Goal: Use online tool/utility: Utilize a website feature to perform a specific function

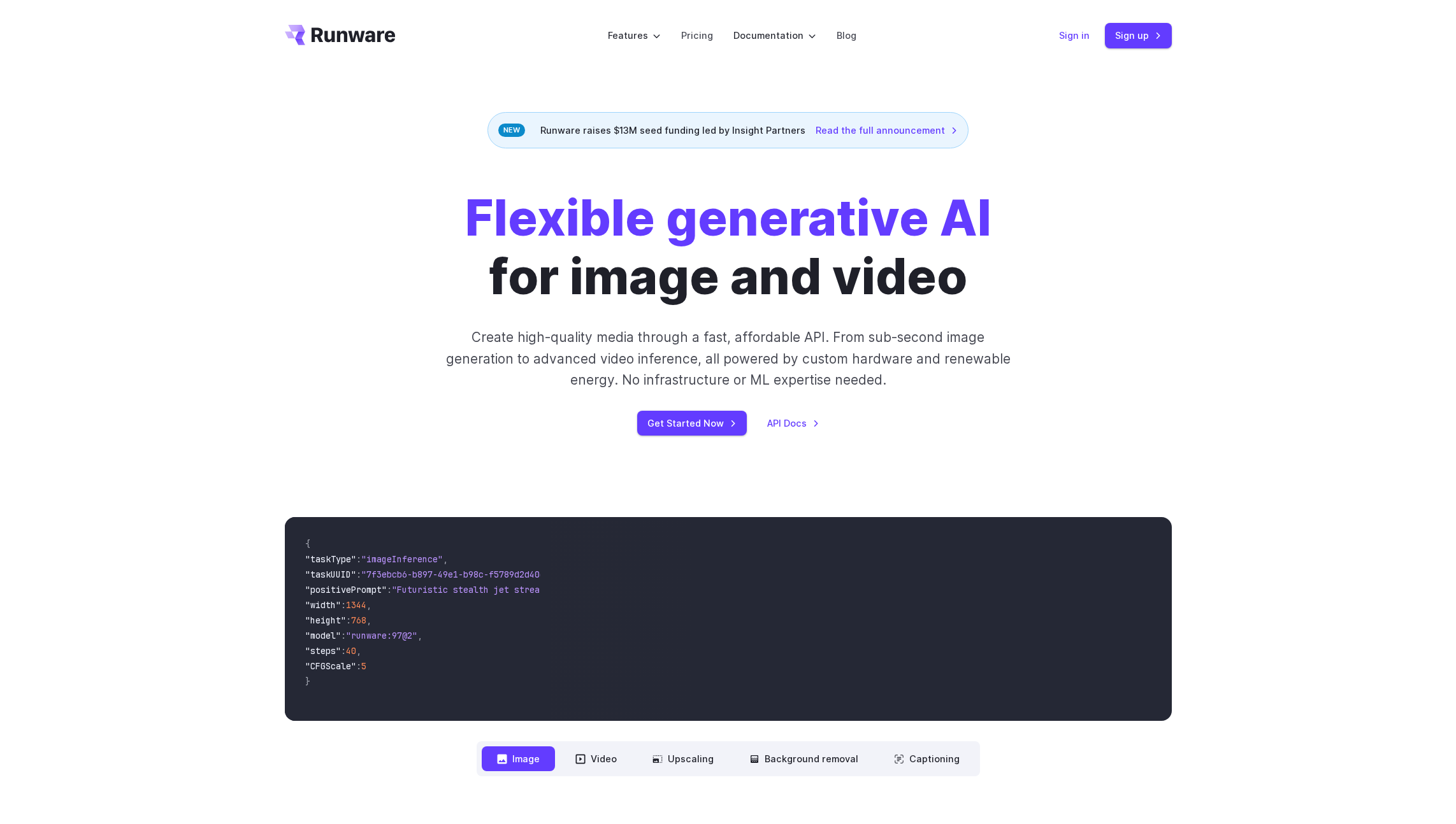
click at [1073, 39] on link "Sign in" at bounding box center [1074, 35] width 30 height 15
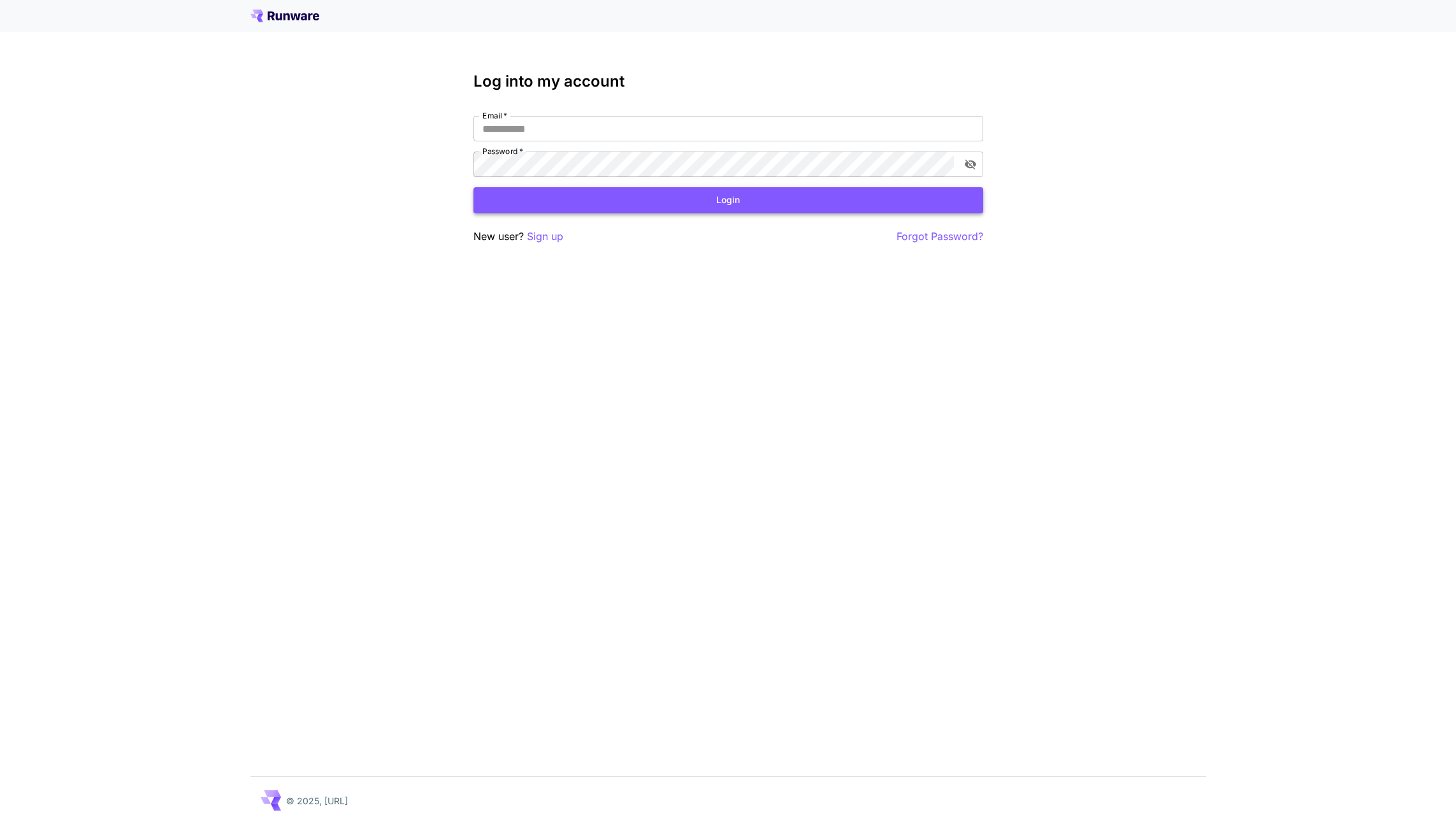
type input "**********"
click at [647, 204] on button "Login" at bounding box center [728, 200] width 510 height 26
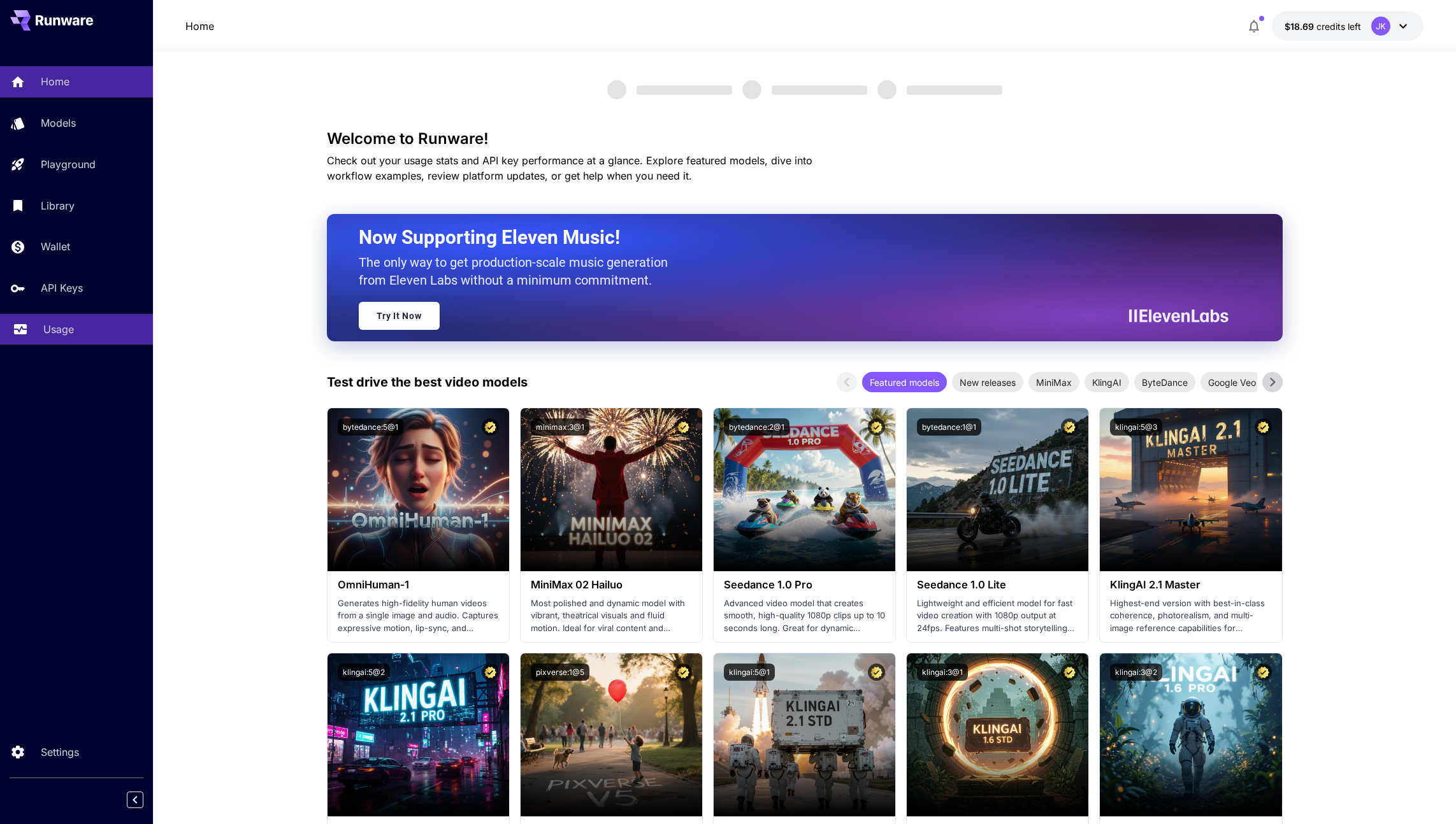
click at [59, 330] on p "Usage" at bounding box center [58, 330] width 30 height 16
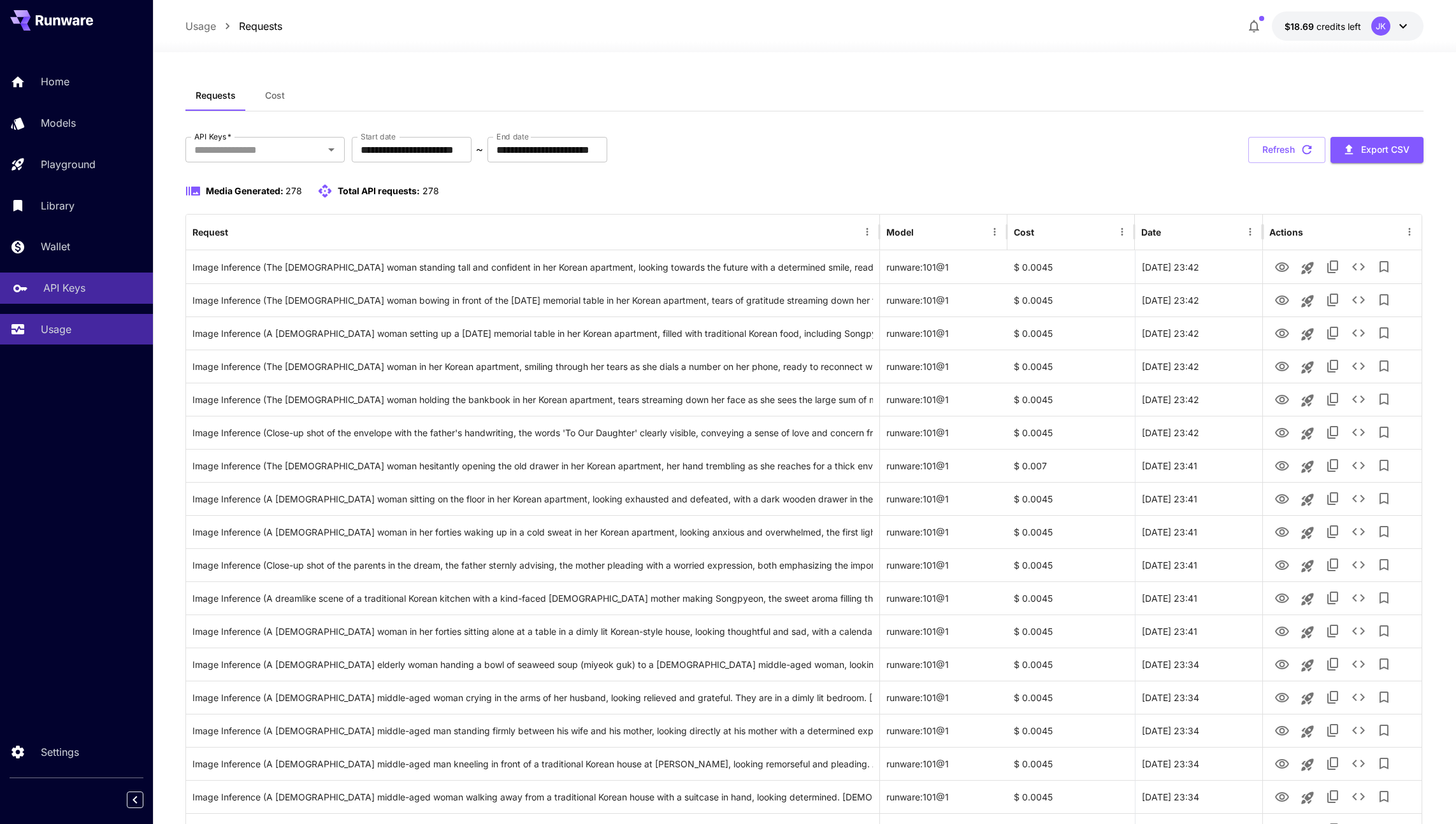
click at [60, 289] on p "API Keys" at bounding box center [64, 288] width 42 height 16
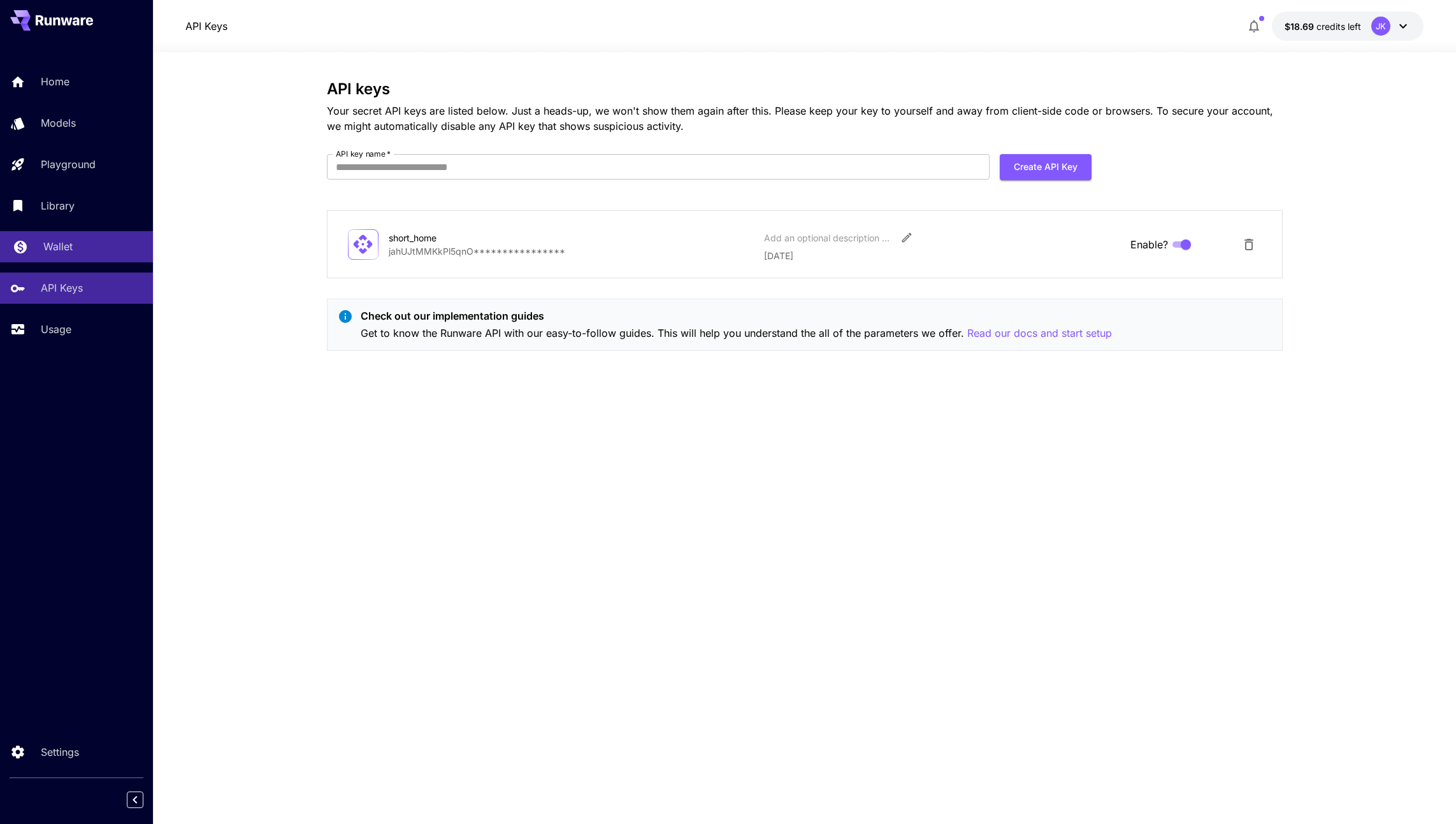
click at [73, 250] on div "Wallet" at bounding box center [93, 247] width 99 height 16
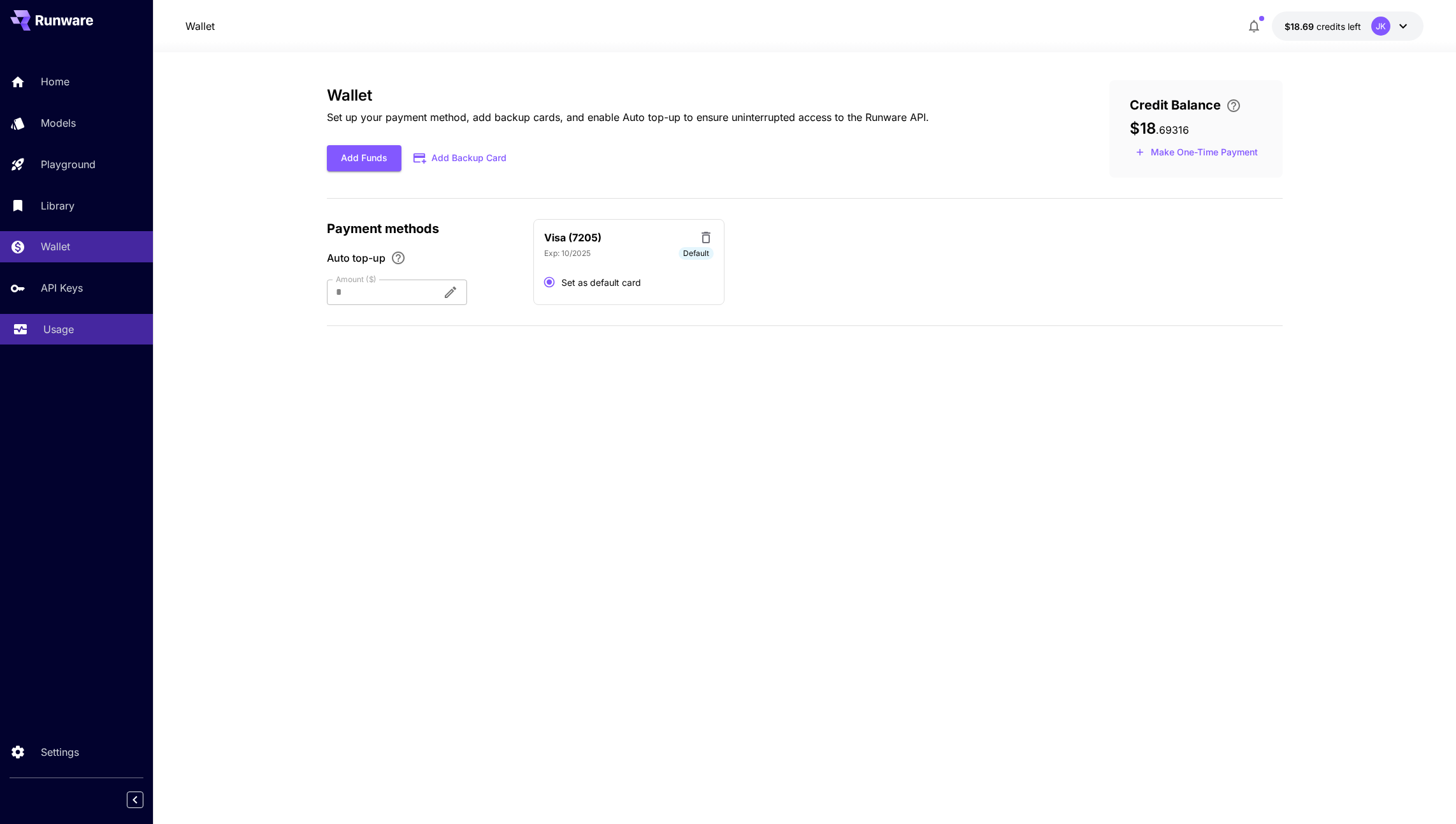
click at [57, 335] on p "Usage" at bounding box center [58, 330] width 30 height 16
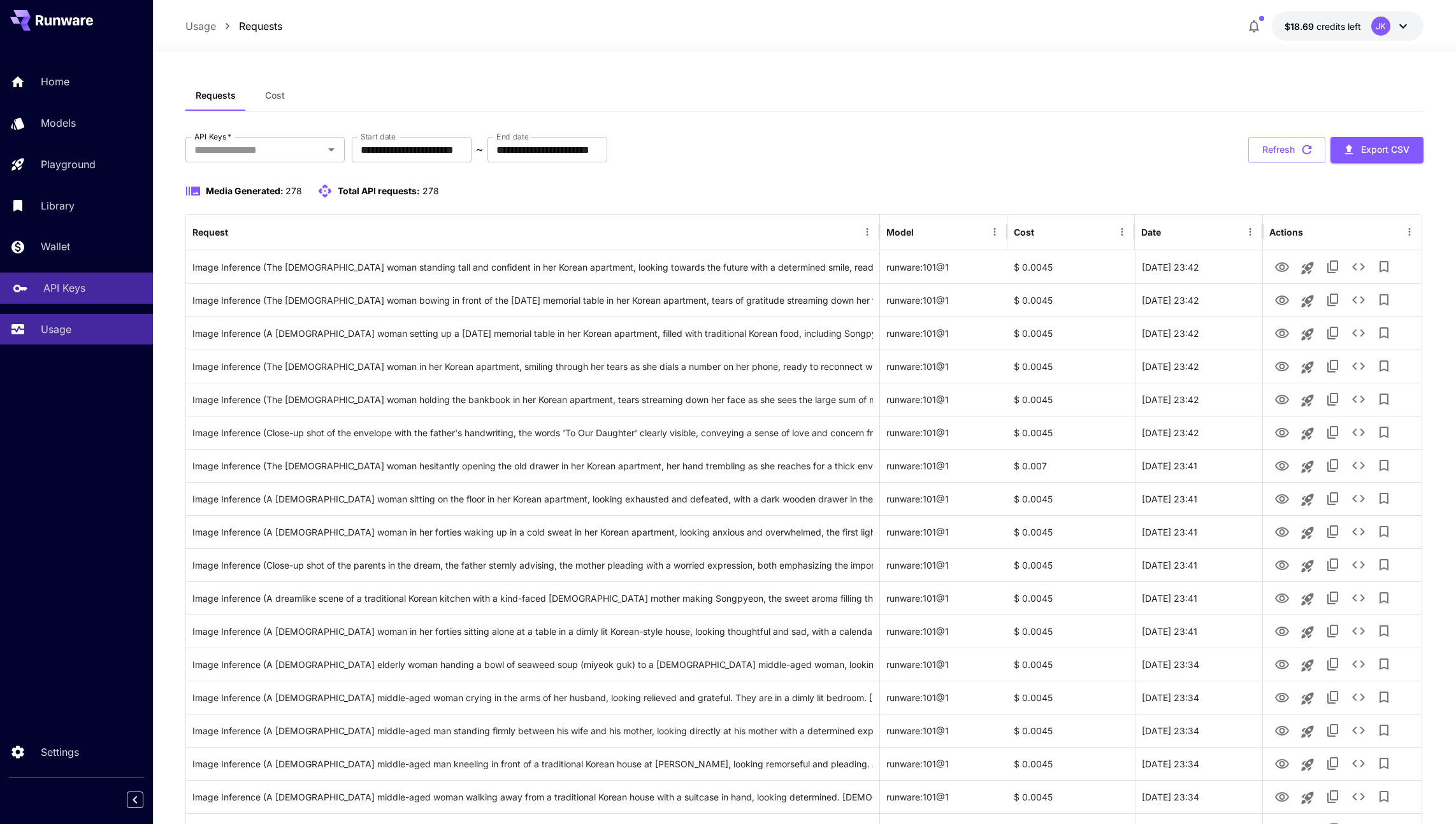
click at [57, 298] on link "API Keys" at bounding box center [77, 288] width 153 height 31
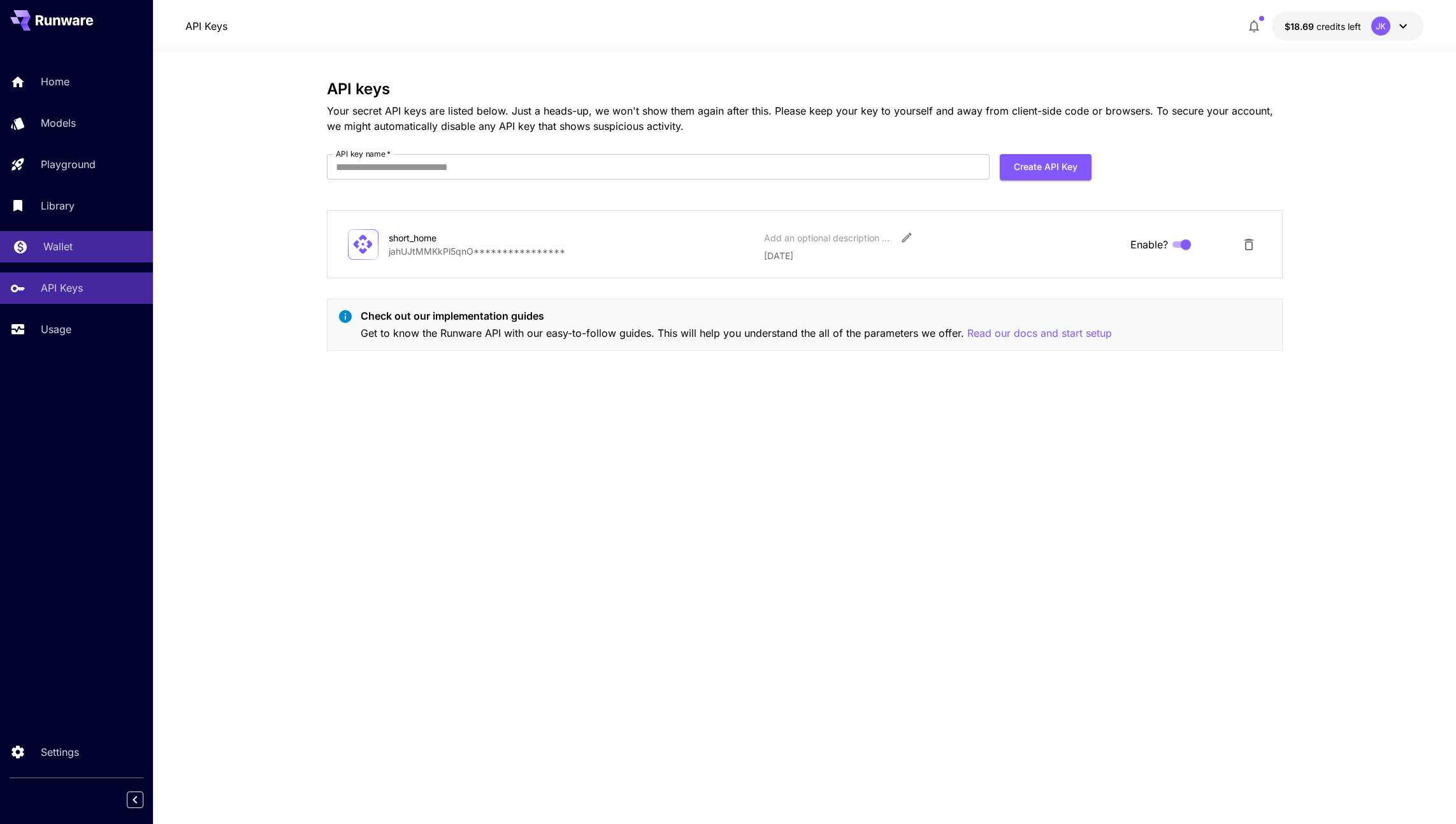
click at [83, 253] on div "Wallet" at bounding box center [93, 247] width 99 height 16
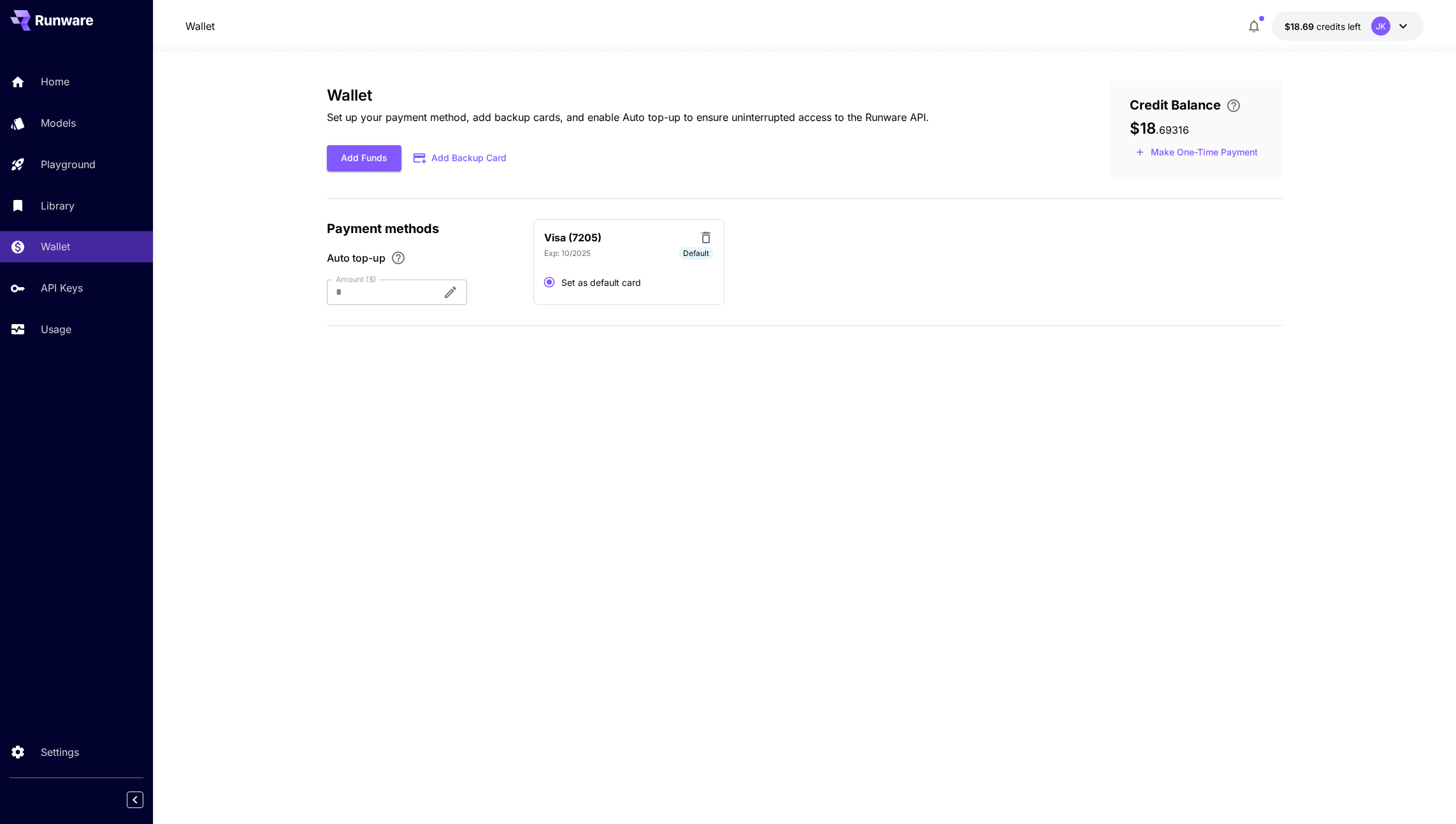
click at [85, 223] on div "Home Models Playground Library Wallet API Keys Usage" at bounding box center [77, 205] width 153 height 278
click at [84, 216] on link "Library" at bounding box center [77, 205] width 153 height 31
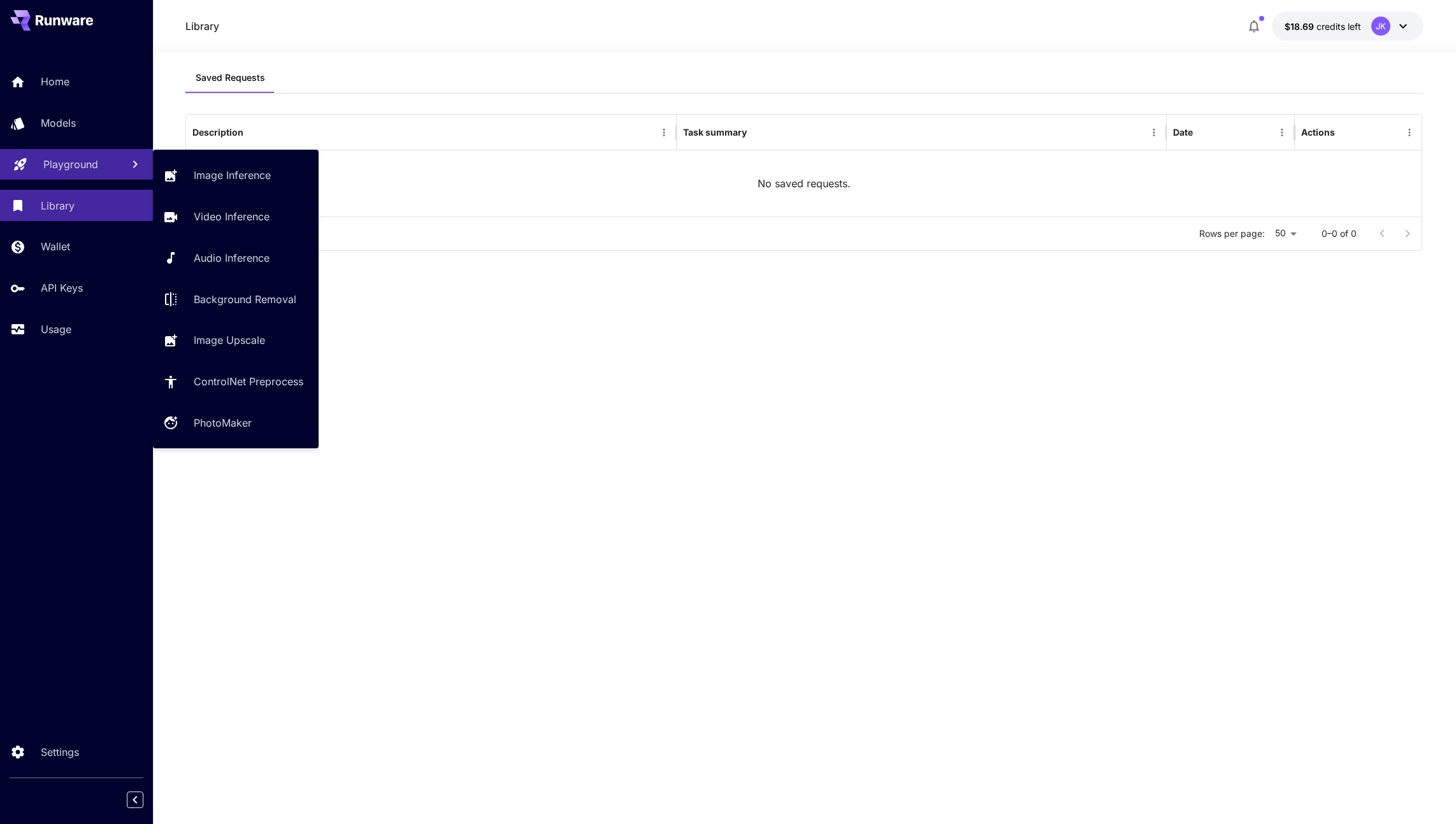
click at [79, 173] on link "Playground" at bounding box center [77, 164] width 153 height 31
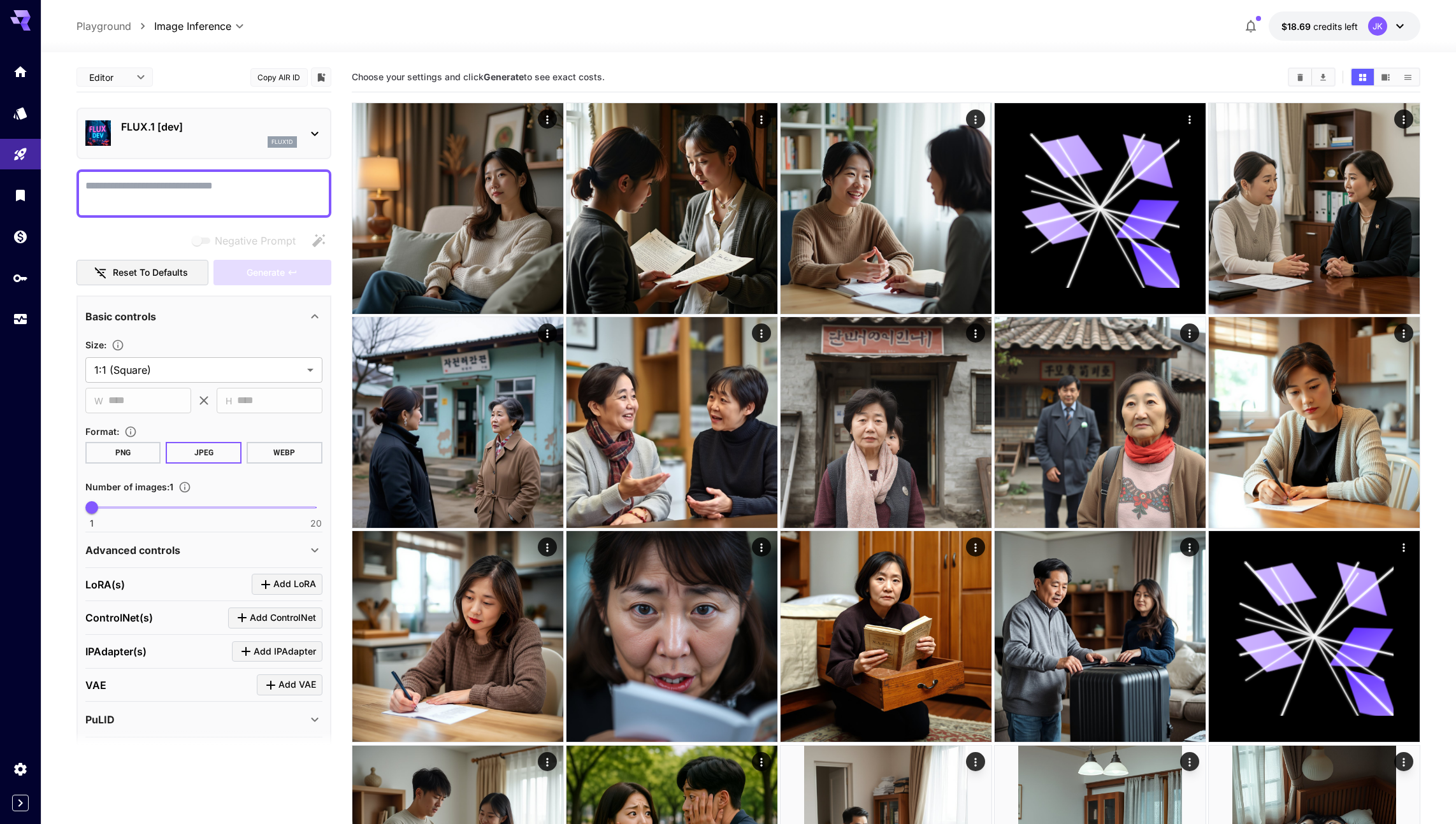
click at [316, 128] on icon at bounding box center [315, 134] width 16 height 16
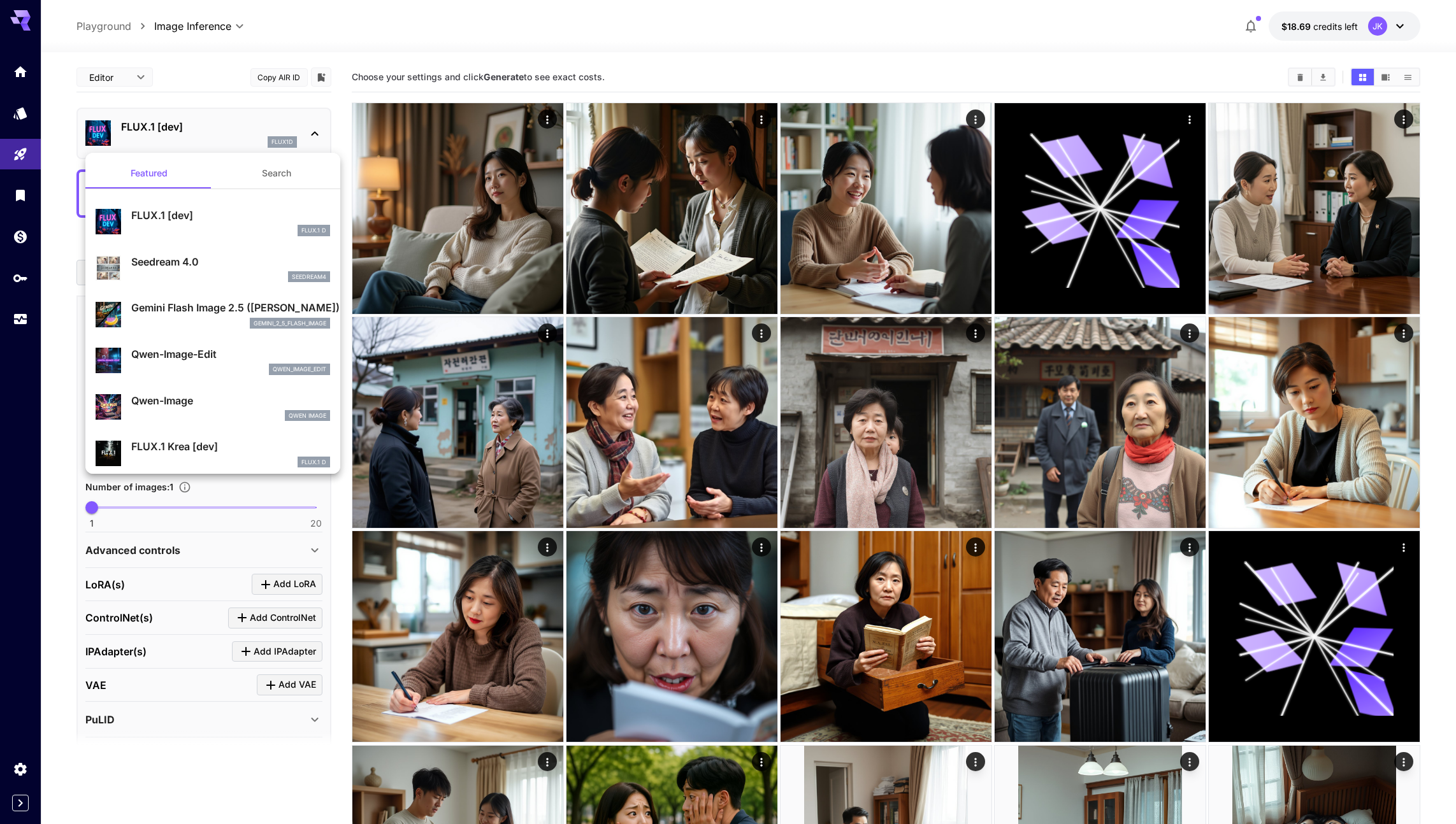
click at [305, 33] on div at bounding box center [728, 412] width 1456 height 824
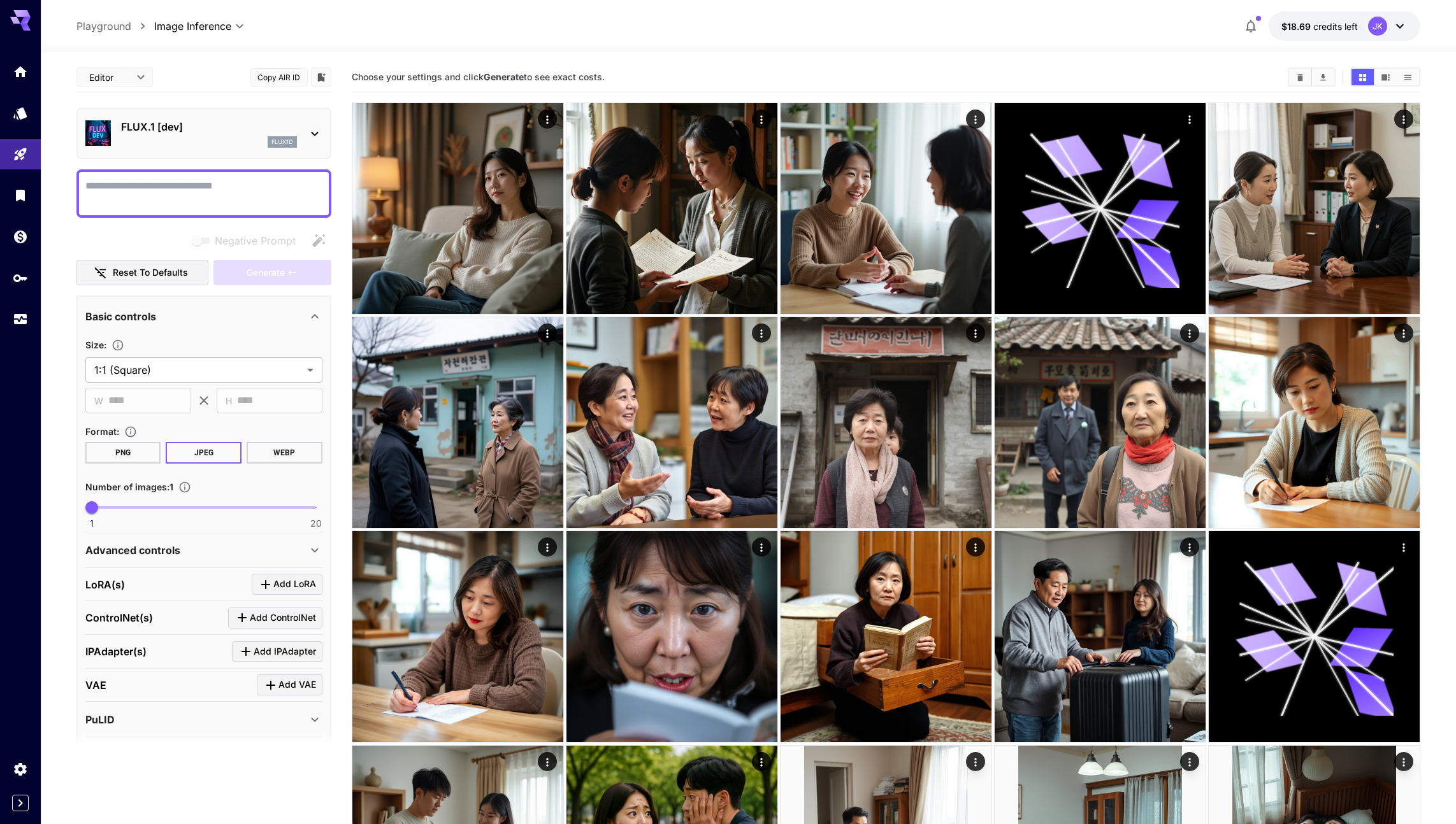
click at [231, 132] on p "FLUX.1 [dev]" at bounding box center [209, 127] width 176 height 16
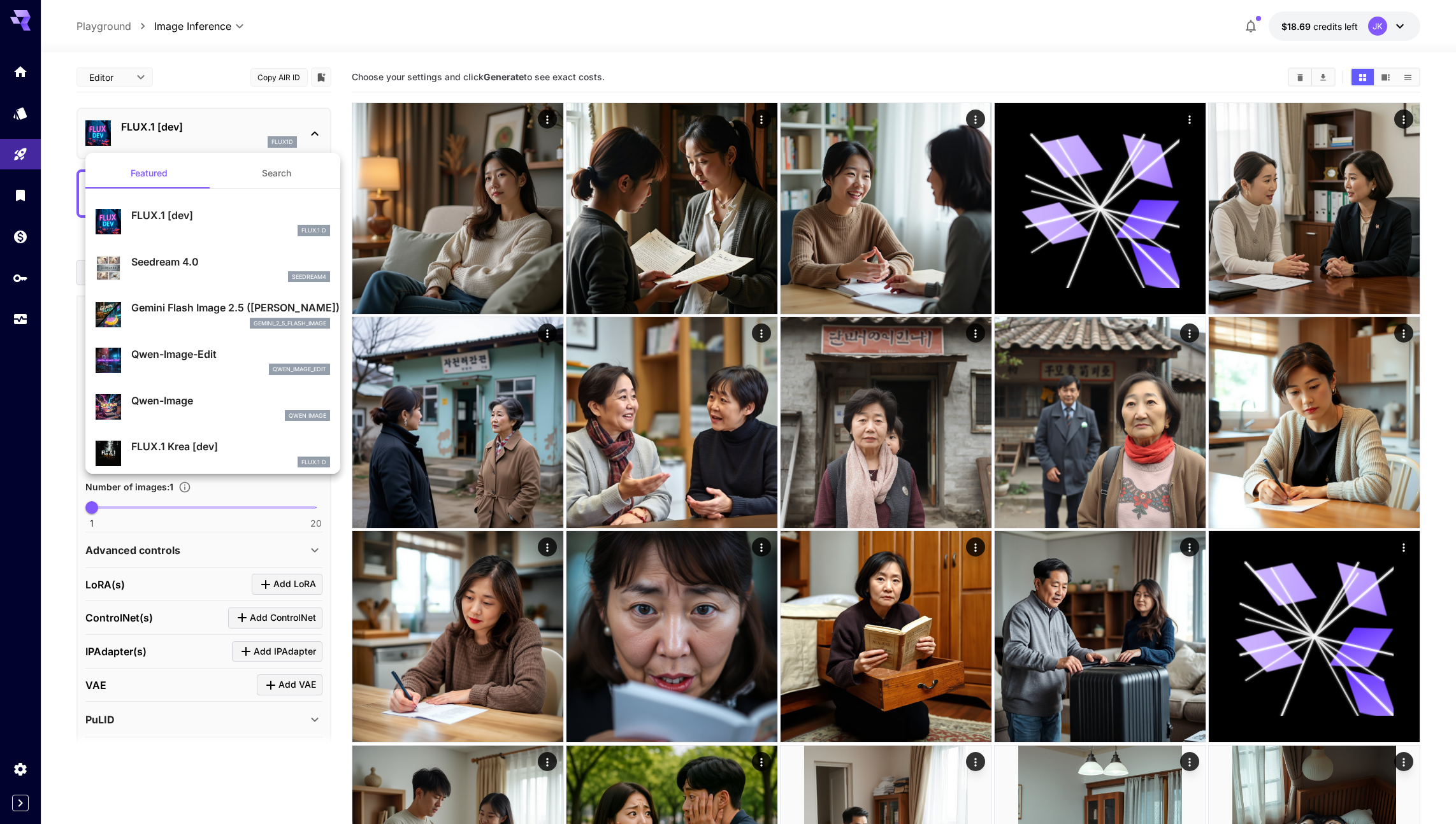
click at [225, 728] on div at bounding box center [728, 412] width 1456 height 824
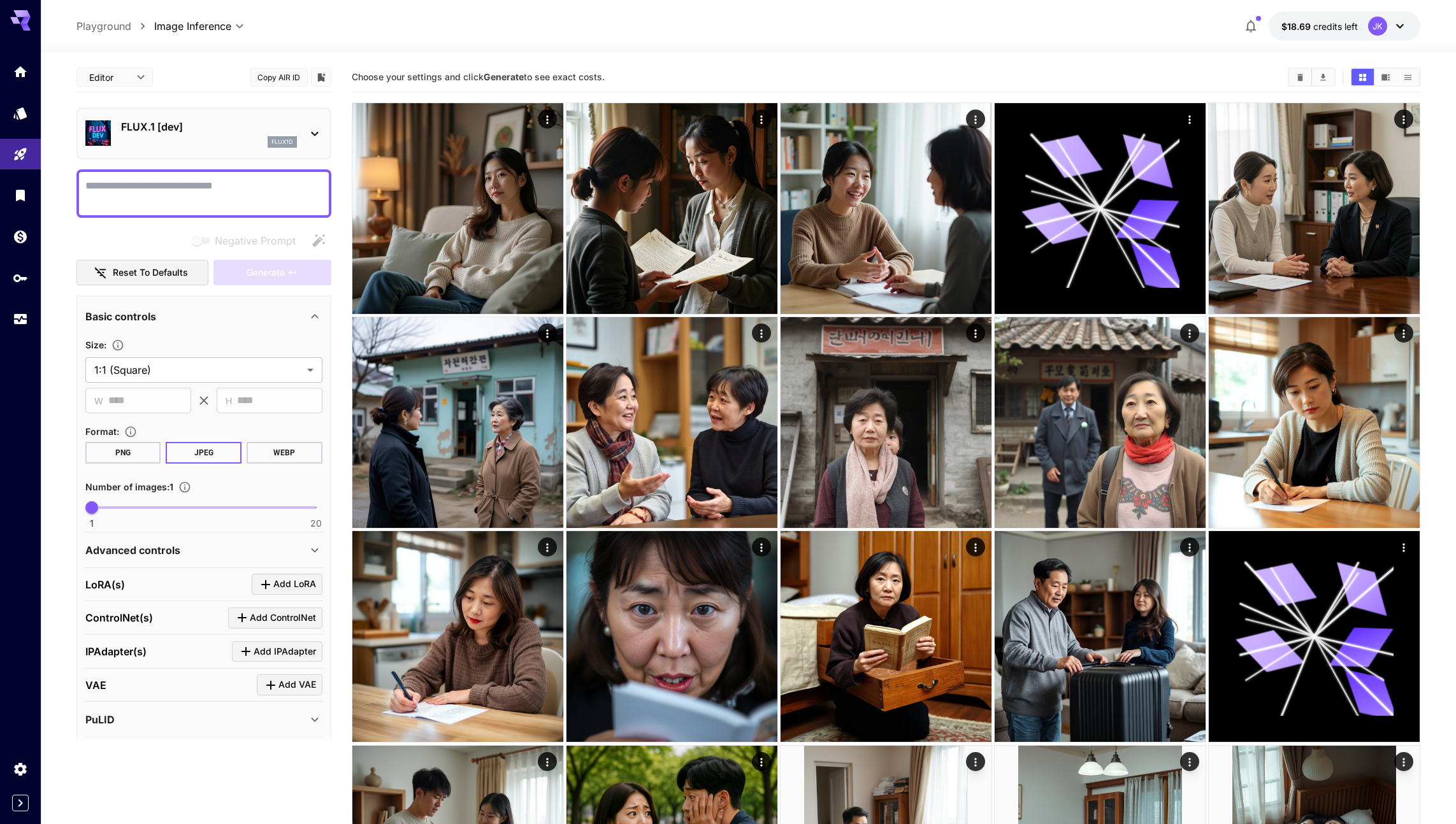
scroll to position [77, 0]
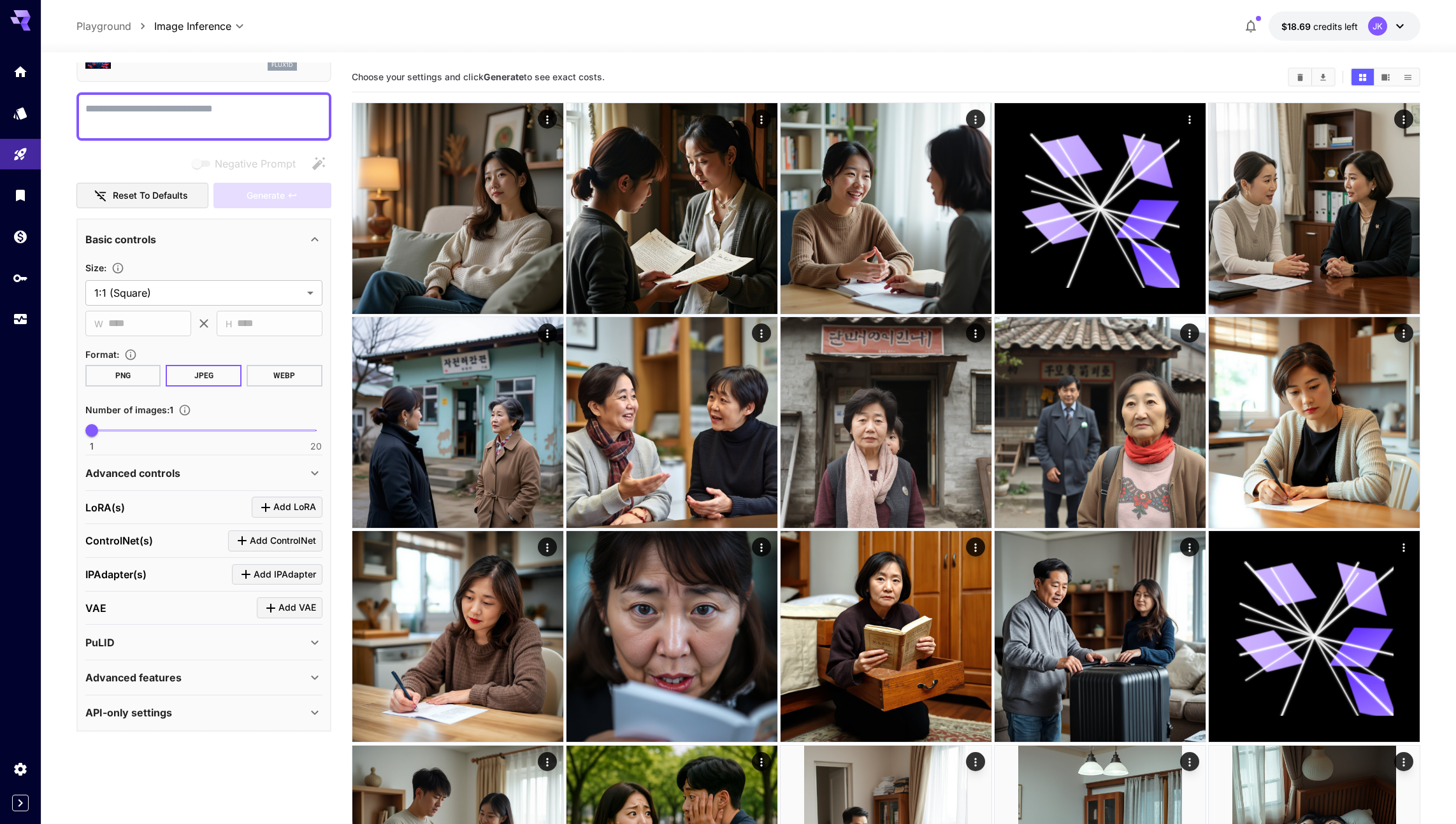
click at [201, 713] on div "API-only settings" at bounding box center [196, 713] width 222 height 16
click at [214, 715] on div "API-only settings" at bounding box center [196, 713] width 222 height 16
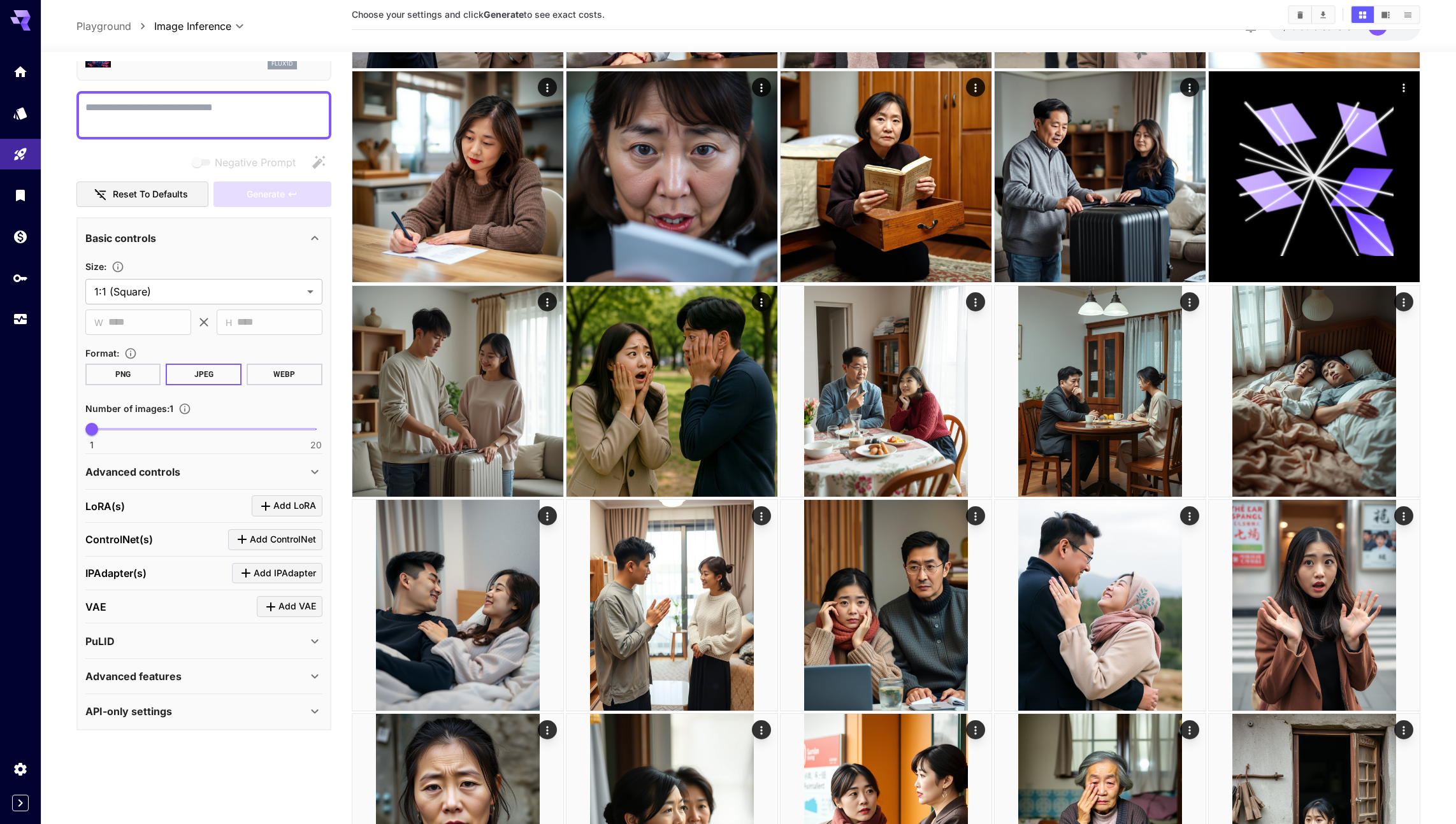
scroll to position [0, 0]
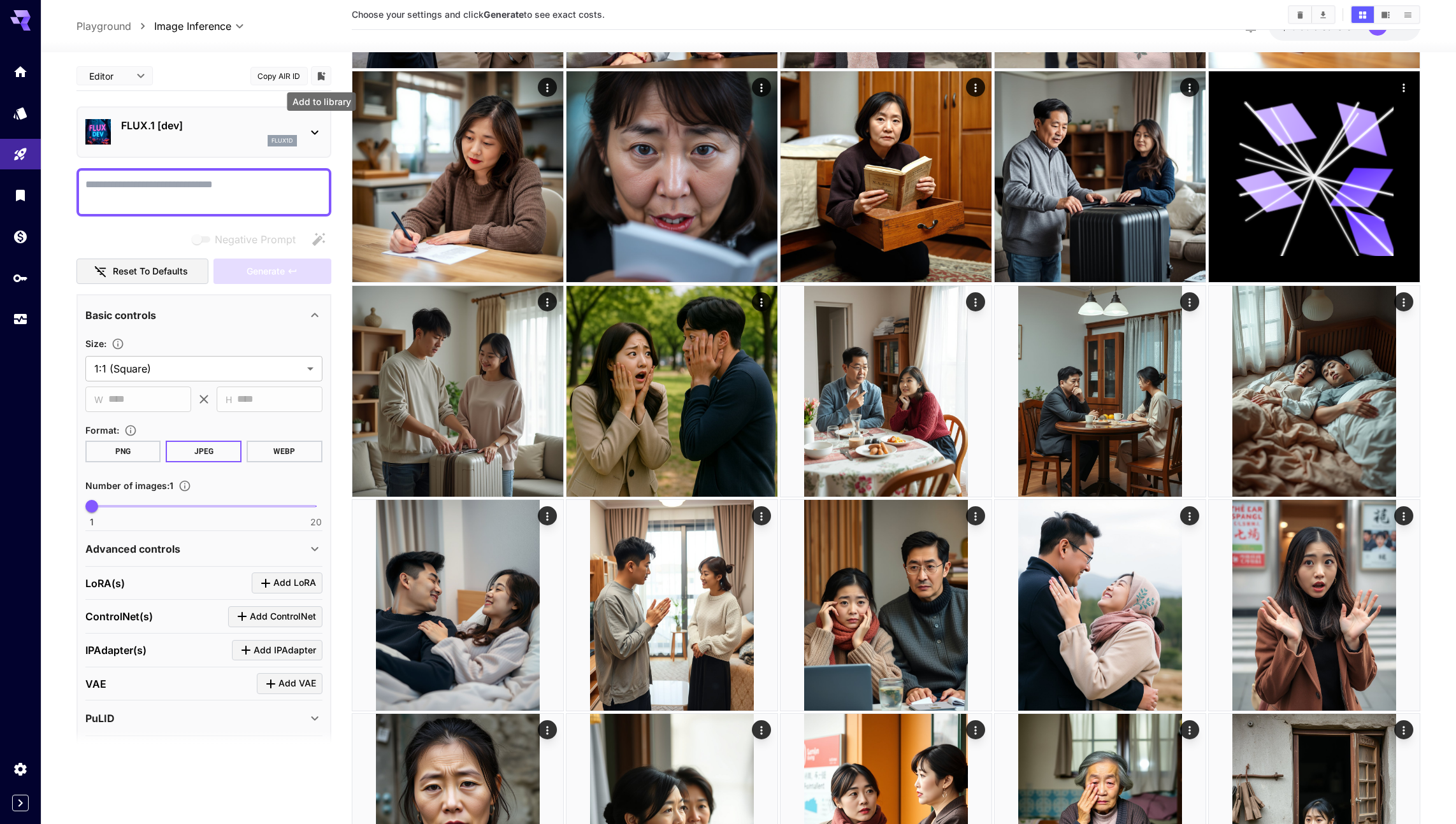
click at [325, 75] on icon "Add to library" at bounding box center [320, 76] width 11 height 11
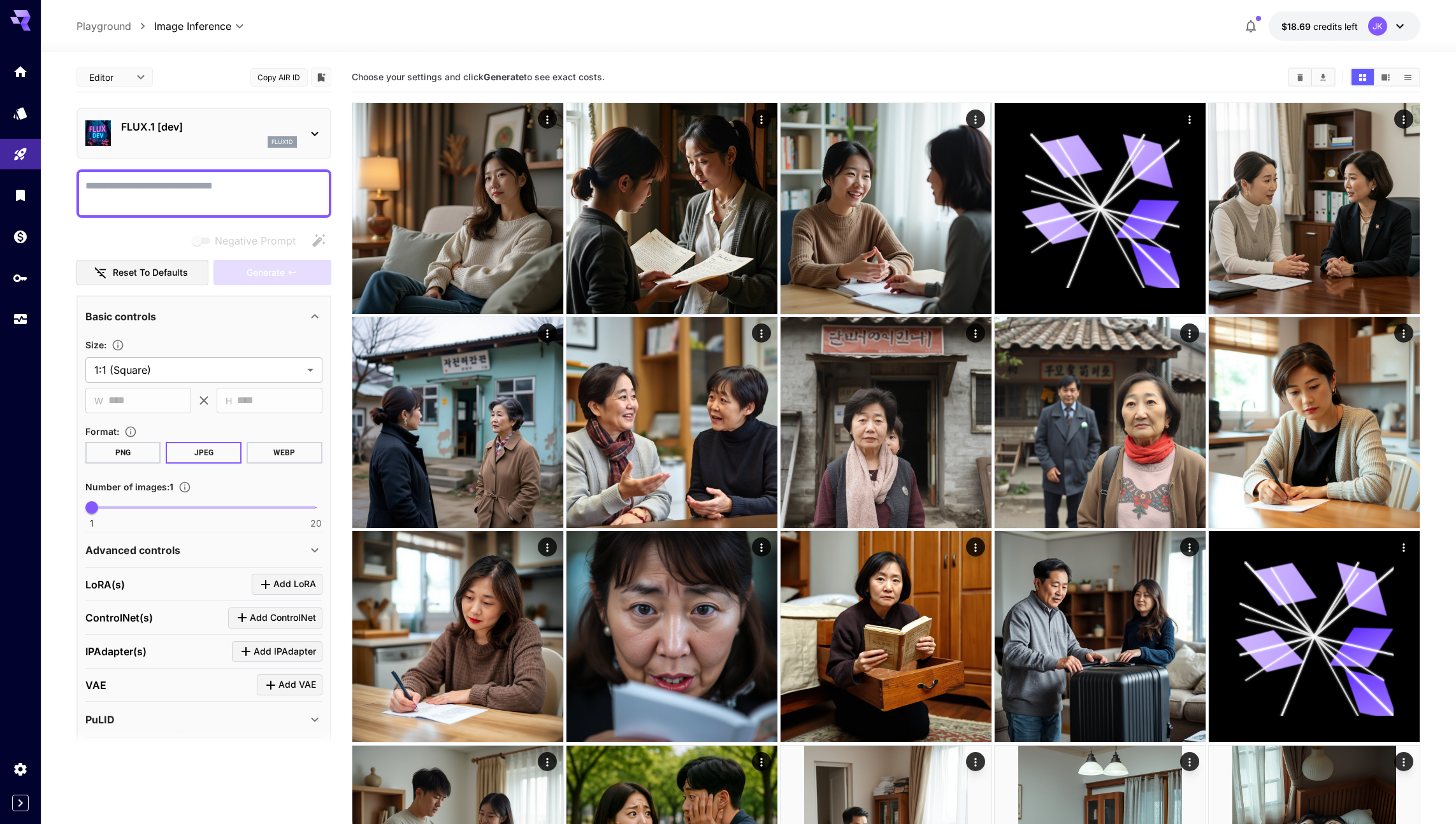
click at [239, 137] on div "flux1d" at bounding box center [209, 142] width 176 height 11
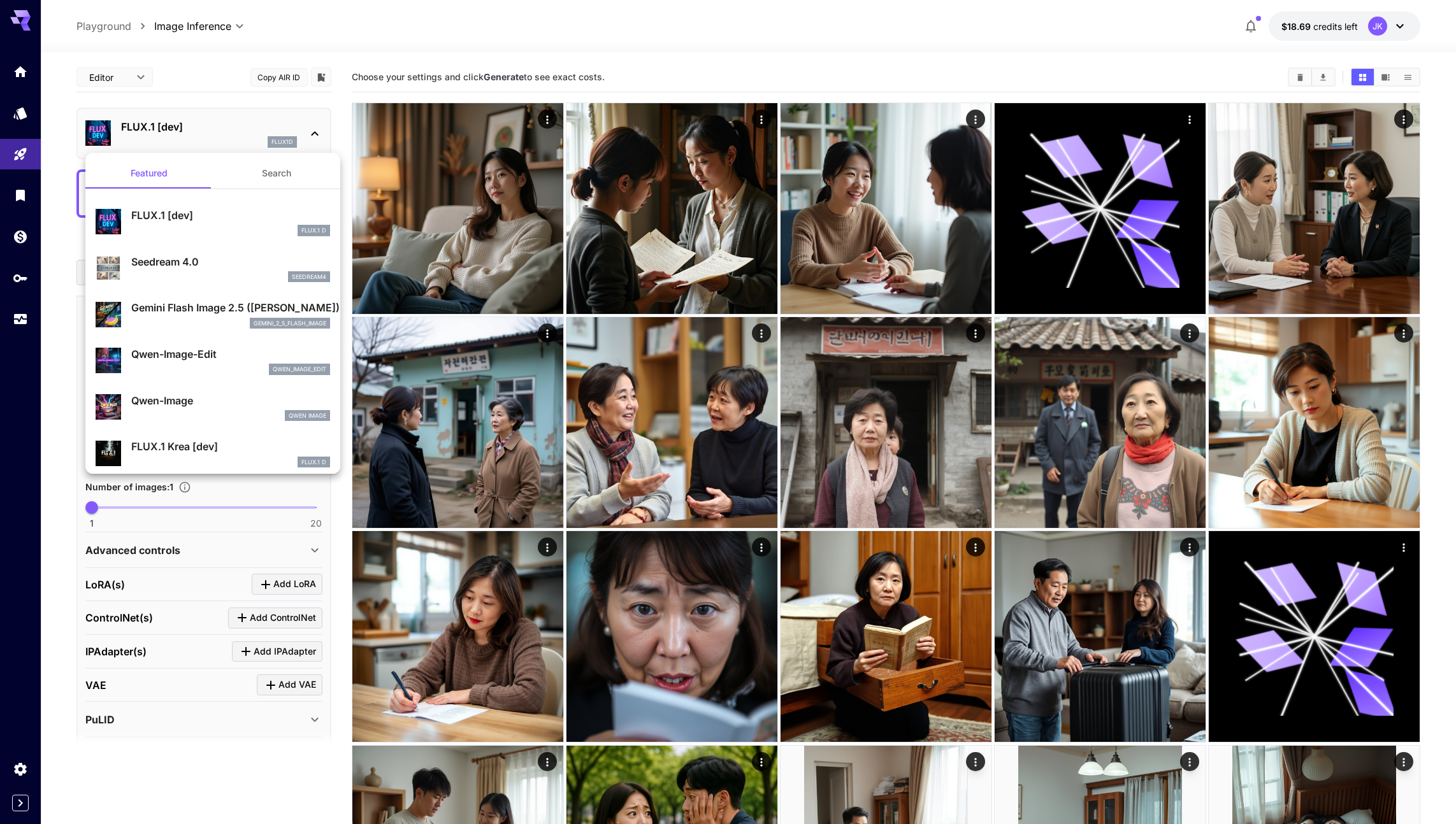
click at [267, 177] on button "Search" at bounding box center [277, 173] width 127 height 30
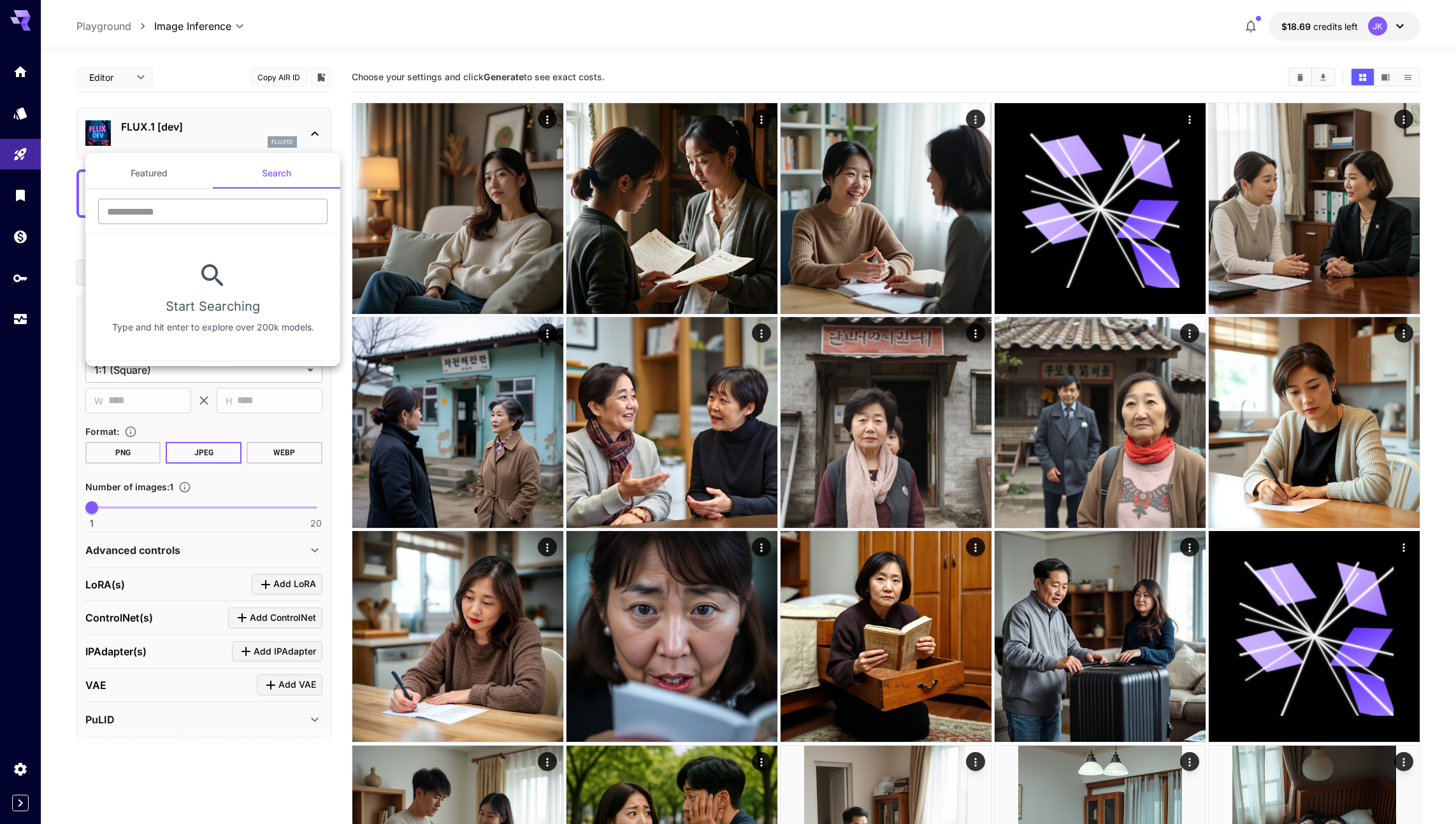
click at [181, 205] on input "text" at bounding box center [213, 211] width 230 height 25
paste input "**********"
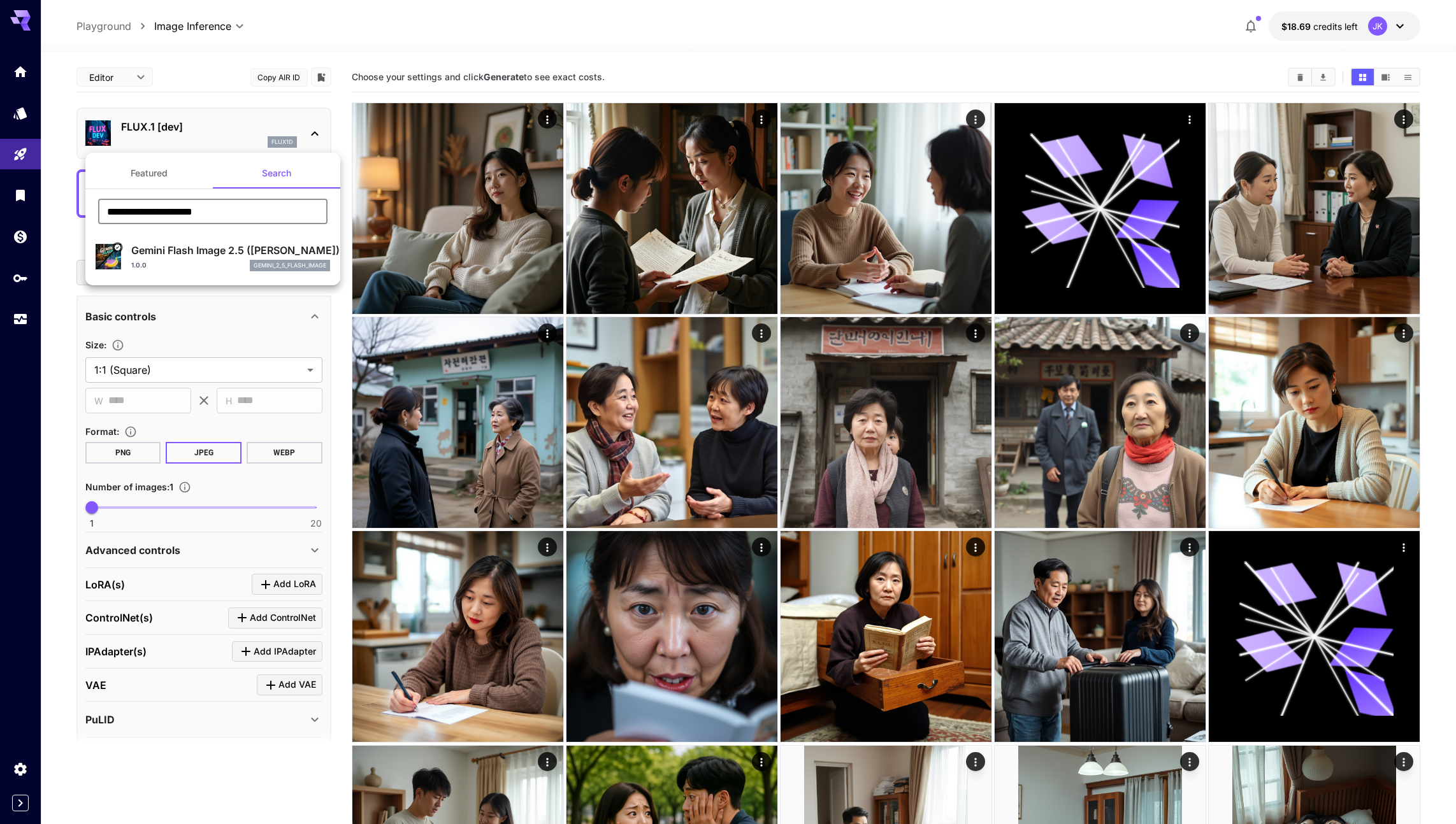
type input "**********"
click at [189, 256] on p "Gemini Flash Image 2.5 ([PERSON_NAME])" at bounding box center [231, 251] width 198 height 16
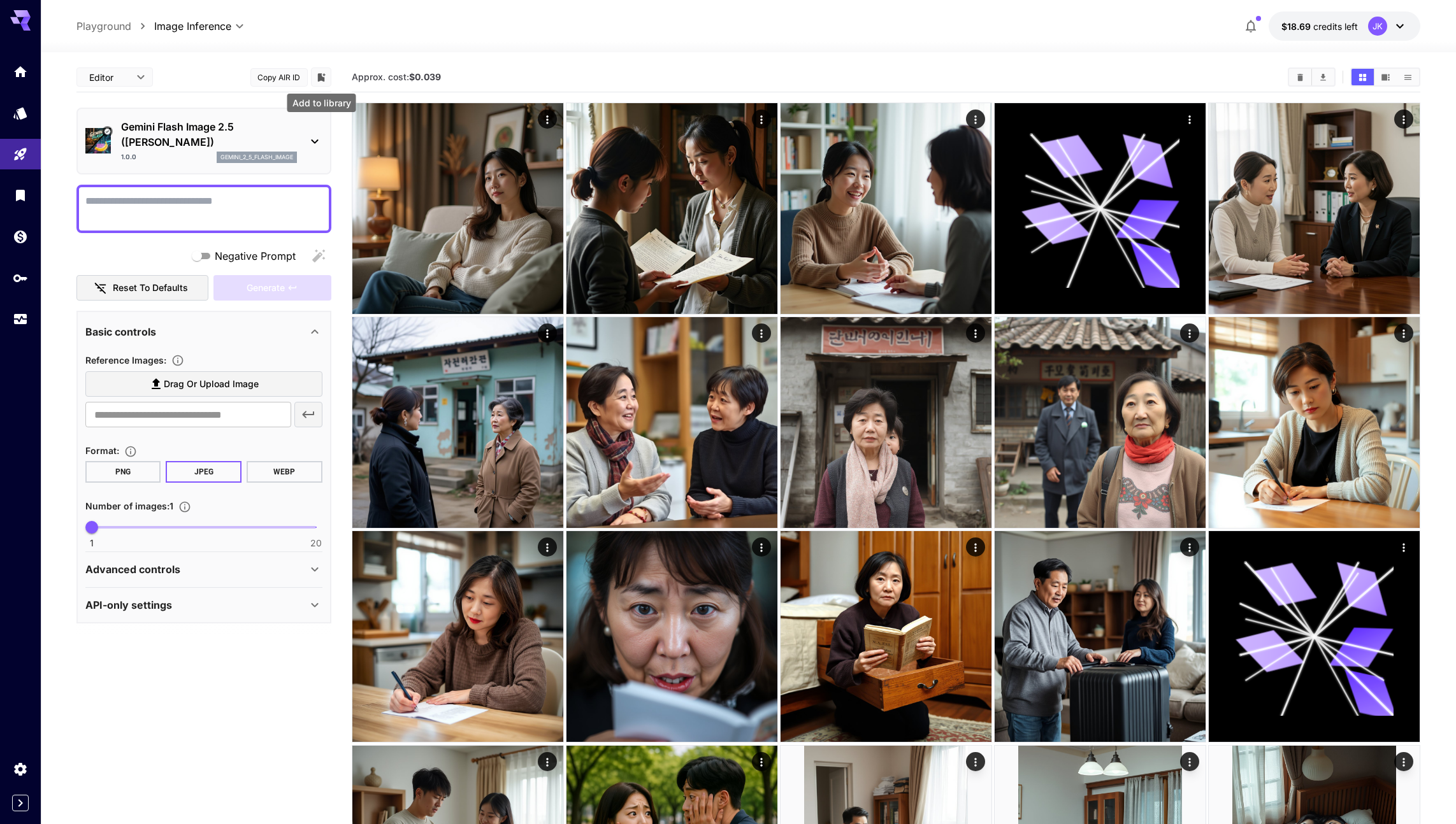
click at [318, 78] on icon "Add to library" at bounding box center [321, 77] width 8 height 9
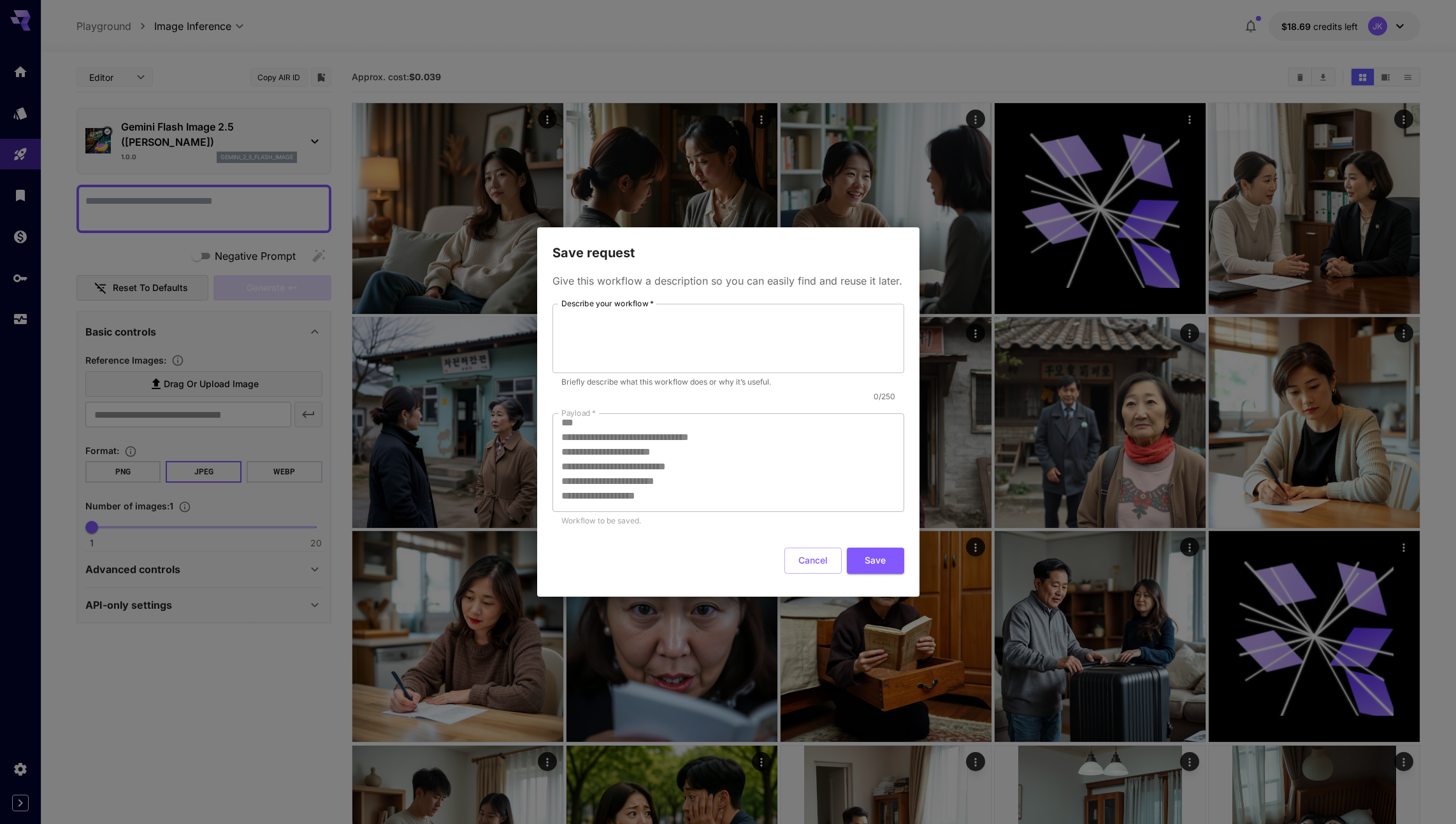
scroll to position [11, 0]
click at [819, 562] on button "Cancel" at bounding box center [813, 561] width 57 height 26
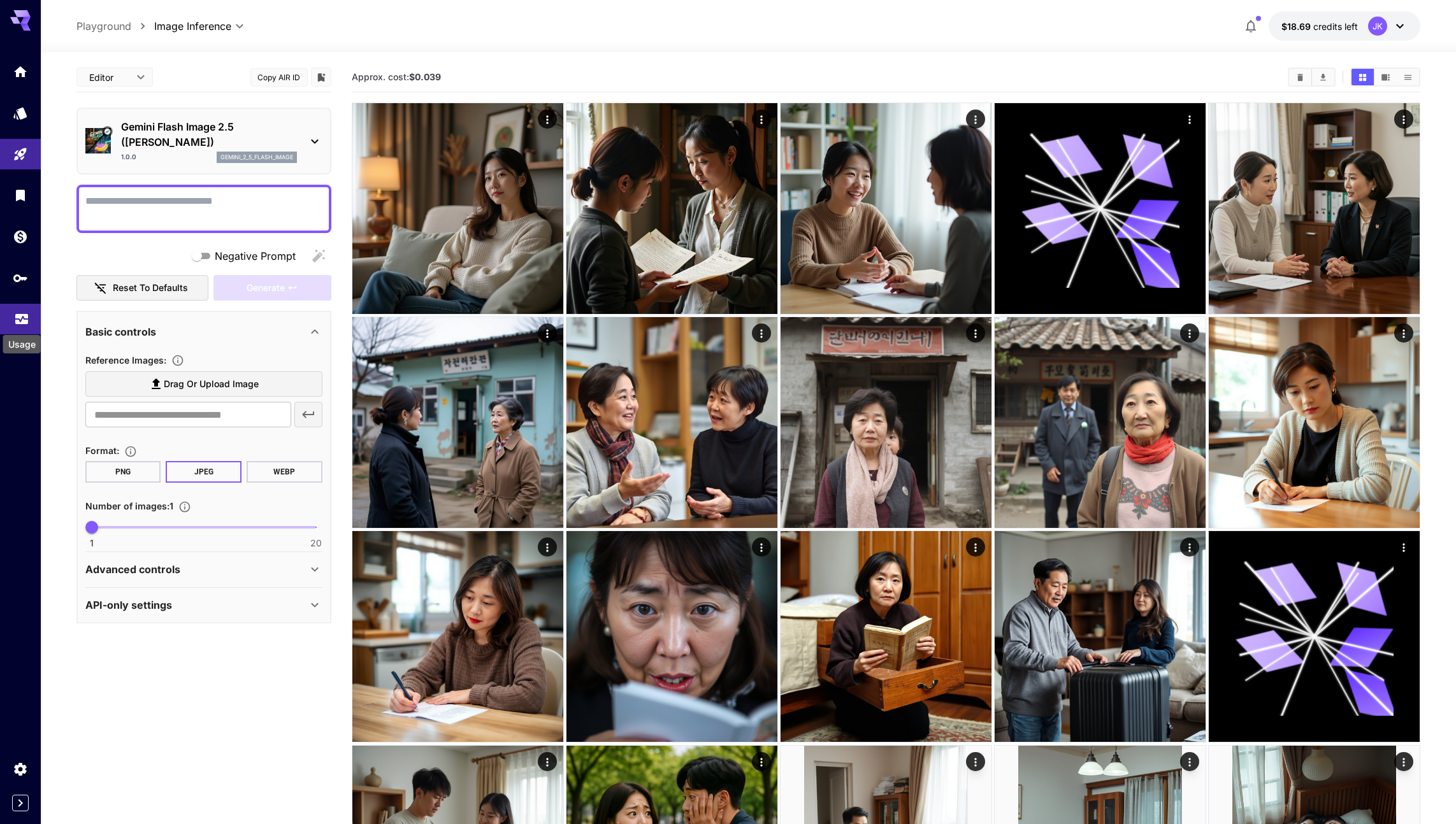
click at [23, 319] on icon "Usage" at bounding box center [22, 316] width 16 height 16
click at [210, 205] on textarea "Negative Prompt" at bounding box center [204, 209] width 237 height 30
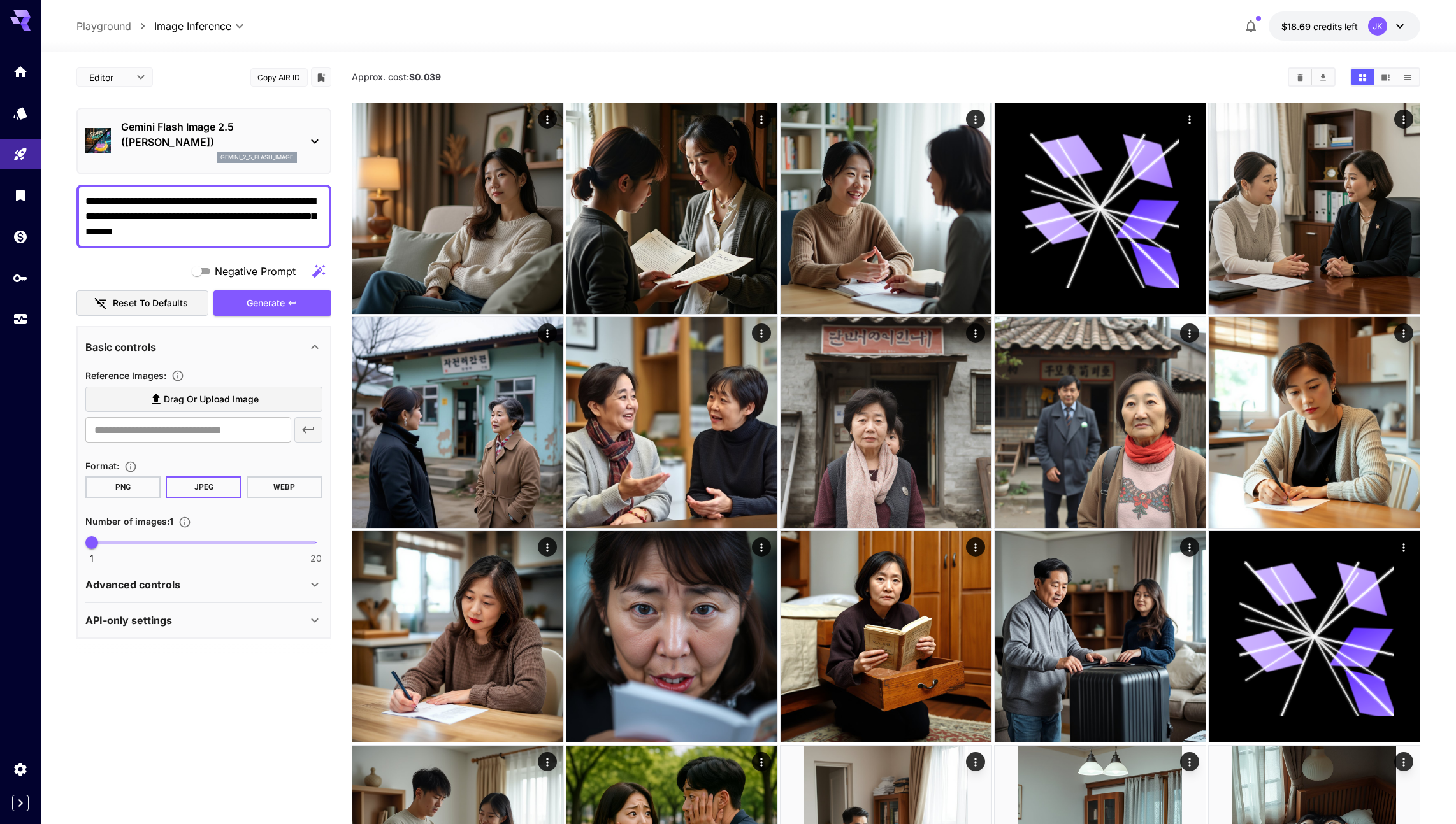
type textarea "**********"
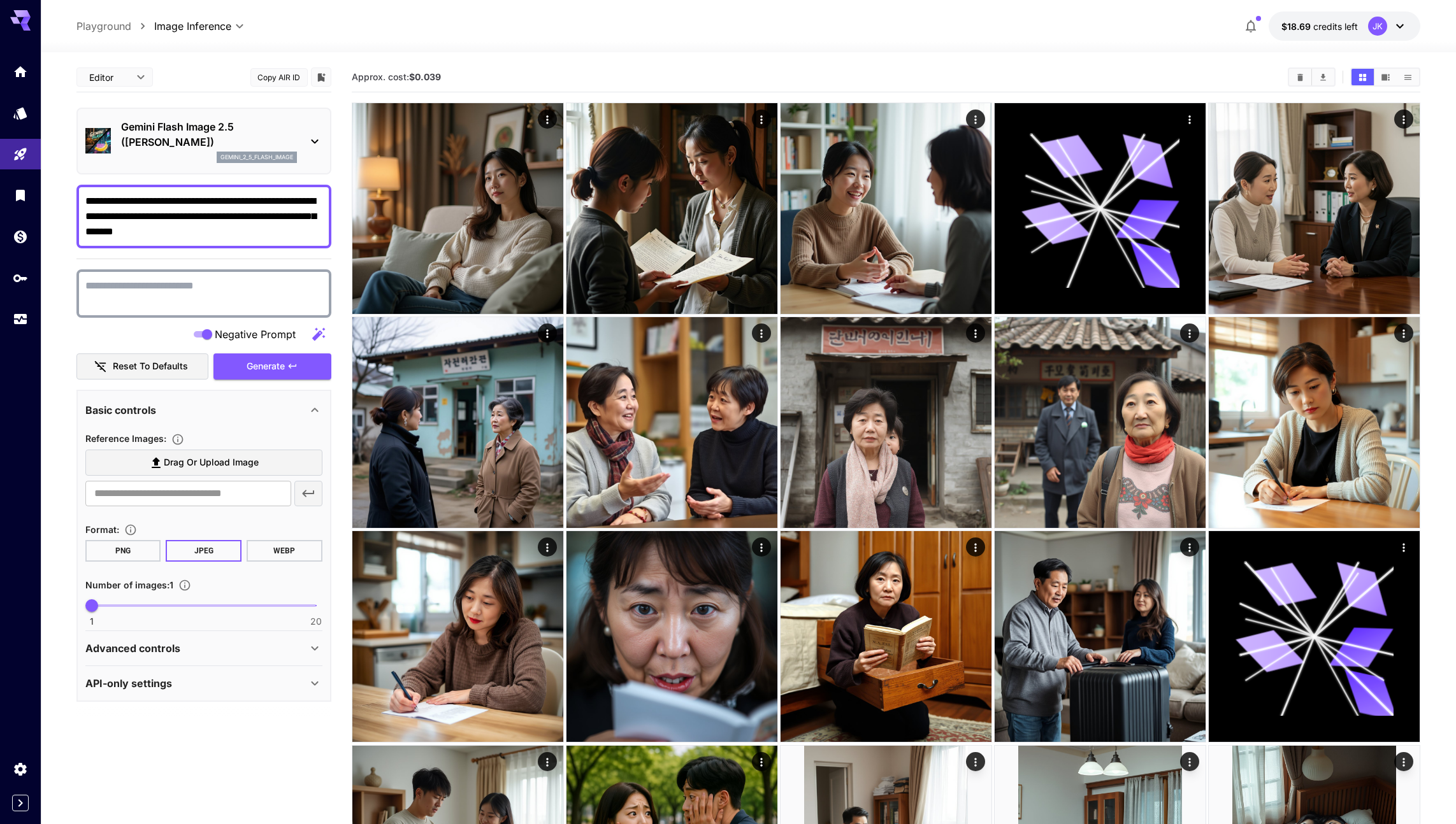
click at [141, 291] on textarea "Negative Prompt" at bounding box center [204, 293] width 237 height 30
paste textarea "**********"
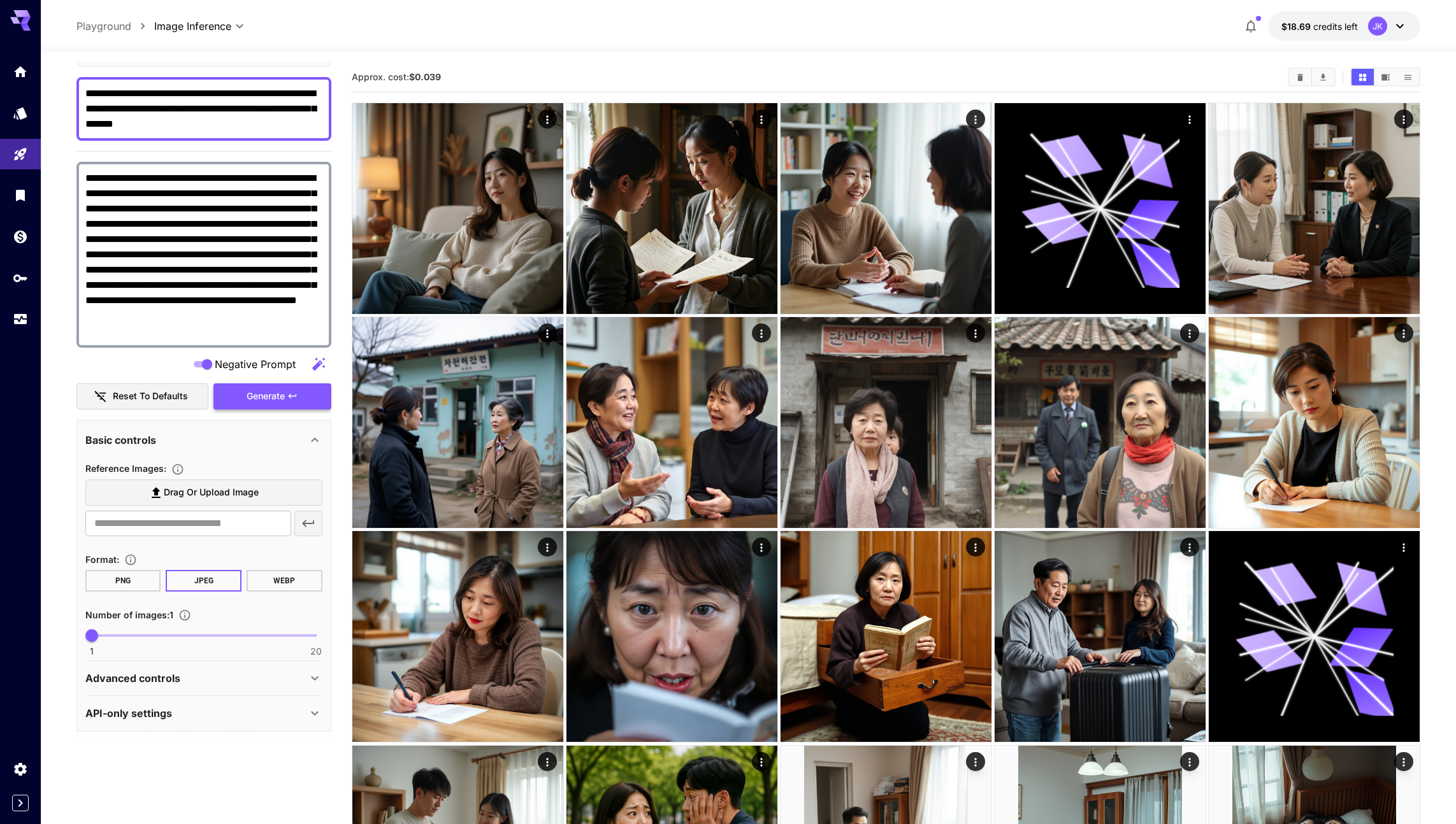
scroll to position [108, 0]
type textarea "**********"
click at [231, 672] on div "Advanced controls" at bounding box center [196, 678] width 222 height 16
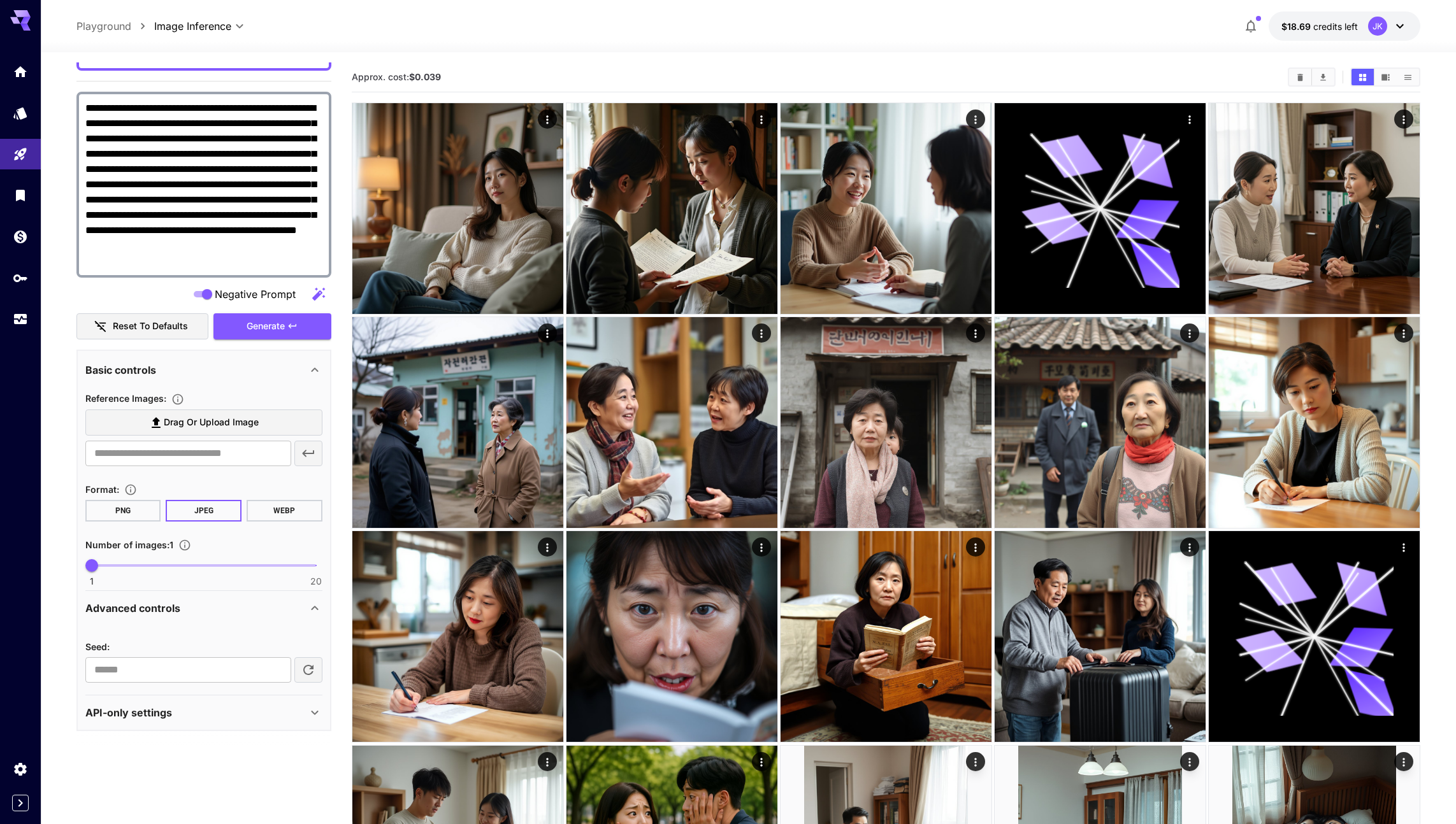
click at [258, 712] on div "API-only settings" at bounding box center [196, 713] width 222 height 16
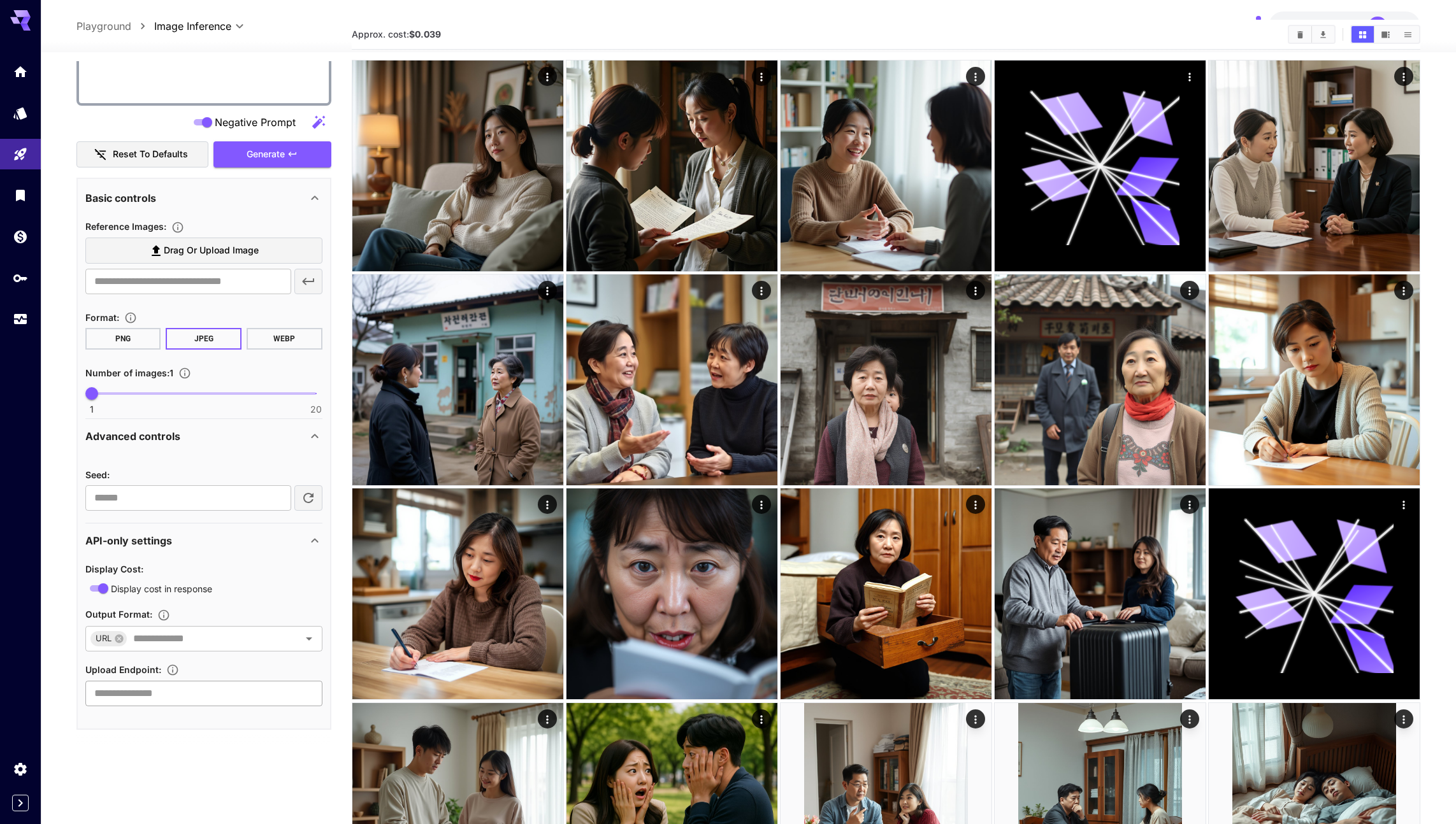
scroll to position [49, 0]
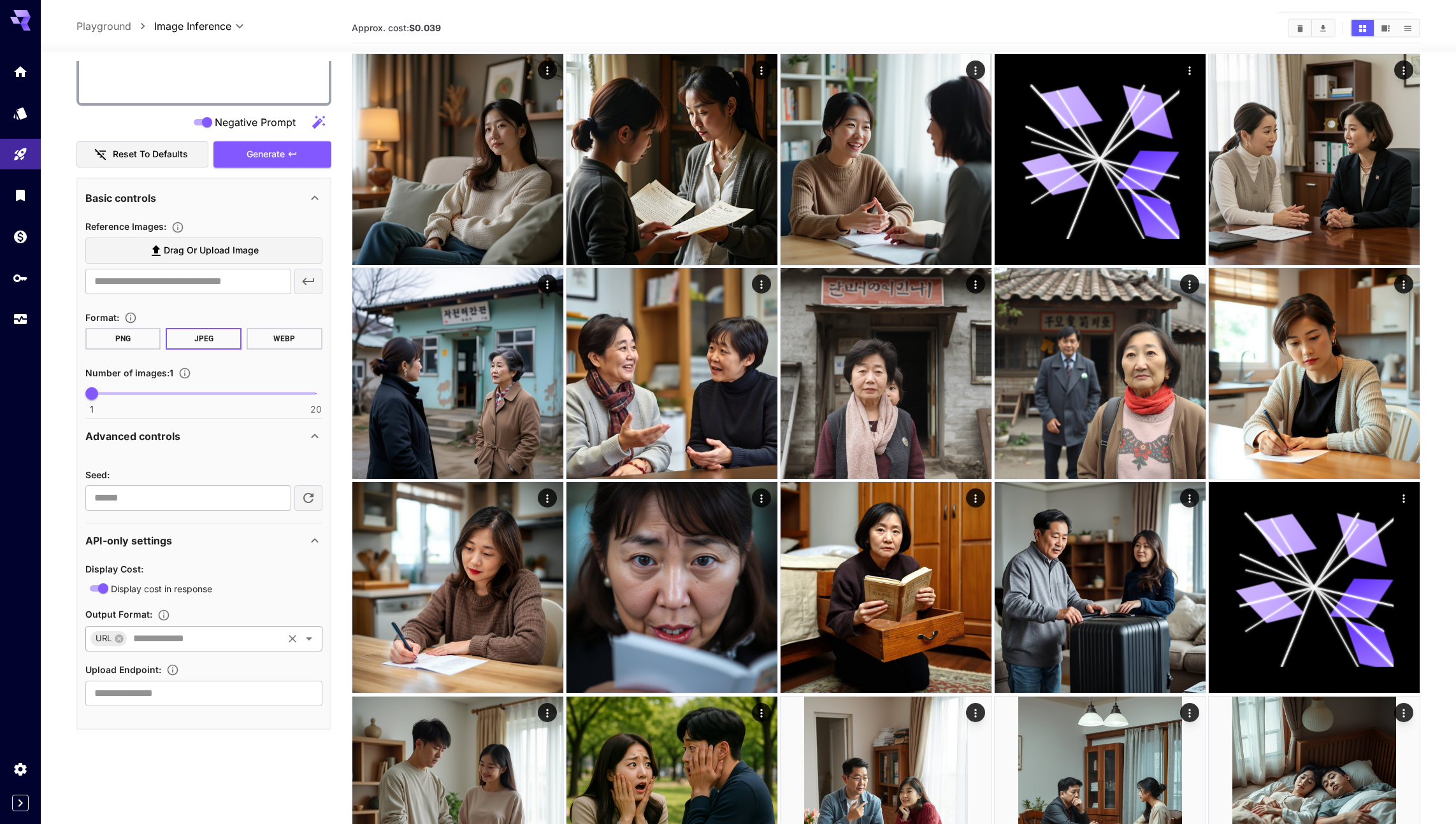
click at [279, 633] on input "text" at bounding box center [205, 639] width 153 height 17
click at [297, 606] on div "Display Cost : Display cost in response Output Format : URL ​ Upload Endpoint :…" at bounding box center [204, 633] width 237 height 145
click at [302, 644] on icon "Open" at bounding box center [309, 640] width 16 height 16
click at [162, 697] on li "DataURI" at bounding box center [204, 704] width 237 height 32
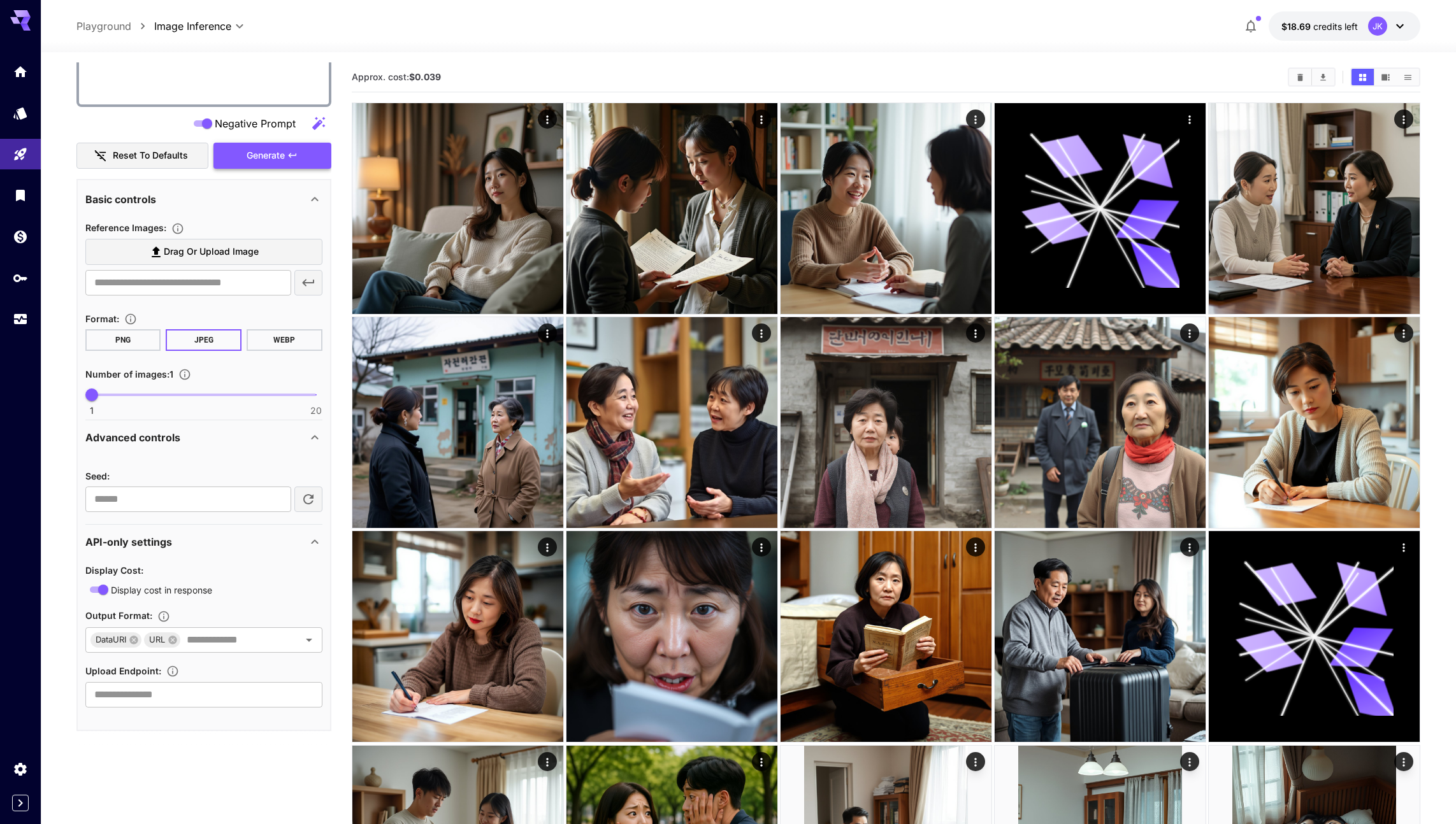
click at [243, 163] on button "Generate" at bounding box center [272, 156] width 117 height 26
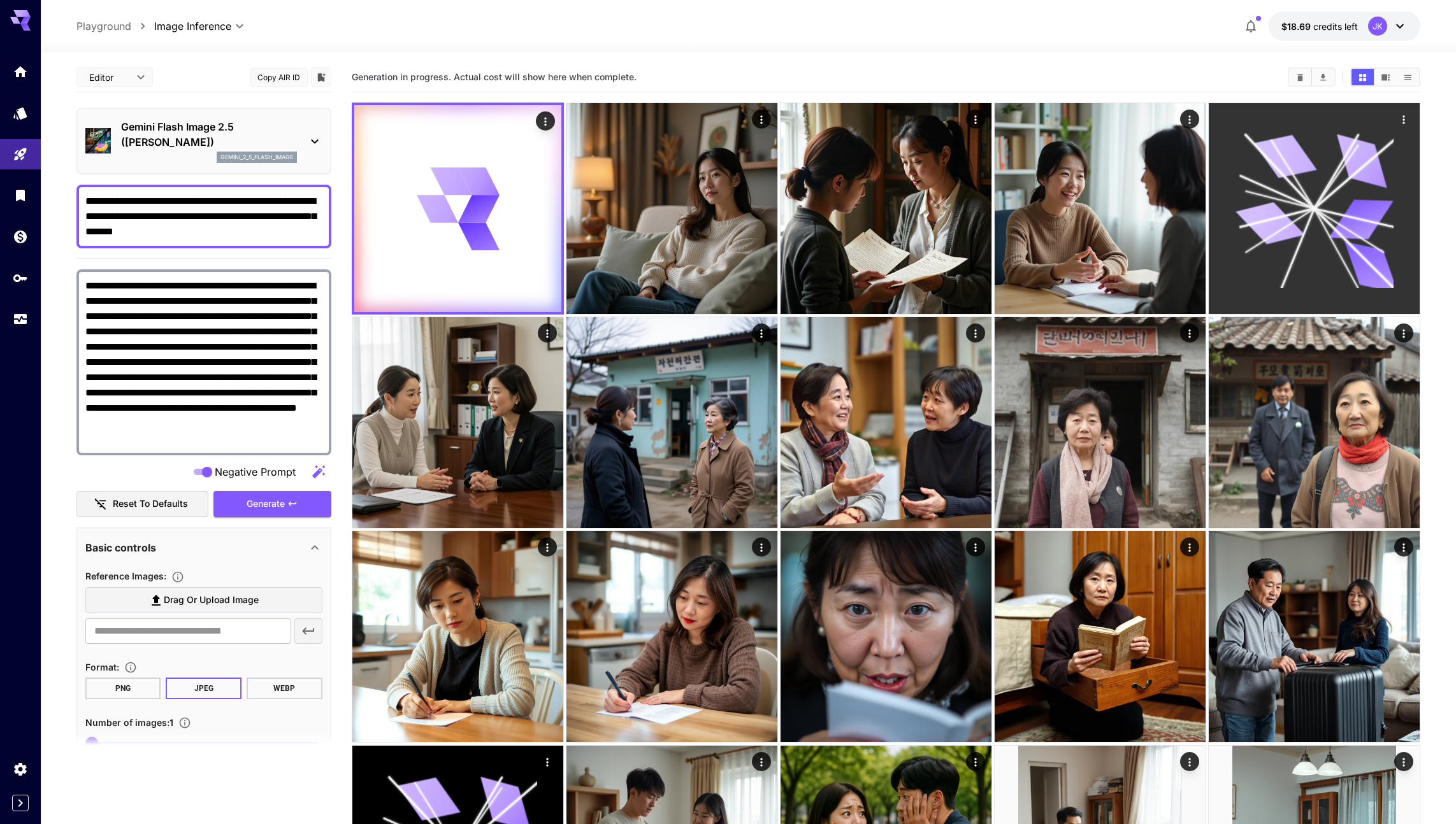
click at [1271, 227] on icon at bounding box center [1270, 223] width 69 height 51
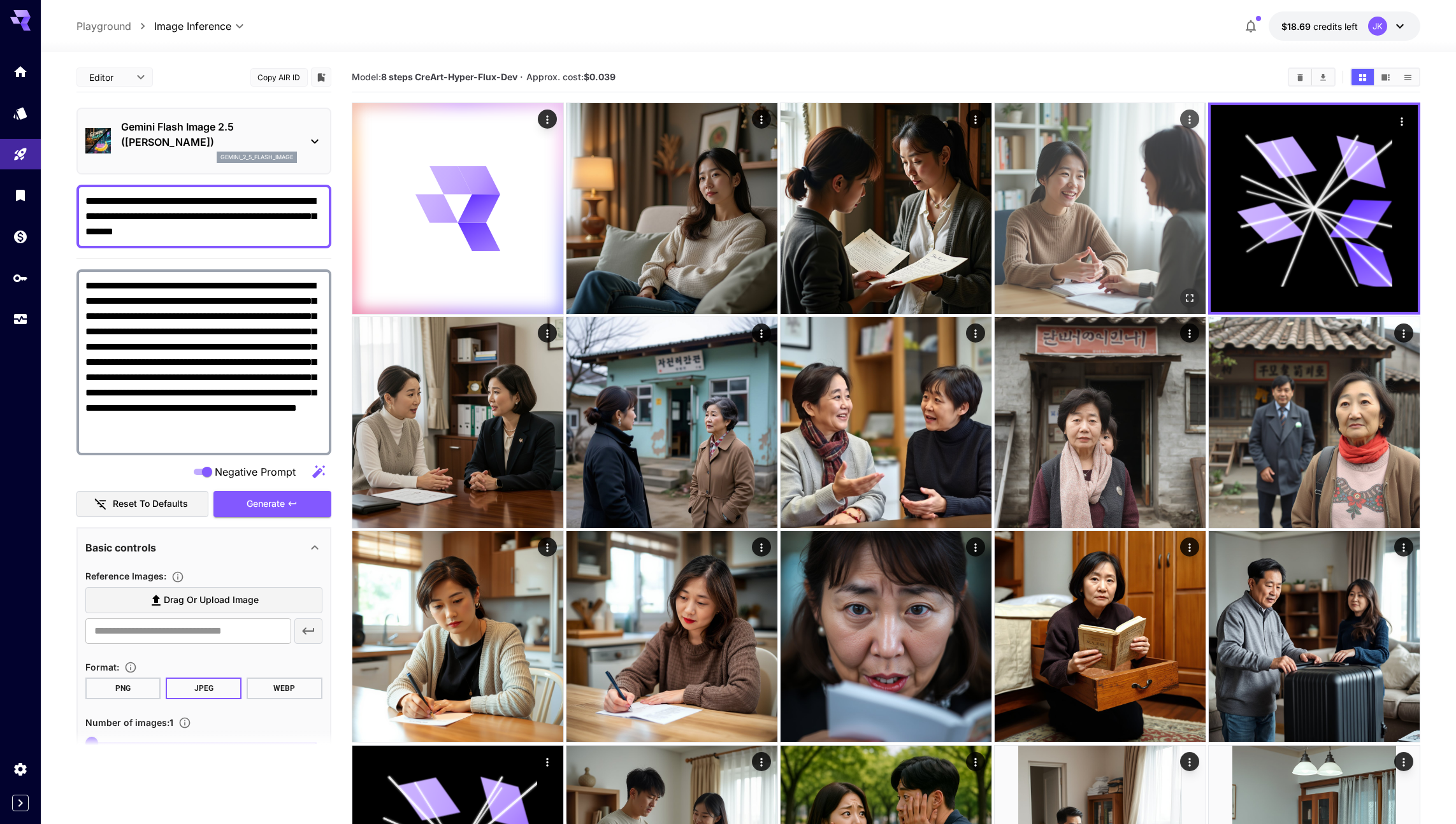
click at [1086, 229] on img at bounding box center [1100, 209] width 211 height 211
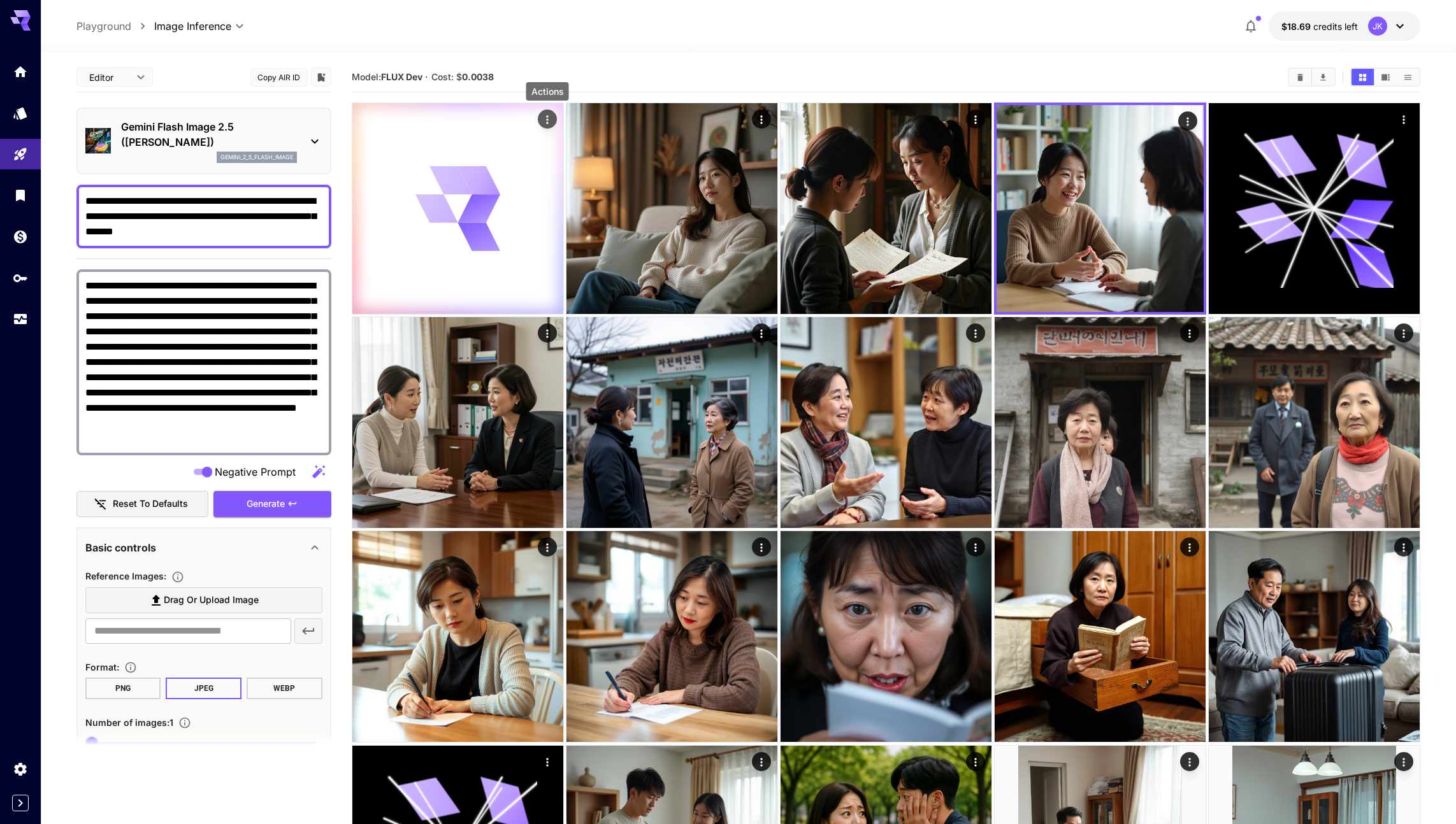
click at [546, 117] on icon "Actions" at bounding box center [547, 120] width 2 height 9
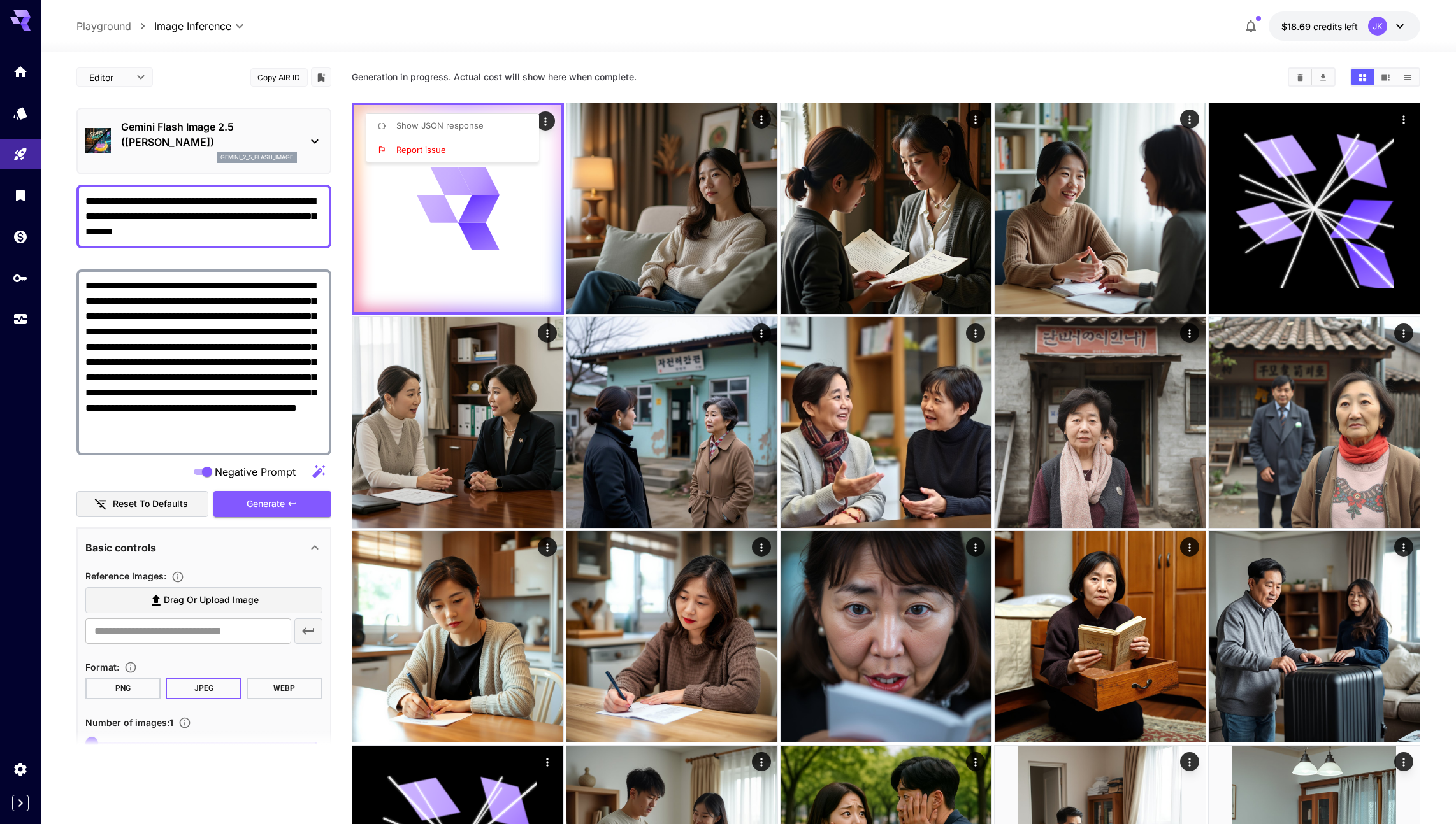
click at [655, 91] on div at bounding box center [728, 412] width 1456 height 824
click at [663, 82] on section "Generation in progress. Actual cost will show here when complete." at bounding box center [815, 77] width 927 height 12
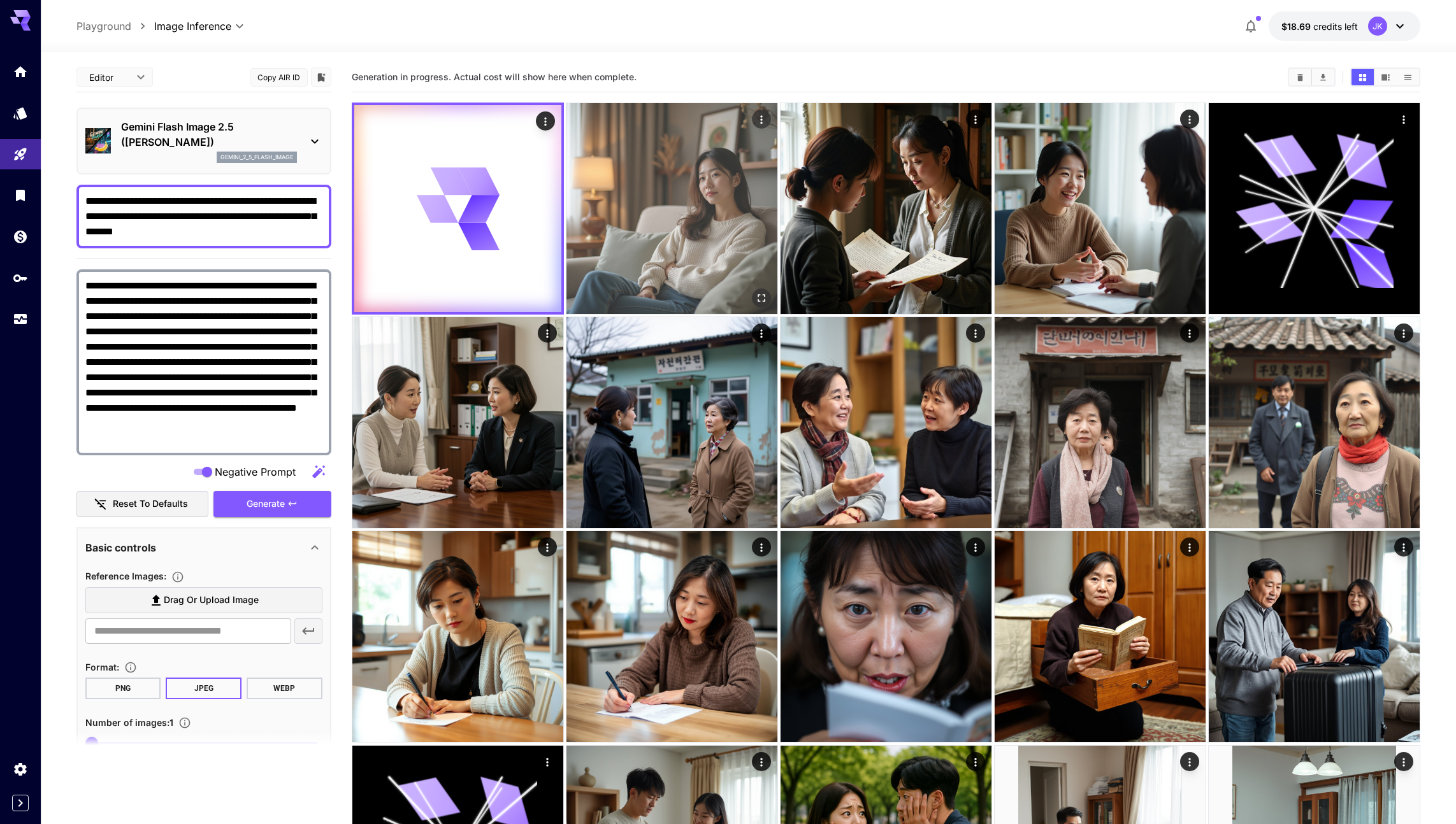
click at [734, 137] on img at bounding box center [672, 209] width 211 height 211
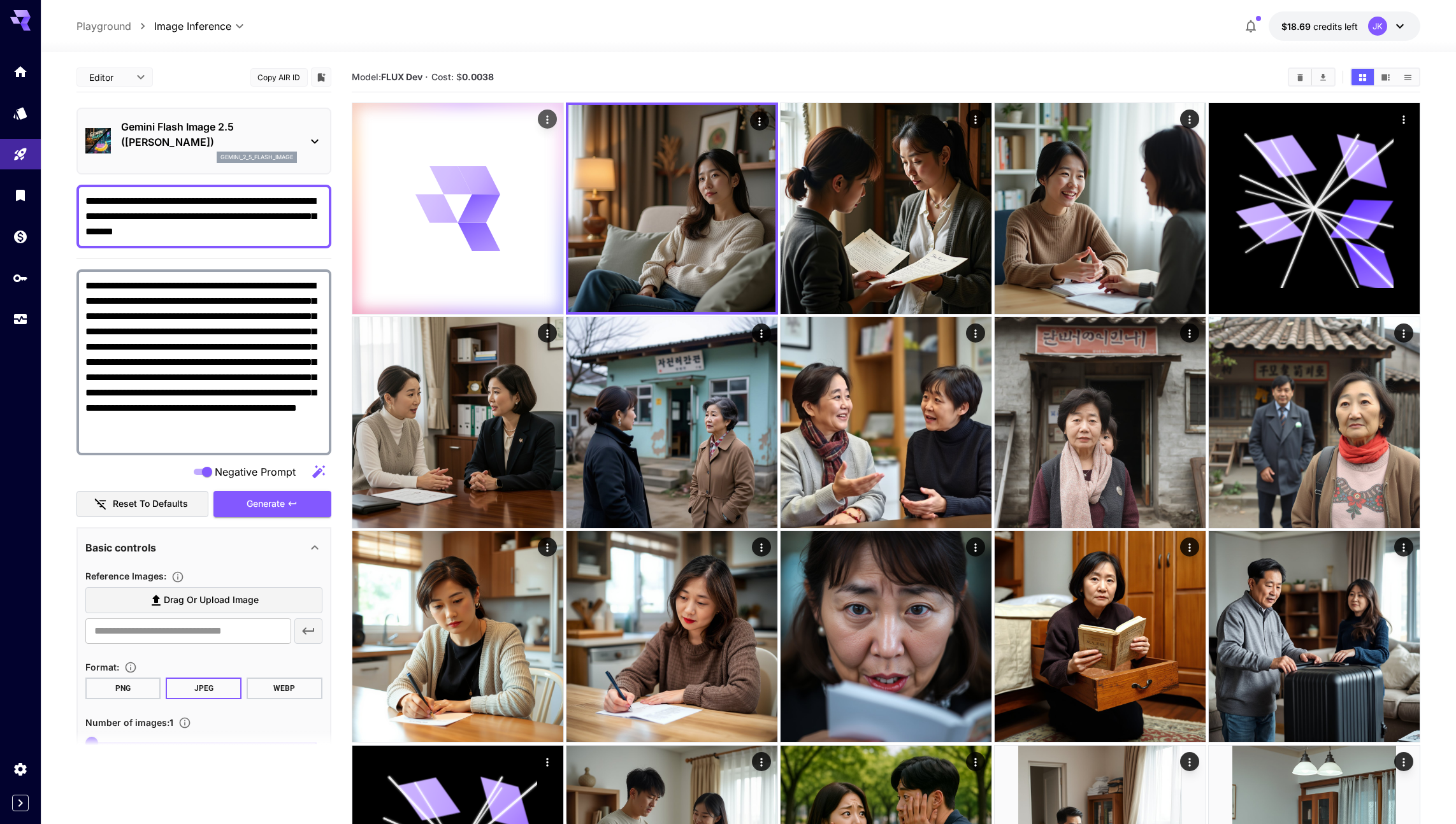
click at [411, 212] on div at bounding box center [458, 209] width 211 height 211
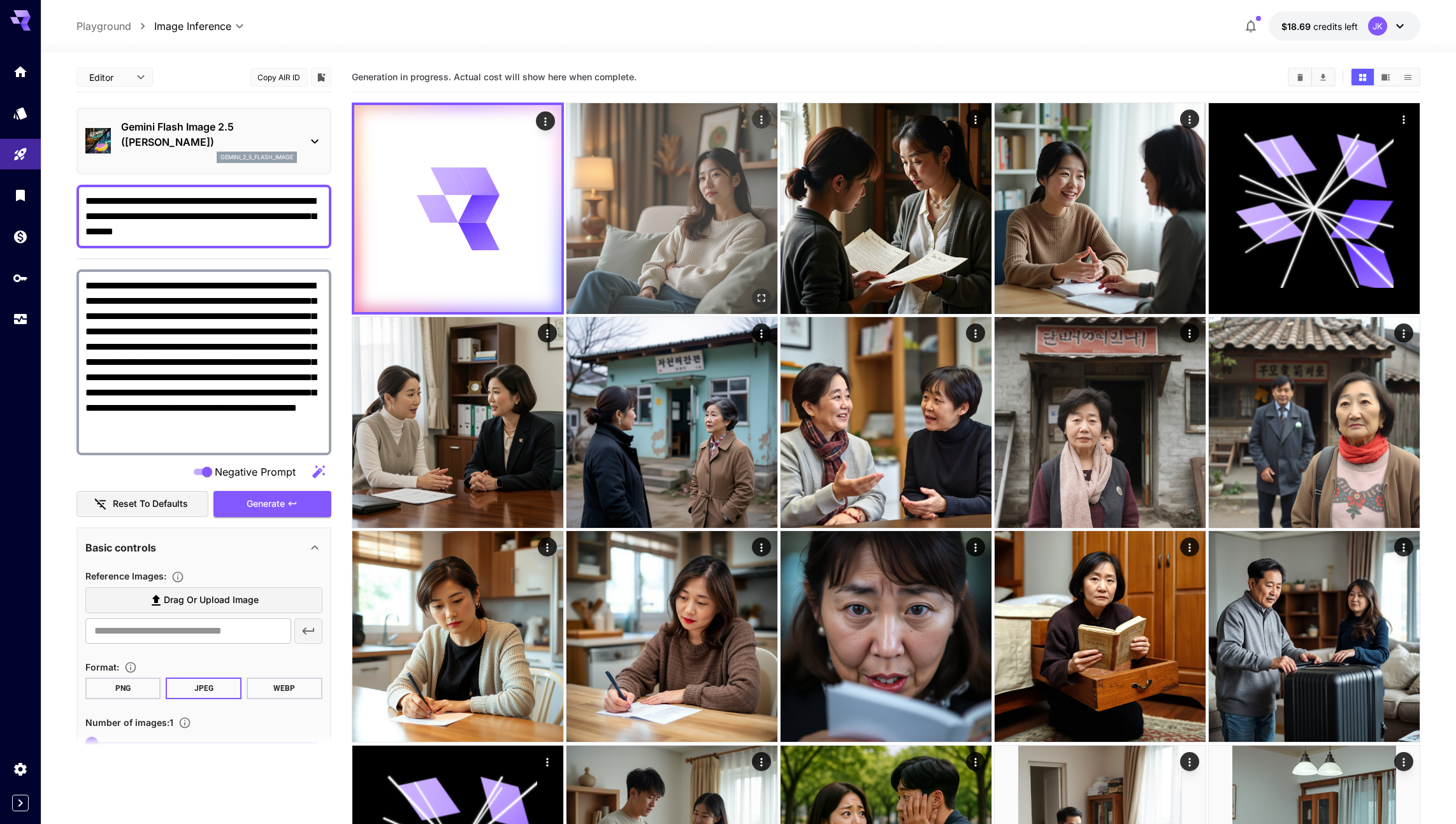
click at [647, 213] on img at bounding box center [672, 209] width 211 height 211
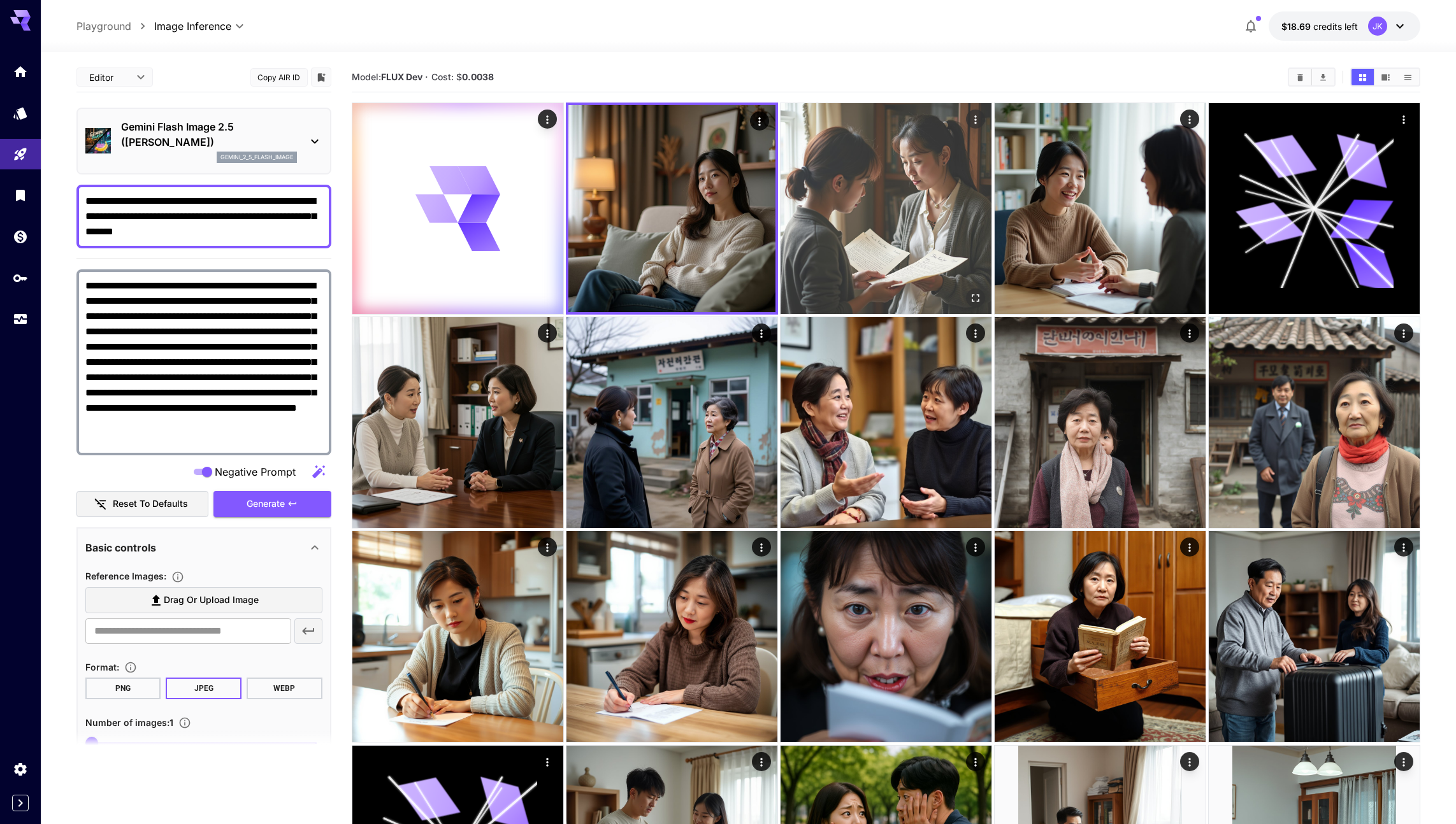
click at [806, 224] on img at bounding box center [886, 209] width 211 height 211
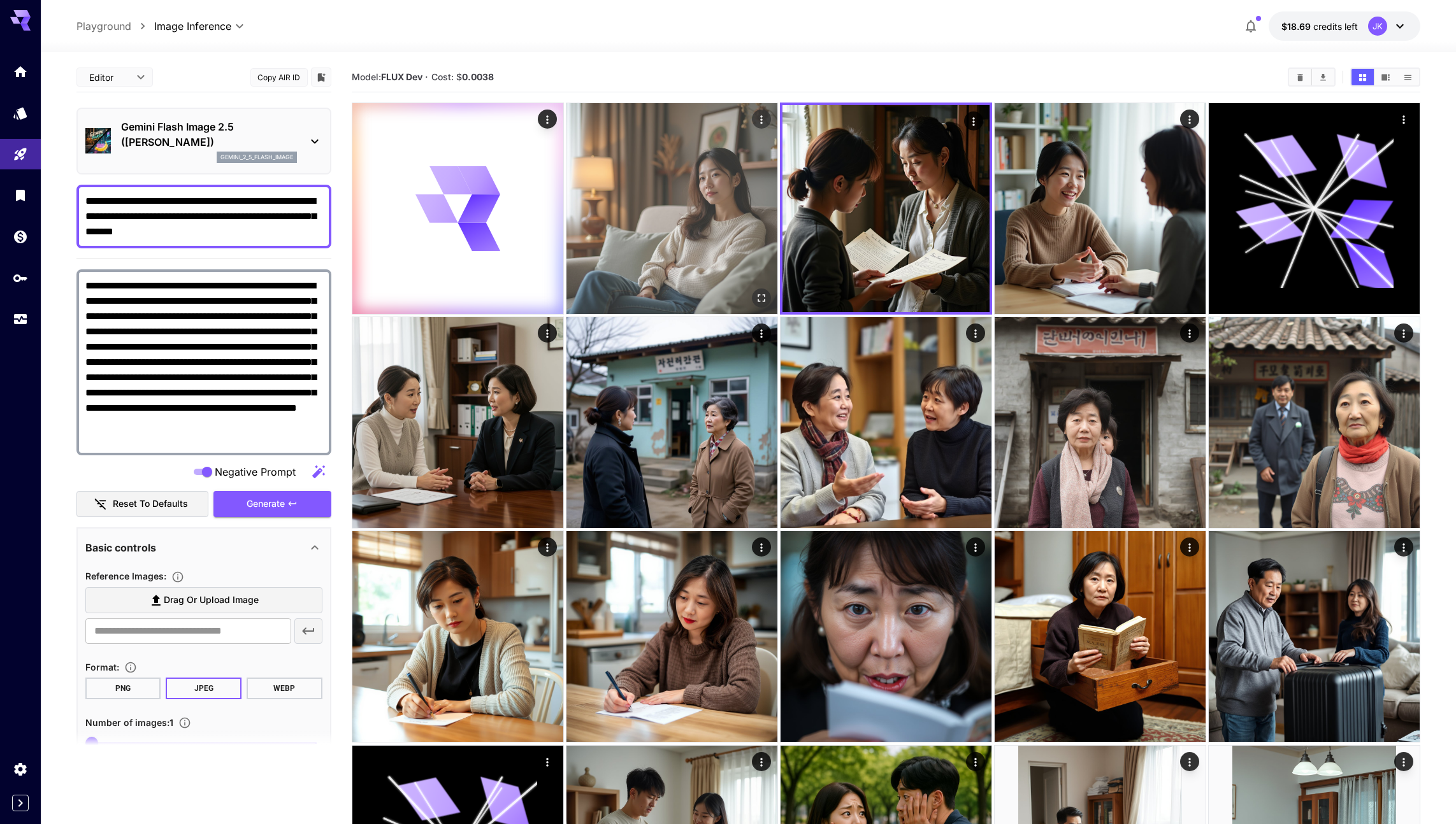
click at [616, 231] on img at bounding box center [672, 209] width 211 height 211
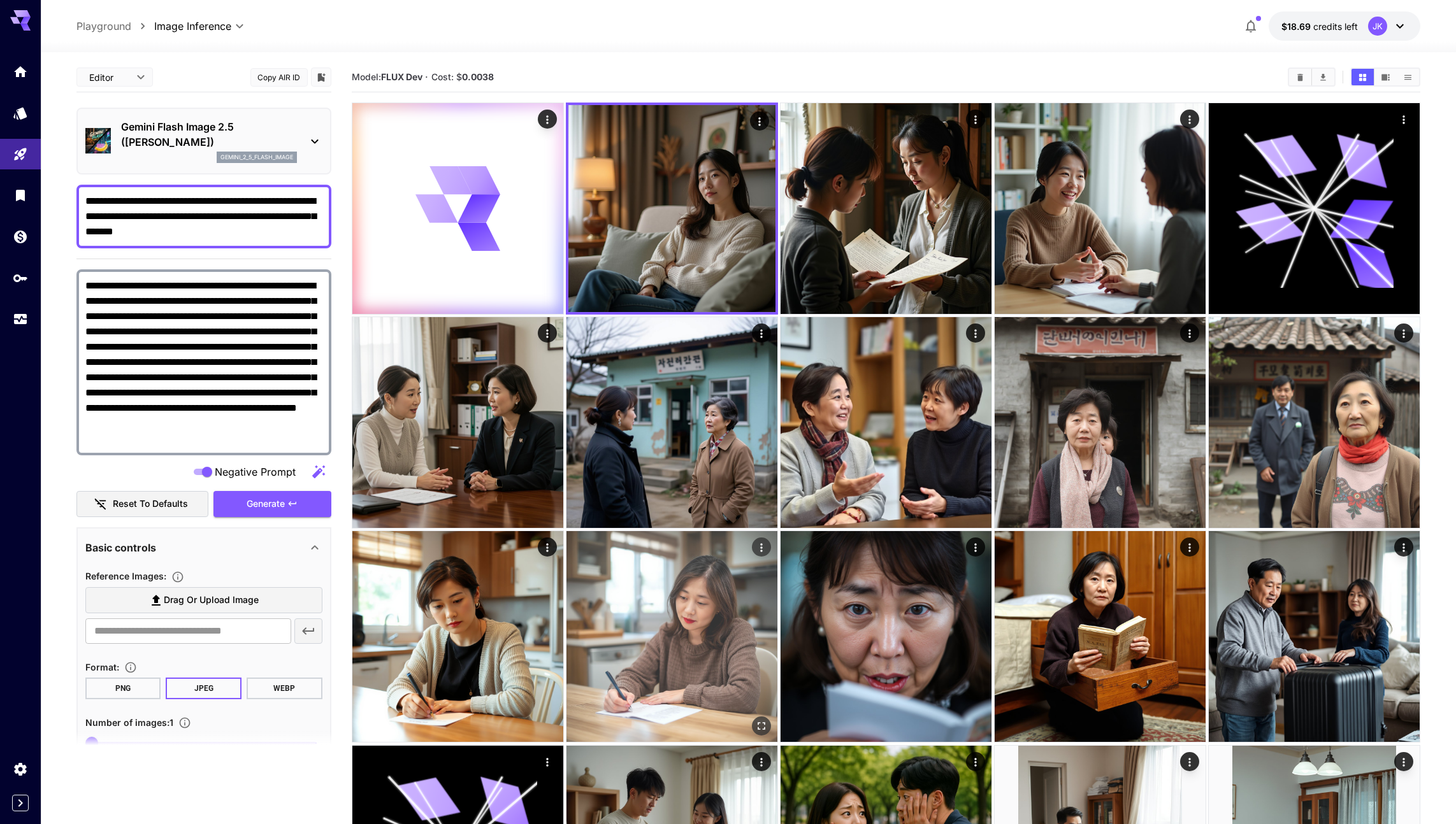
click at [713, 622] on img at bounding box center [672, 637] width 211 height 211
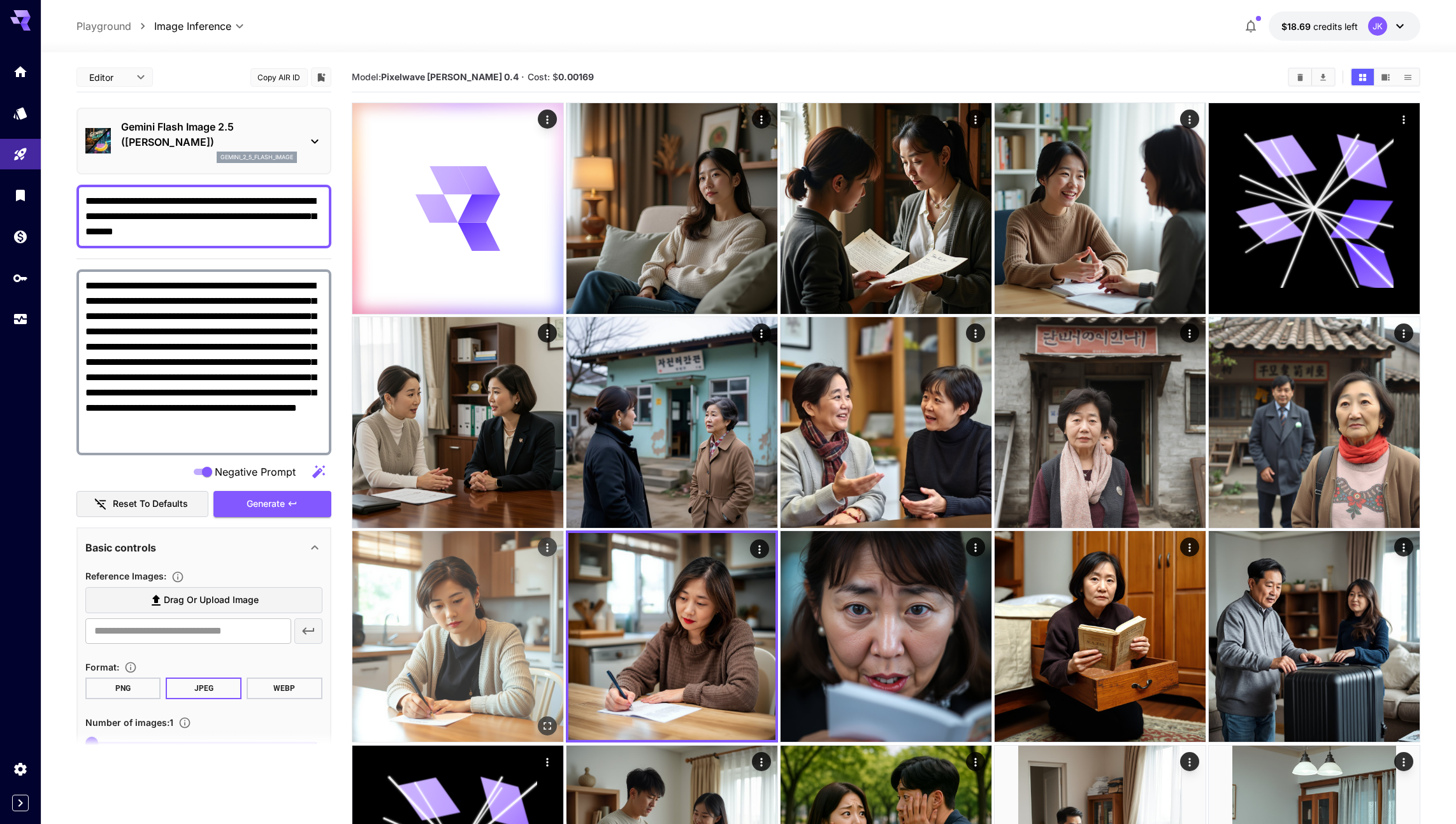
click at [485, 615] on img at bounding box center [458, 637] width 211 height 211
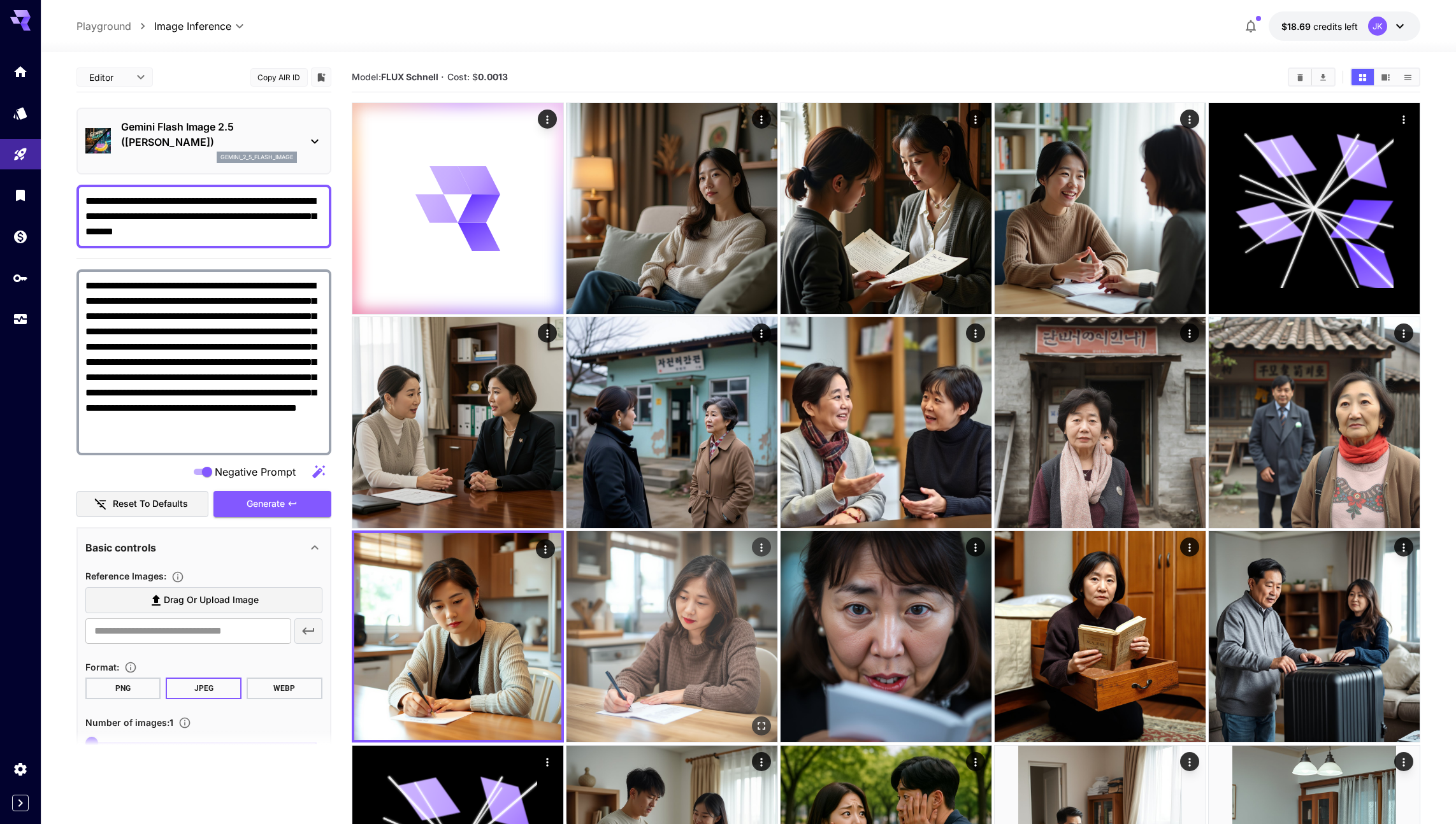
click at [655, 624] on img at bounding box center [672, 637] width 211 height 211
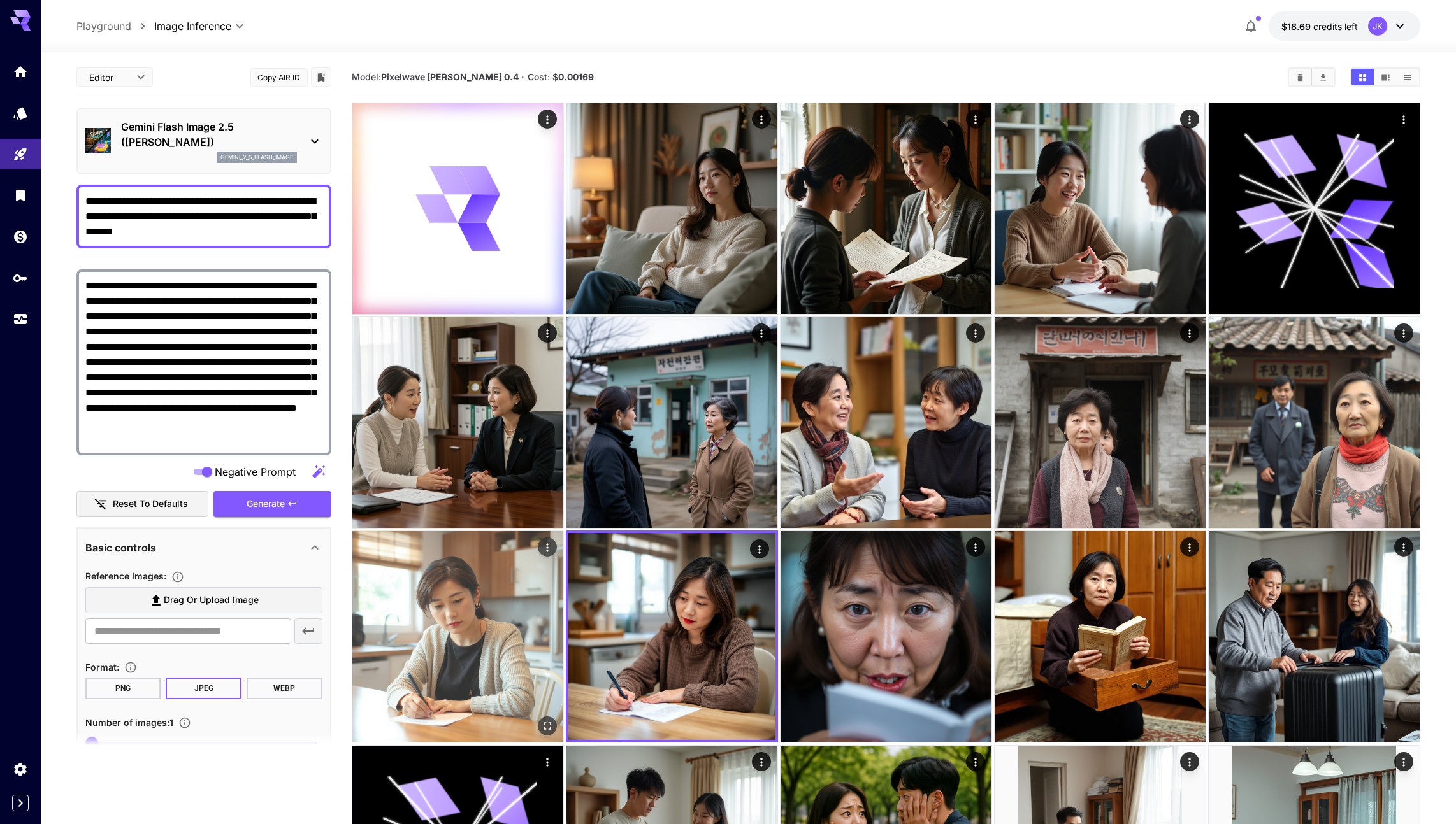
click at [473, 626] on img at bounding box center [458, 637] width 211 height 211
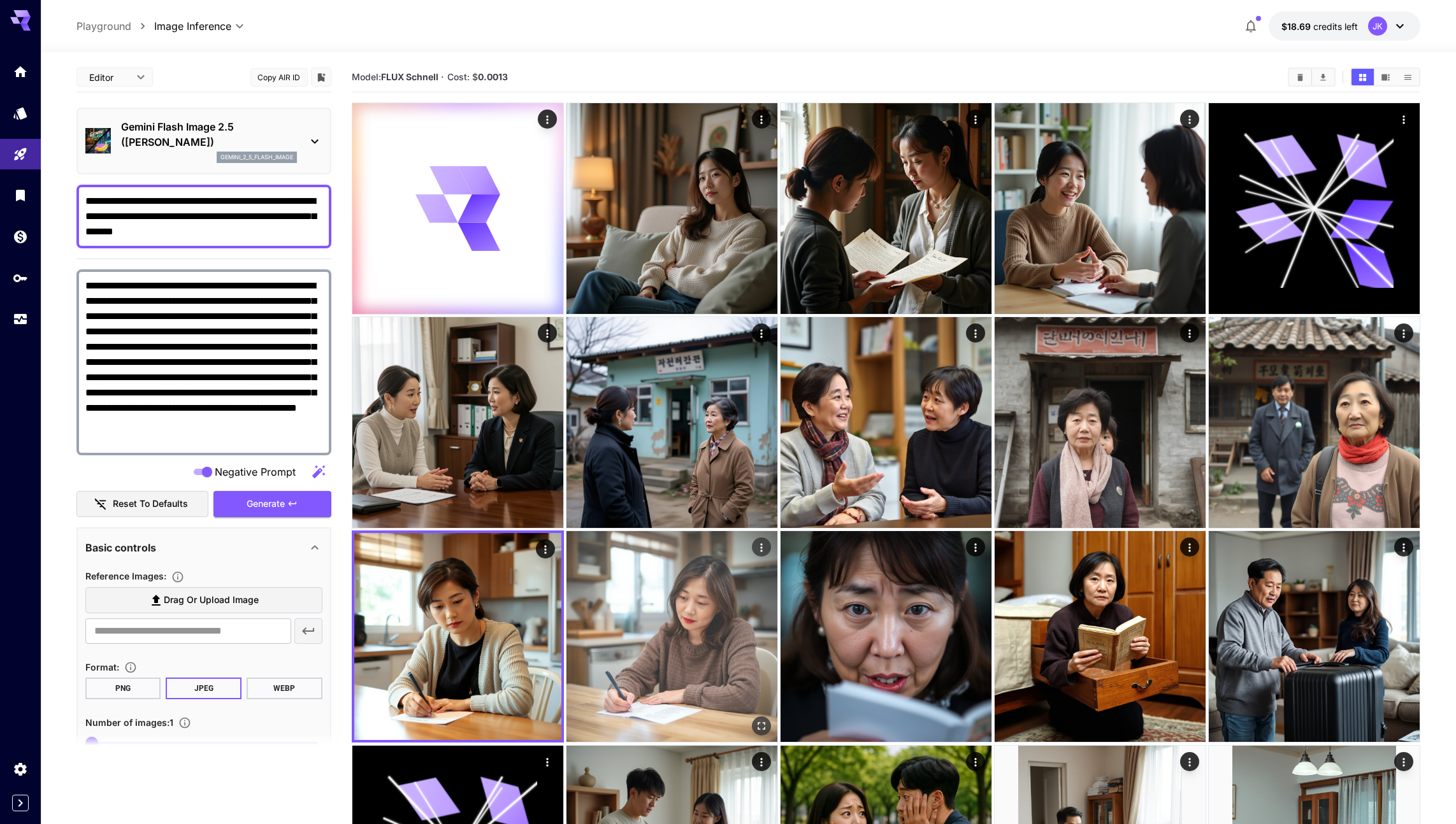
click at [651, 634] on img at bounding box center [672, 637] width 211 height 211
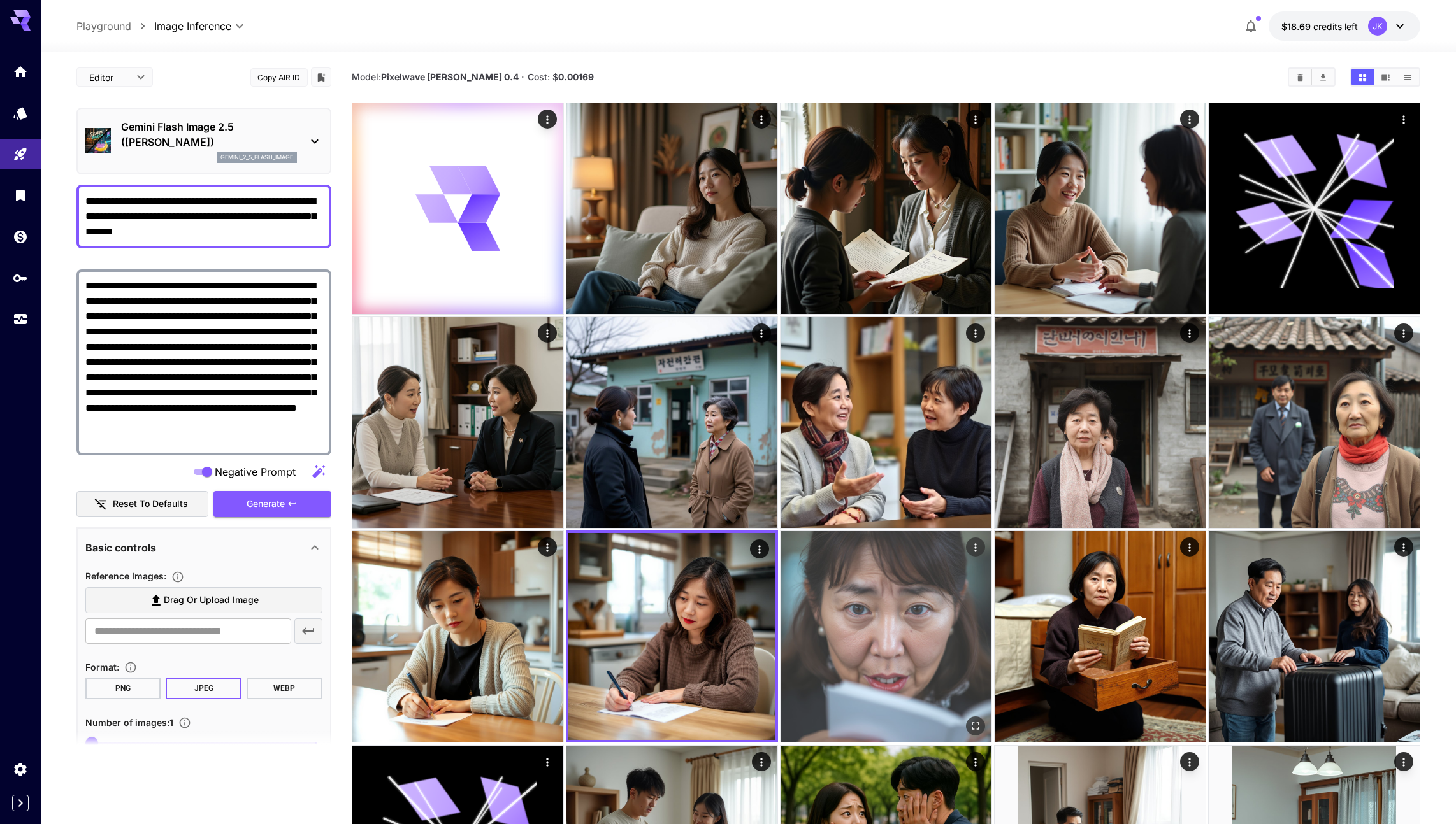
click at [935, 650] on img at bounding box center [886, 637] width 211 height 211
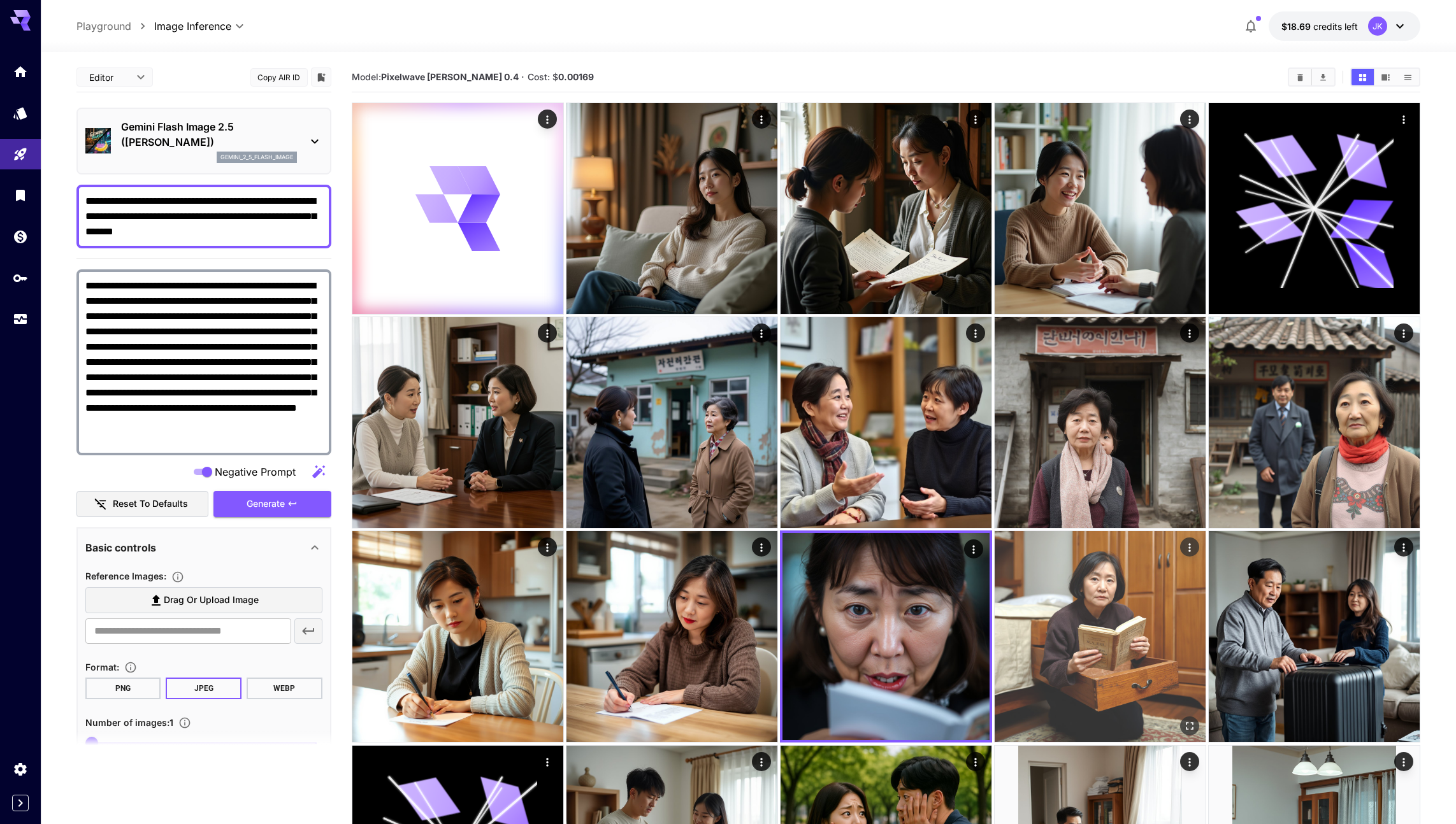
click at [1046, 650] on img at bounding box center [1100, 637] width 211 height 211
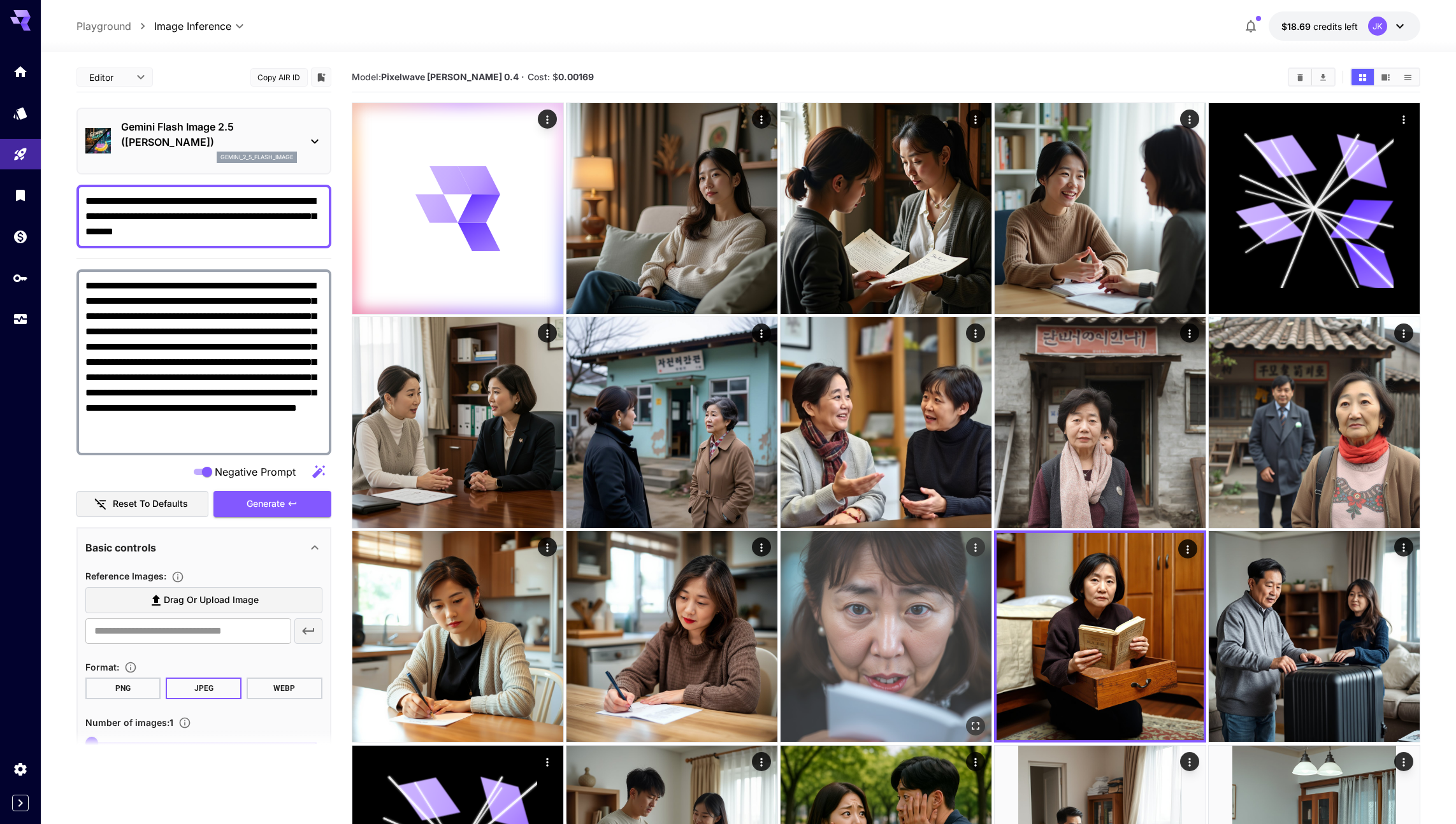
click at [840, 644] on img at bounding box center [886, 637] width 211 height 211
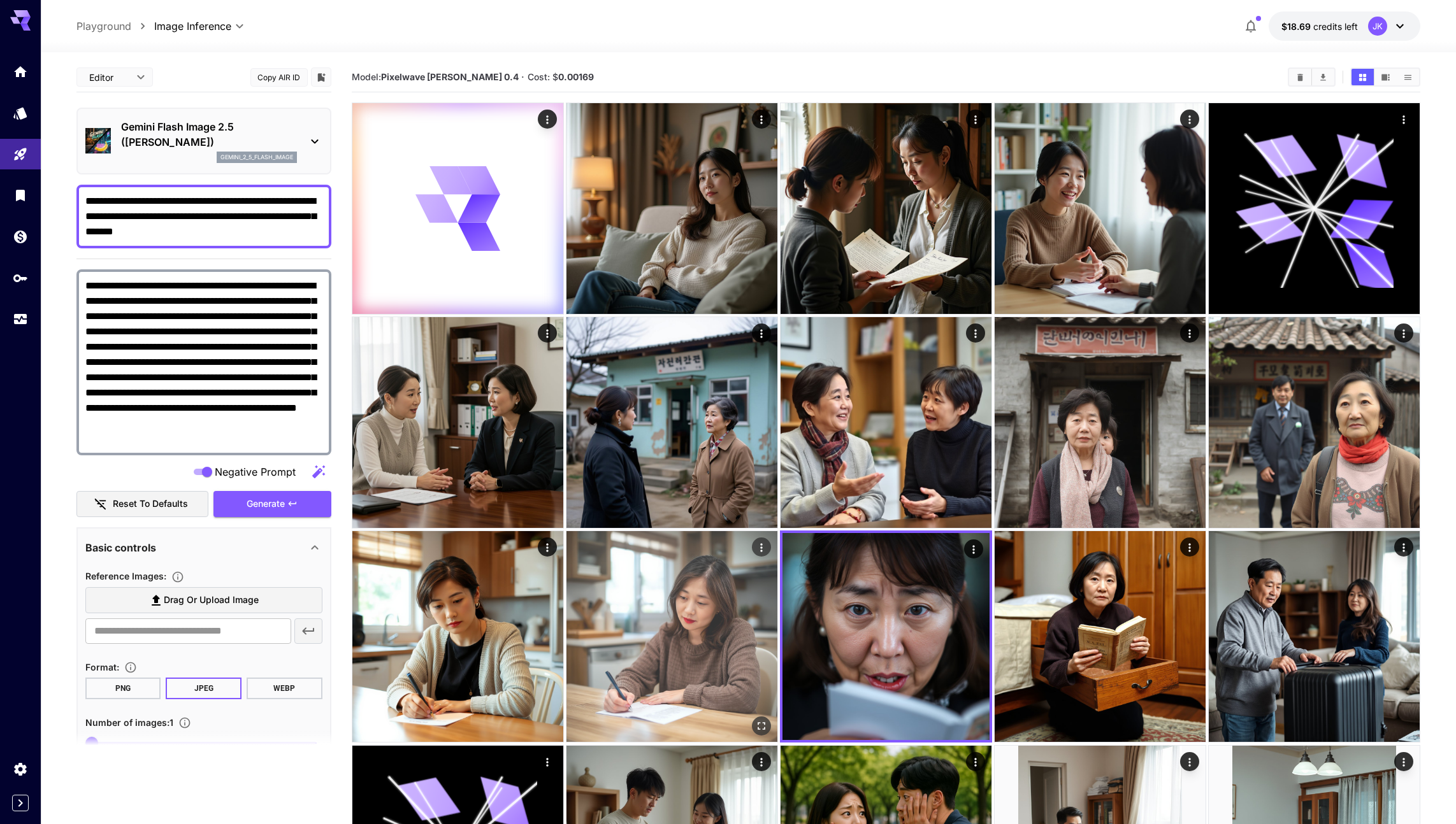
click at [682, 646] on img at bounding box center [672, 637] width 211 height 211
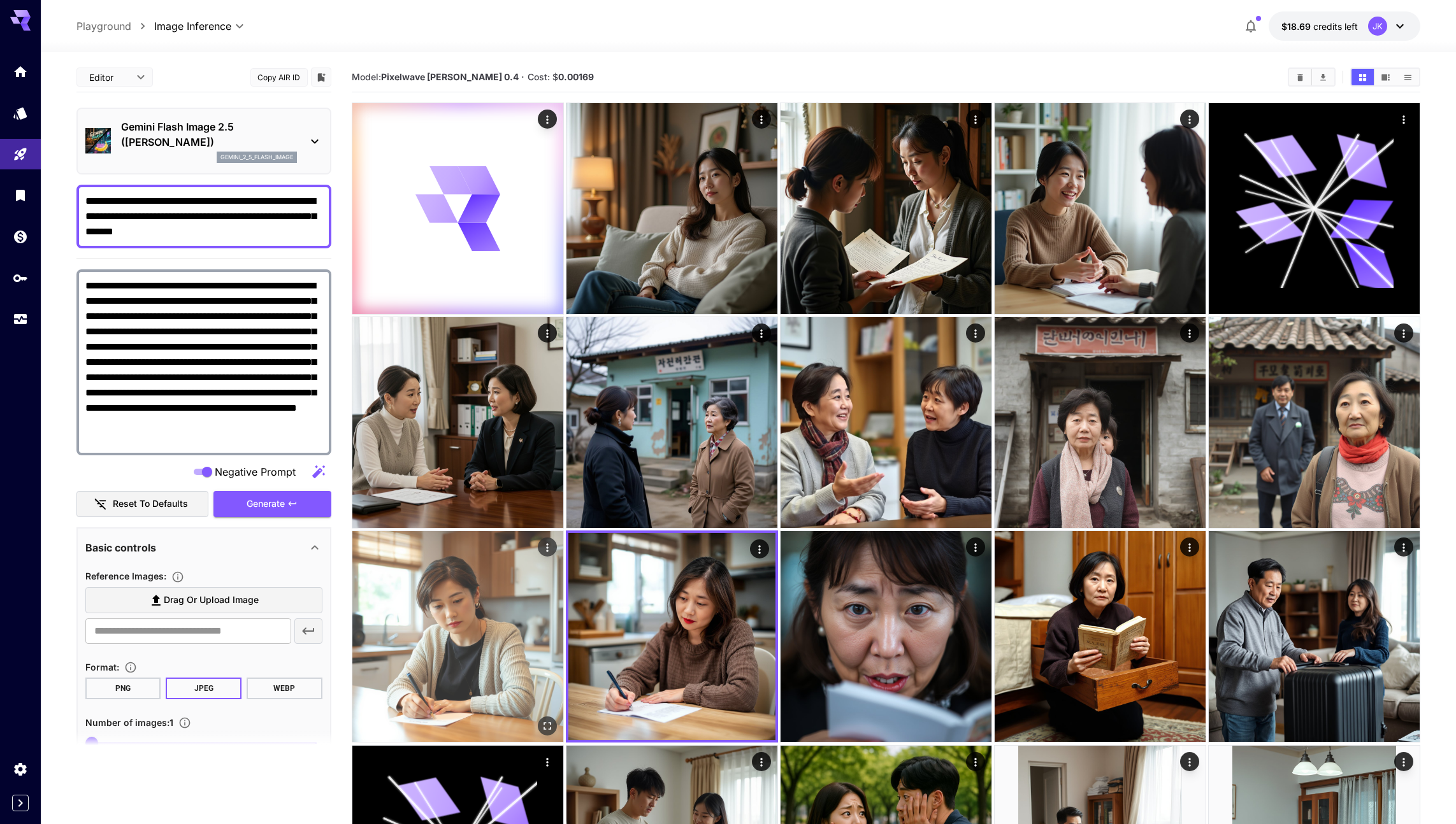
click at [550, 645] on img at bounding box center [458, 637] width 211 height 211
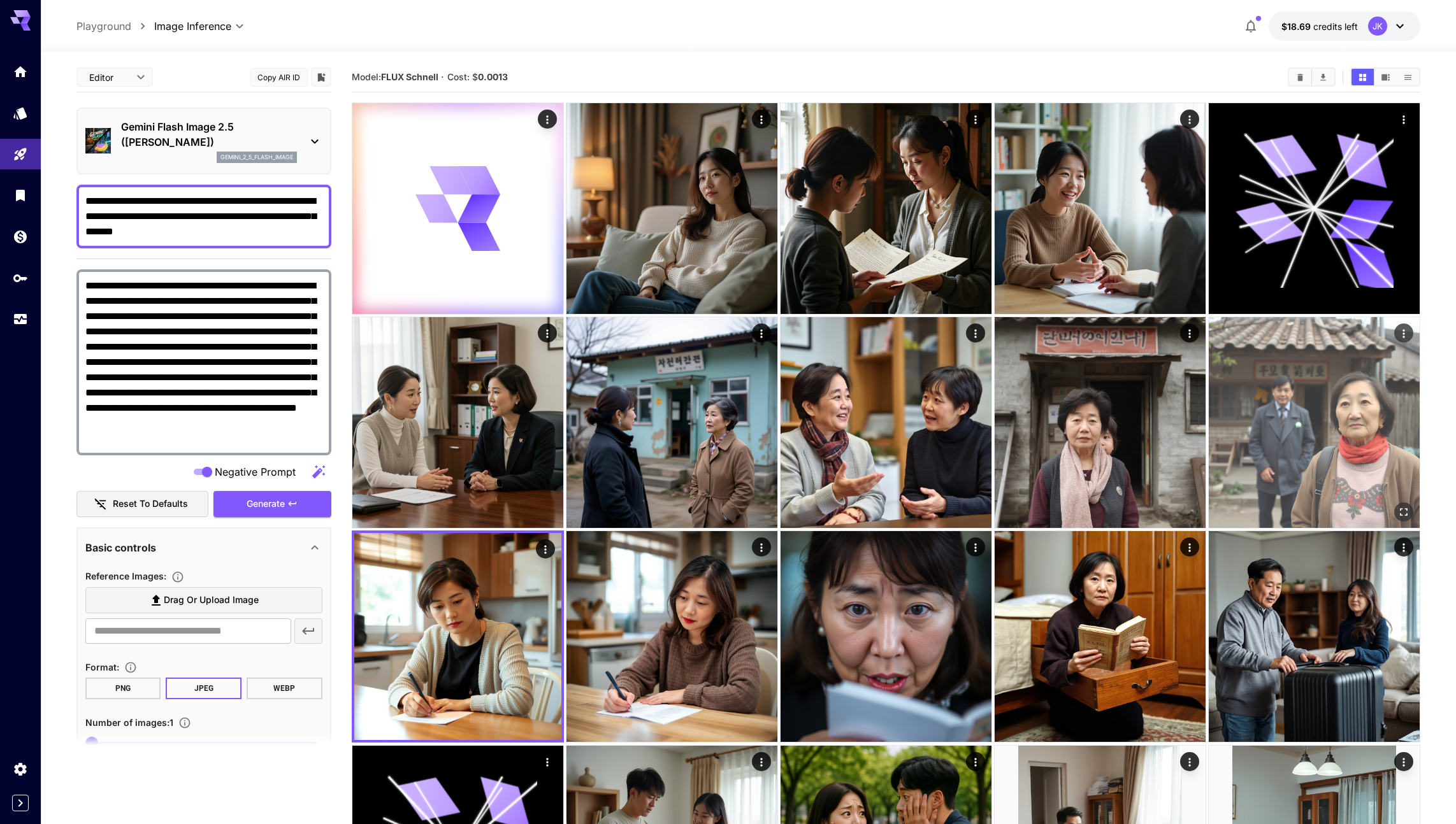
click at [1260, 463] on img at bounding box center [1314, 423] width 211 height 211
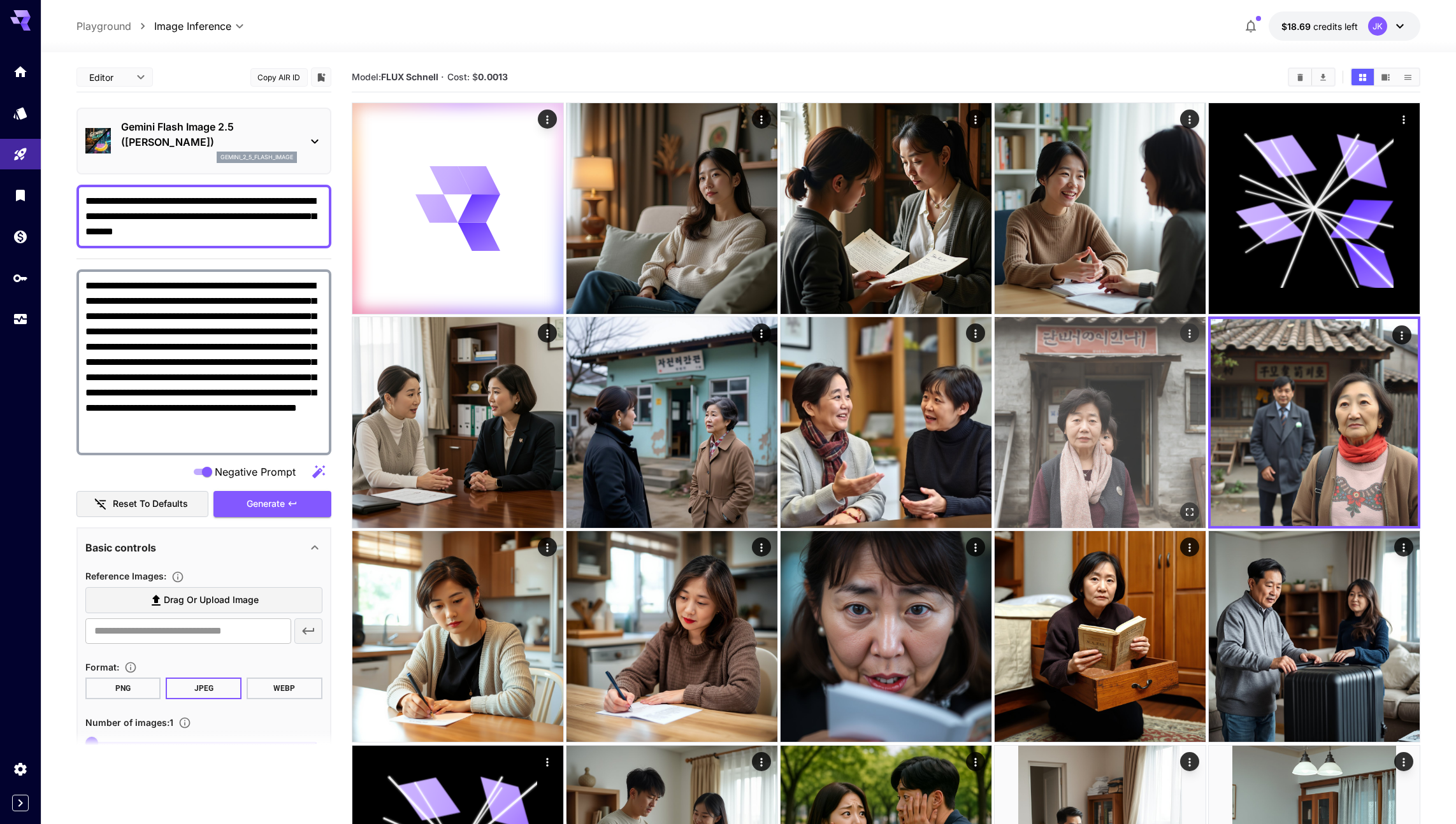
click at [1057, 463] on img at bounding box center [1100, 423] width 211 height 211
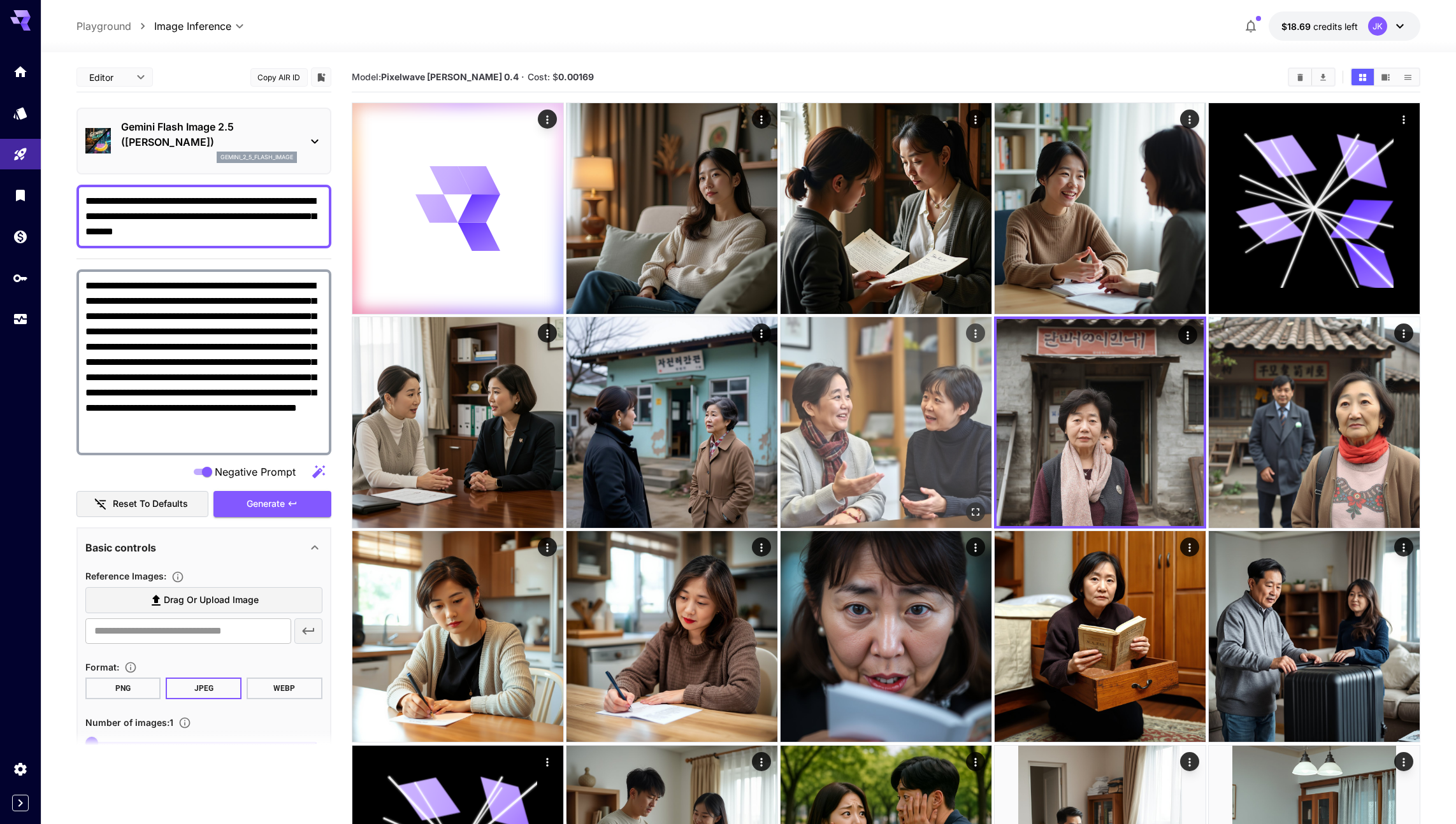
click at [941, 465] on img at bounding box center [886, 423] width 211 height 211
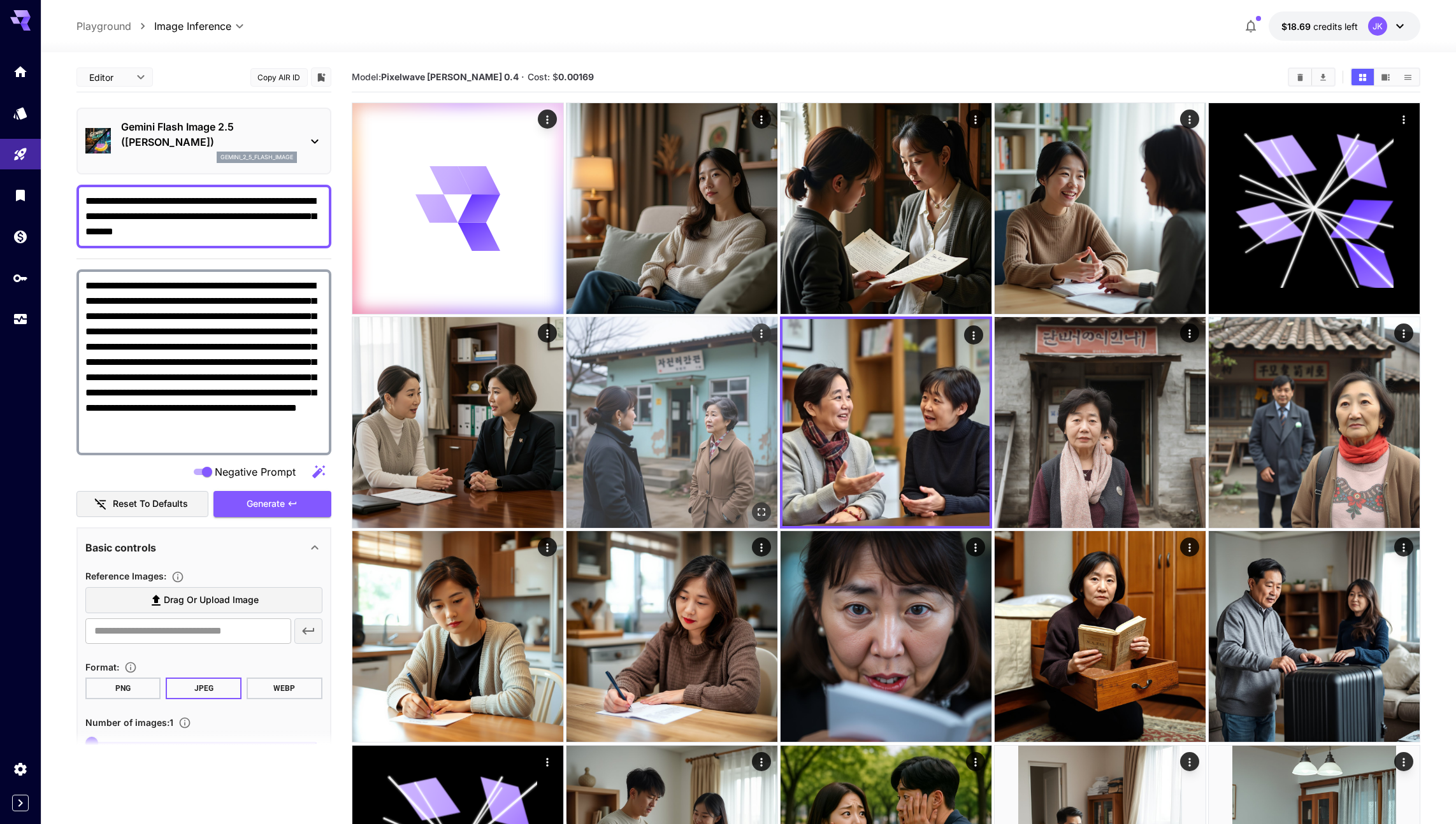
click at [736, 470] on img at bounding box center [672, 423] width 211 height 211
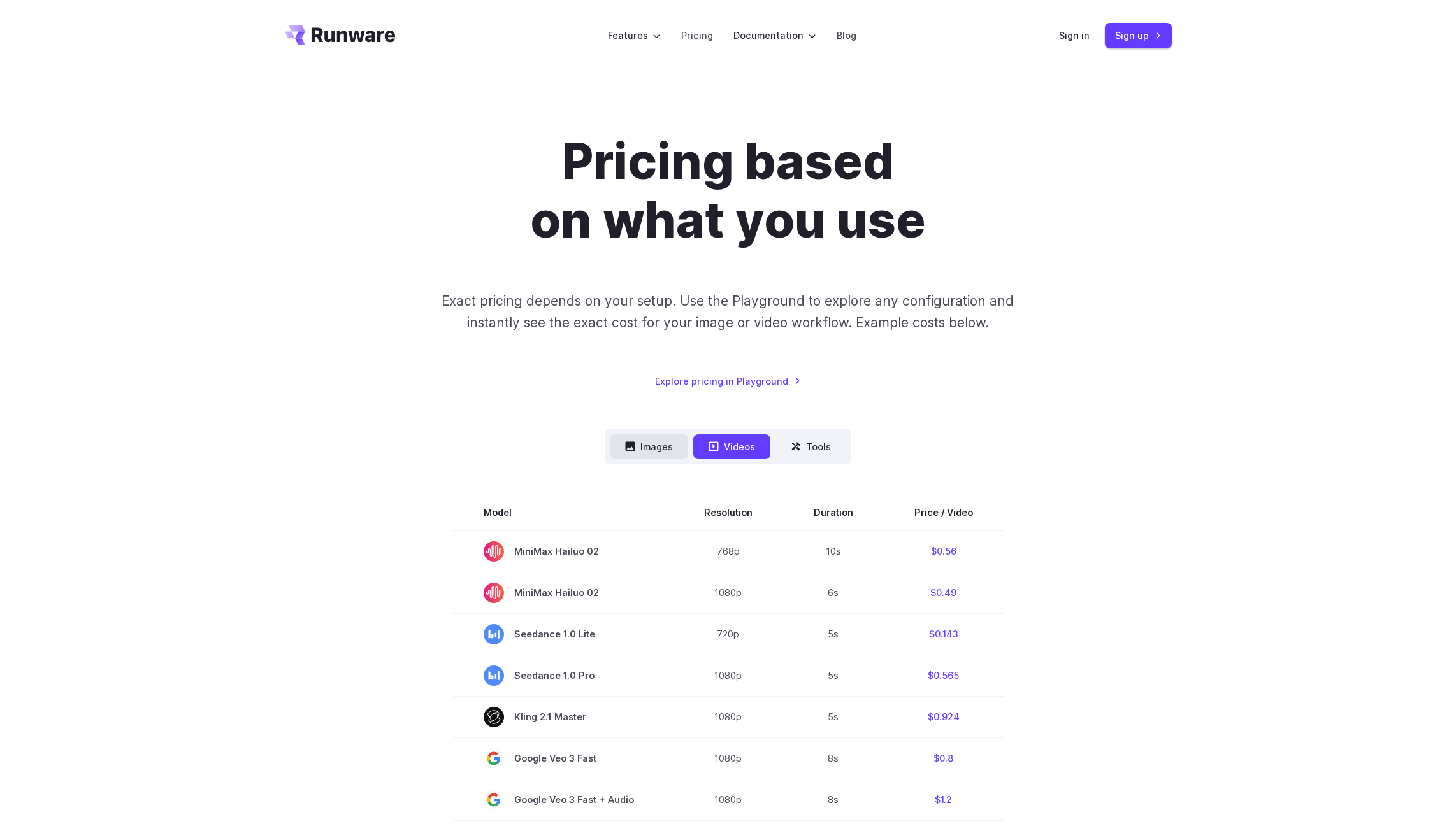
click at [655, 445] on button "Images" at bounding box center [649, 446] width 78 height 25
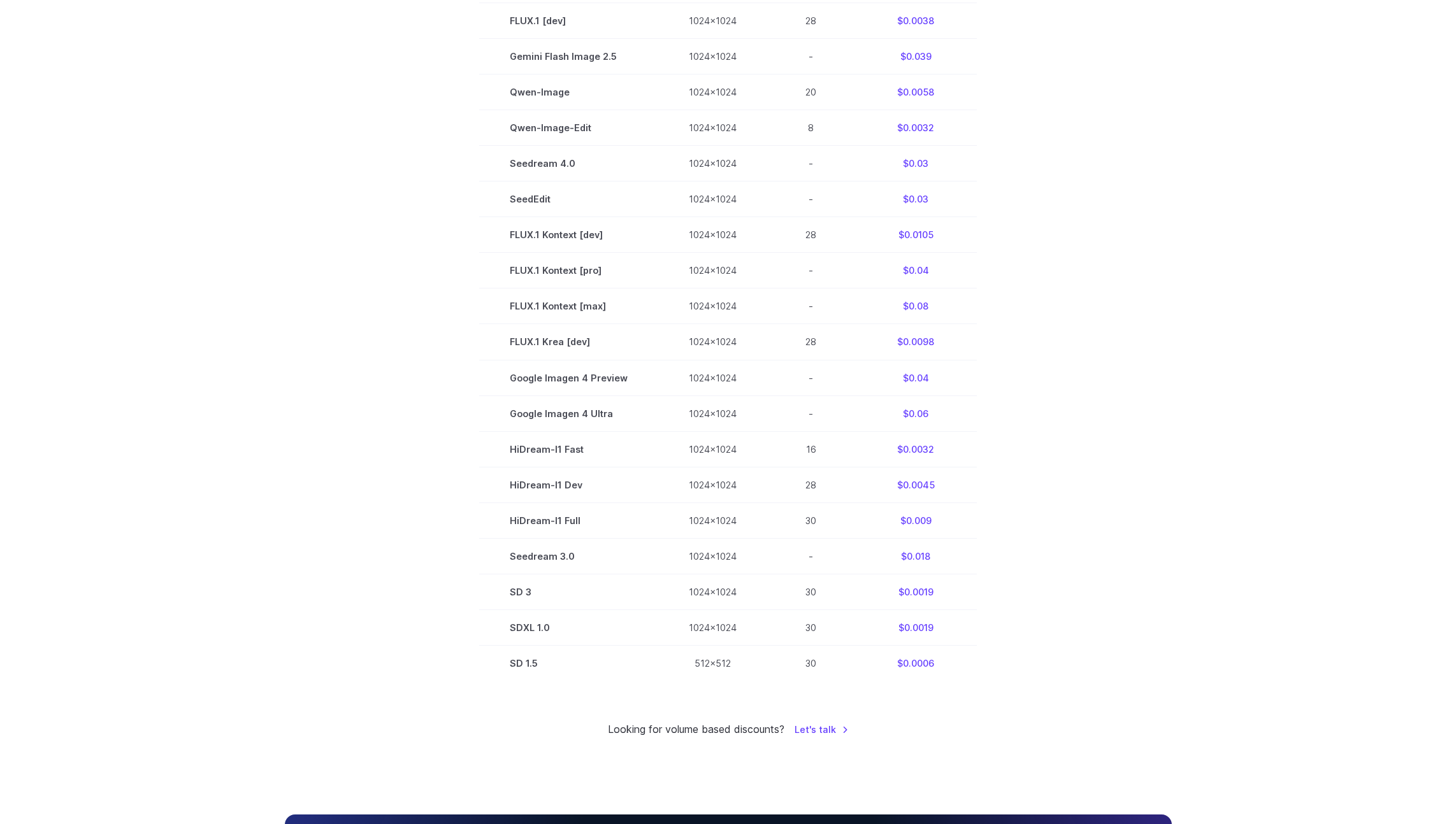
scroll to position [131, 0]
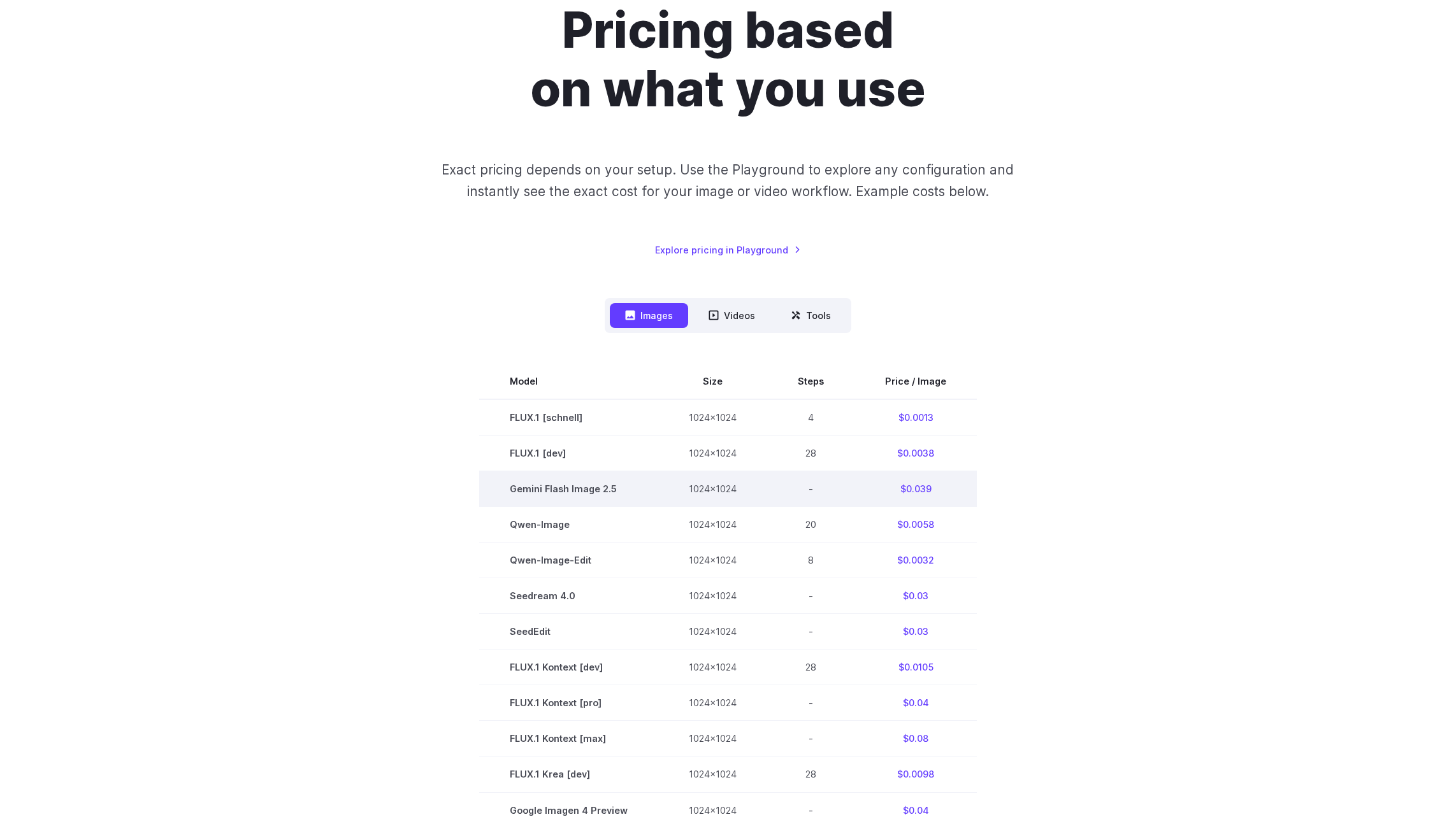
click at [588, 492] on span "Gemini Flash Image 2.5" at bounding box center [568, 488] width 117 height 15
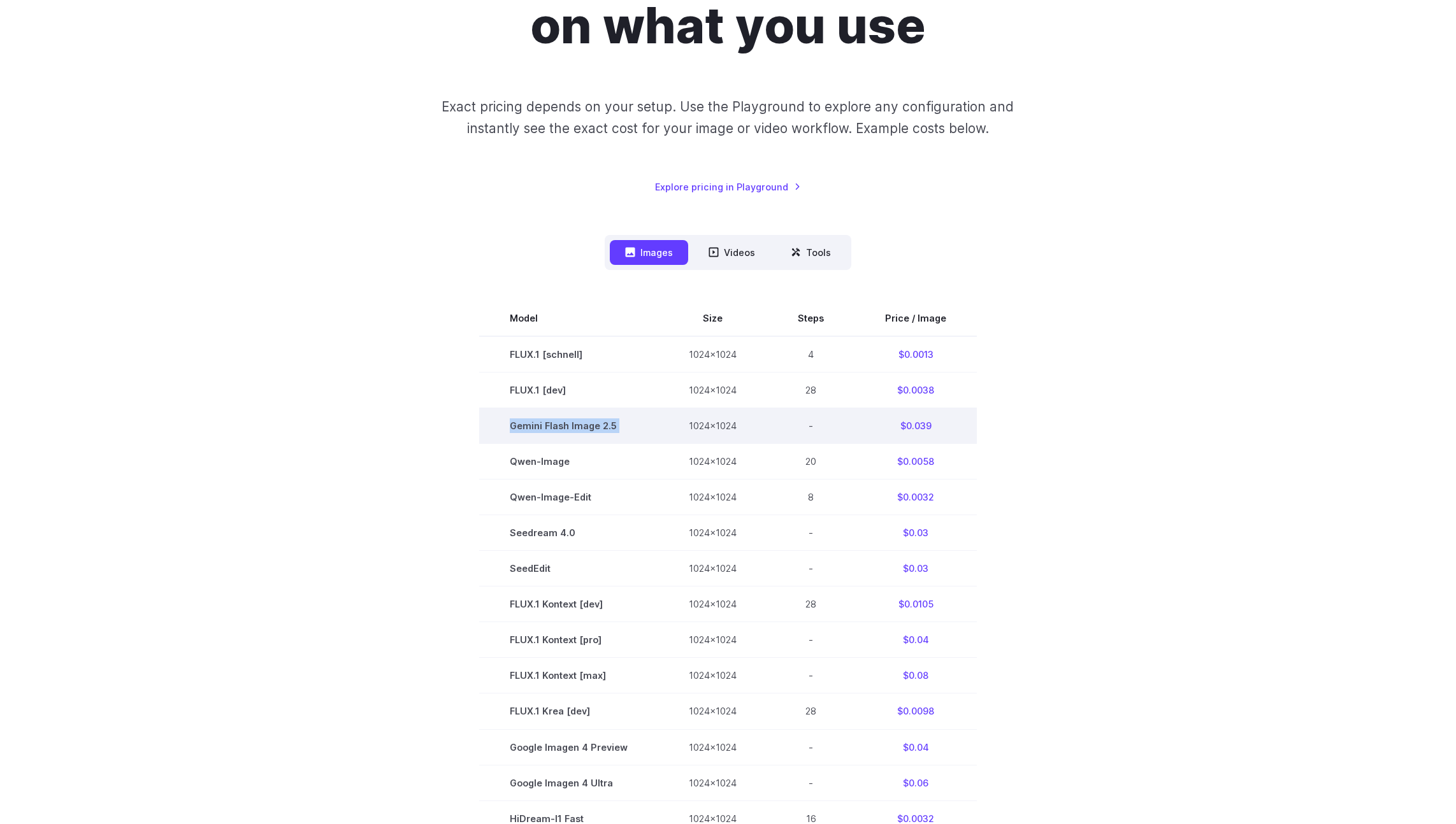
scroll to position [191, 0]
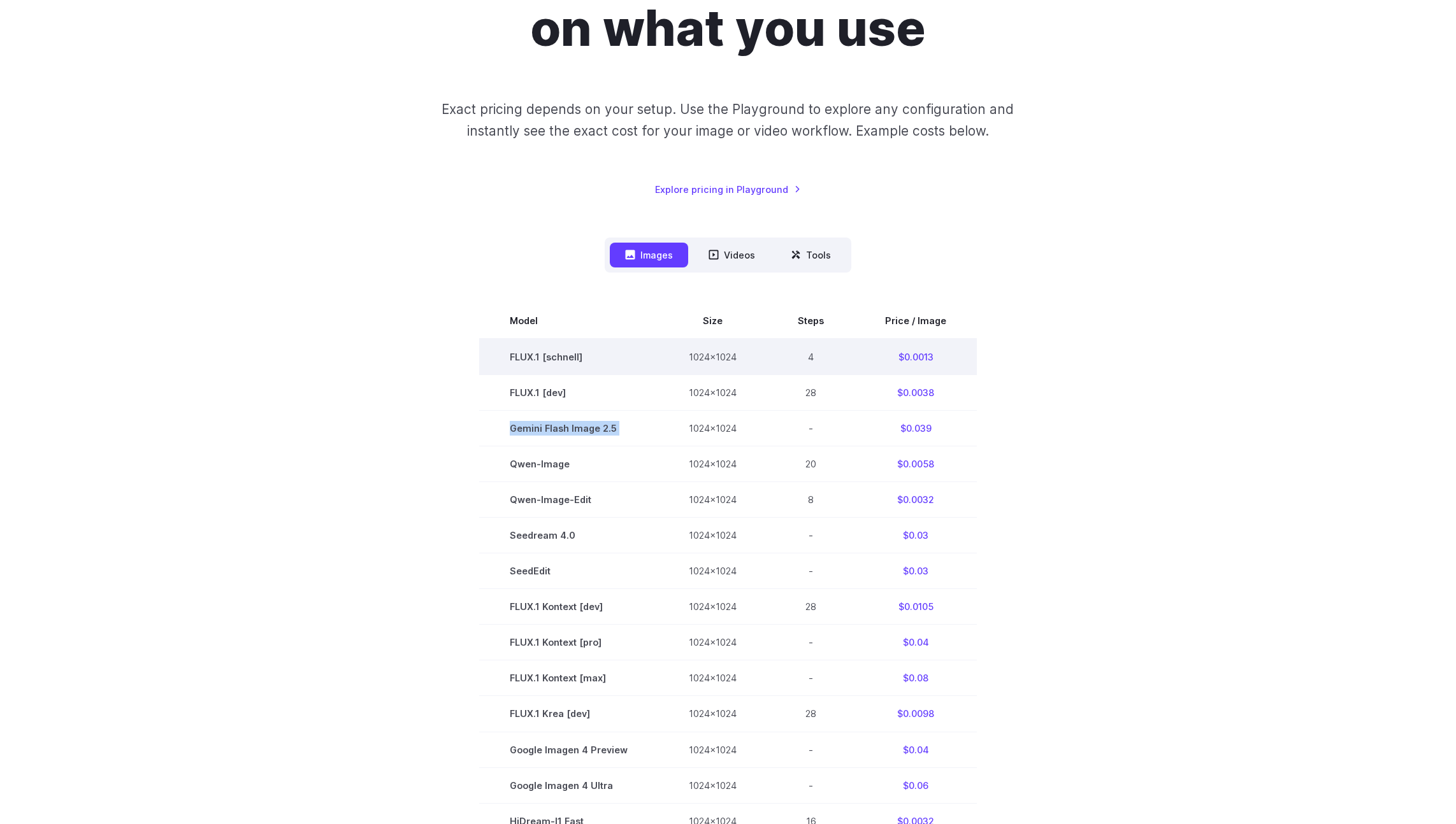
copy tr "Gemini Flash Image 2.5"
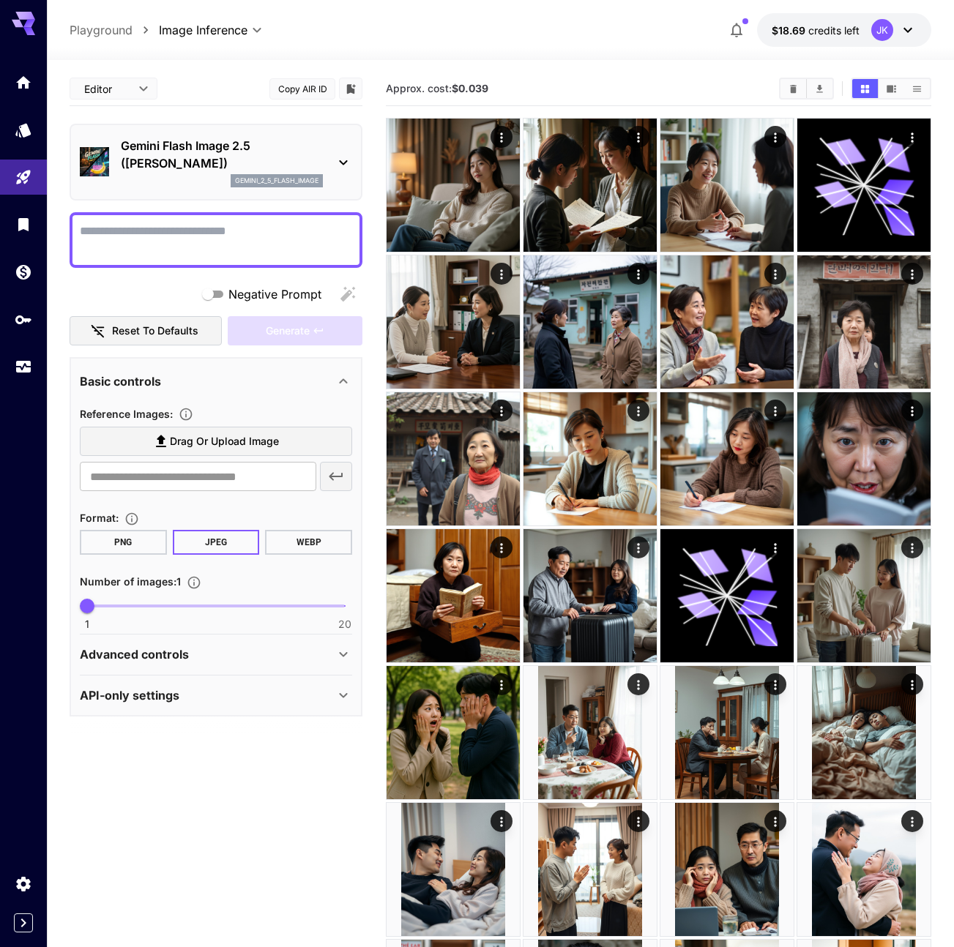
click at [258, 237] on textarea "Negative Prompt" at bounding box center [216, 240] width 272 height 35
click at [211, 231] on textarea "Negative Prompt" at bounding box center [216, 240] width 272 height 35
paste textarea "**********"
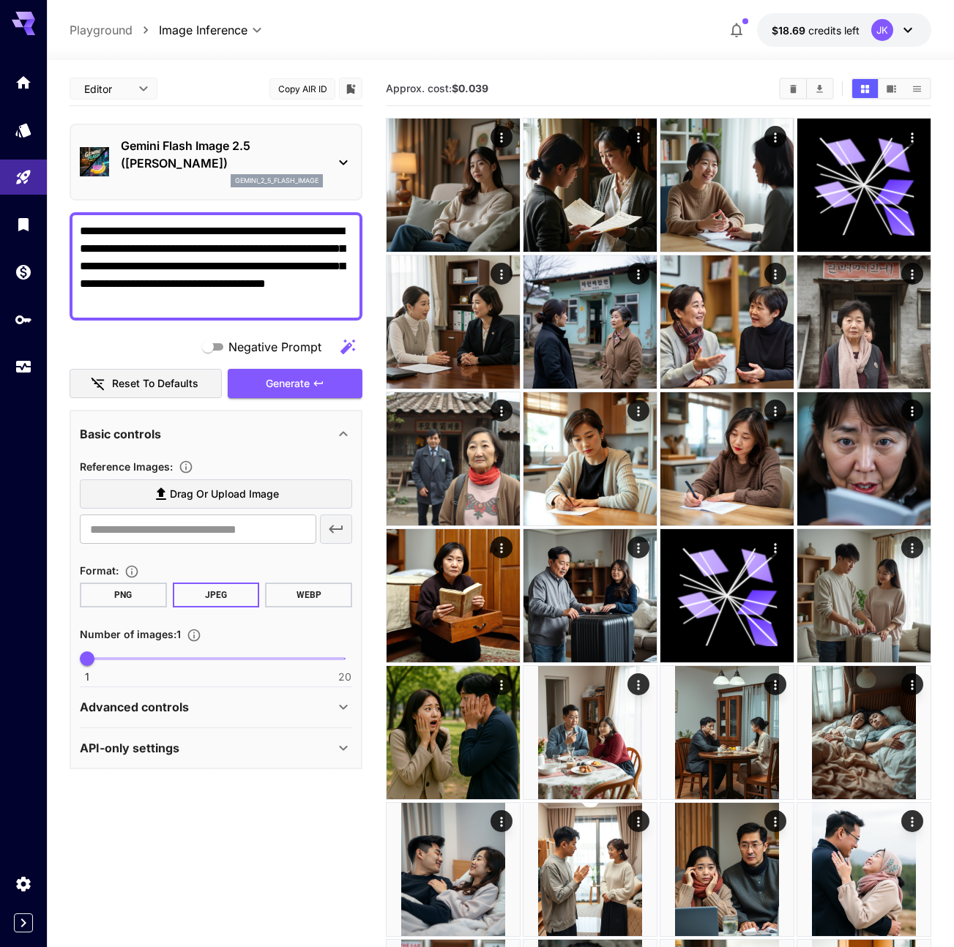
type textarea "**********"
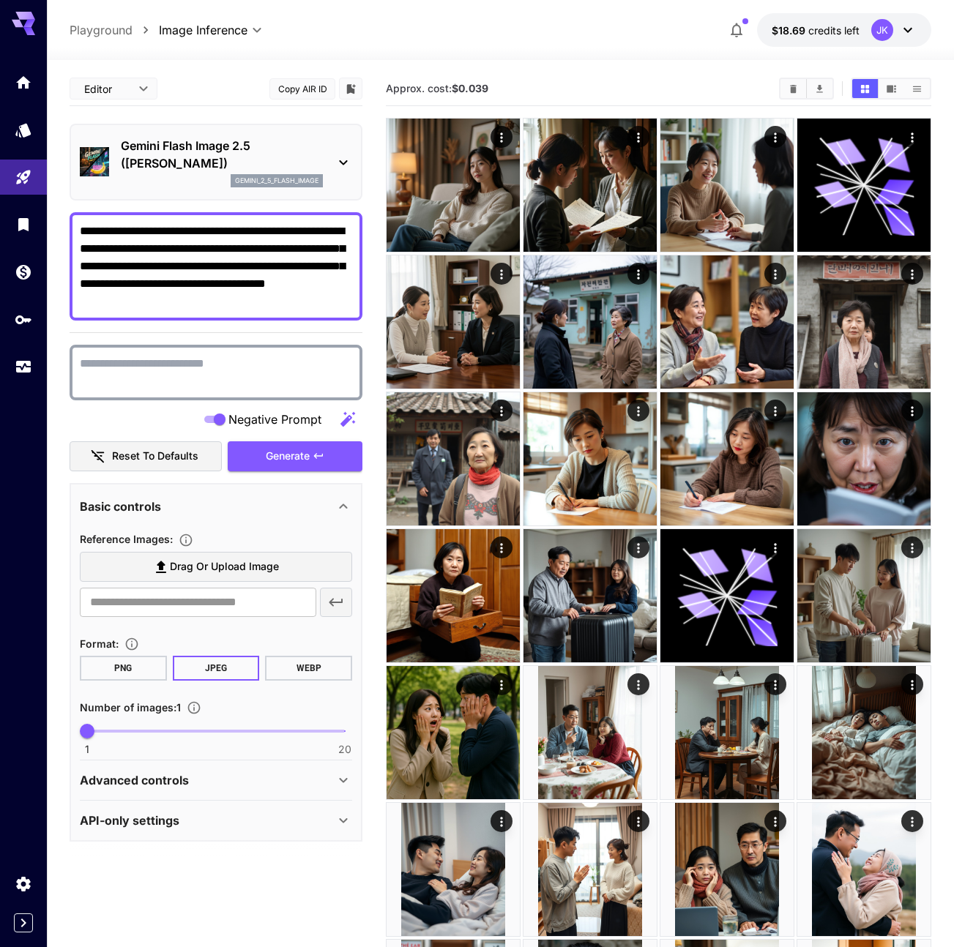
click at [225, 367] on textarea "Negative Prompt" at bounding box center [216, 372] width 272 height 35
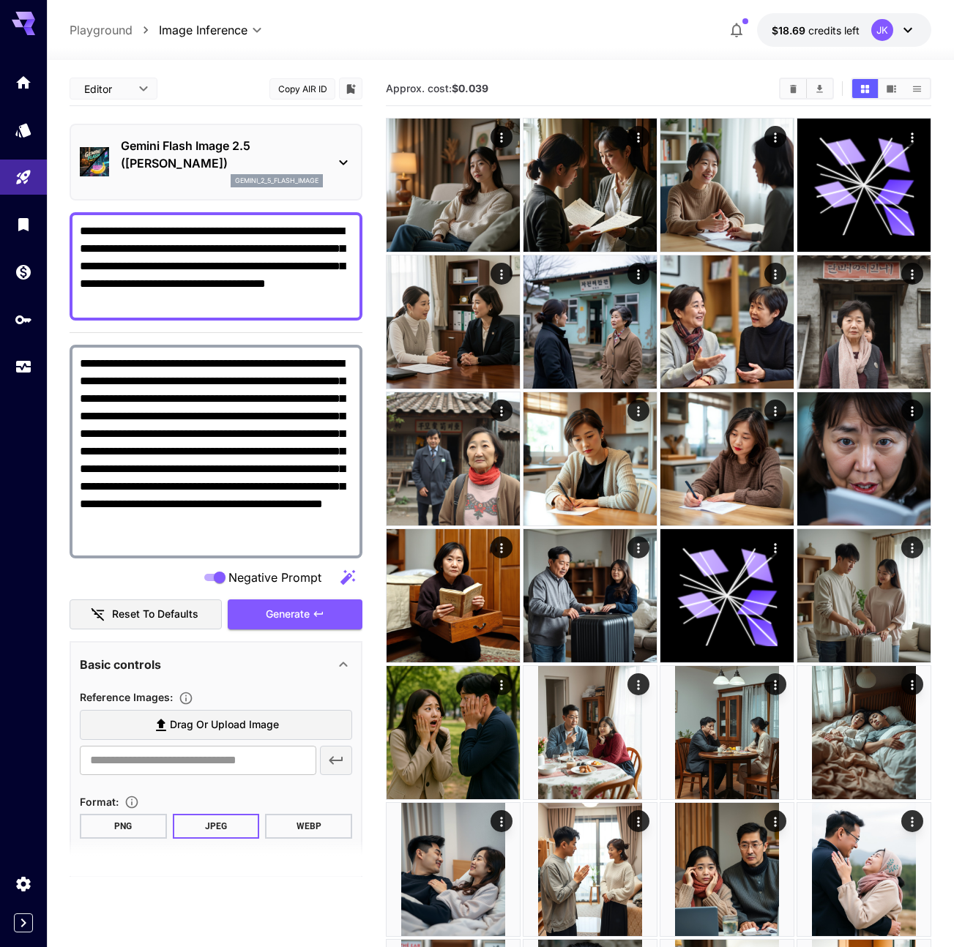
scroll to position [160, 0]
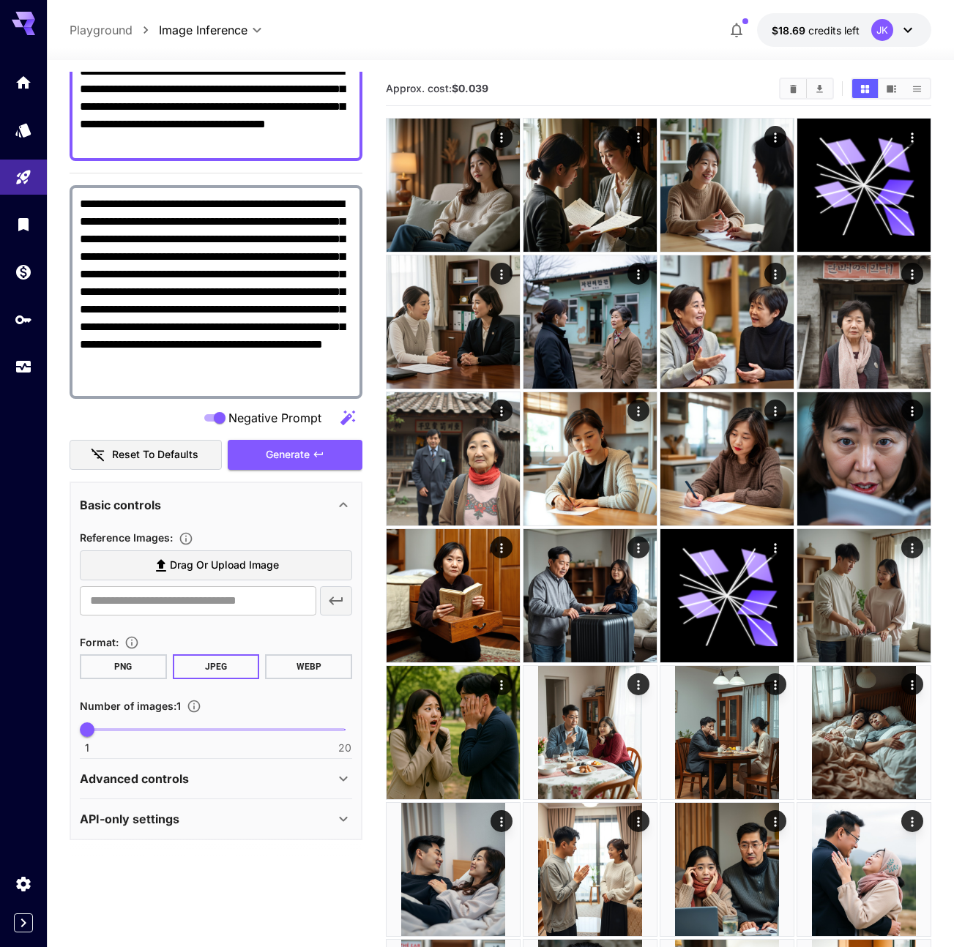
type textarea "**********"
click at [275, 785] on div "Advanced controls" at bounding box center [207, 779] width 255 height 18
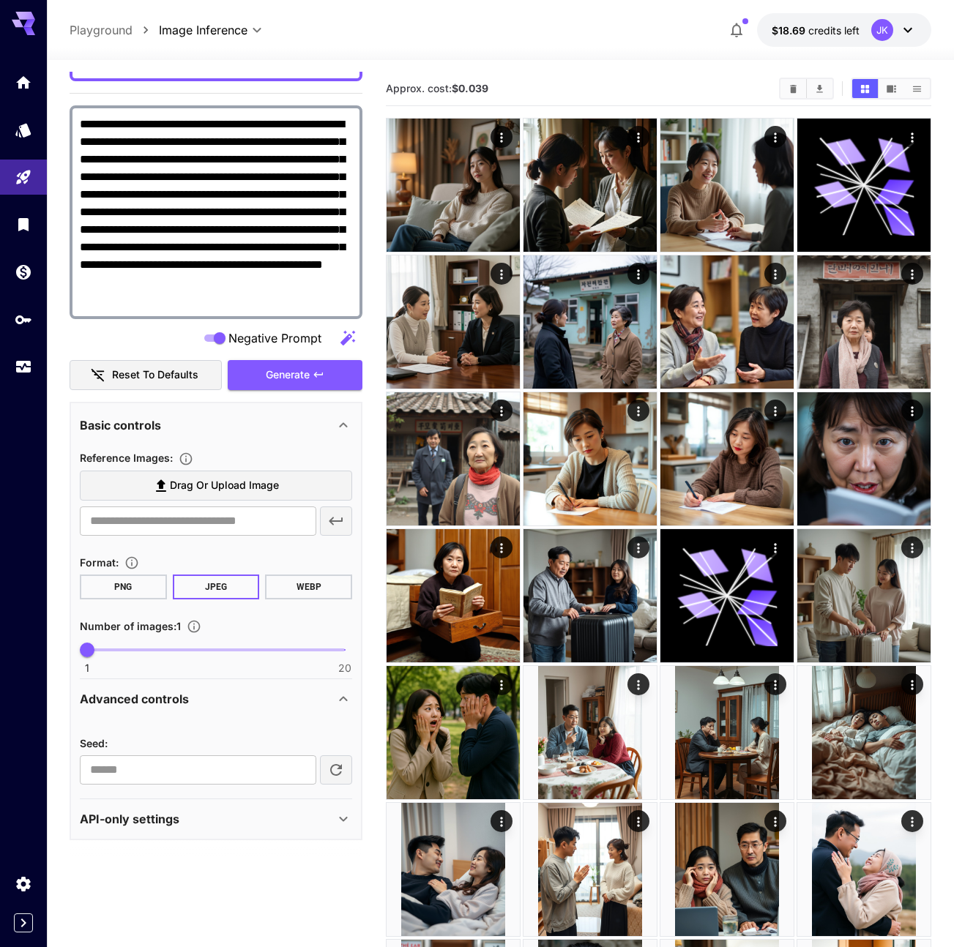
scroll to position [239, 0]
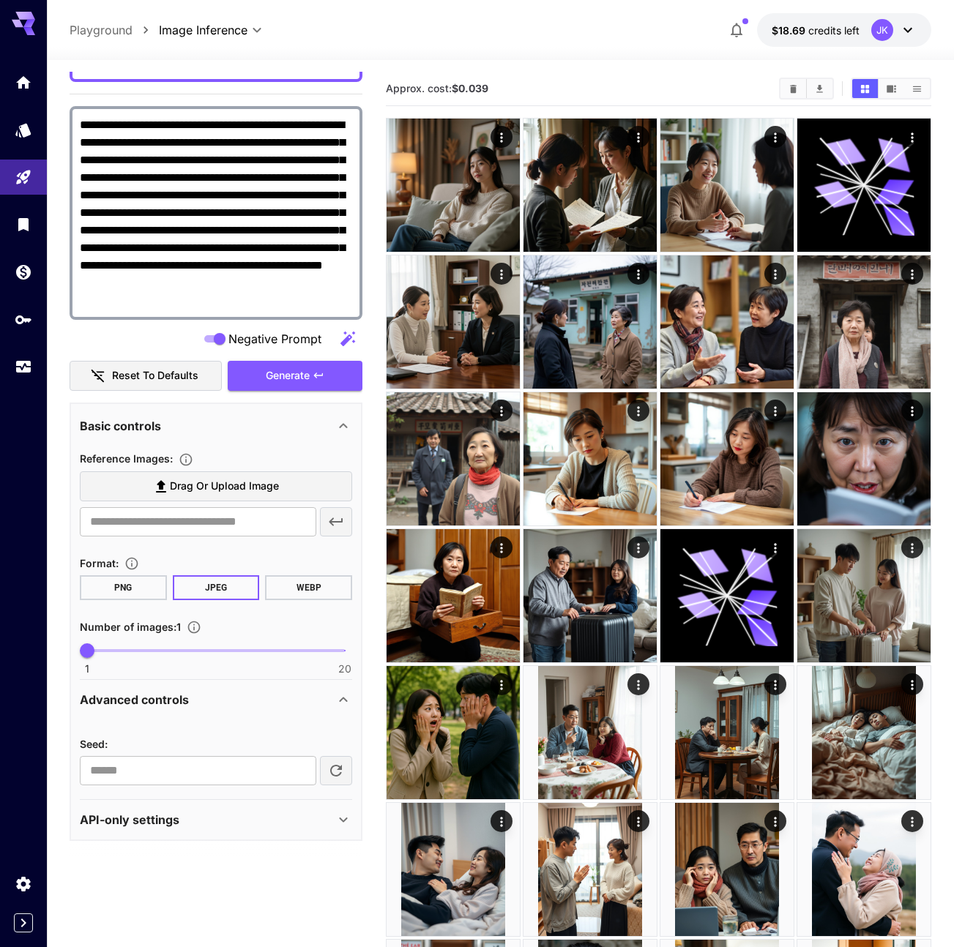
click at [296, 827] on div "API-only settings" at bounding box center [207, 820] width 255 height 18
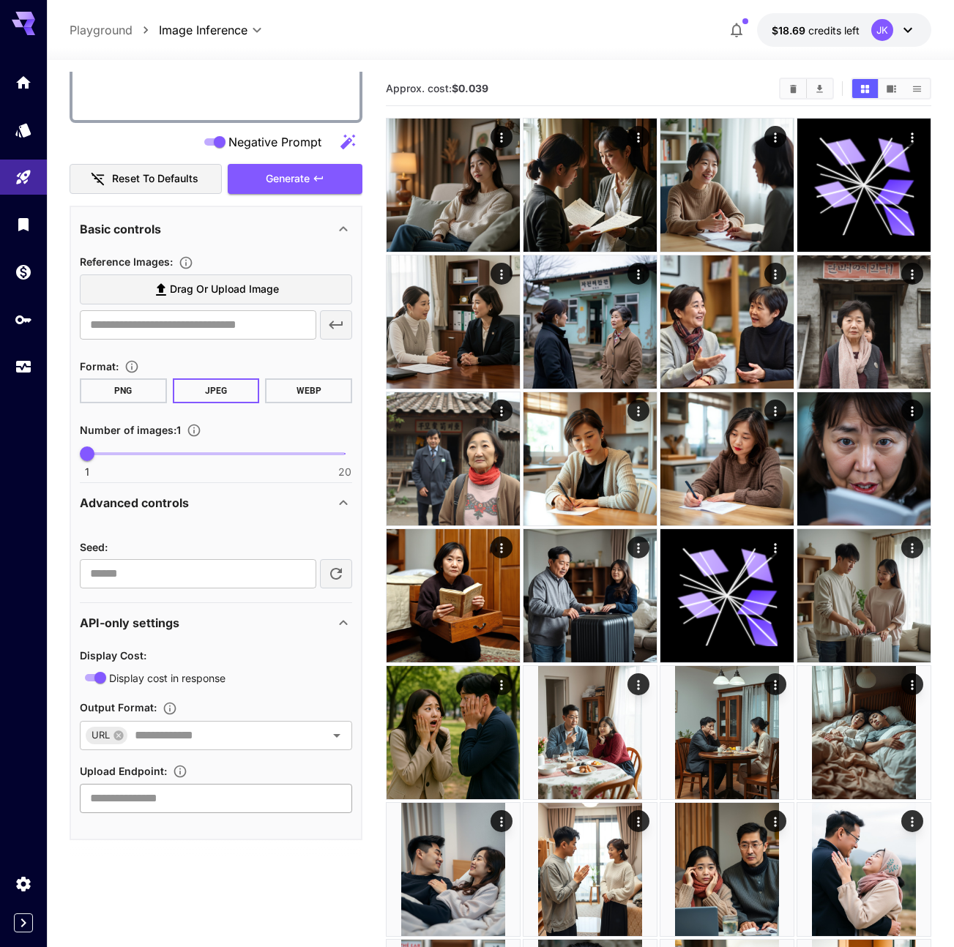
scroll to position [434, 0]
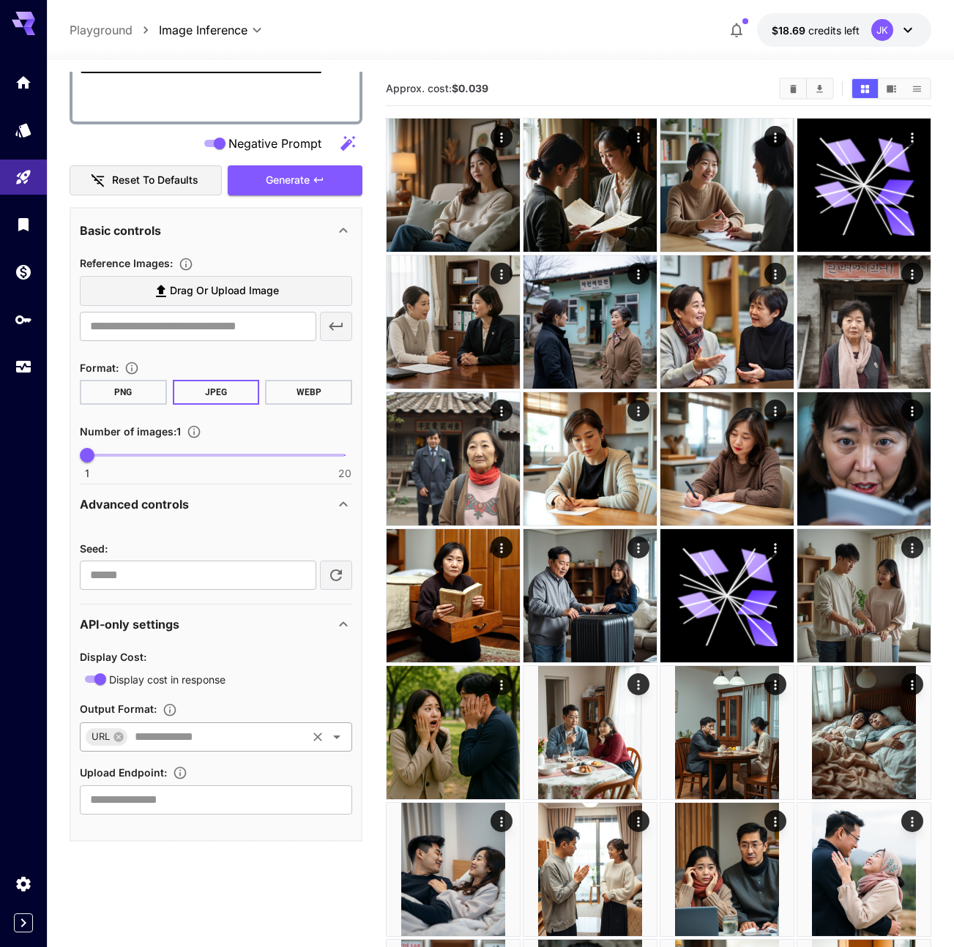
click at [235, 736] on input "text" at bounding box center [217, 737] width 176 height 20
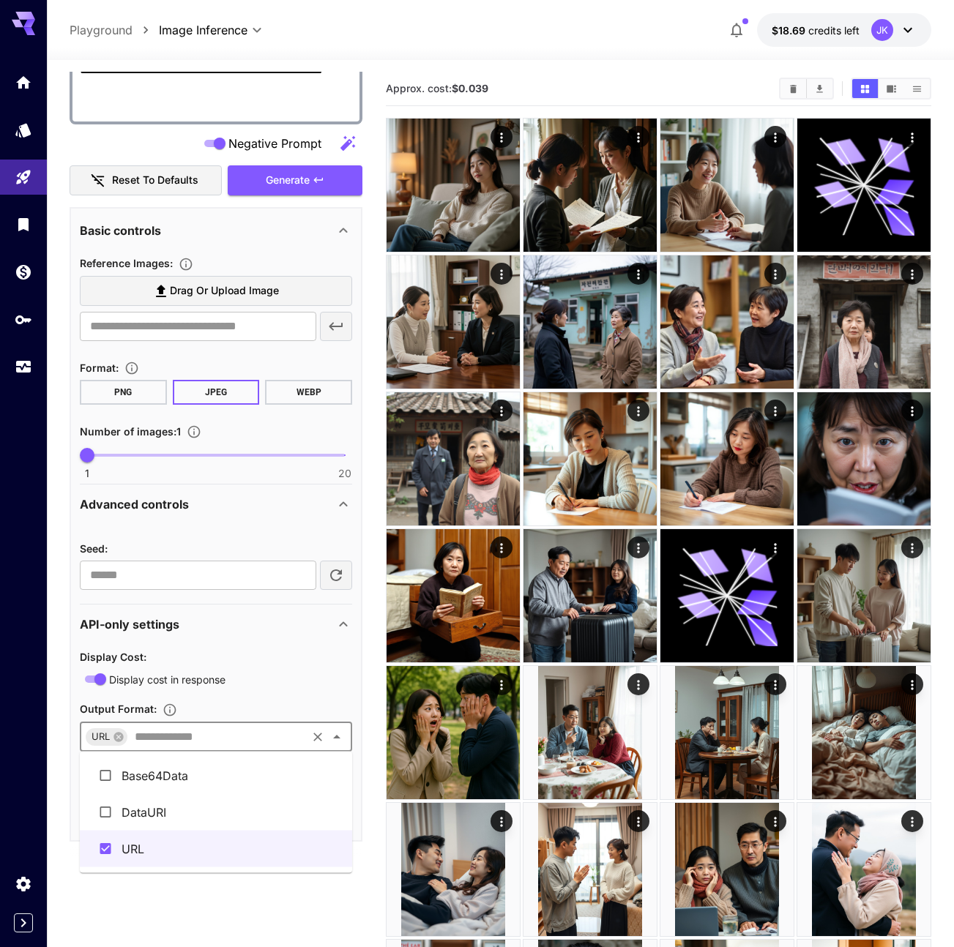
drag, startPoint x: 168, startPoint y: 819, endPoint x: 174, endPoint y: 810, distance: 11.2
click at [168, 819] on li "DataURI" at bounding box center [216, 812] width 272 height 37
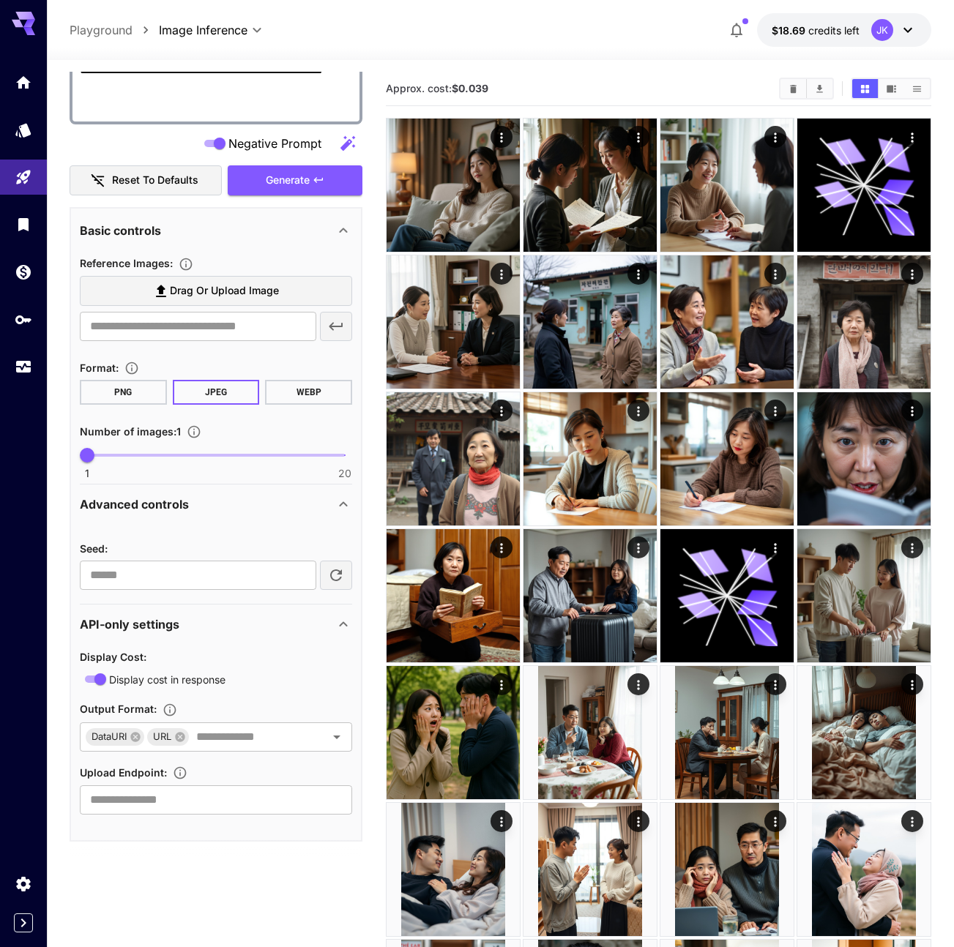
scroll to position [0, 0]
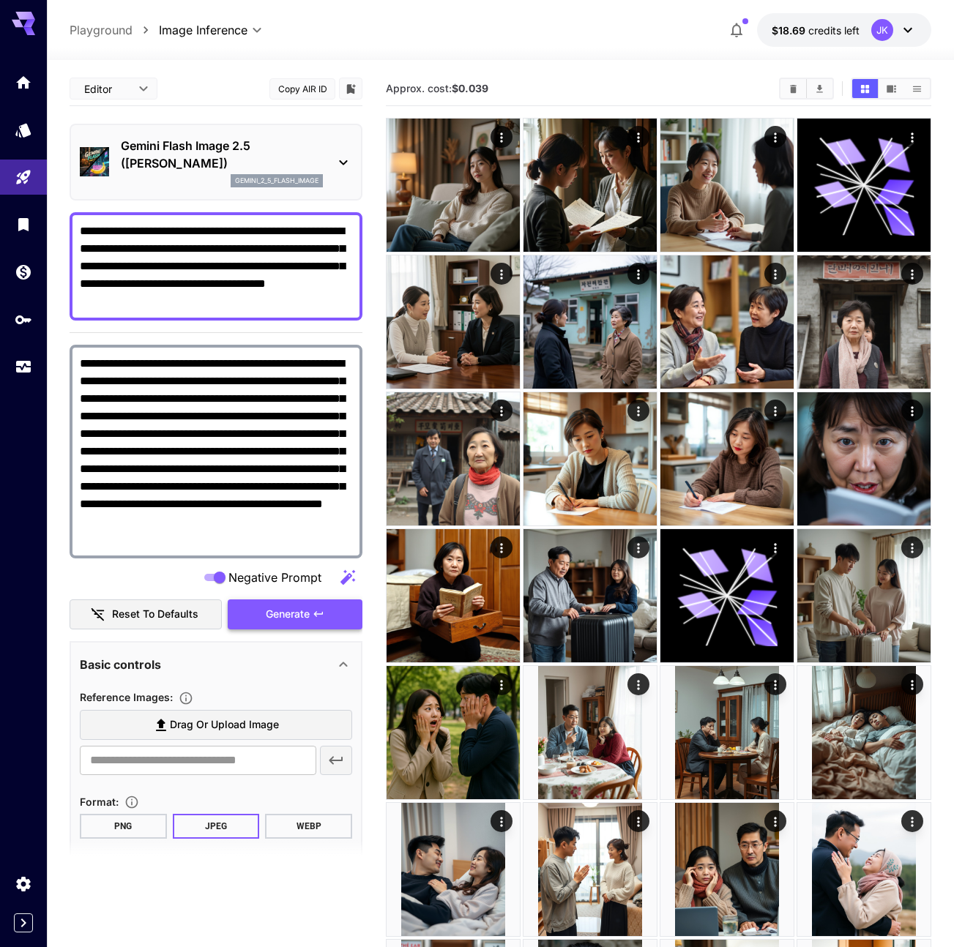
click at [297, 612] on span "Generate" at bounding box center [288, 614] width 44 height 18
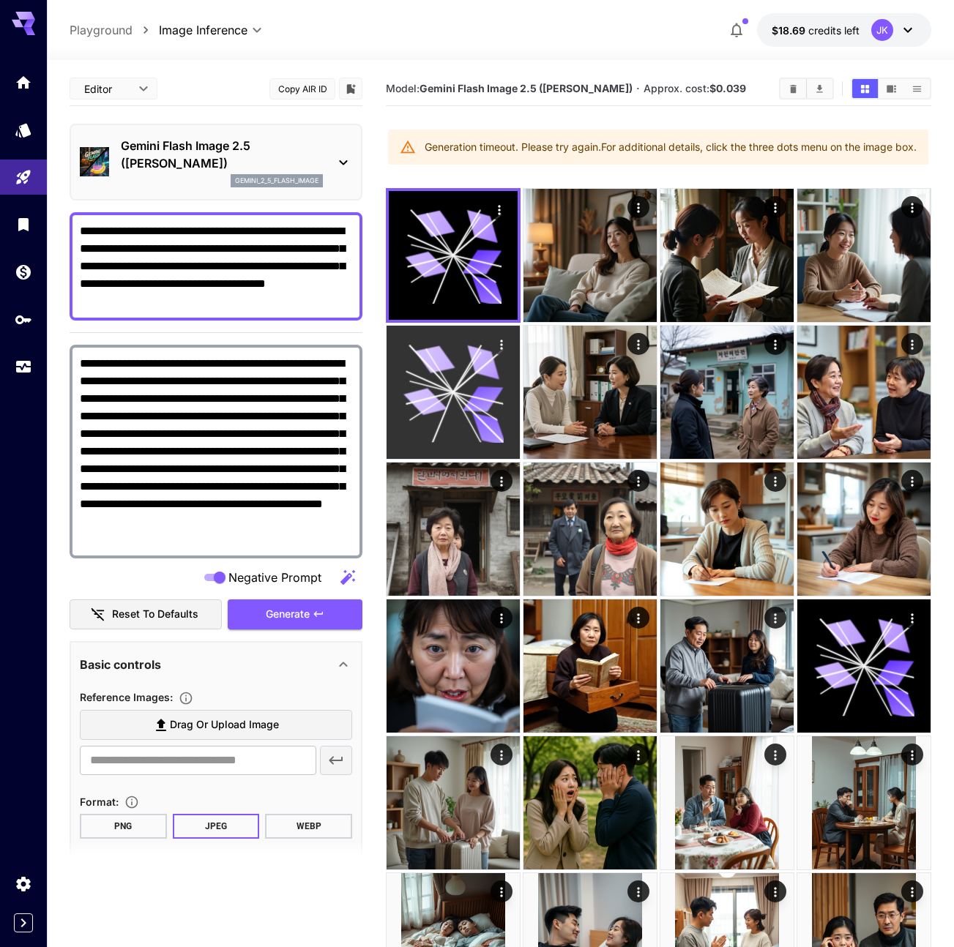
click at [437, 395] on icon at bounding box center [453, 393] width 100 height 100
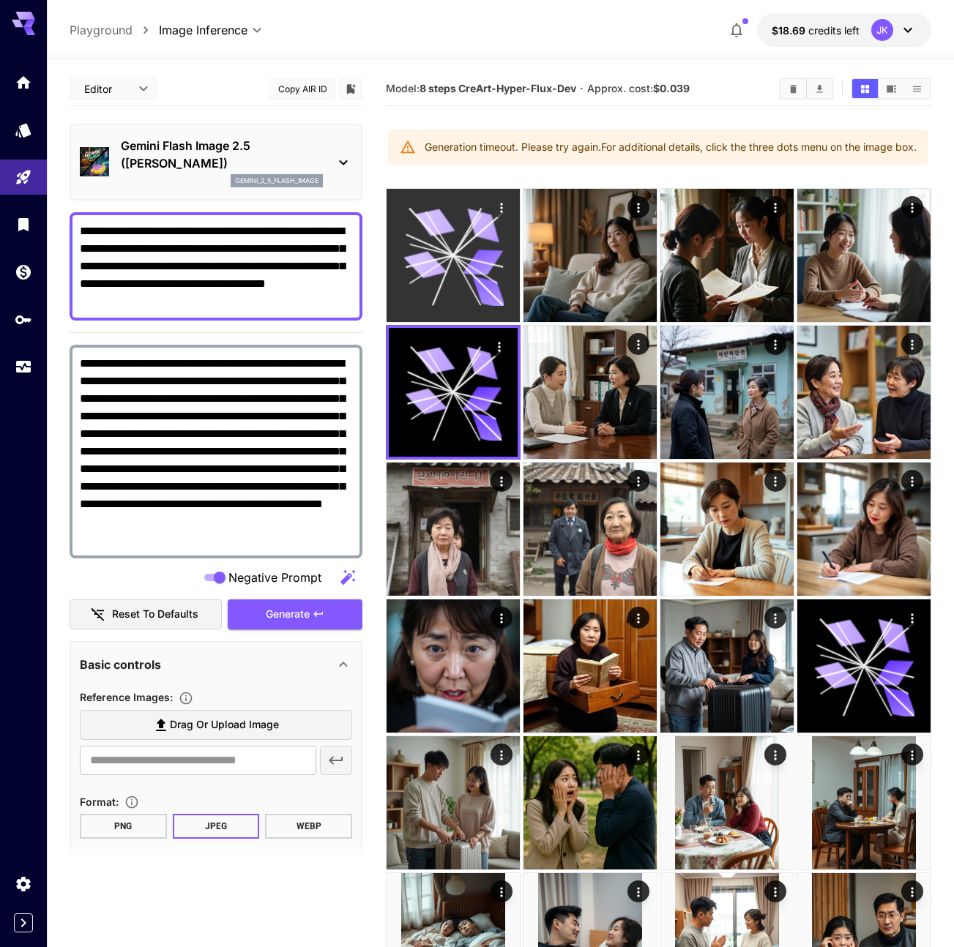
click at [441, 295] on icon at bounding box center [453, 256] width 100 height 100
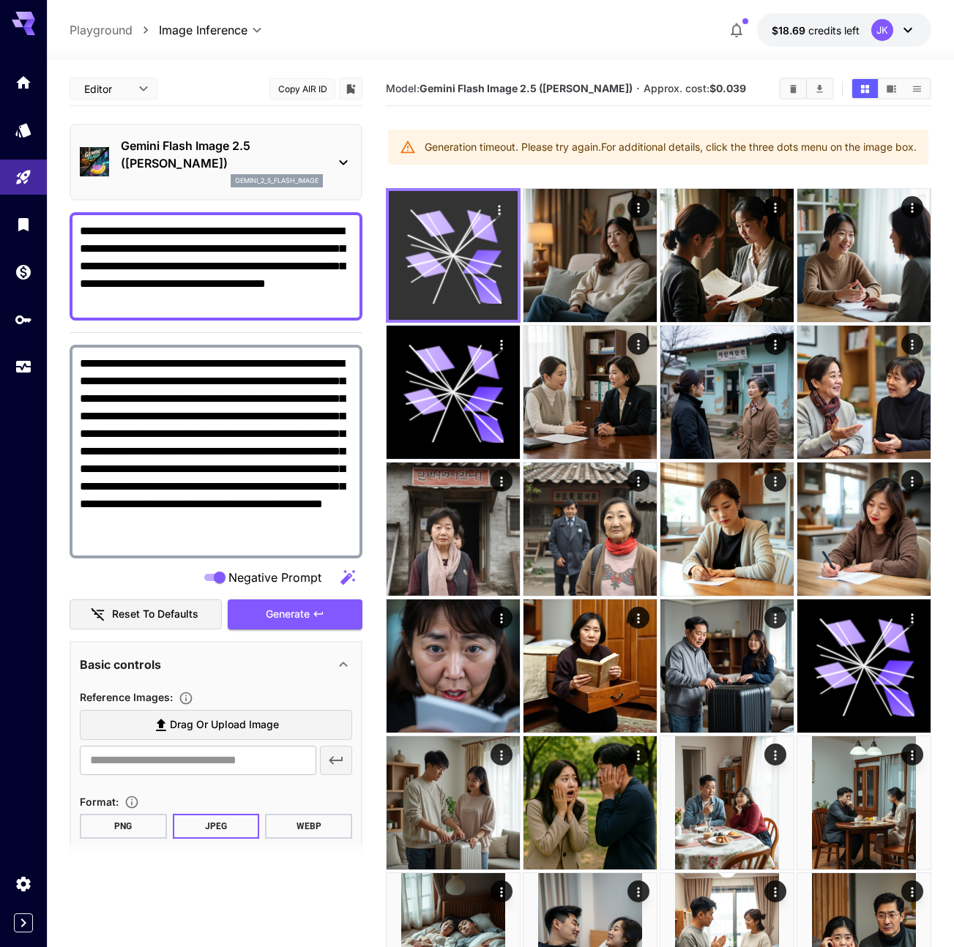
click at [463, 283] on icon at bounding box center [453, 255] width 97 height 97
click at [467, 276] on icon at bounding box center [453, 255] width 97 height 97
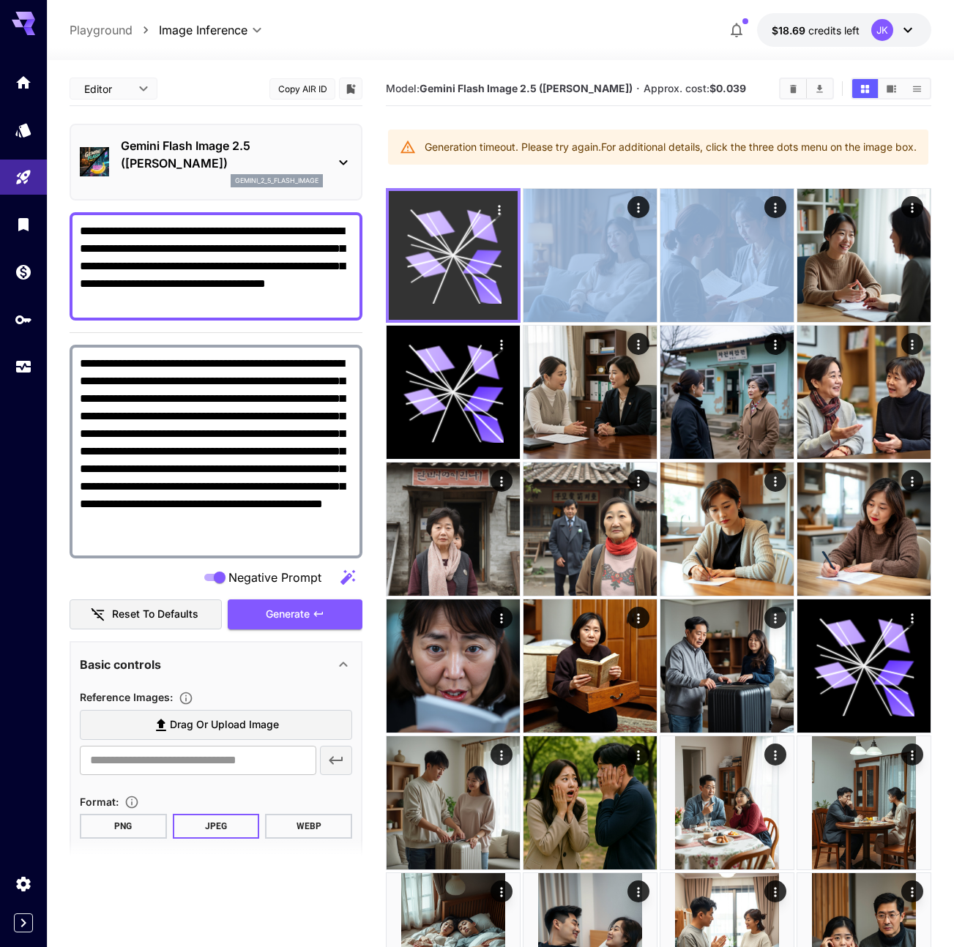
click at [467, 276] on icon at bounding box center [453, 255] width 97 height 97
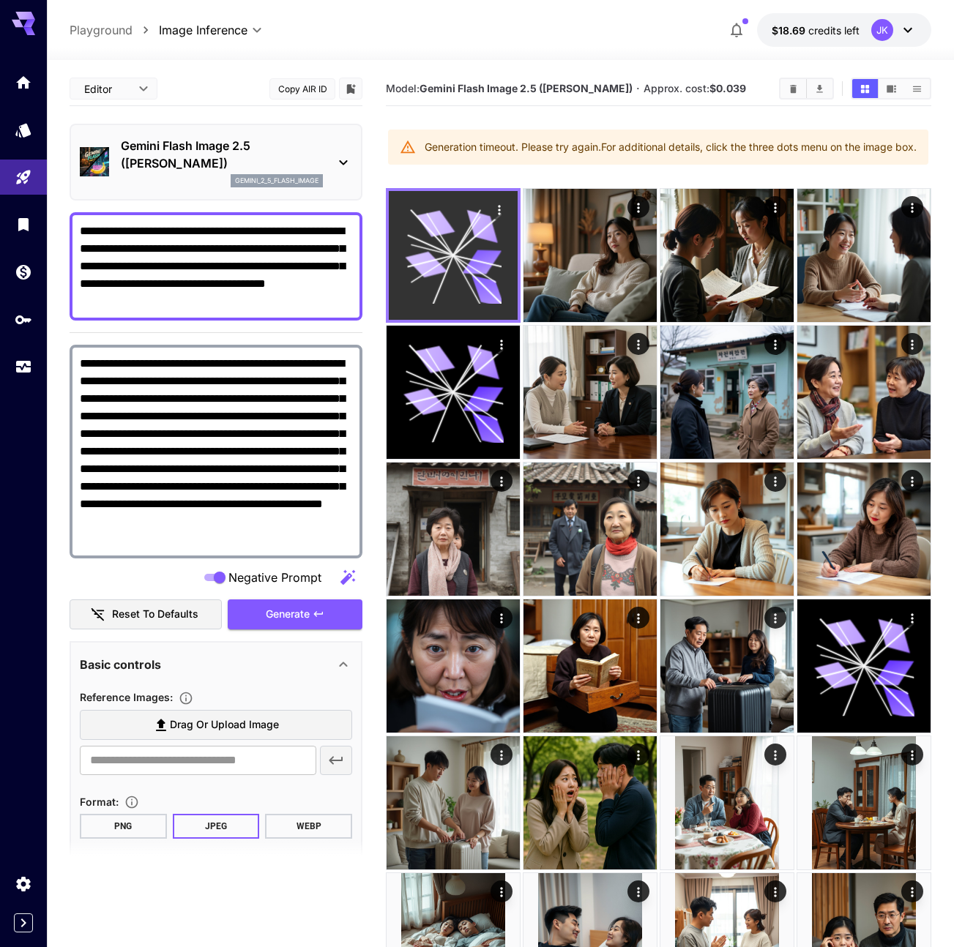
click at [467, 276] on icon at bounding box center [453, 255] width 97 height 97
click at [470, 264] on icon at bounding box center [453, 255] width 97 height 97
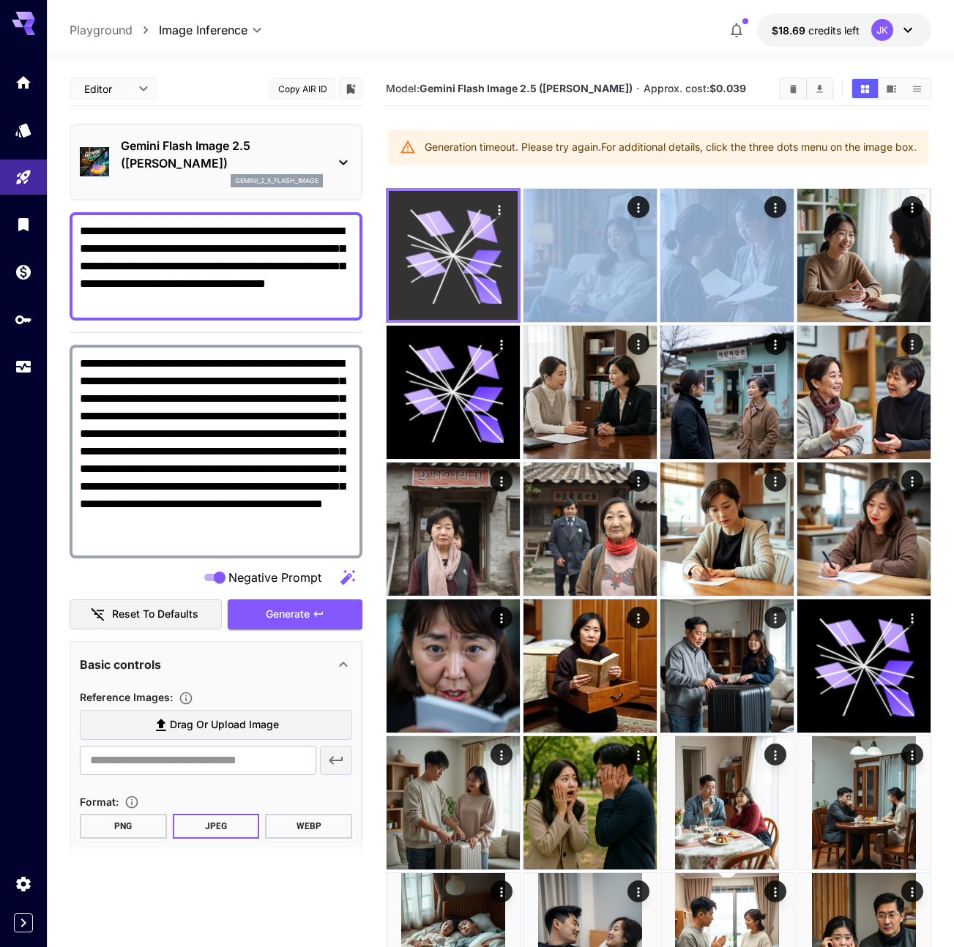
click at [470, 264] on icon at bounding box center [453, 255] width 97 height 97
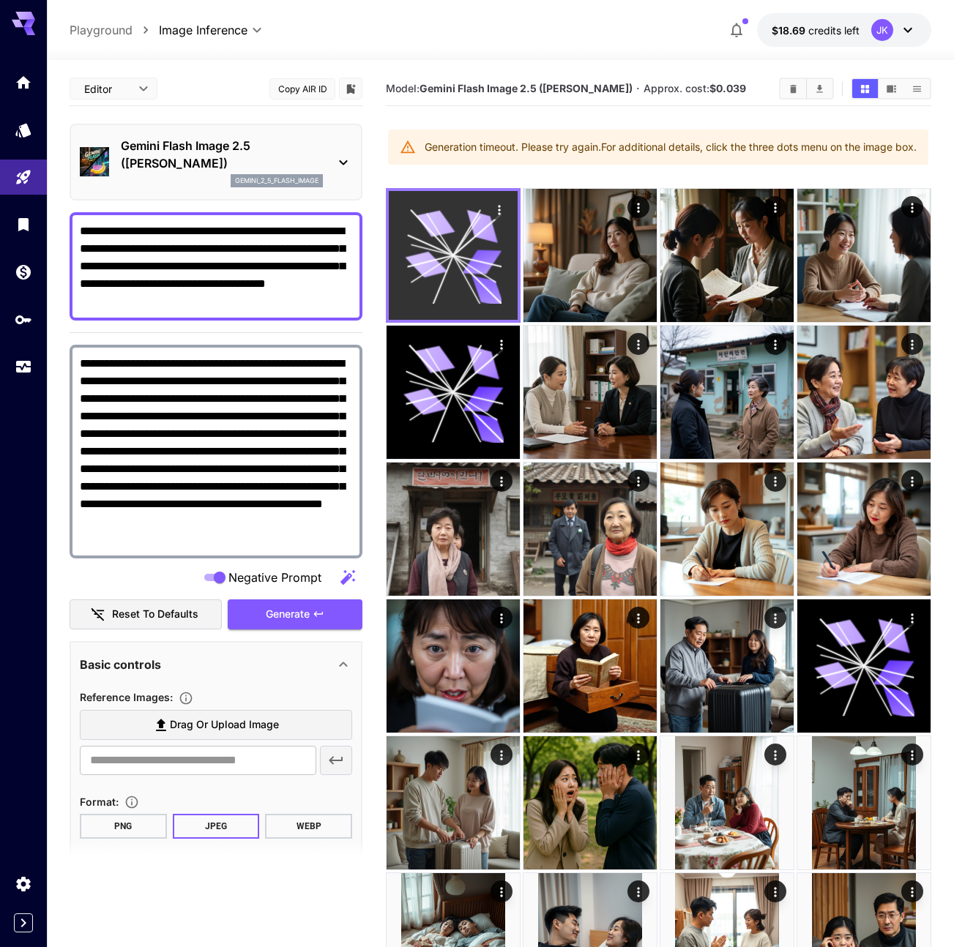
click at [470, 264] on icon at bounding box center [453, 255] width 97 height 97
click at [497, 217] on icon "Actions" at bounding box center [499, 210] width 15 height 15
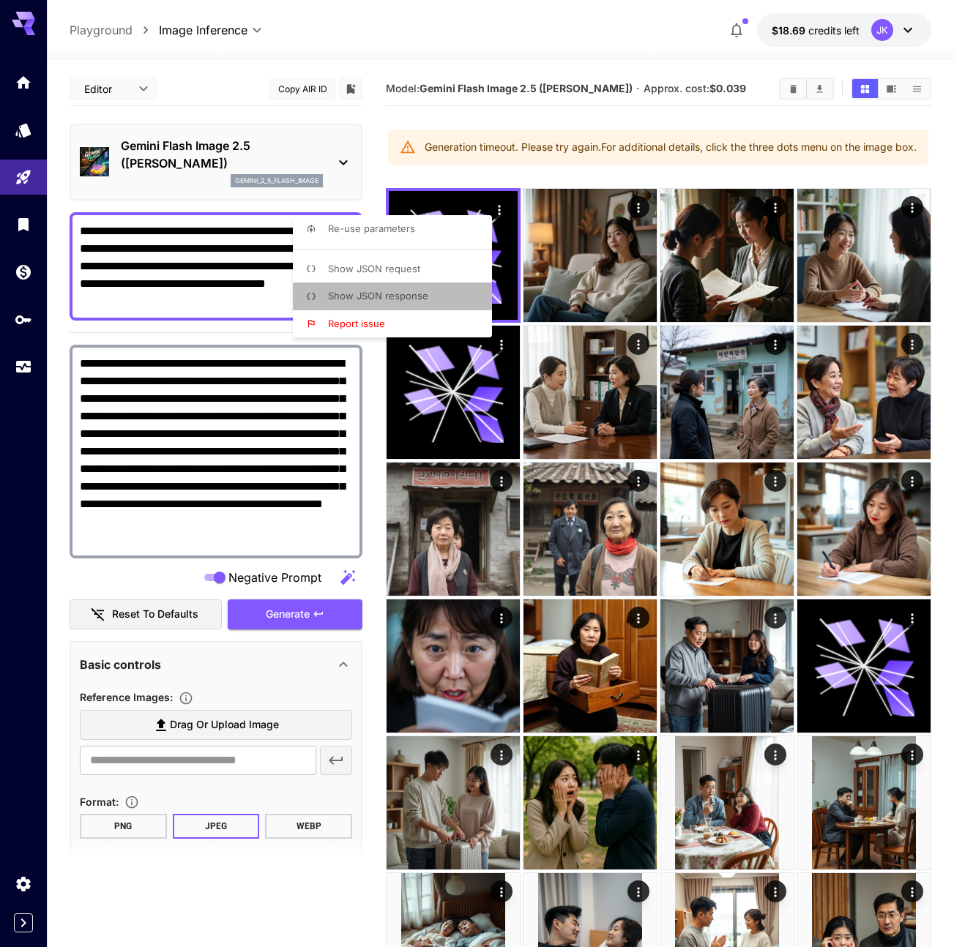
click at [408, 295] on span "Show JSON response" at bounding box center [378, 296] width 100 height 12
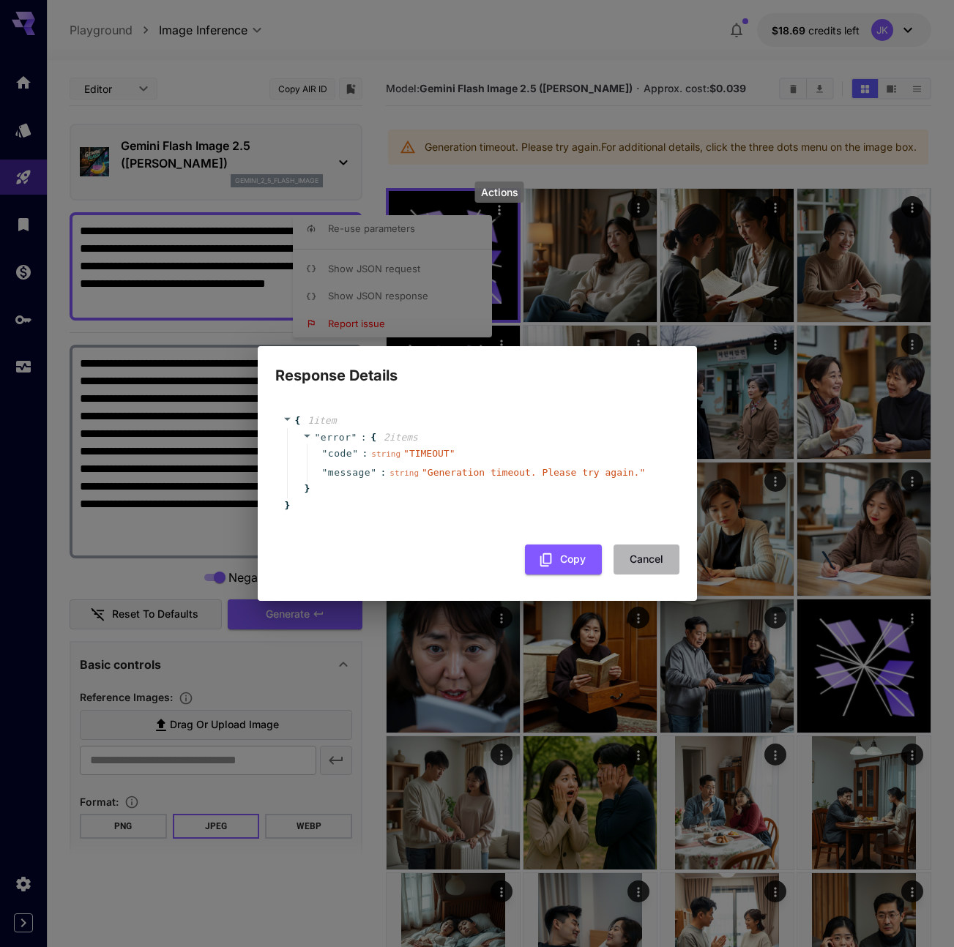
click at [635, 567] on button "Cancel" at bounding box center [647, 560] width 66 height 30
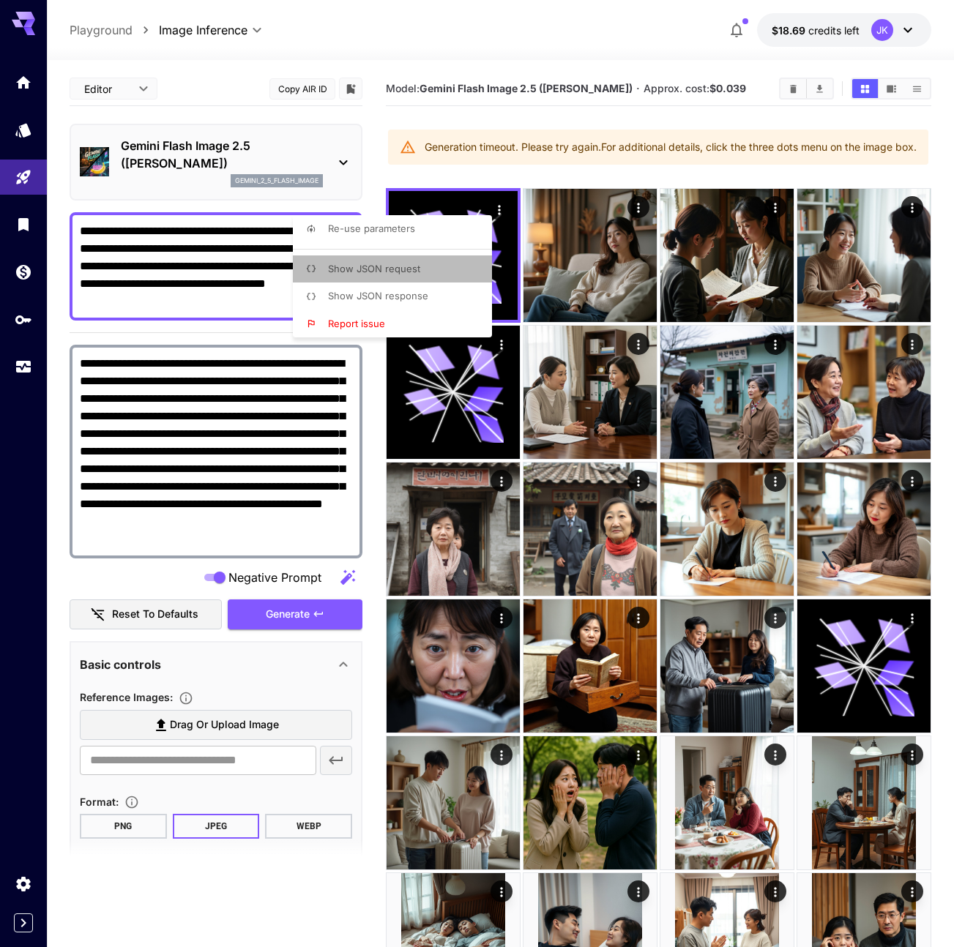
click at [409, 273] on span "Show JSON request" at bounding box center [374, 269] width 92 height 12
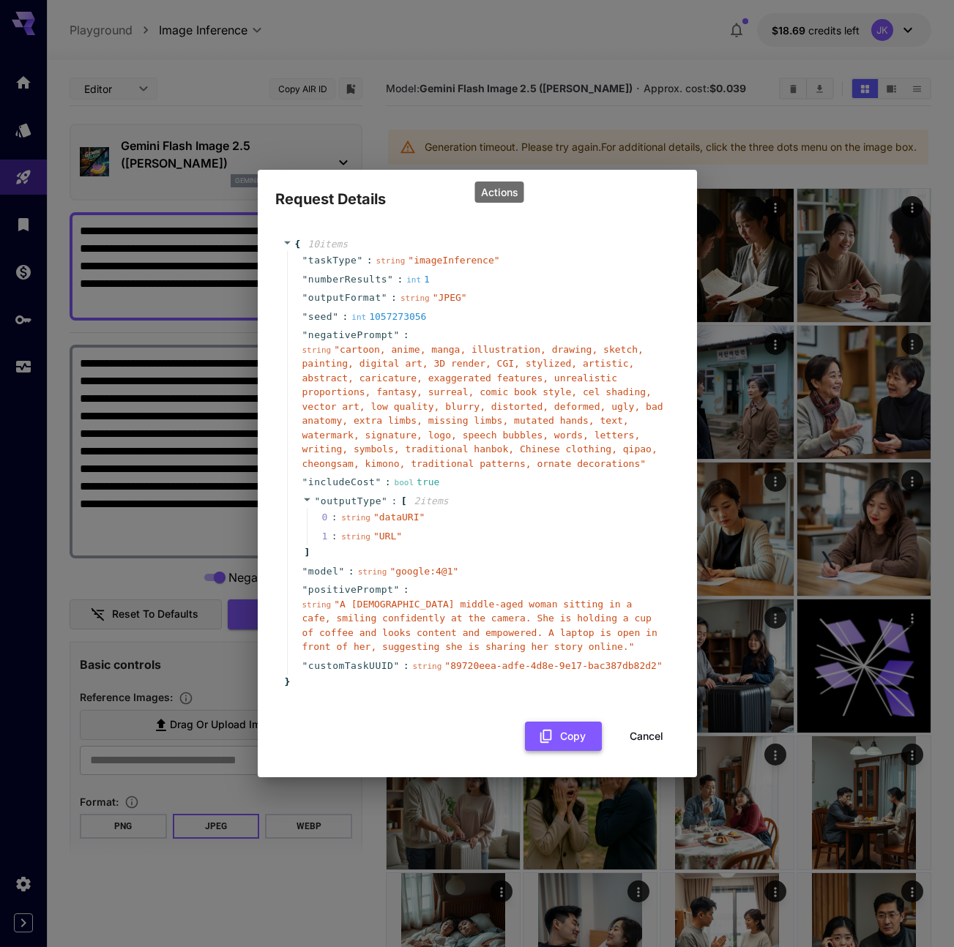
click at [543, 730] on icon "button" at bounding box center [546, 736] width 12 height 13
click at [647, 727] on button "Cancel" at bounding box center [647, 737] width 66 height 30
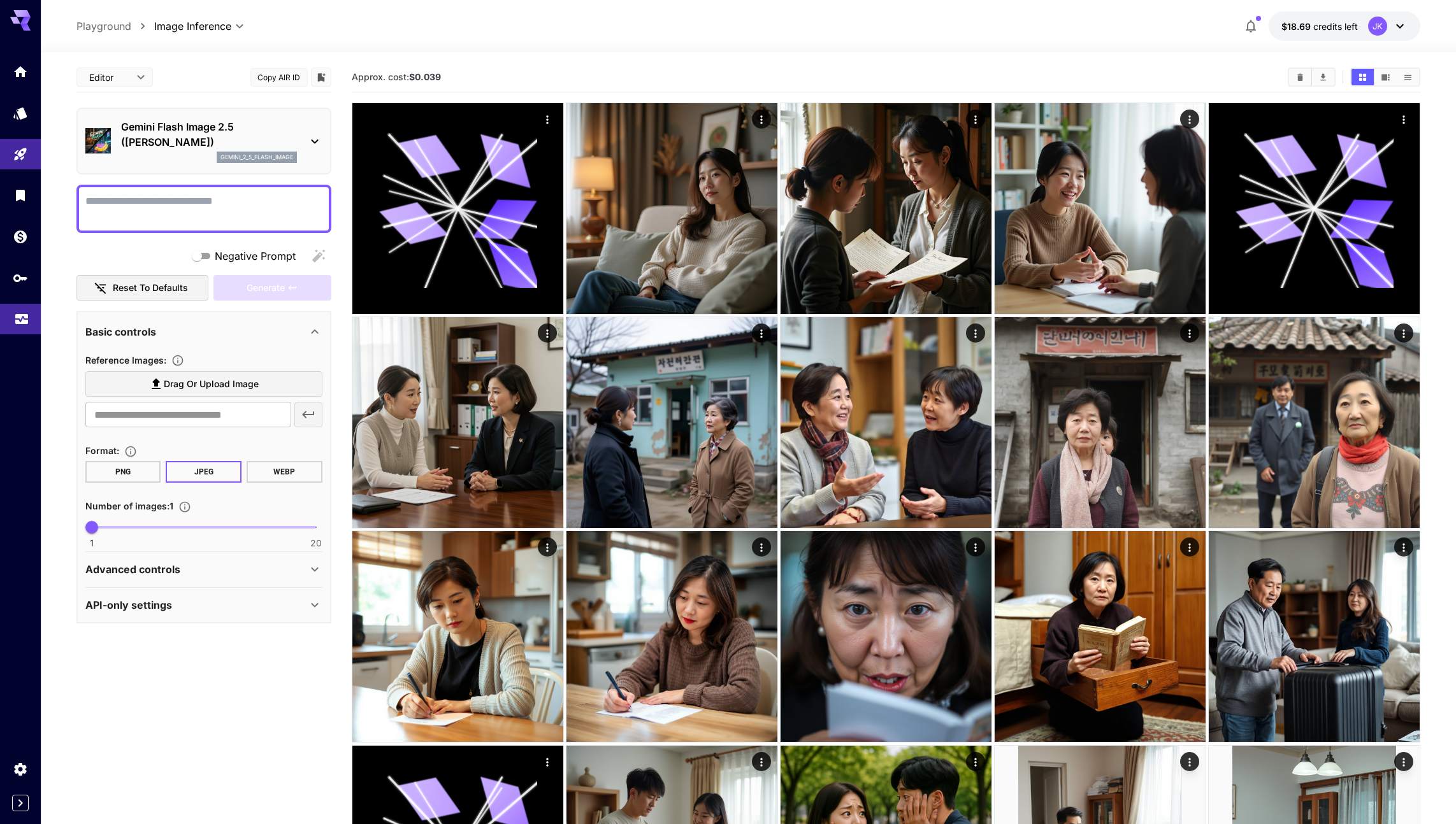
click at [13, 307] on link at bounding box center [20, 319] width 41 height 31
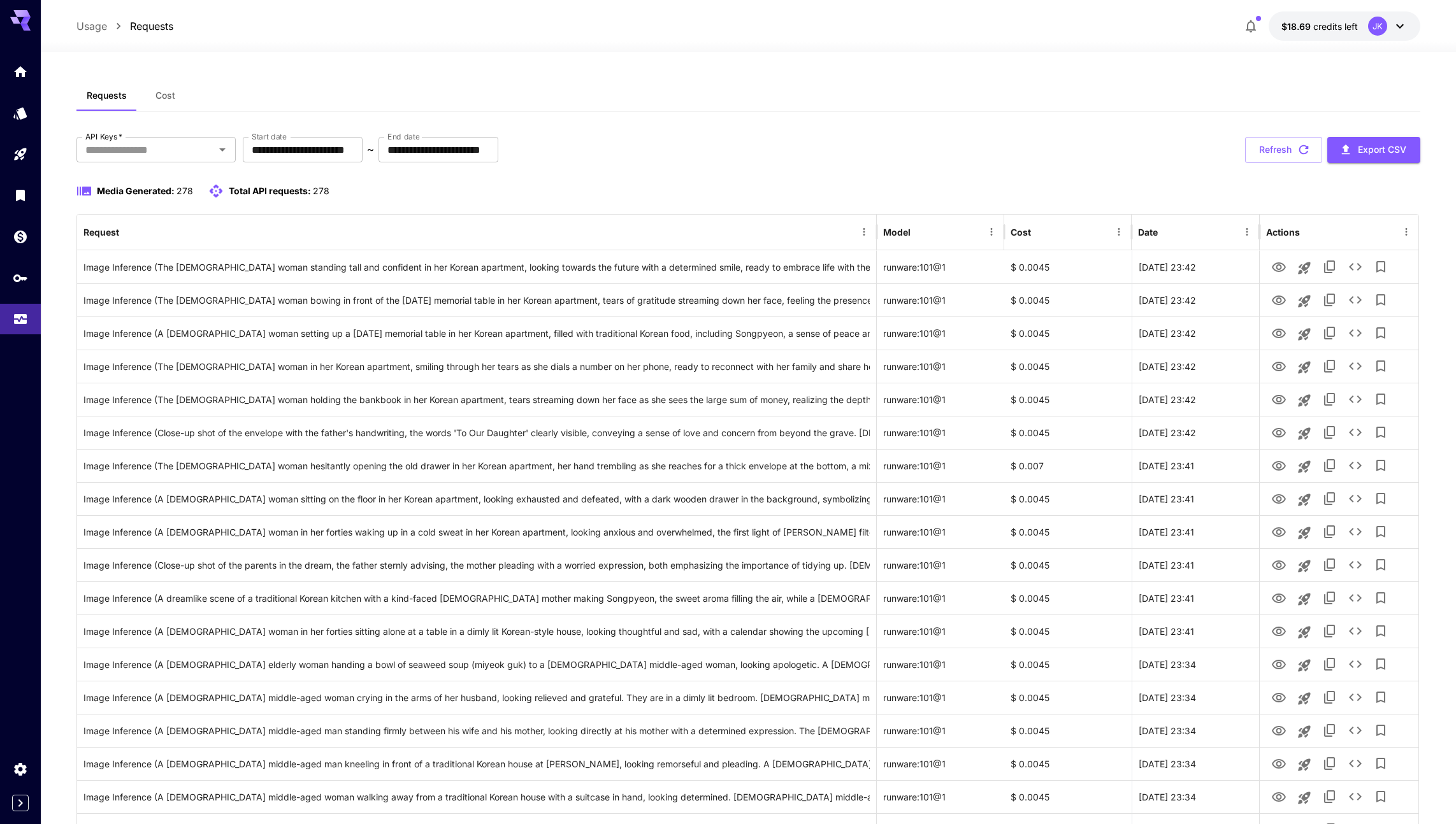
click at [37, 22] on div at bounding box center [20, 15] width 41 height 30
click at [30, 17] on div at bounding box center [20, 15] width 41 height 30
click at [20, 62] on icon "Home" at bounding box center [22, 69] width 16 height 16
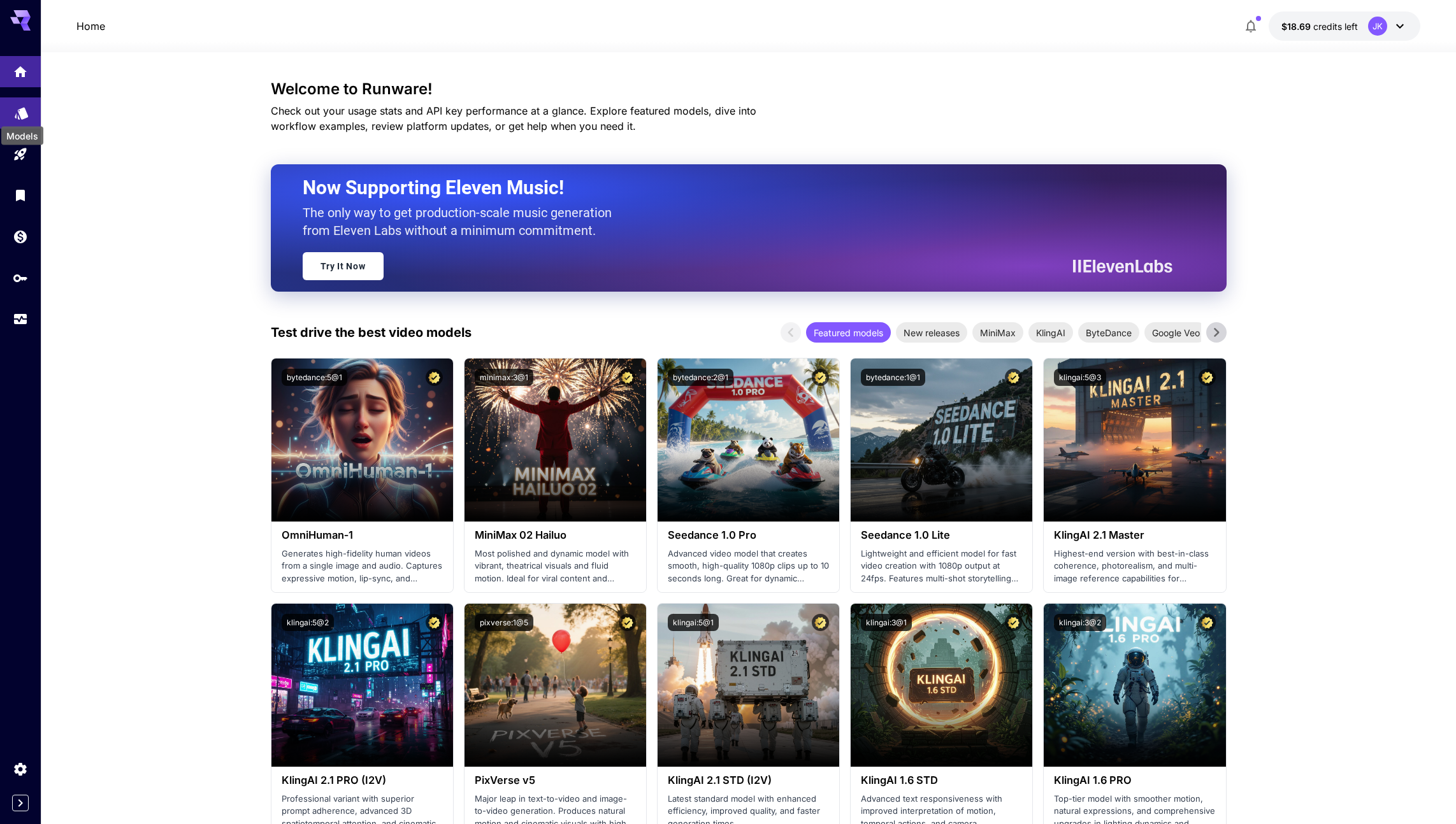
click at [16, 111] on icon "Models" at bounding box center [22, 110] width 16 height 16
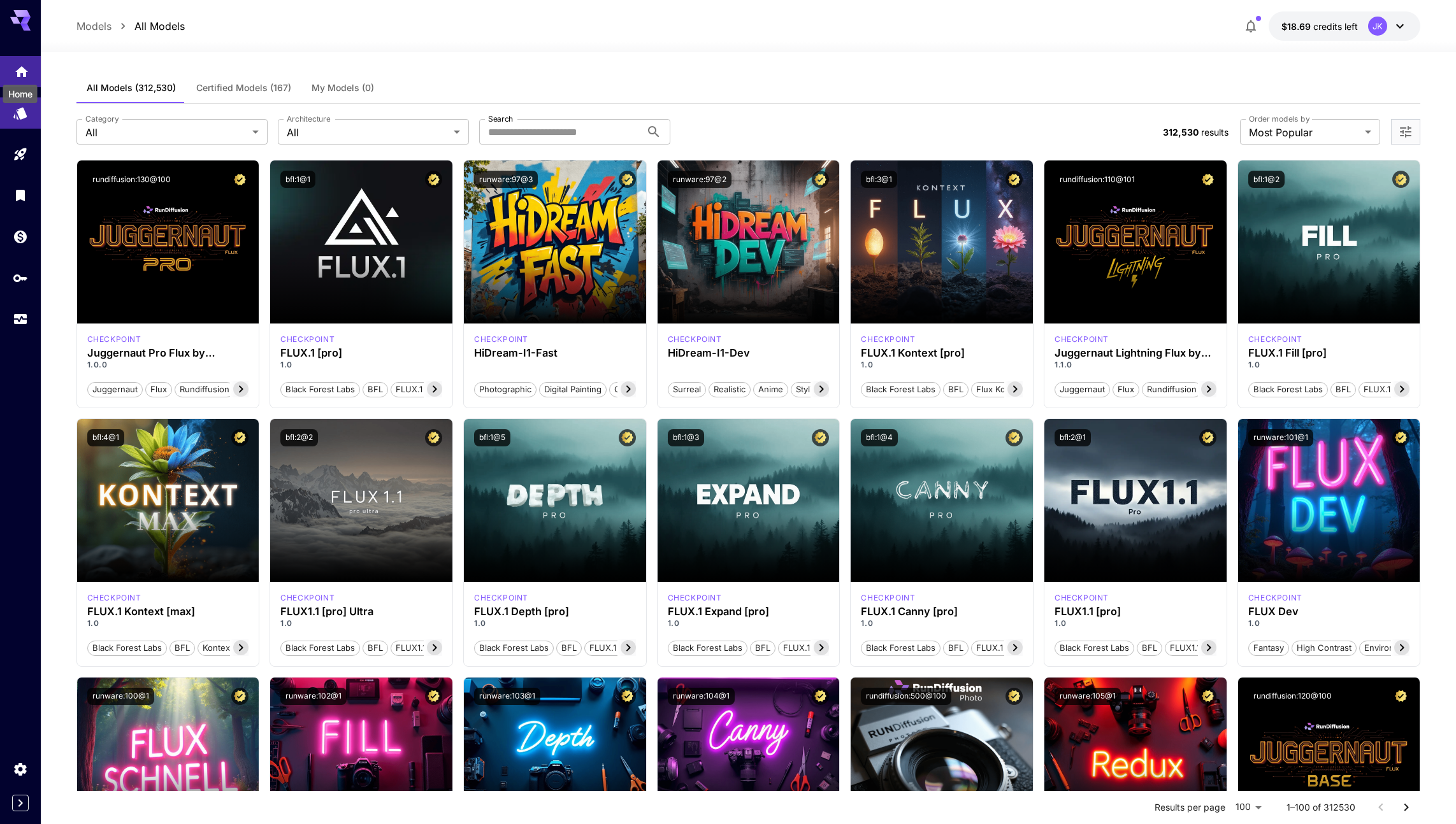
click at [24, 72] on icon "Home" at bounding box center [22, 68] width 13 height 10
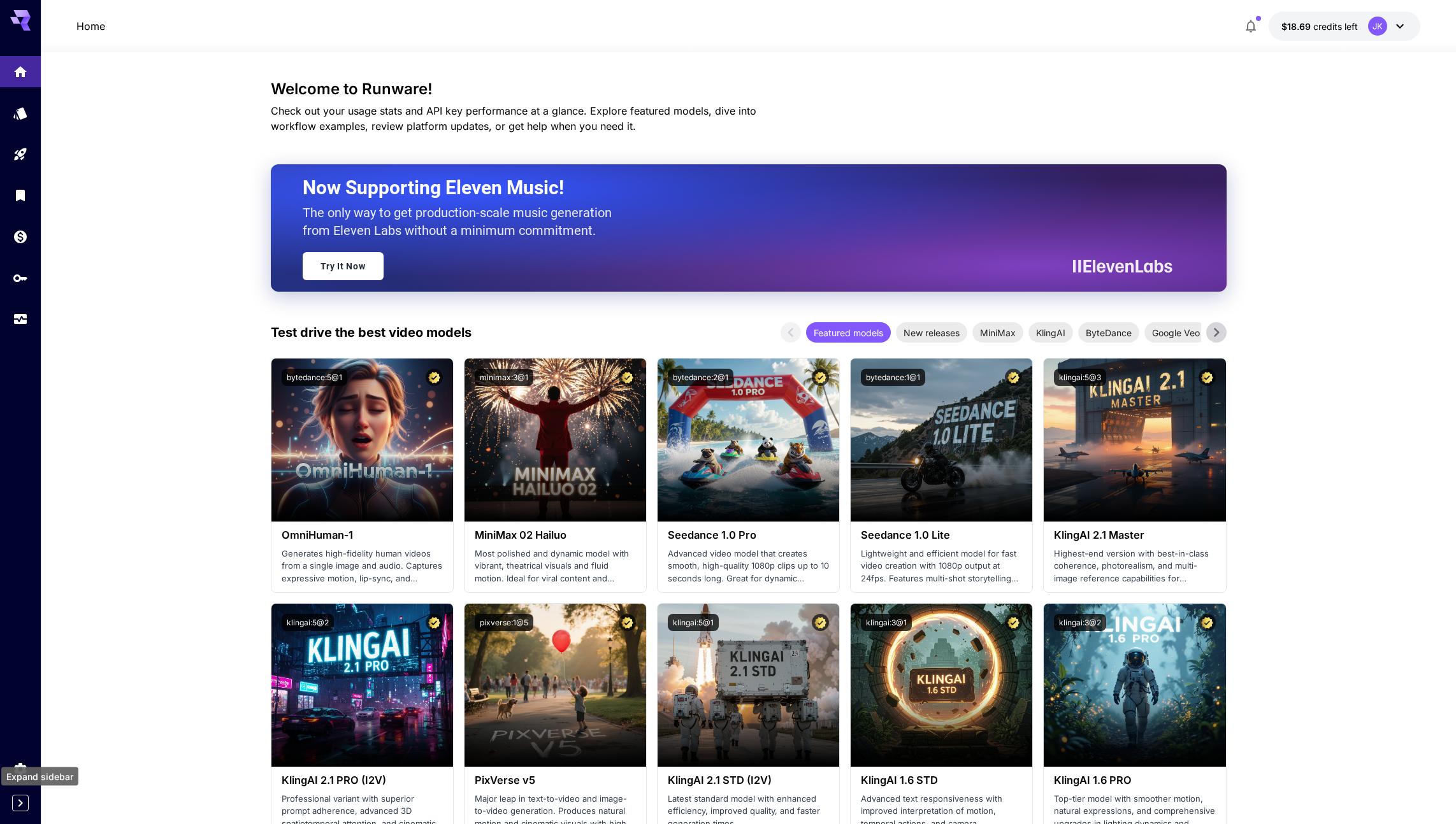
click at [14, 797] on icon "Expand sidebar" at bounding box center [21, 803] width 16 height 16
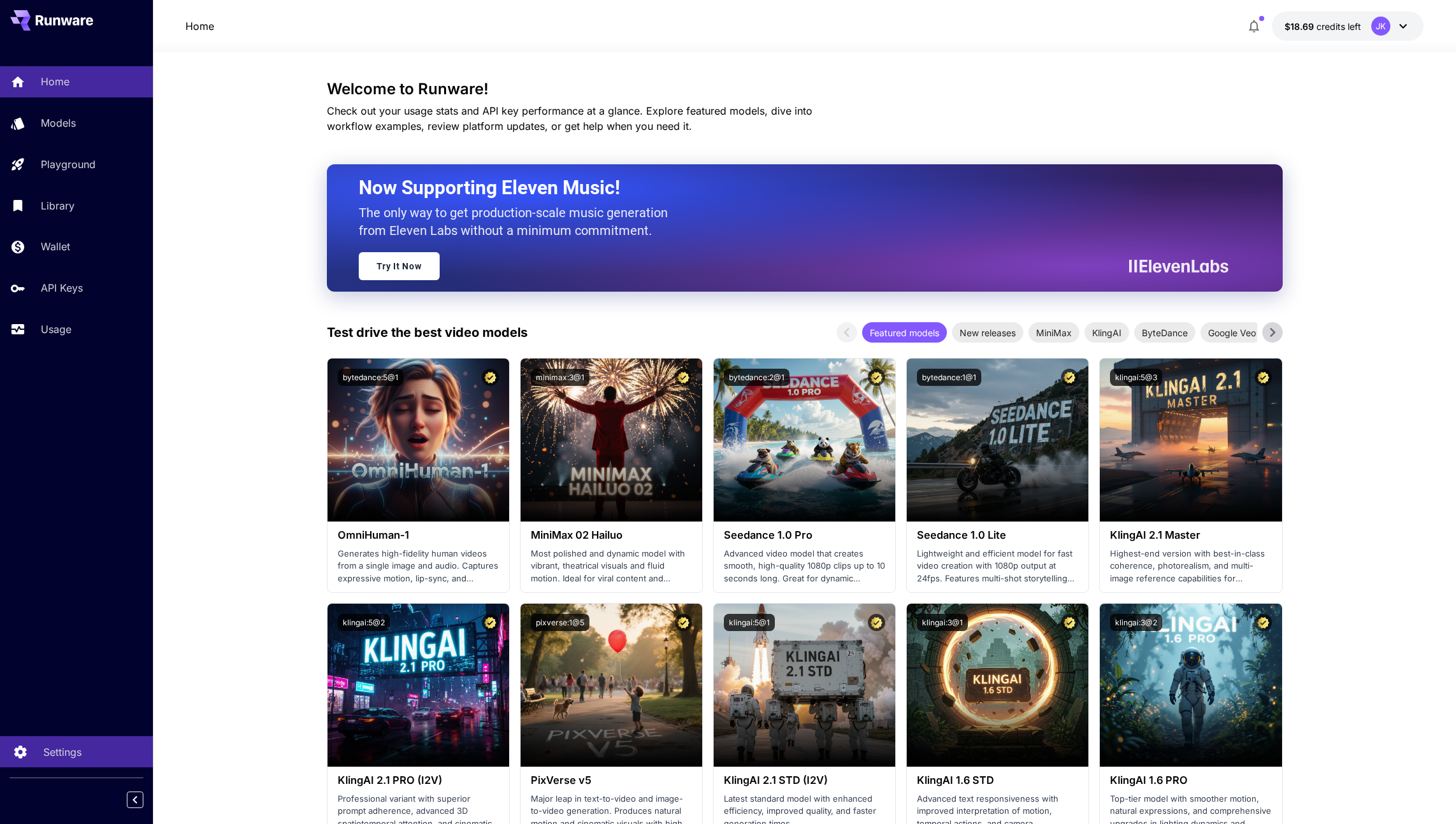
click at [56, 752] on p "Settings" at bounding box center [63, 753] width 38 height 16
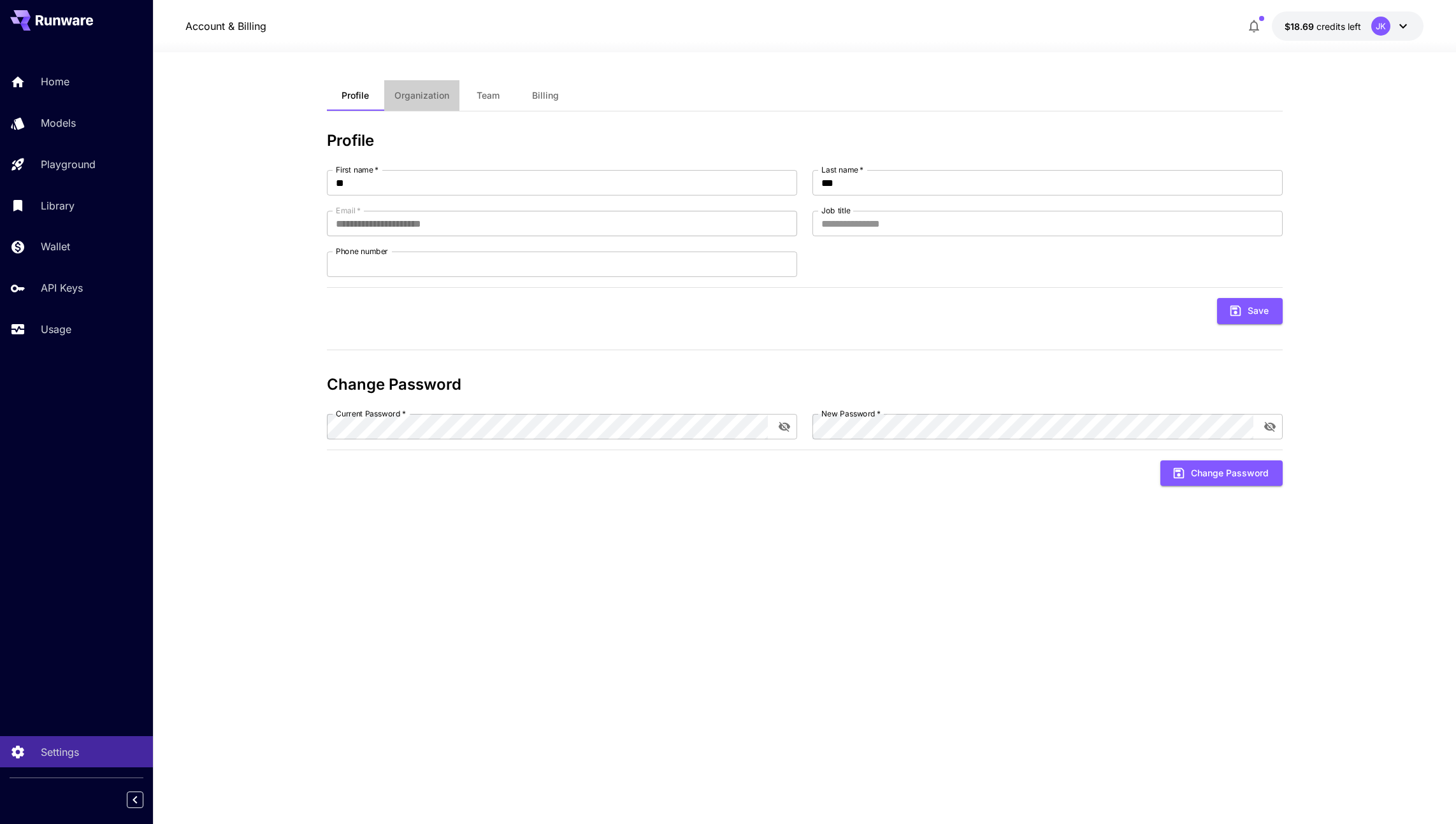
click at [433, 96] on span "Organization" at bounding box center [421, 95] width 55 height 11
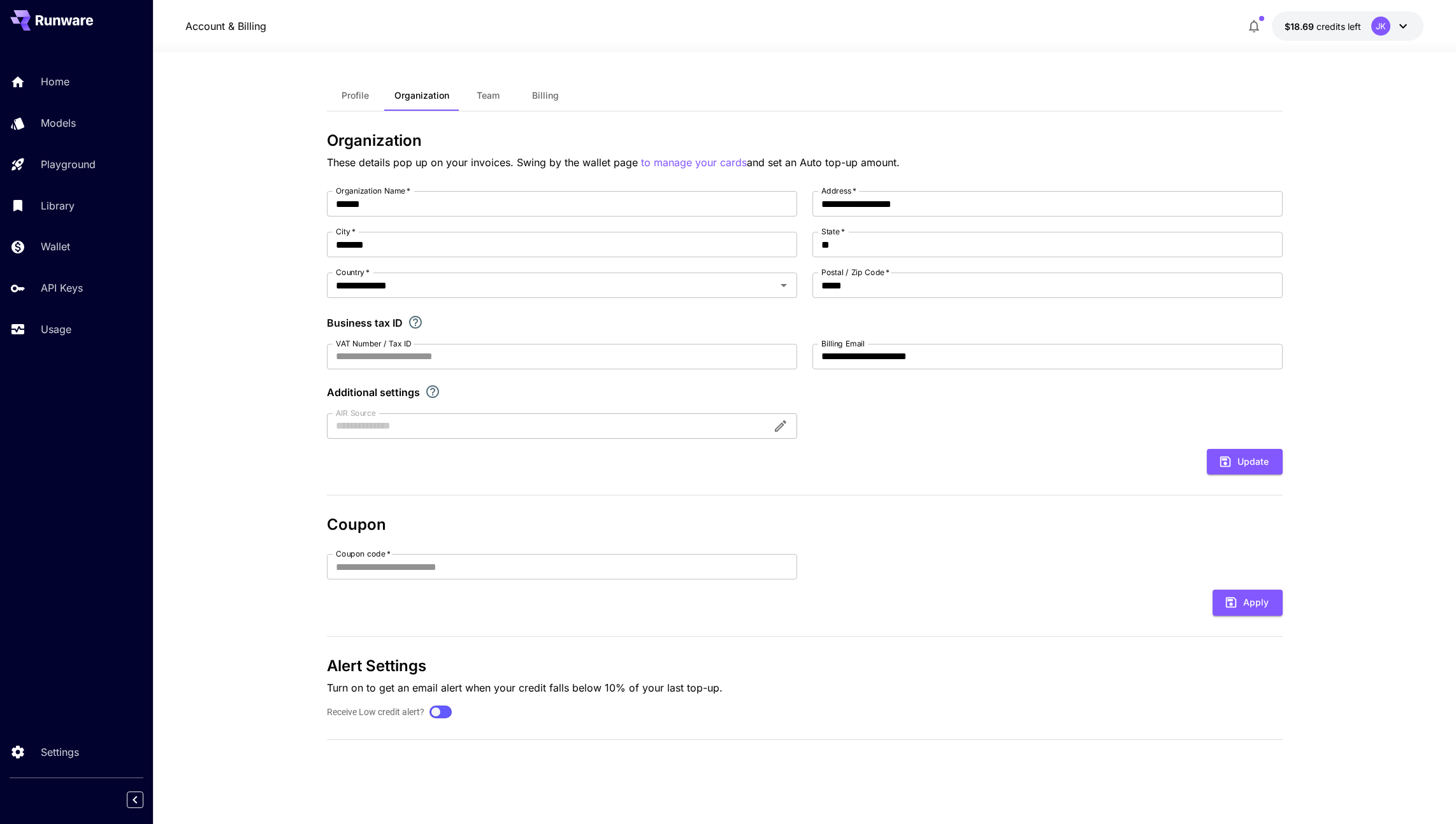
click at [490, 100] on span "Team" at bounding box center [488, 95] width 23 height 11
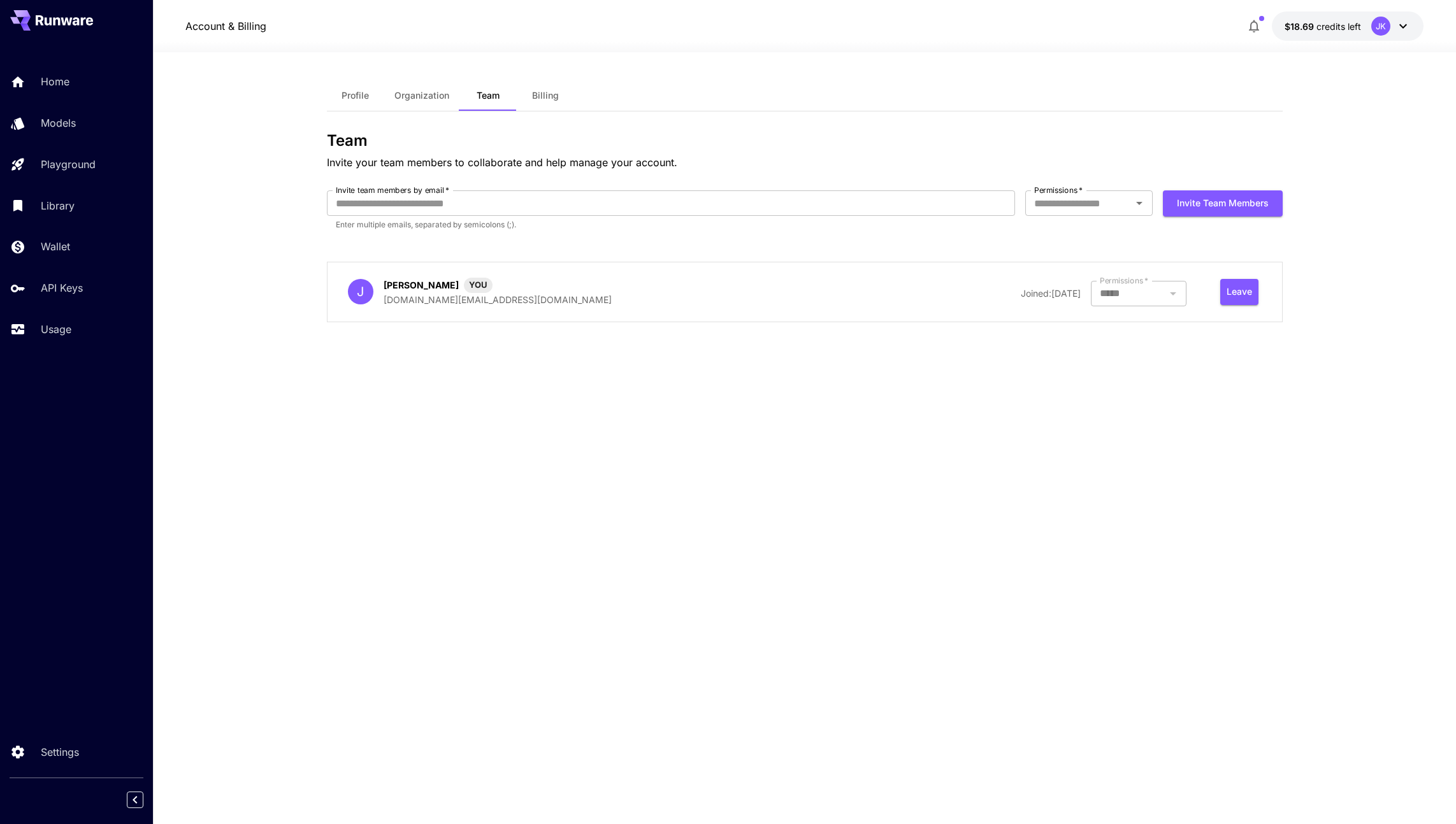
click at [545, 99] on span "Billing" at bounding box center [545, 95] width 27 height 11
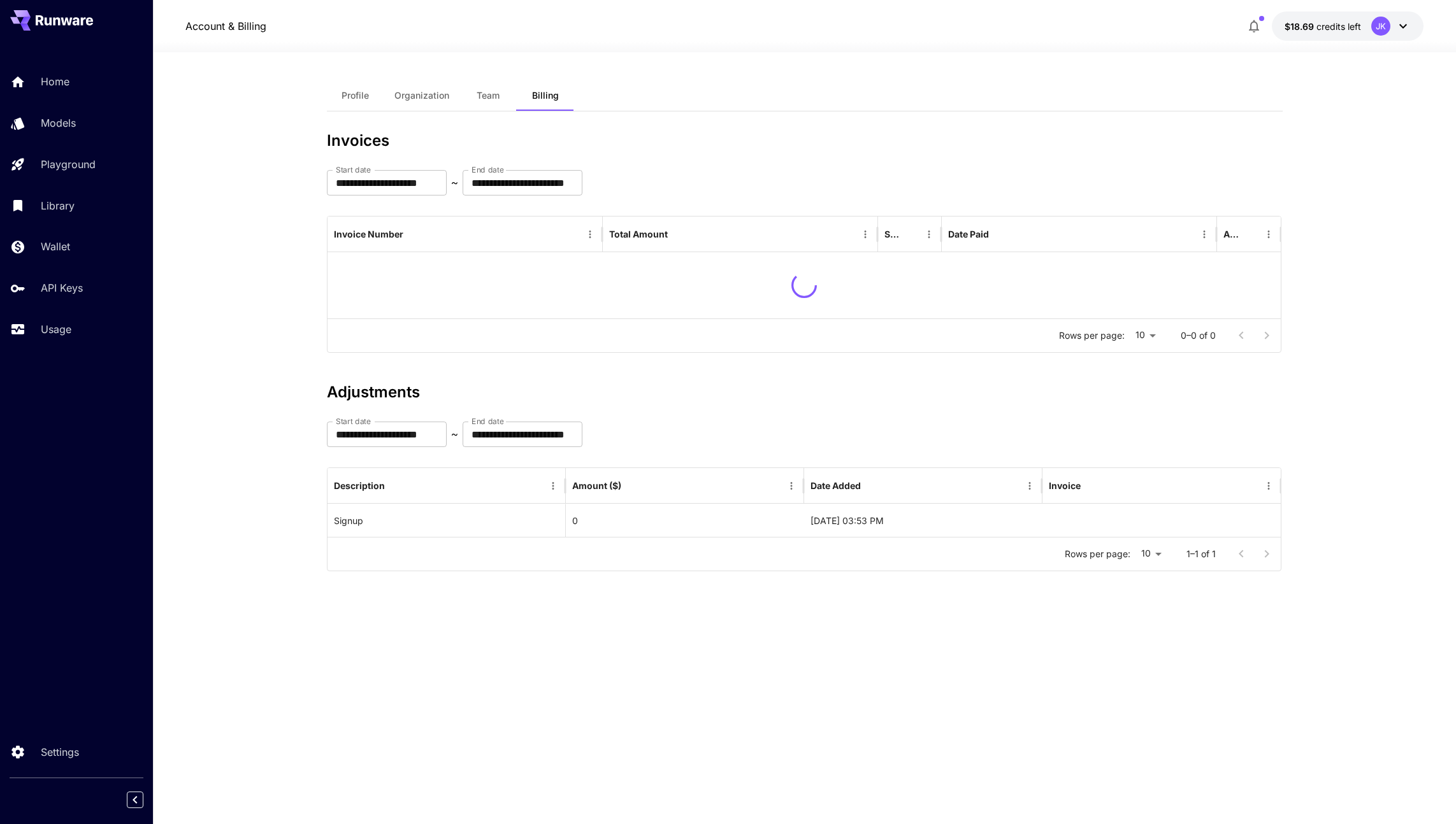
click at [362, 92] on span "Profile" at bounding box center [354, 95] width 27 height 11
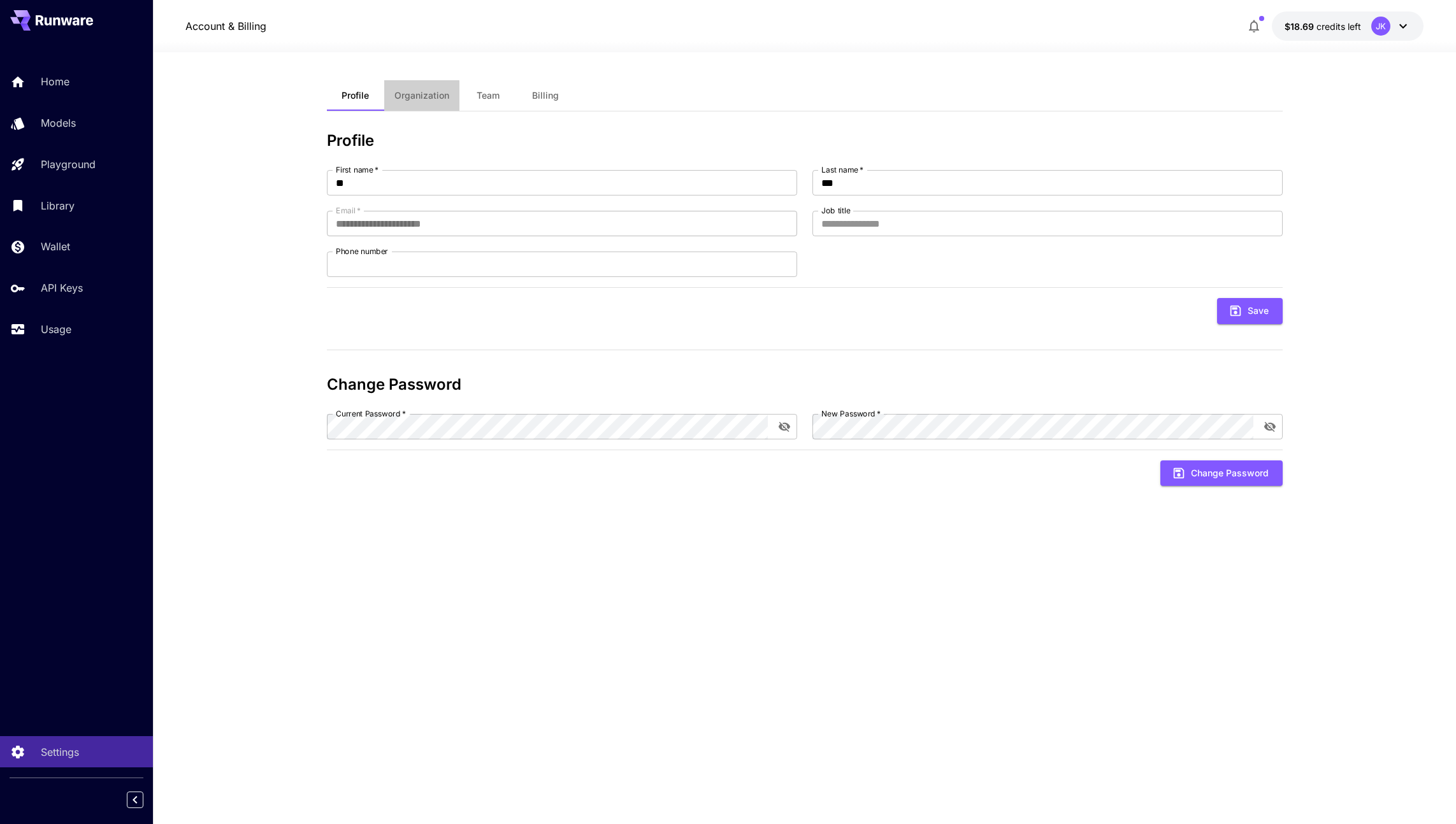
click at [406, 96] on span "Organization" at bounding box center [421, 95] width 55 height 11
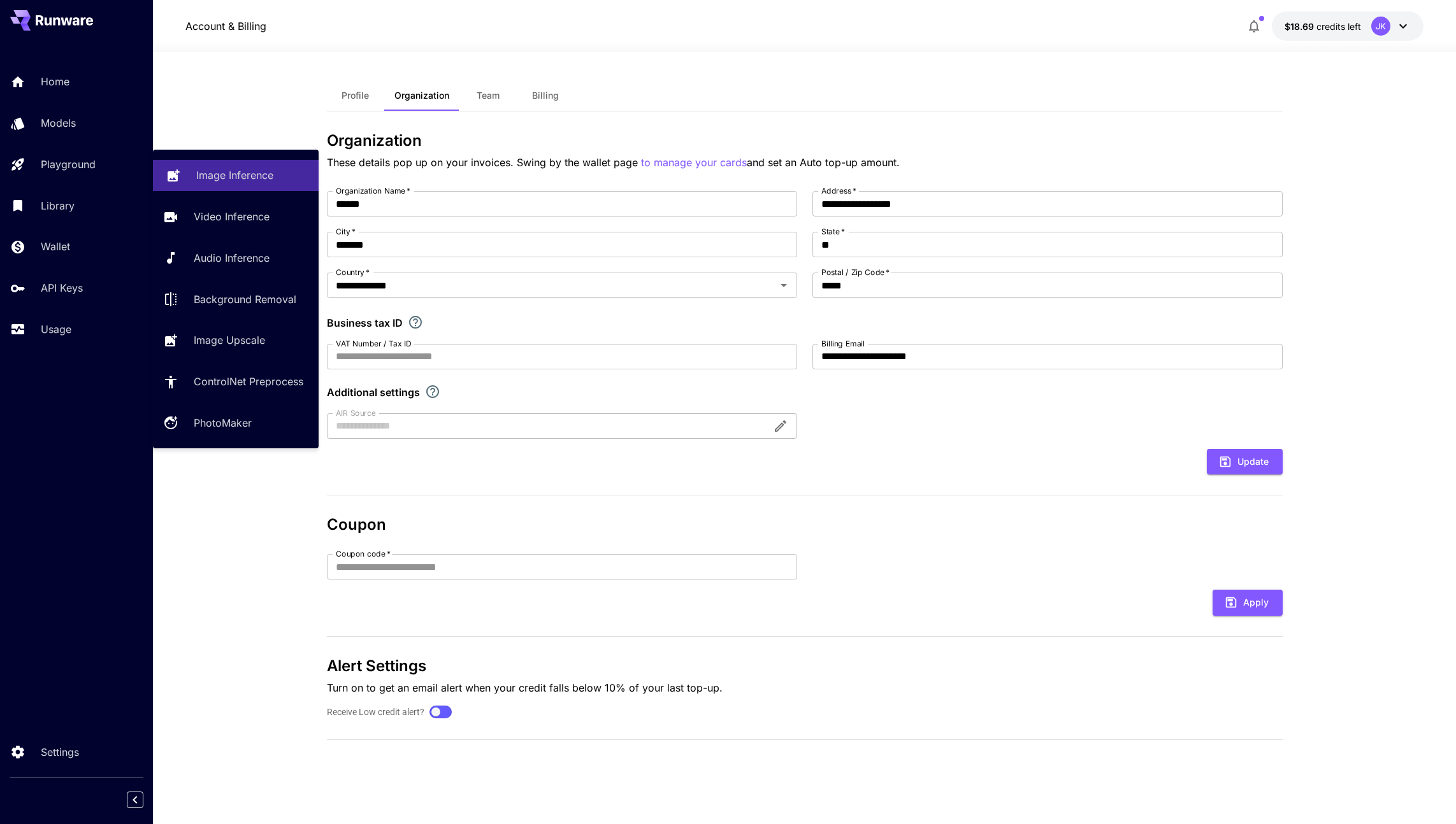
click at [234, 177] on p "Image Inference" at bounding box center [234, 176] width 77 height 16
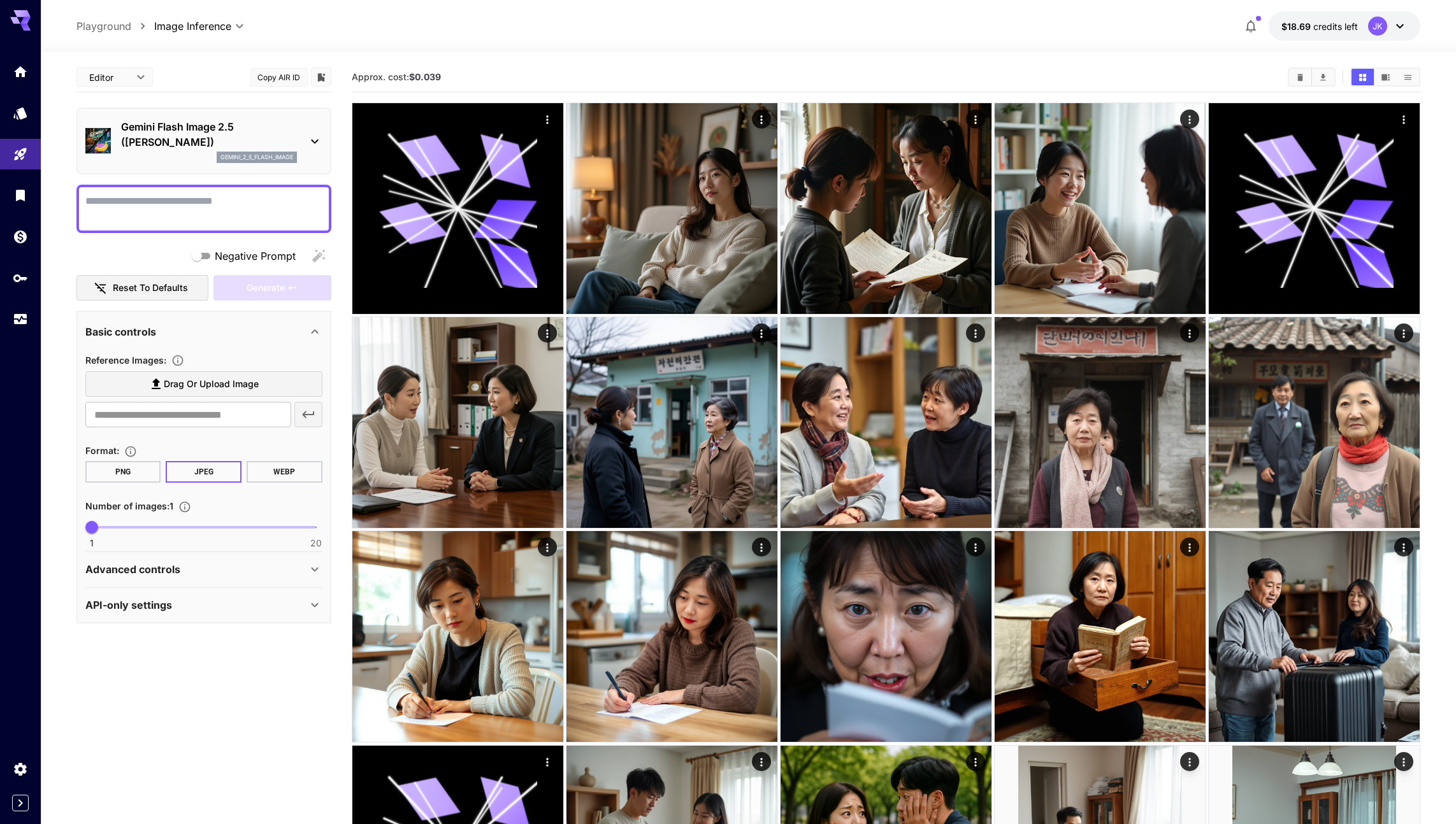
type textarea "**********"
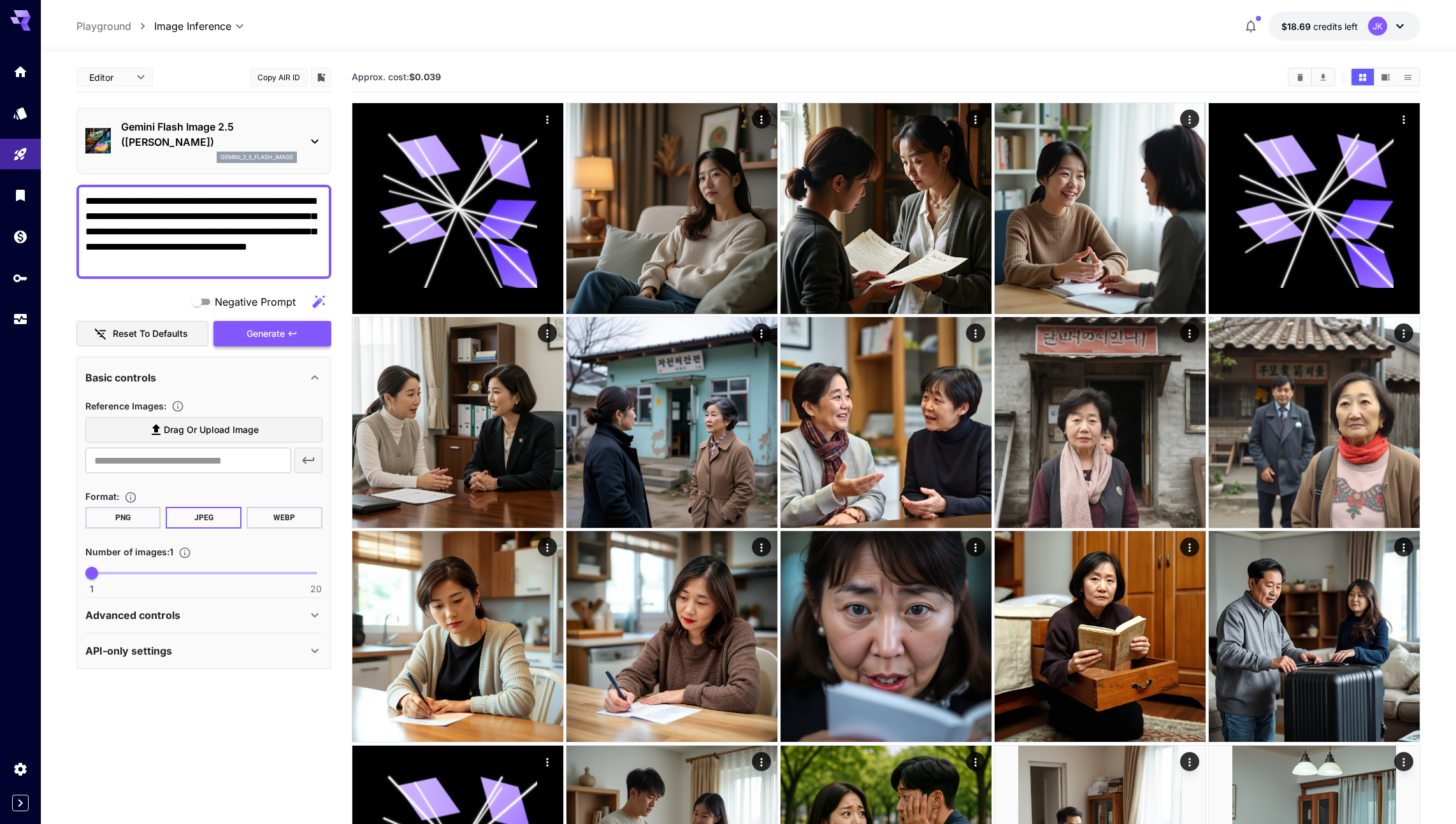
type textarea "**********"
click at [242, 341] on button "Generate" at bounding box center [272, 334] width 117 height 26
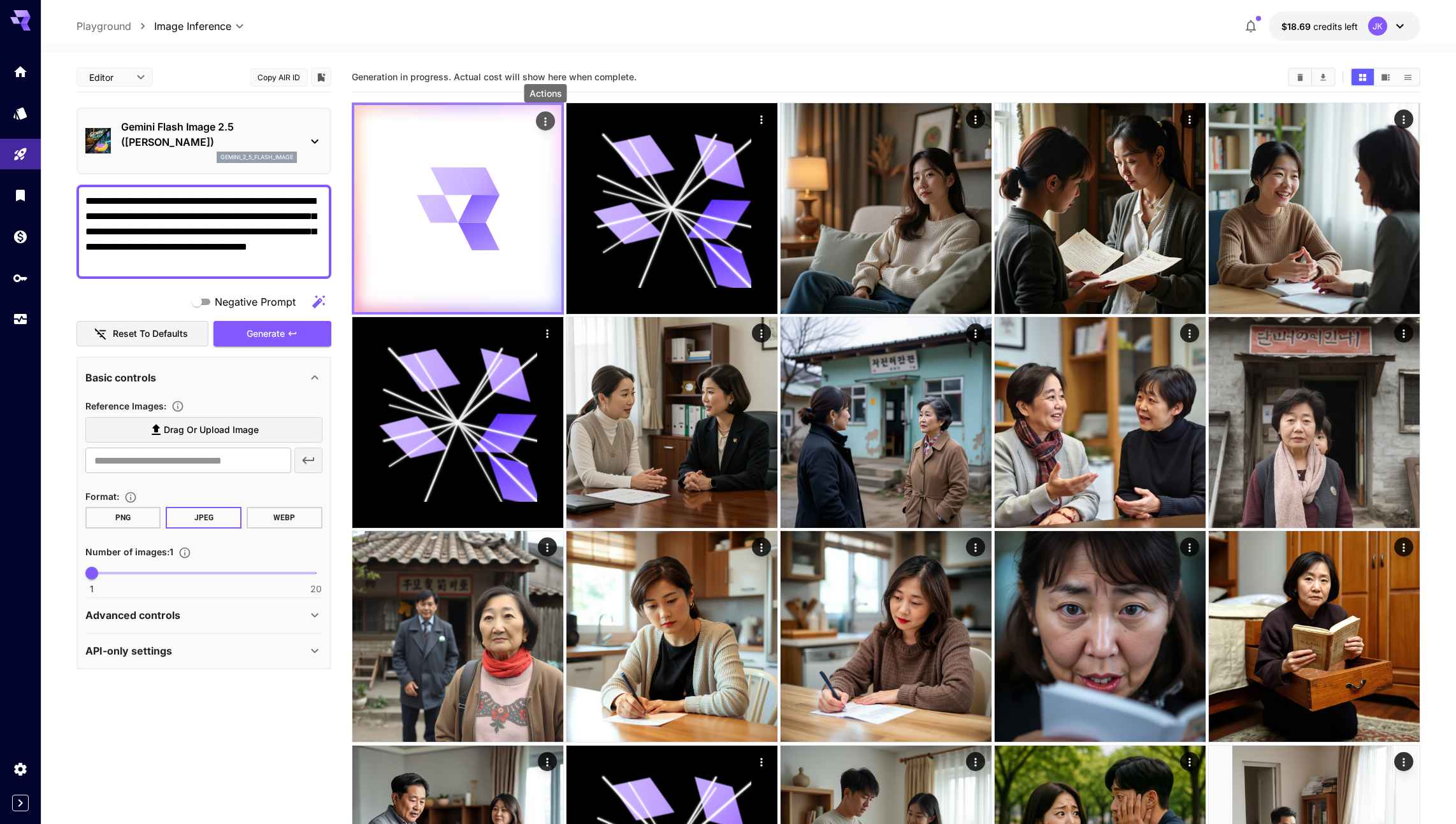
click at [544, 123] on icon "Actions" at bounding box center [545, 122] width 13 height 13
click at [763, 118] on div at bounding box center [728, 412] width 1456 height 824
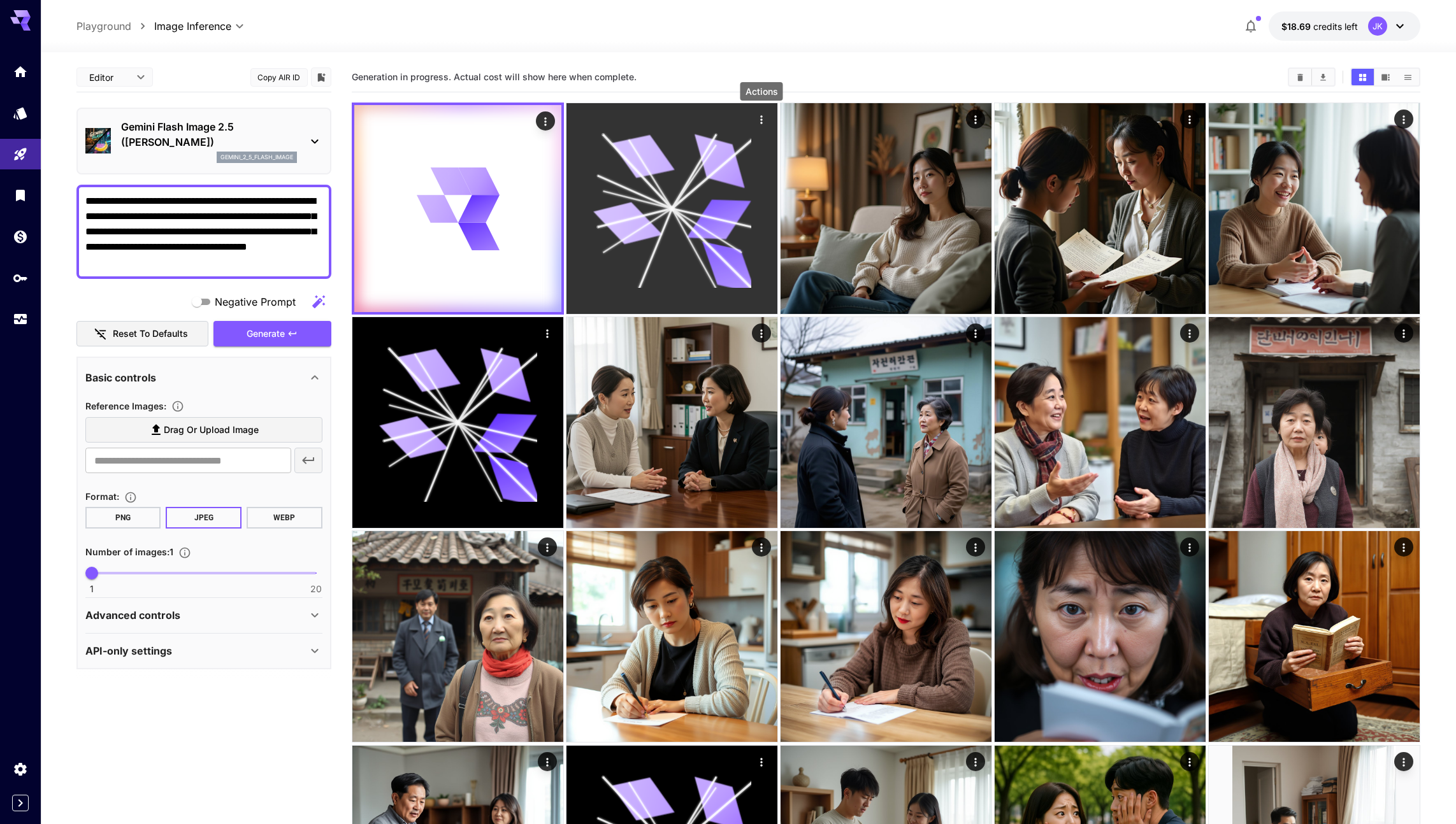
click at [760, 122] on icon "Actions" at bounding box center [762, 119] width 13 height 13
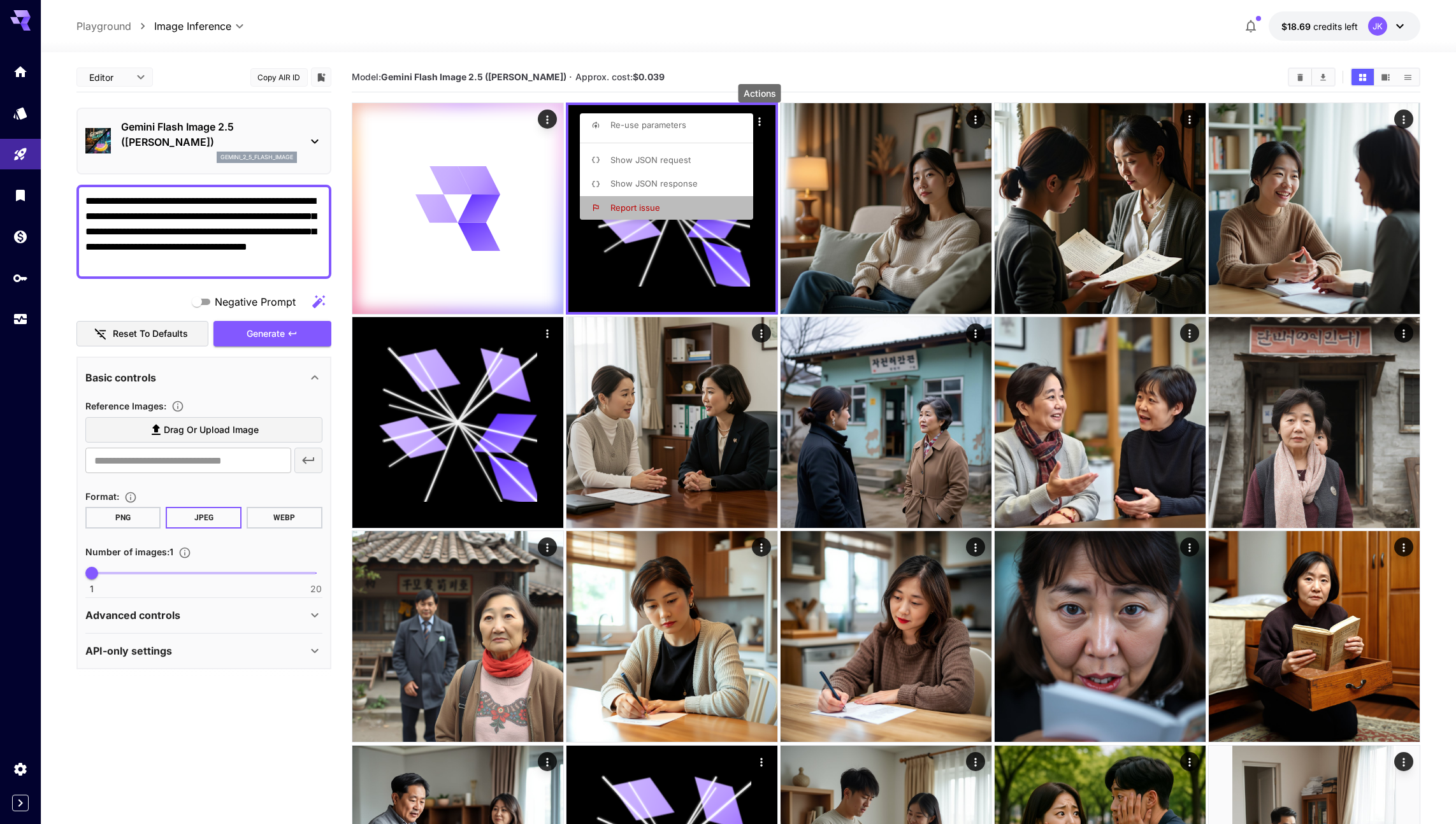
click at [652, 203] on span "Report issue" at bounding box center [634, 208] width 50 height 10
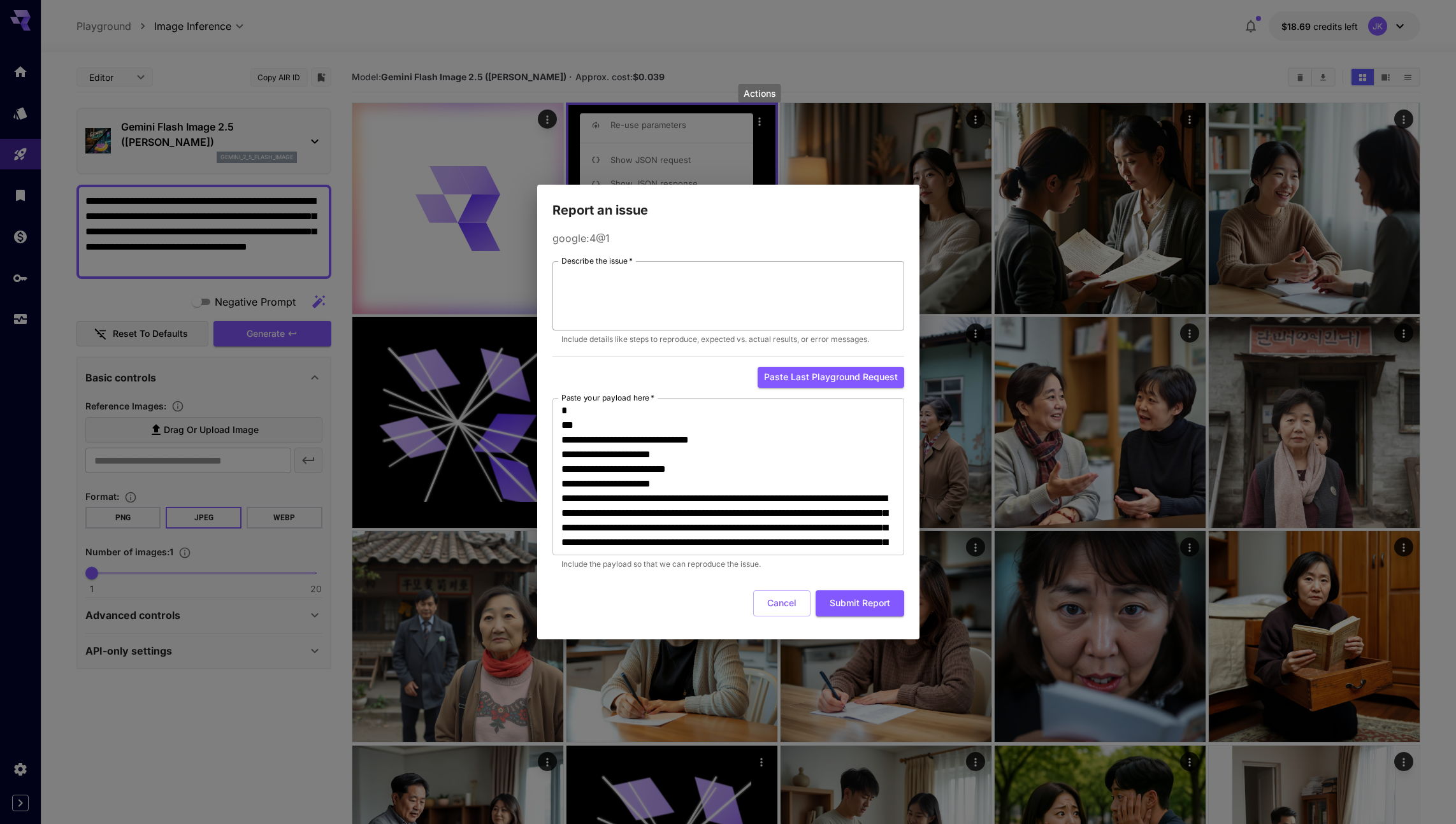
click at [720, 294] on textarea "Describe the issue   *" at bounding box center [728, 296] width 334 height 58
type textarea "**********"
click at [829, 591] on button "Submit Report" at bounding box center [860, 604] width 89 height 26
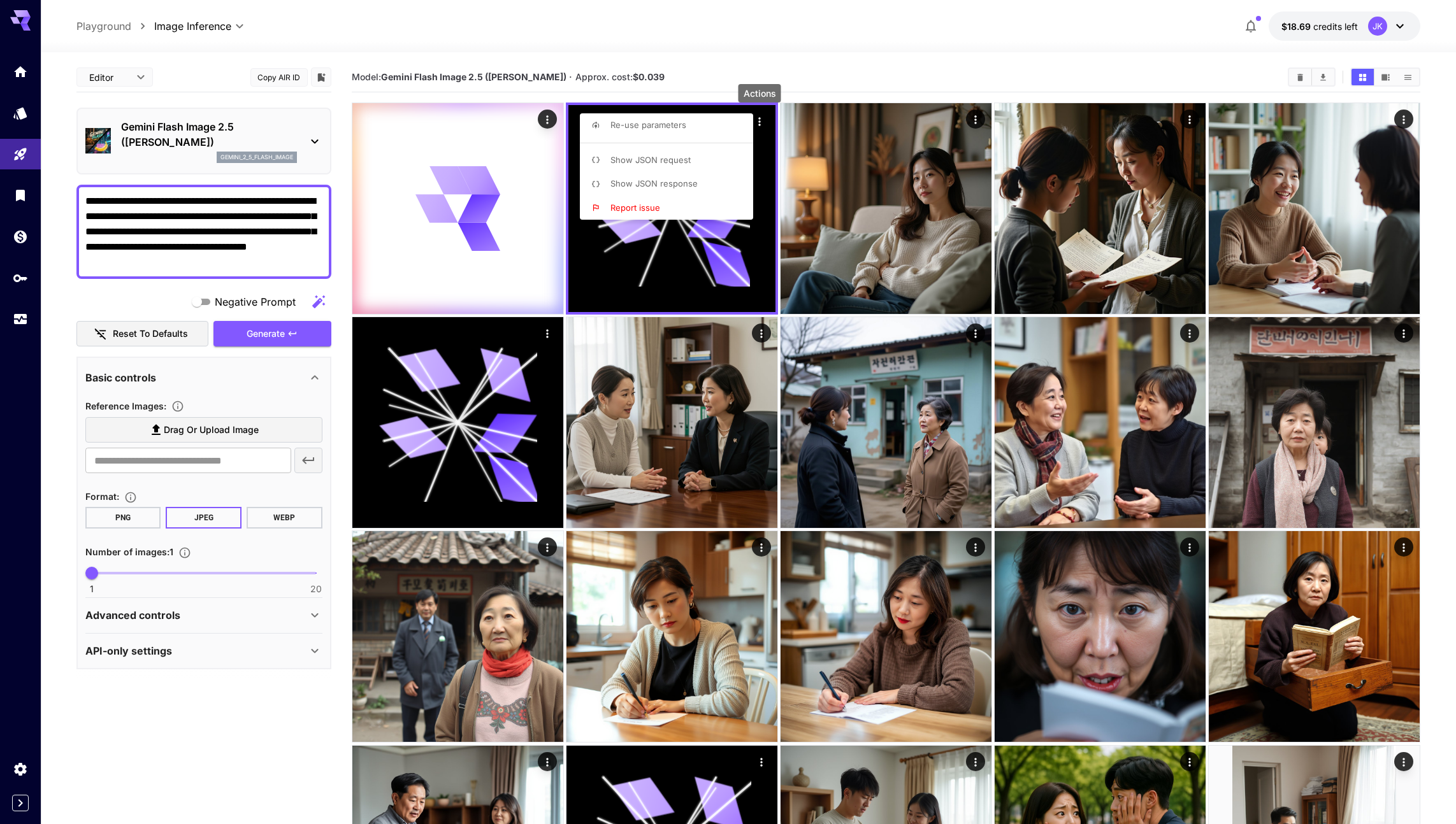
click at [467, 179] on div at bounding box center [728, 412] width 1456 height 824
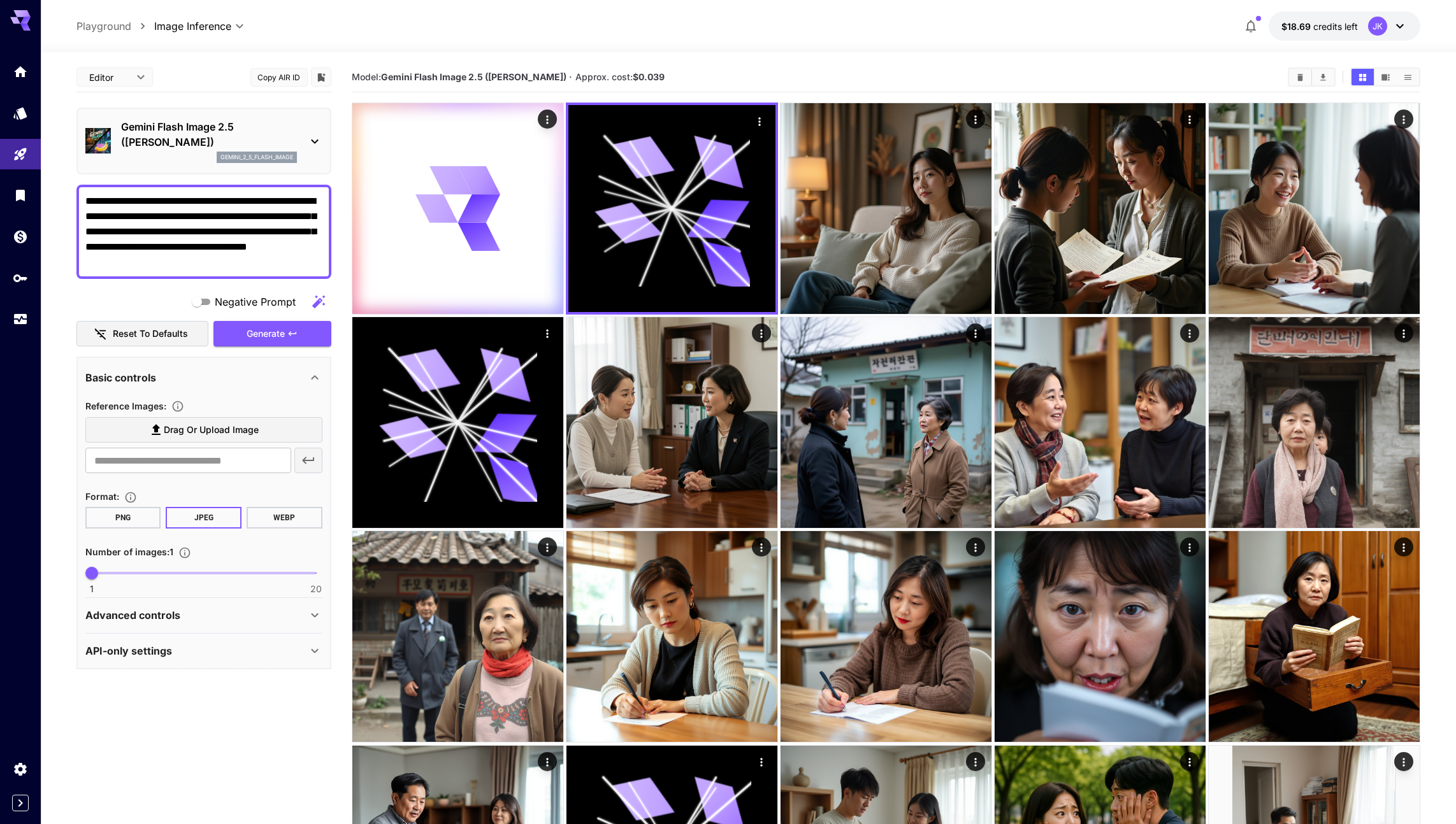
click at [24, 19] on icon at bounding box center [25, 21] width 10 height 7
click at [19, 21] on icon at bounding box center [20, 17] width 20 height 13
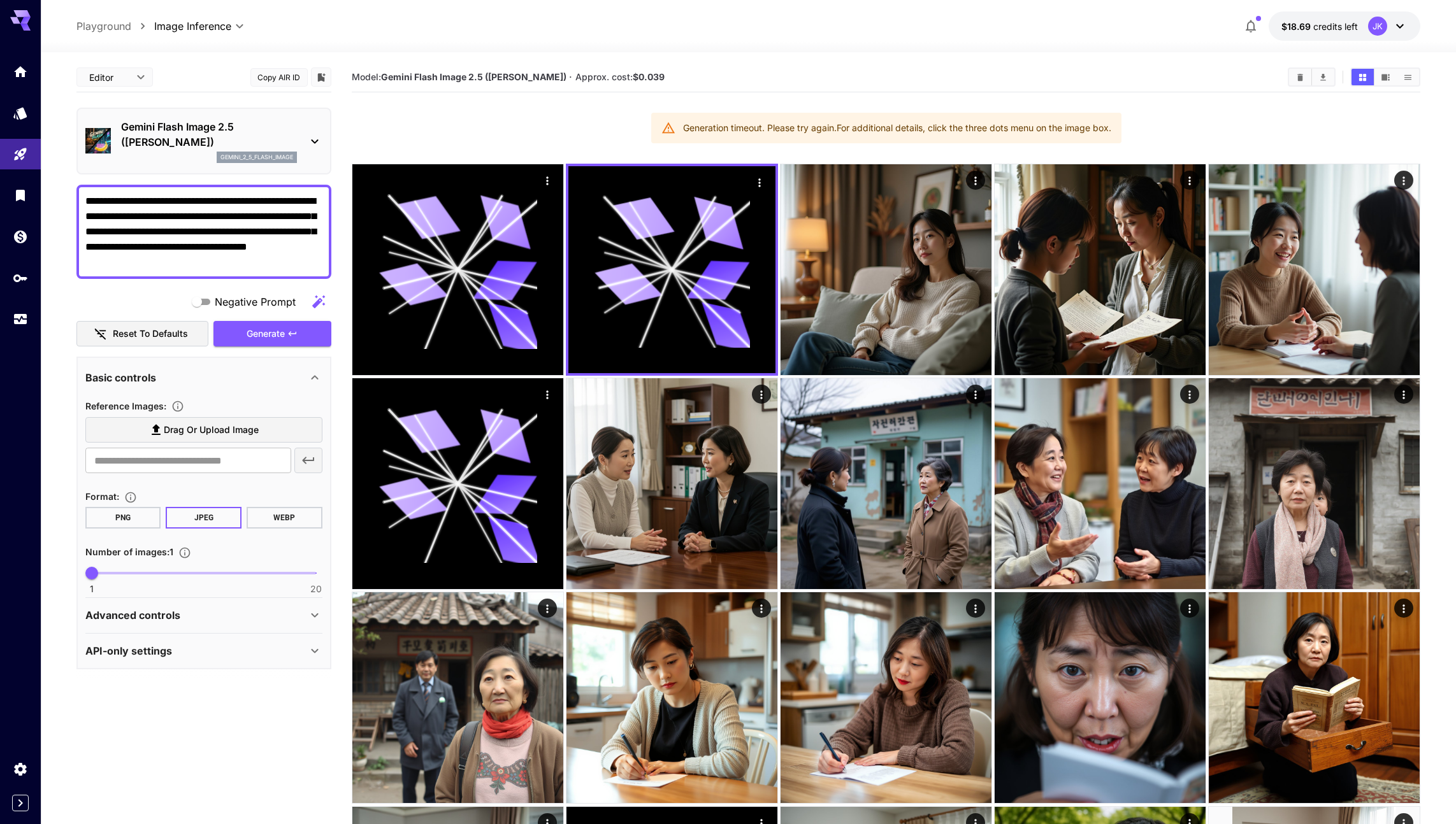
click at [312, 137] on icon at bounding box center [315, 142] width 16 height 16
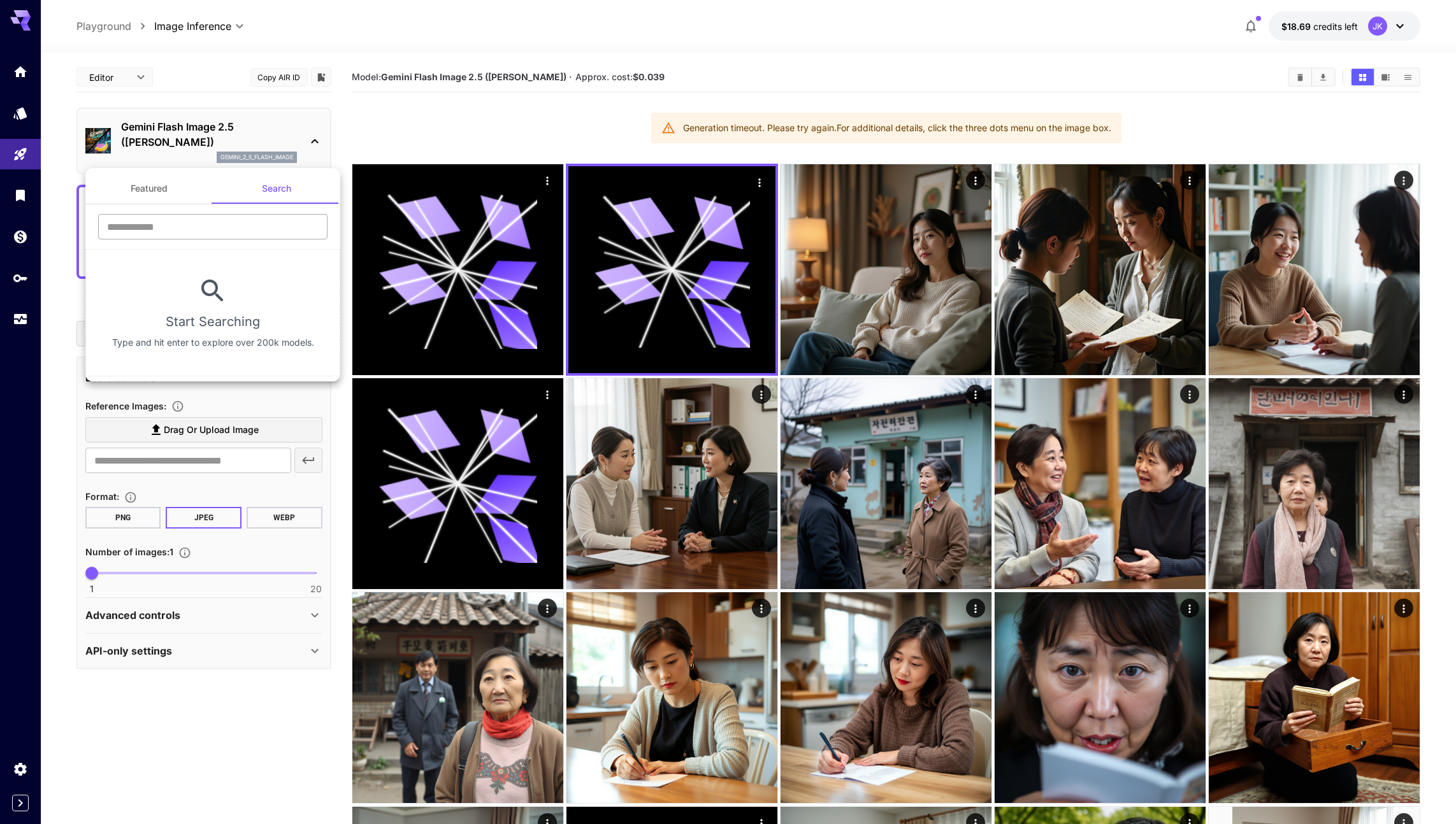
click at [234, 225] on input "text" at bounding box center [213, 226] width 230 height 25
click at [70, 285] on div at bounding box center [728, 412] width 1456 height 824
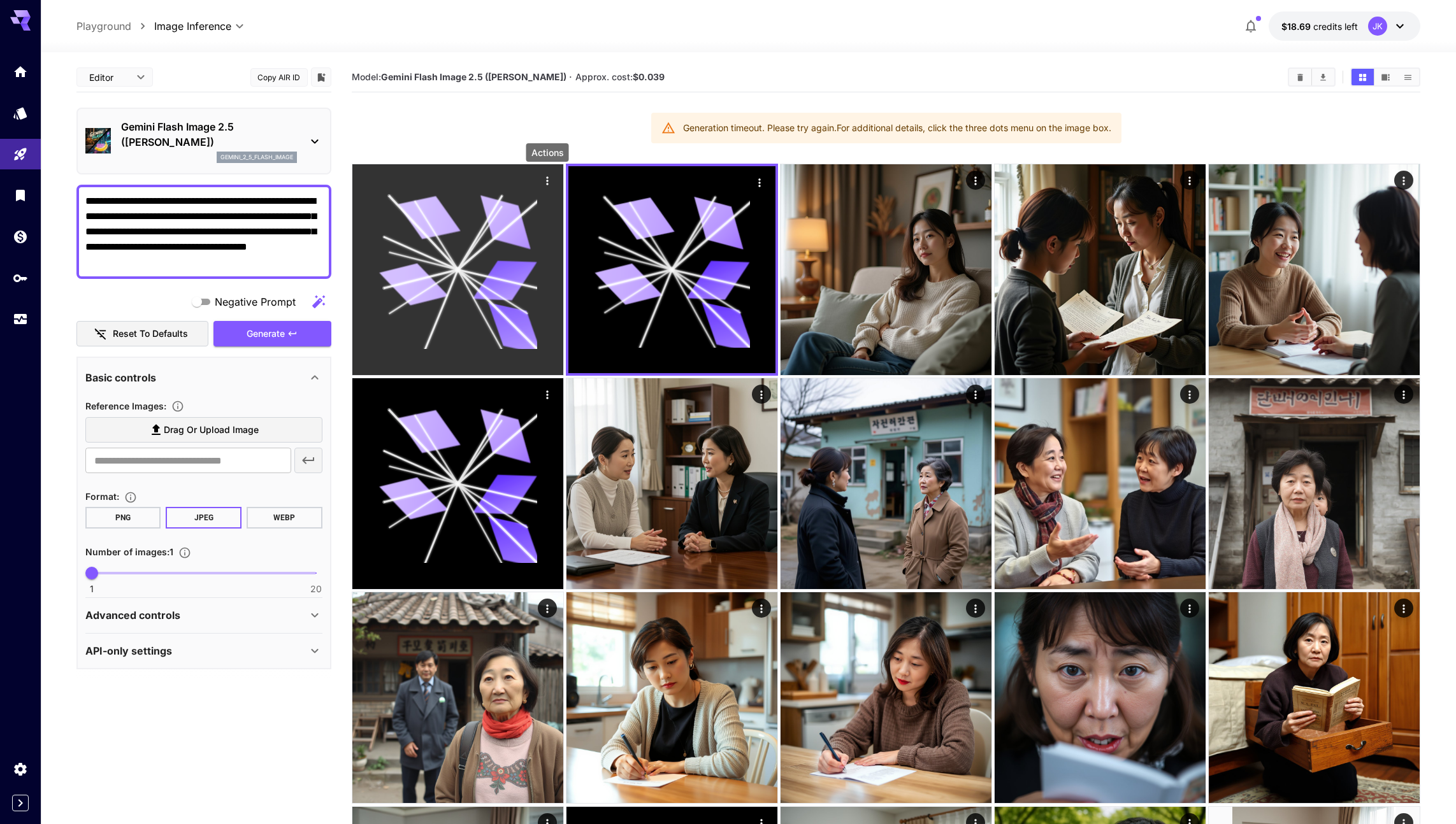
click at [547, 179] on icon "Actions" at bounding box center [547, 181] width 2 height 9
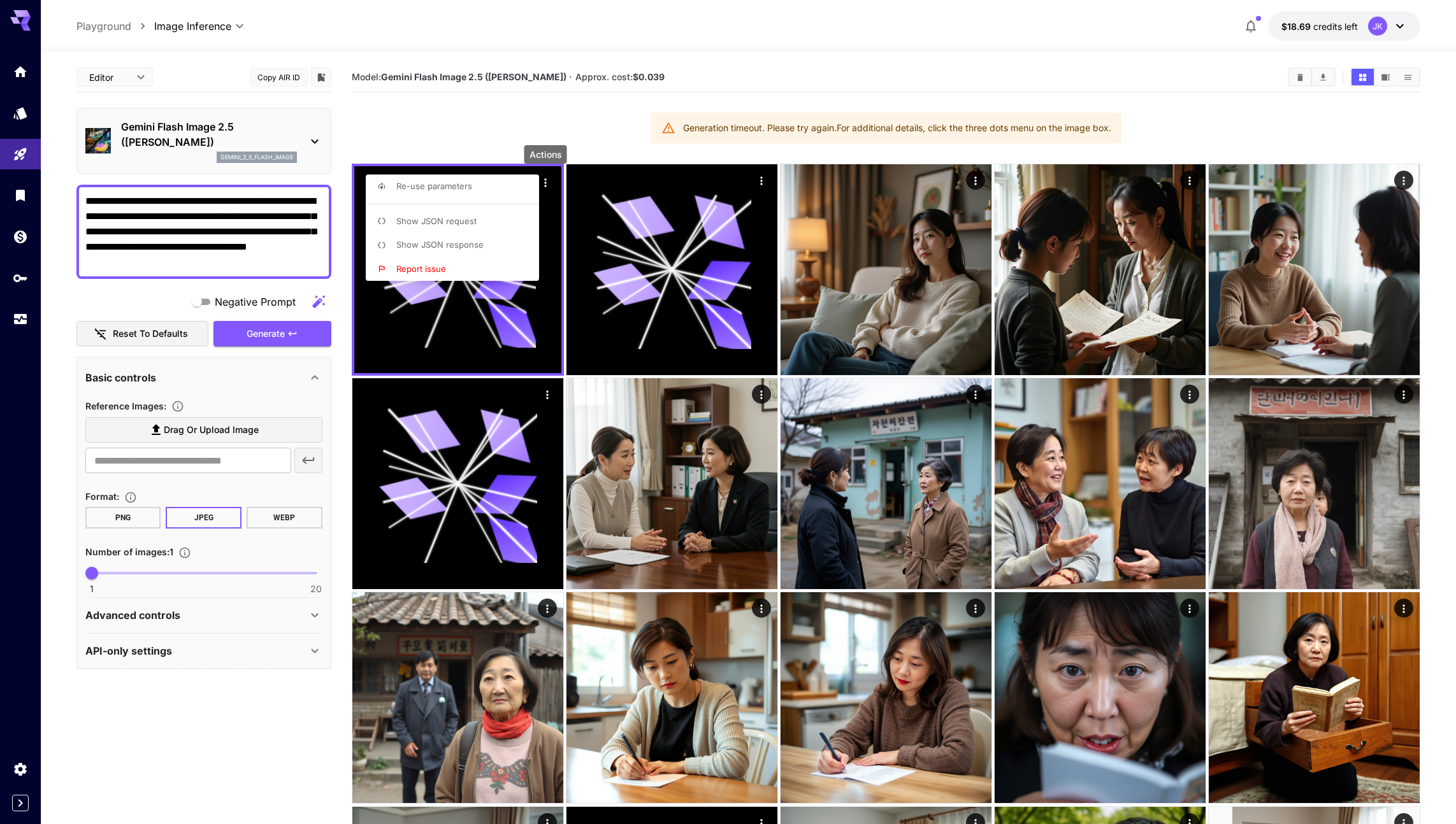
click at [469, 226] on p "Show JSON request" at bounding box center [436, 221] width 80 height 13
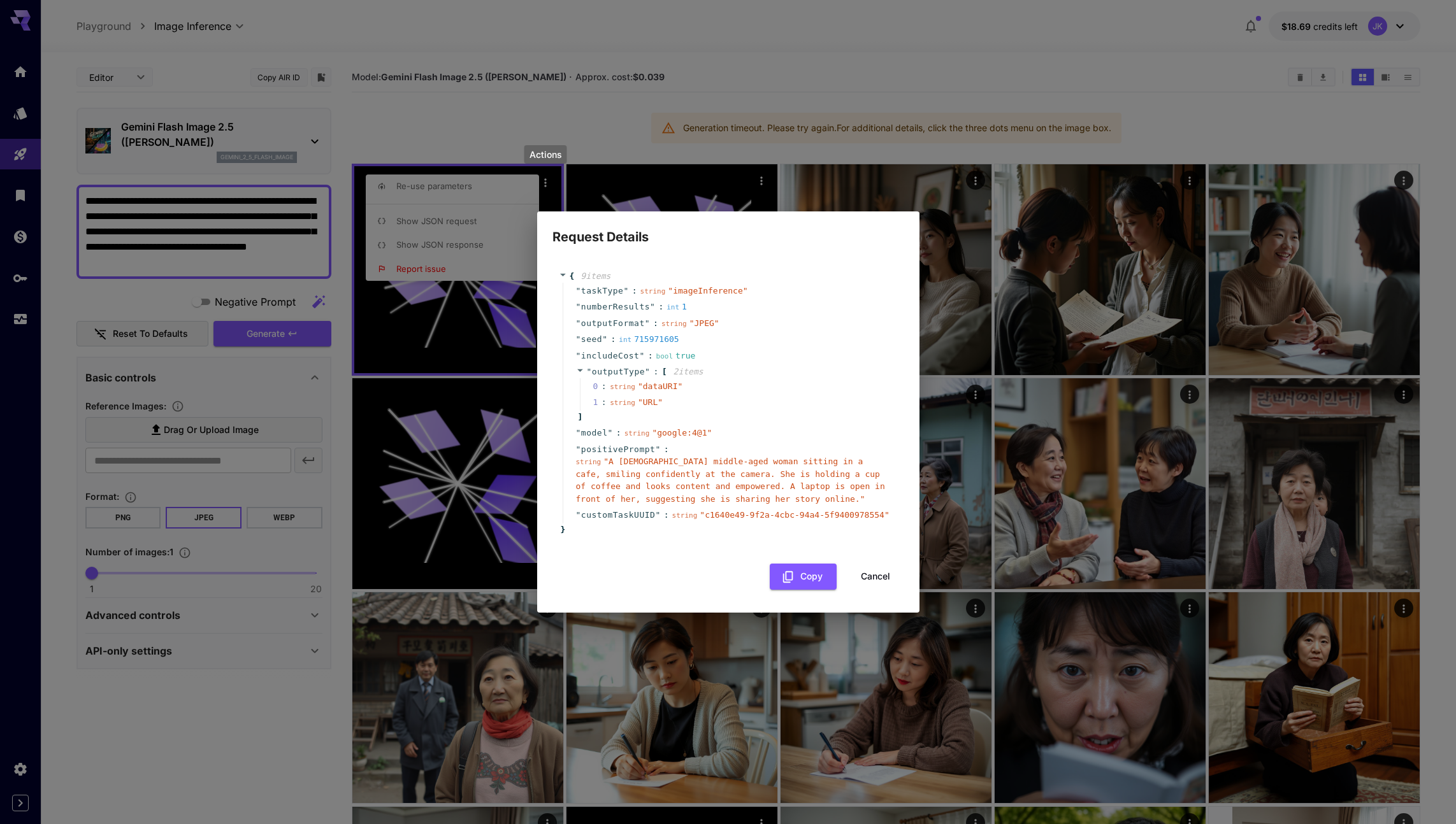
click at [665, 434] on span "" google:4@1 "" at bounding box center [681, 432] width 60 height 10
click at [669, 432] on span "" google:4@1 "" at bounding box center [681, 432] width 60 height 10
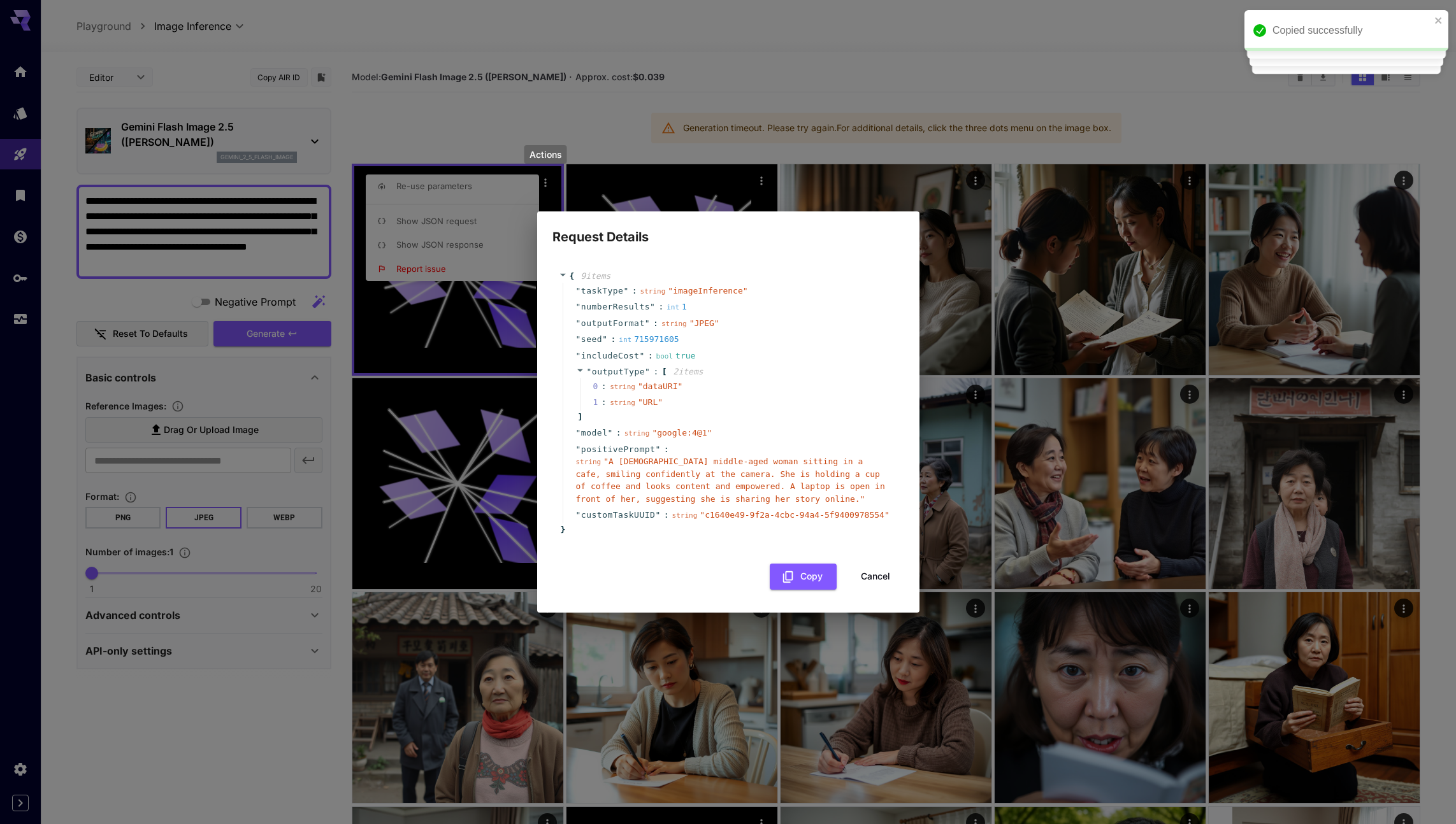
click at [654, 434] on span "" google:4@1 "" at bounding box center [681, 432] width 60 height 10
click at [687, 432] on span "" google:4@1 "" at bounding box center [681, 432] width 60 height 10
copy span "google:4@1 ""
click at [18, 324] on div "Request Details { 9 item s " taskType " : string " imageInference " " numberRes…" at bounding box center [728, 412] width 1456 height 824
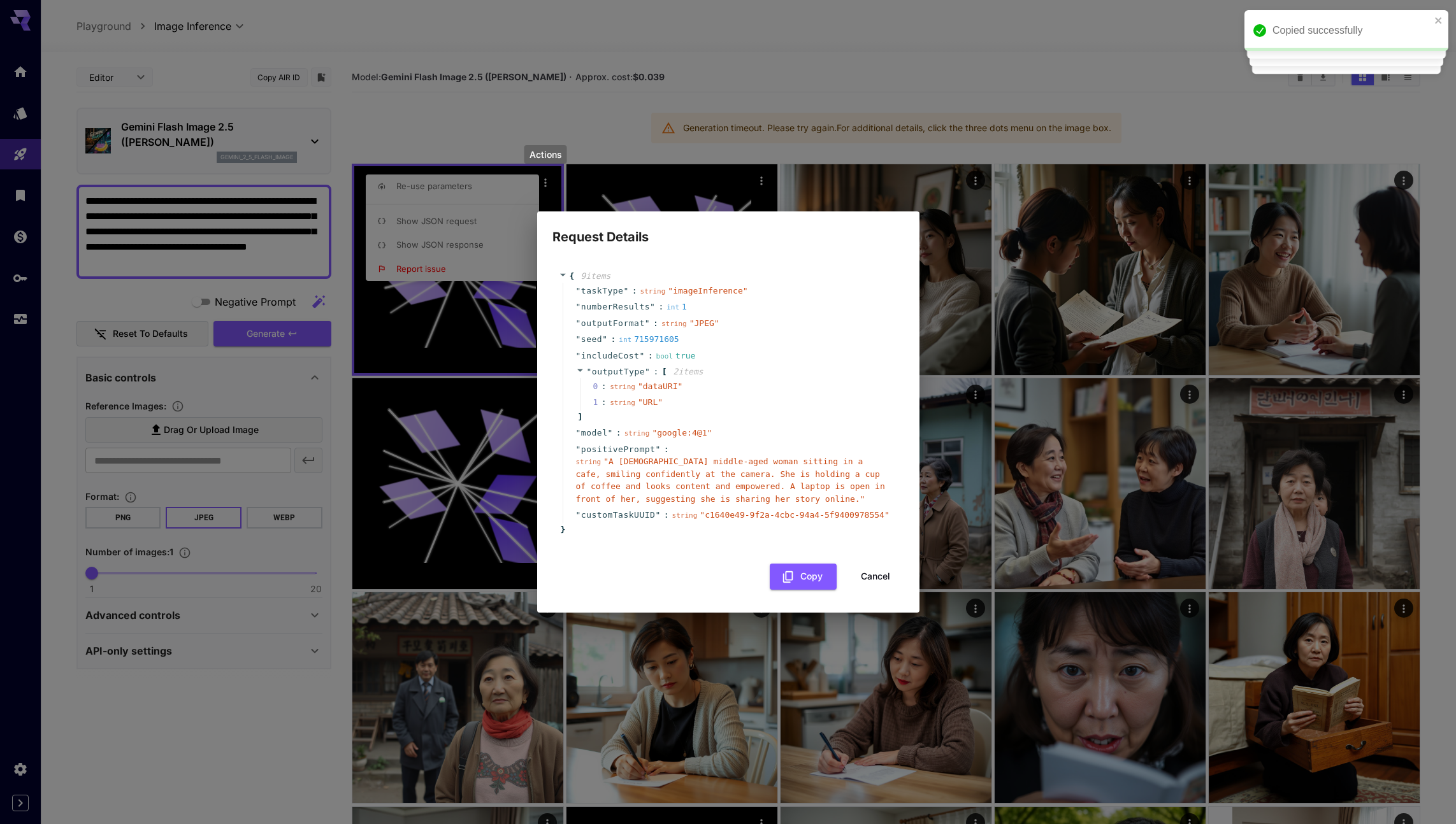
click at [19, 323] on div "Request Details { 9 item s " taskType " : string " imageInference " " numberRes…" at bounding box center [728, 412] width 1456 height 824
click at [829, 577] on button "Cancel" at bounding box center [876, 577] width 57 height 26
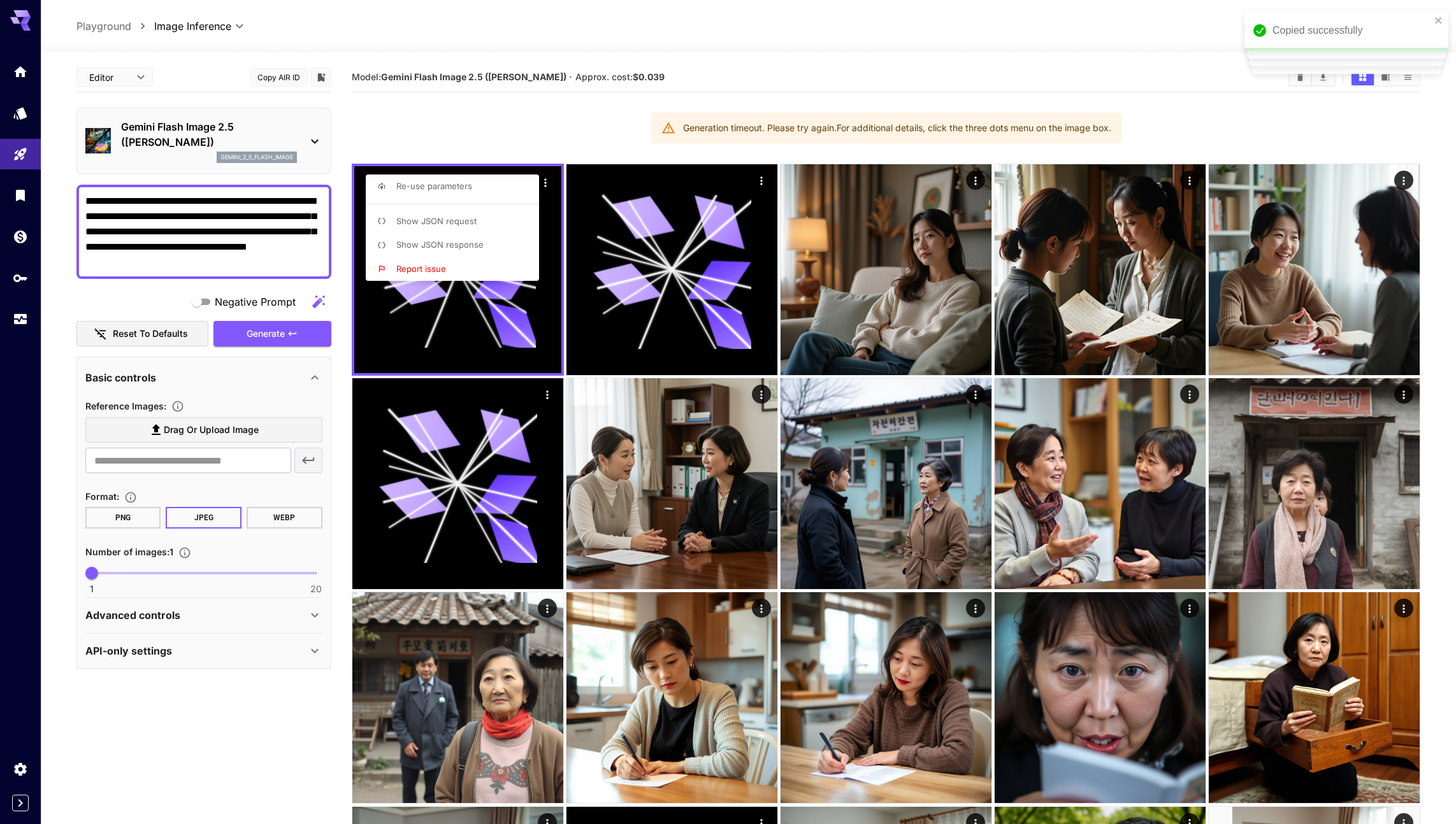
click at [23, 322] on div at bounding box center [728, 412] width 1456 height 824
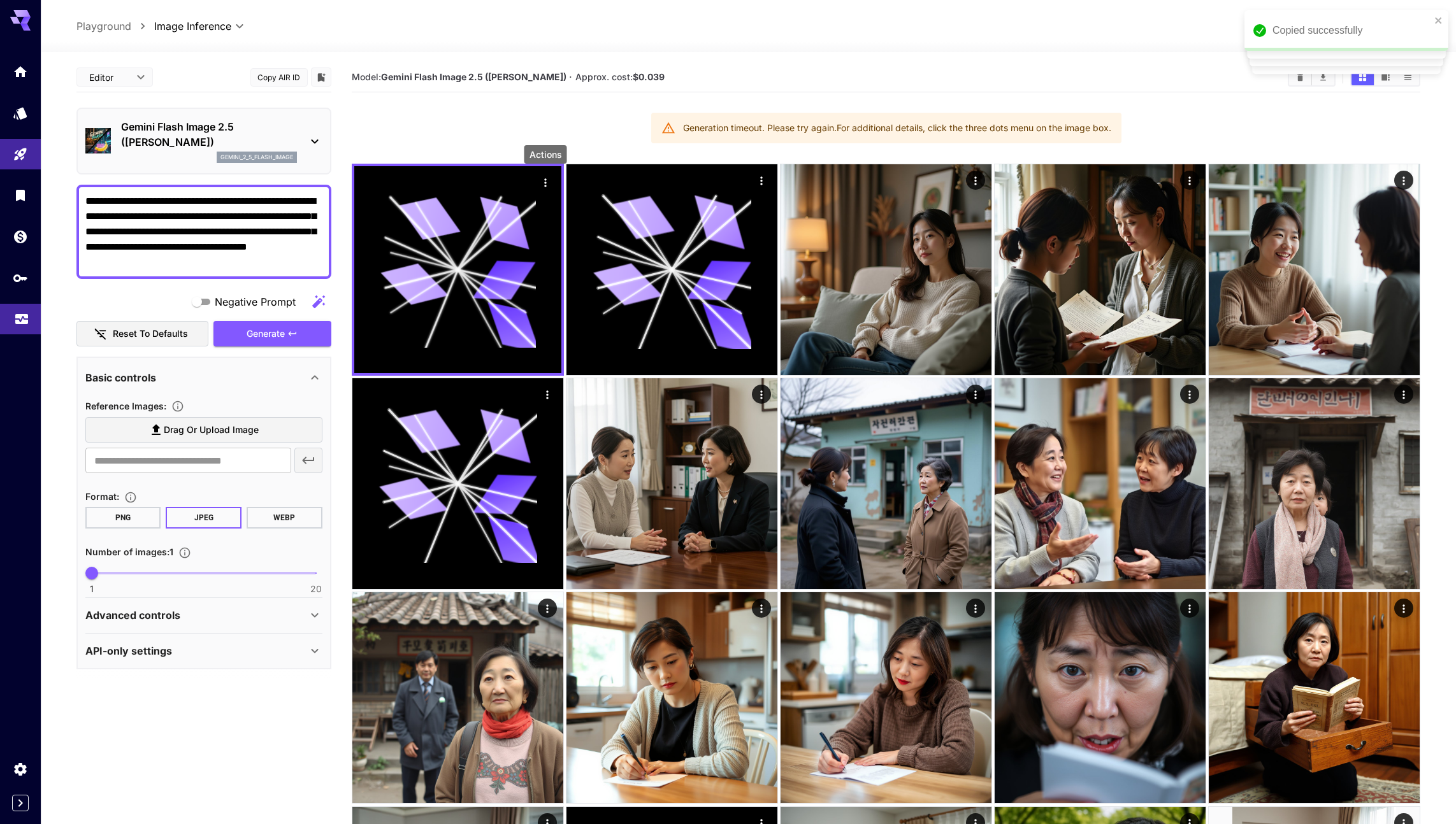
click at [21, 321] on icon "Usage" at bounding box center [22, 318] width 13 height 6
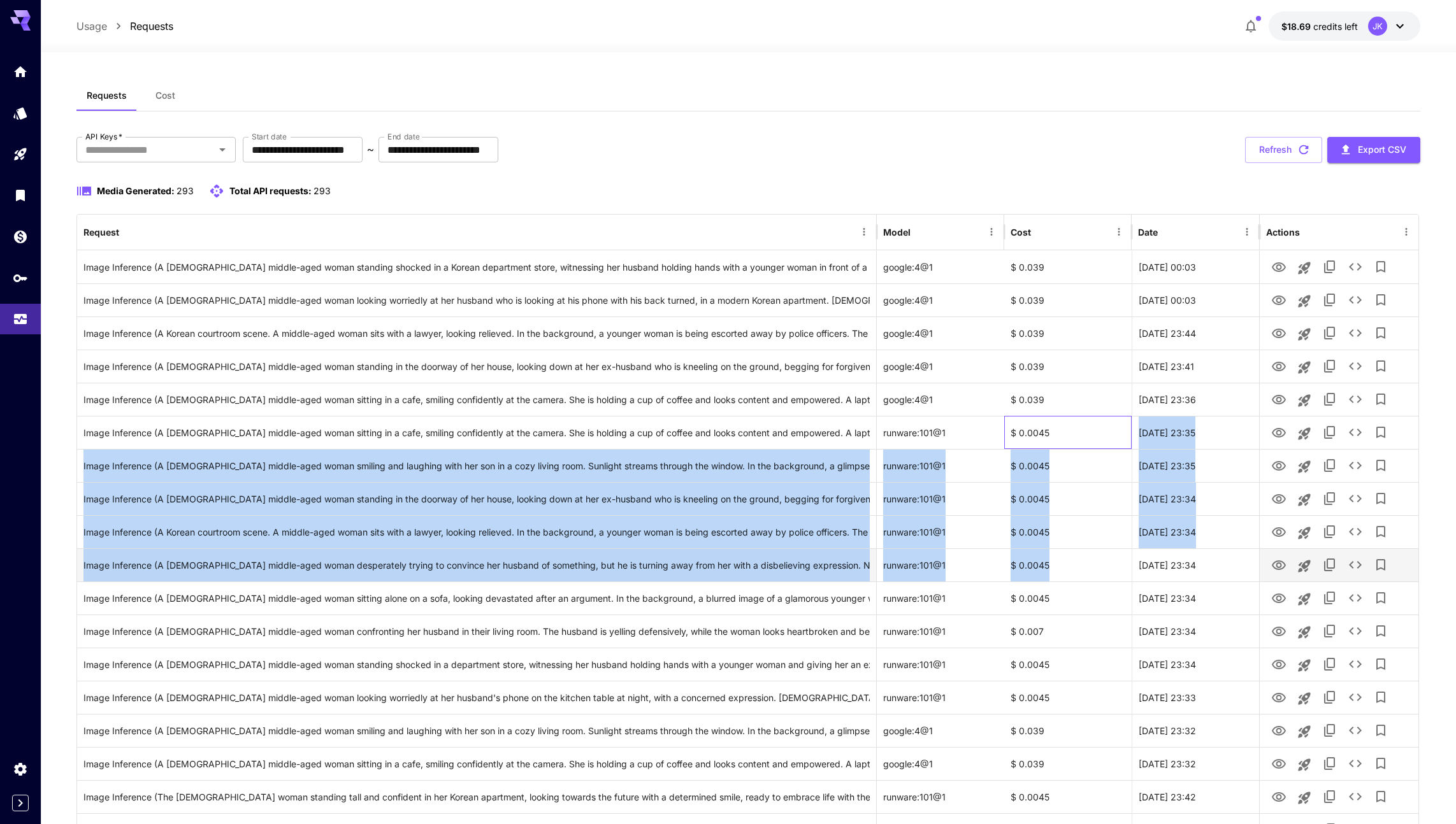
drag, startPoint x: 1070, startPoint y: 444, endPoint x: 1060, endPoint y: 580, distance: 136.4
click at [829, 532] on div "$ 0.0045" at bounding box center [1068, 532] width 127 height 33
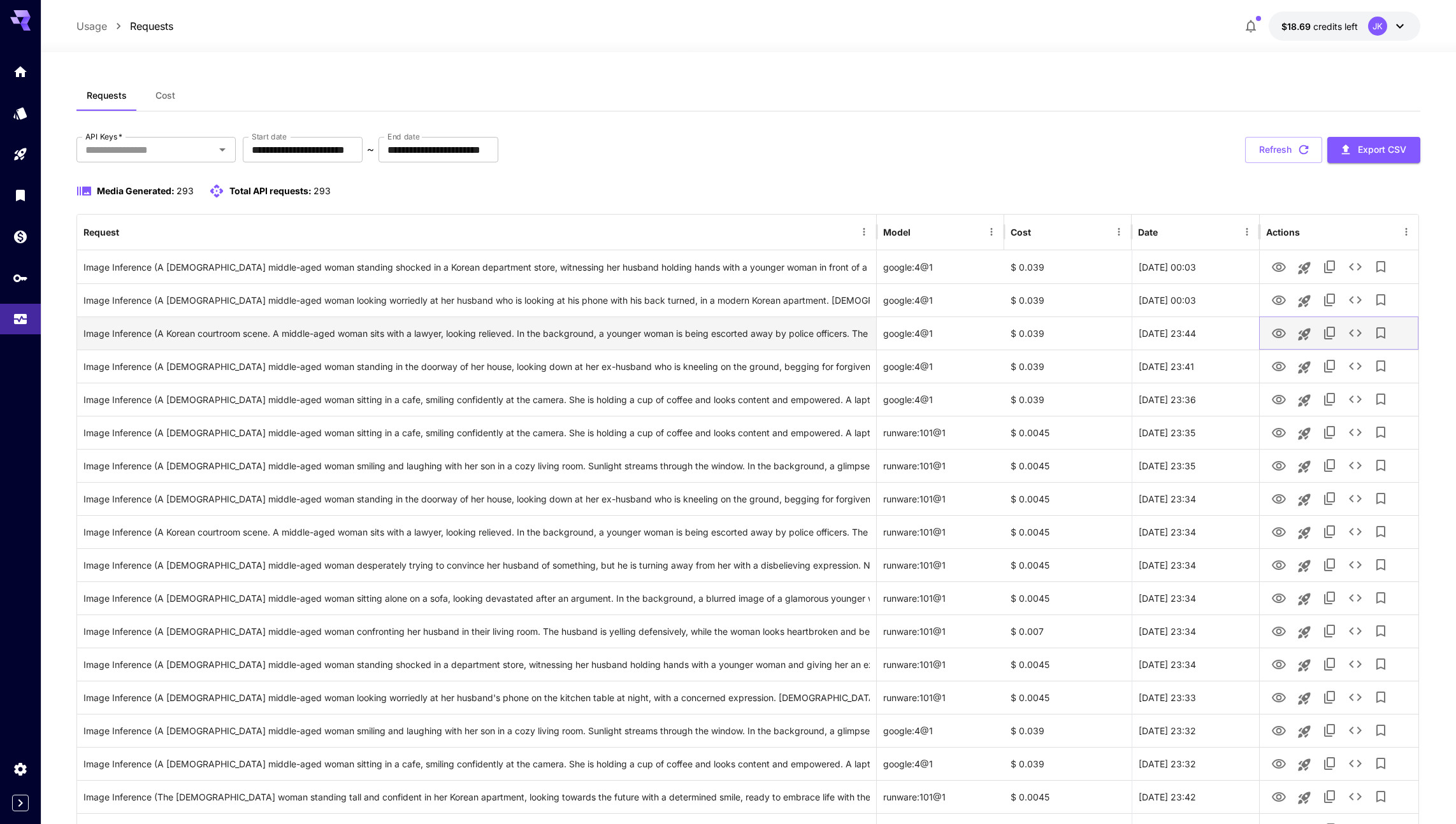
click at [829, 331] on icon "View" at bounding box center [1279, 334] width 16 height 16
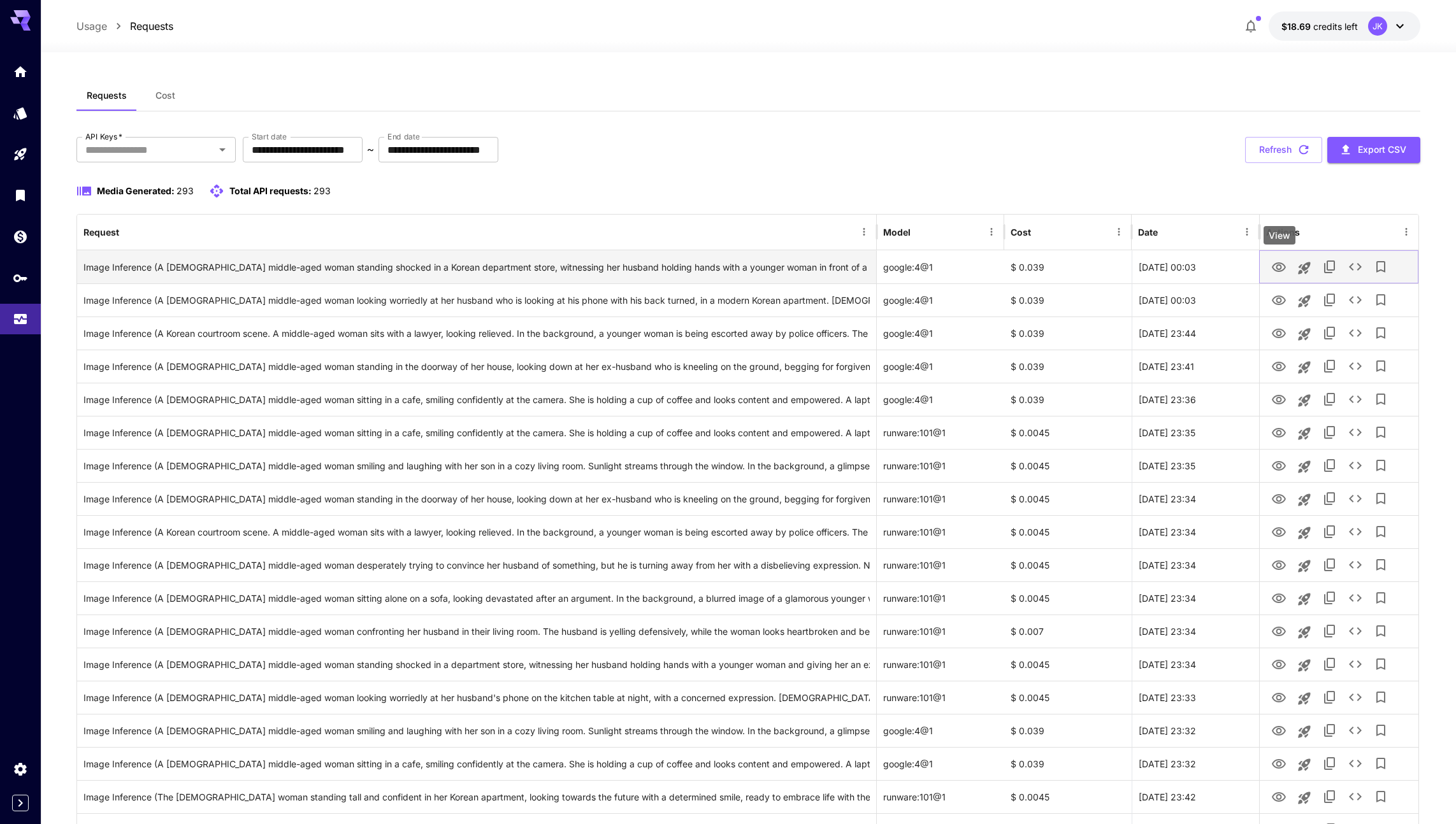
click at [829, 265] on icon "View" at bounding box center [1279, 268] width 16 height 16
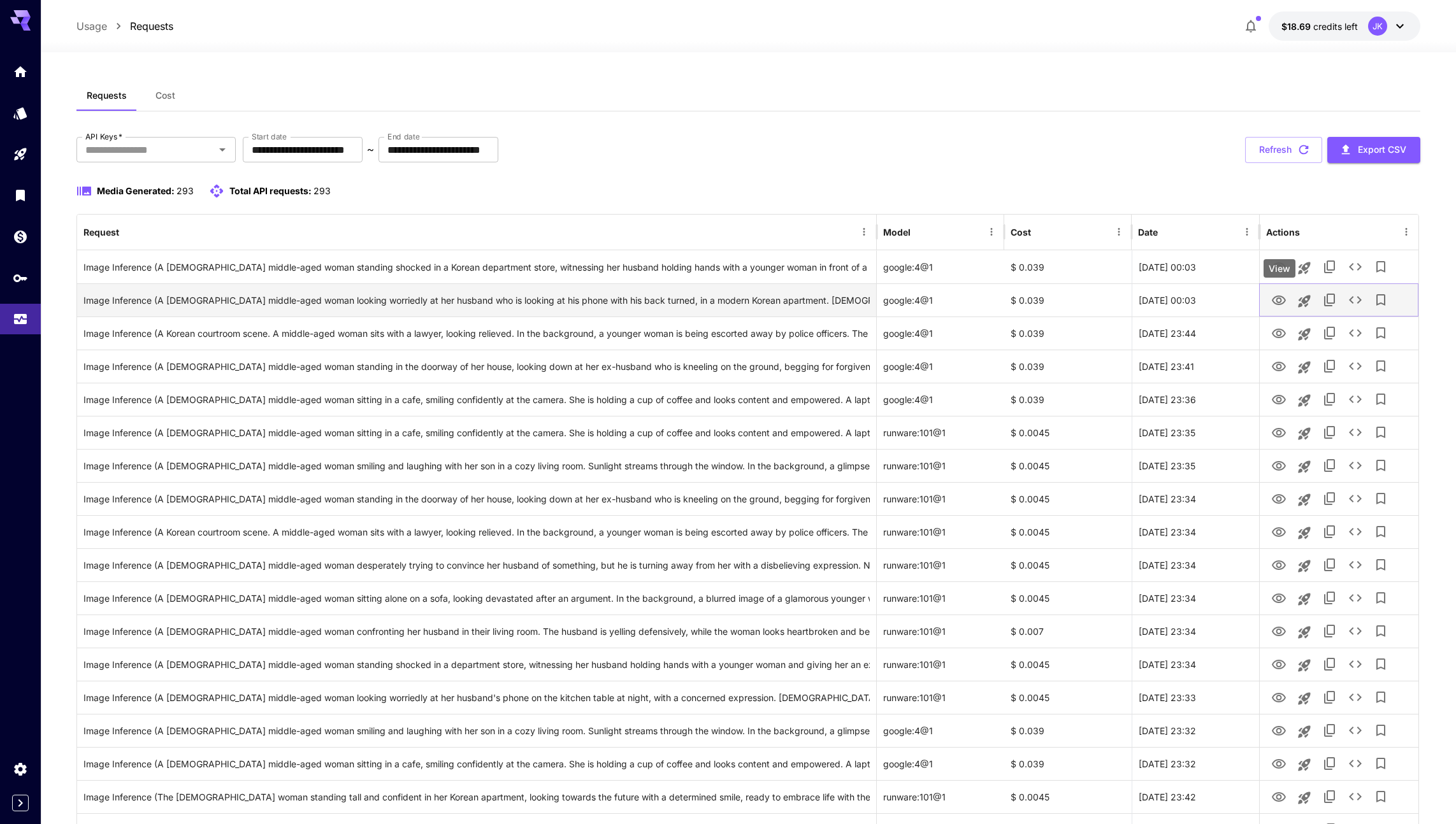
click at [829, 299] on icon "View" at bounding box center [1279, 301] width 16 height 16
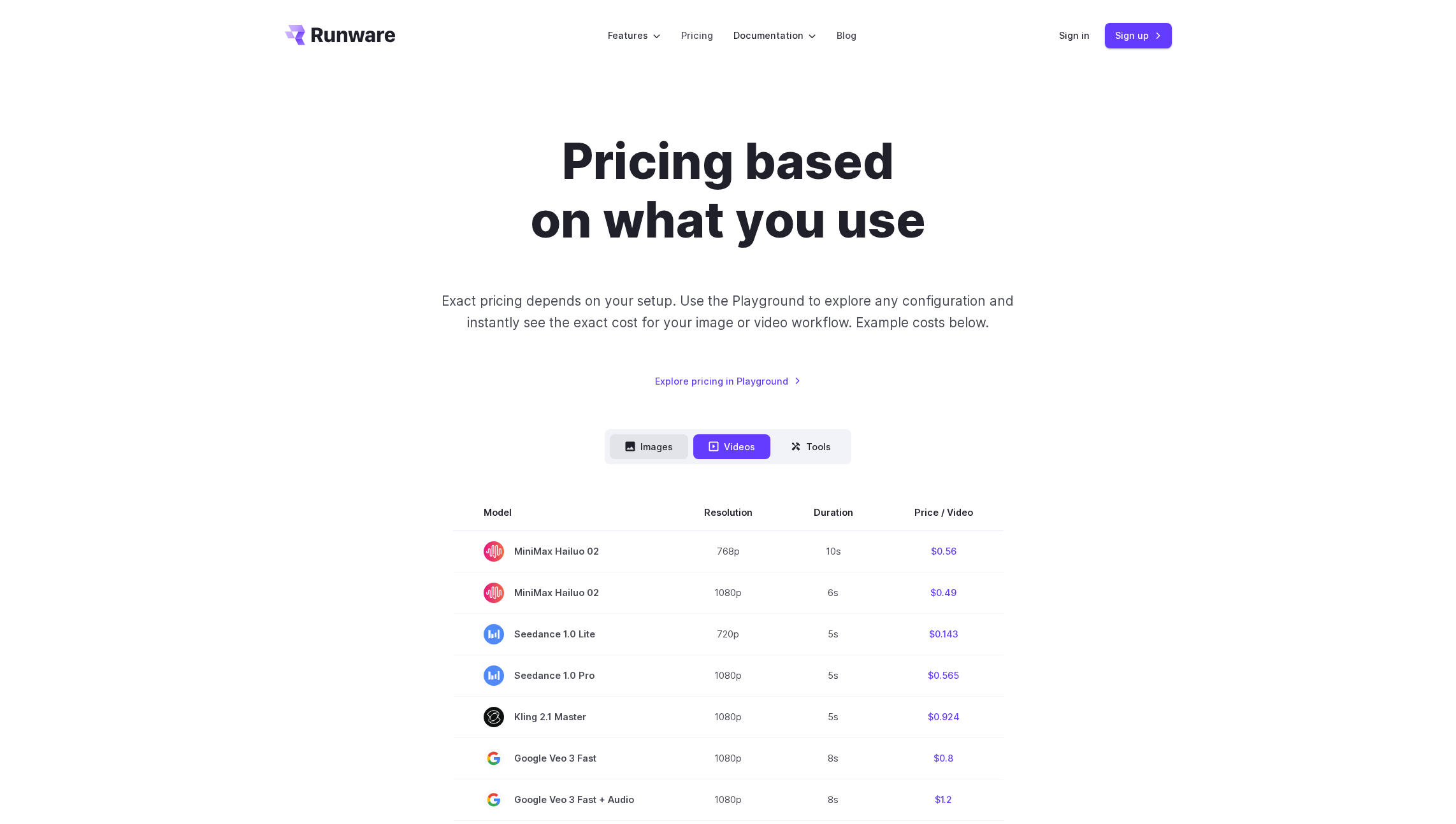
click at [668, 452] on button "Images" at bounding box center [649, 446] width 78 height 25
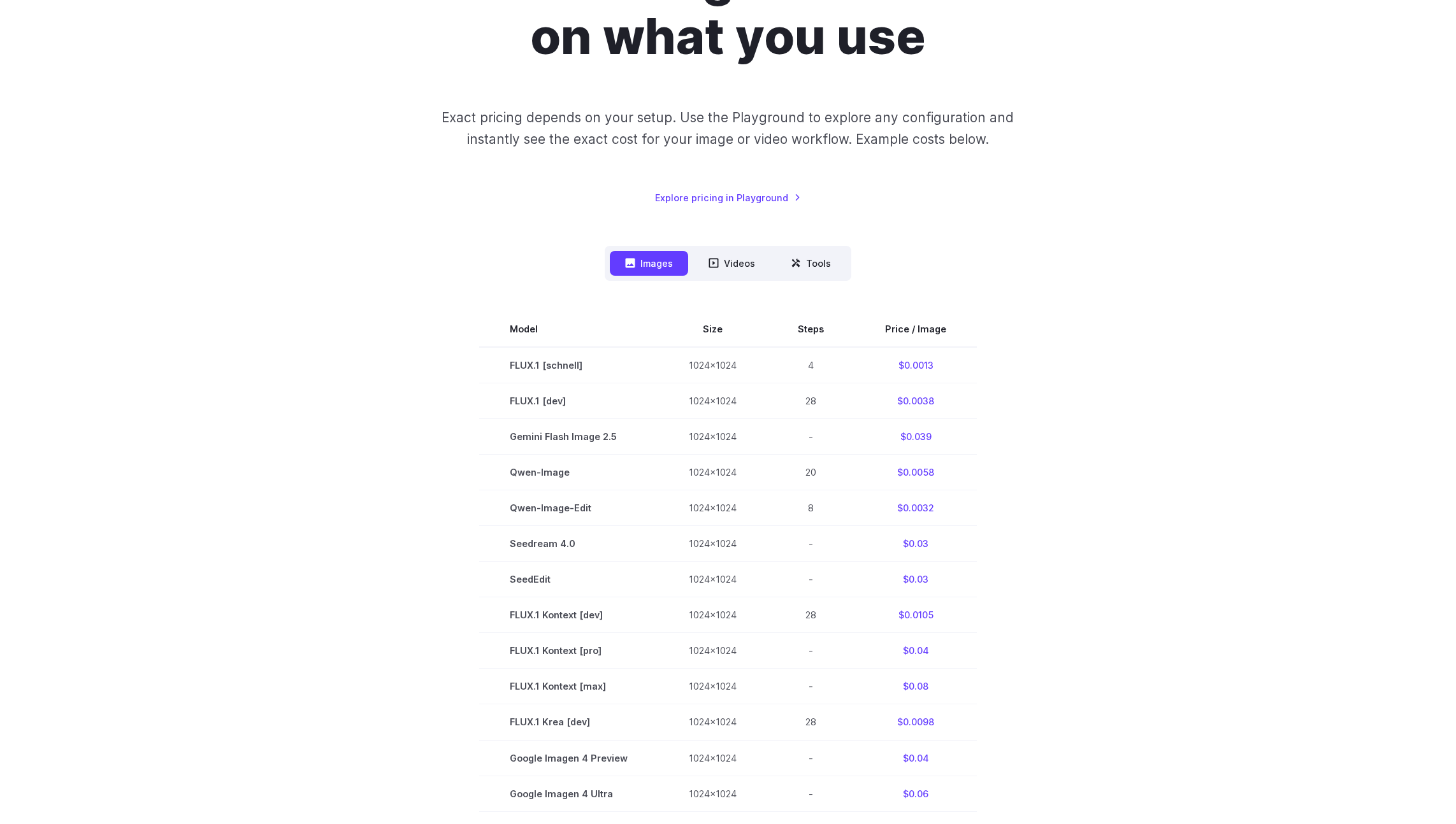
scroll to position [182, 0]
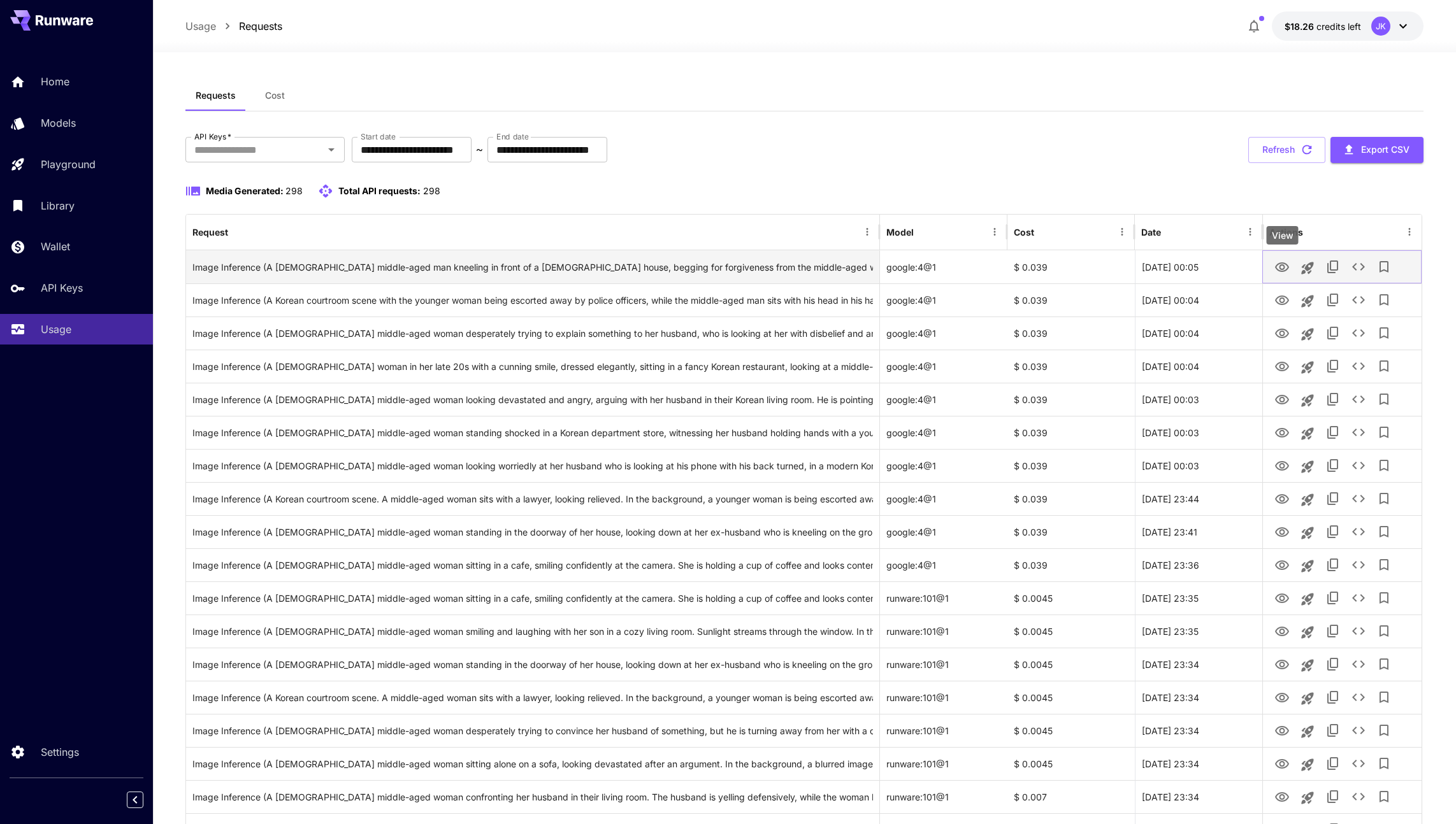
click at [1284, 266] on icon "View" at bounding box center [1282, 267] width 14 height 10
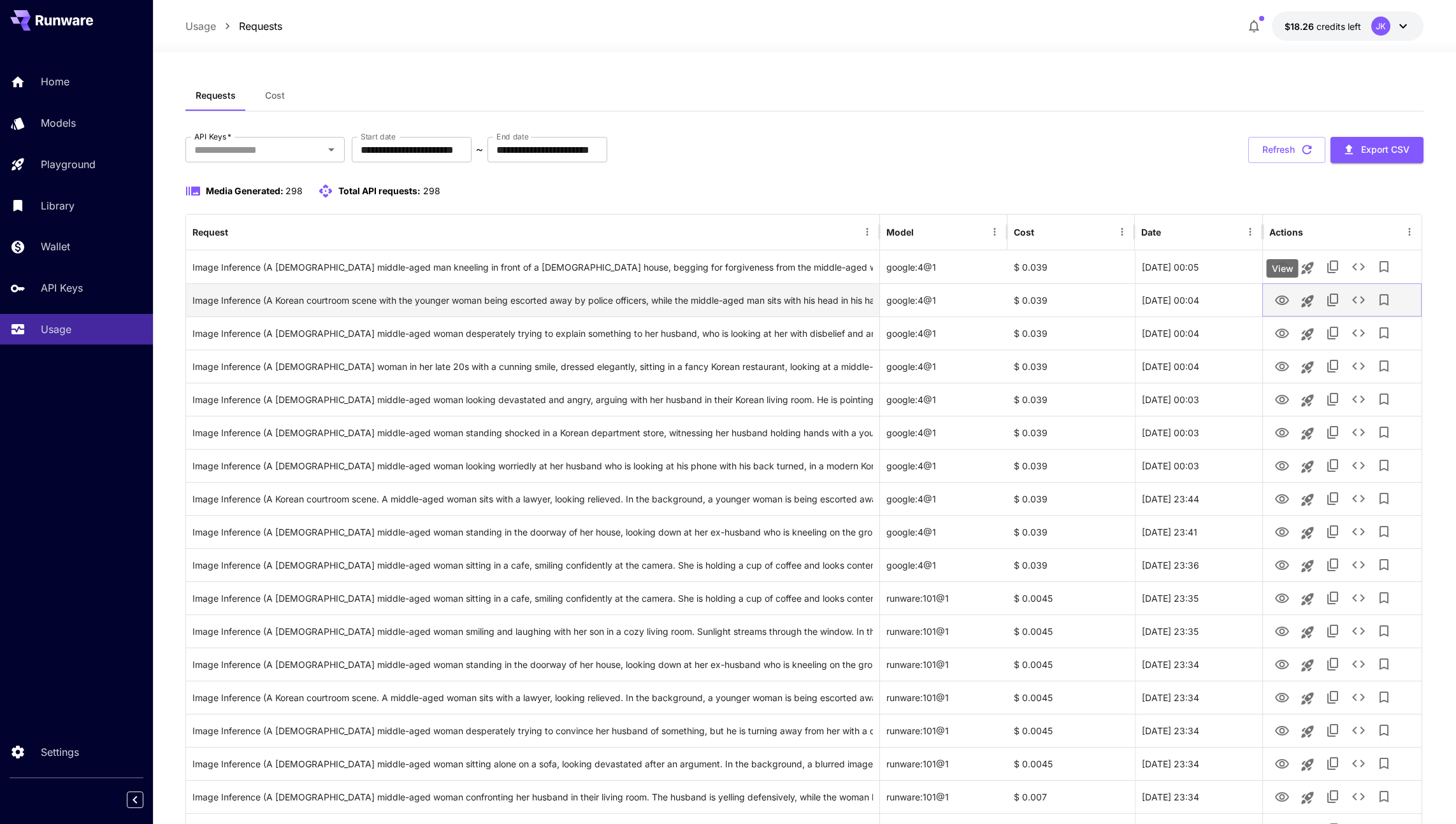
click at [1285, 305] on icon "View" at bounding box center [1282, 301] width 16 height 16
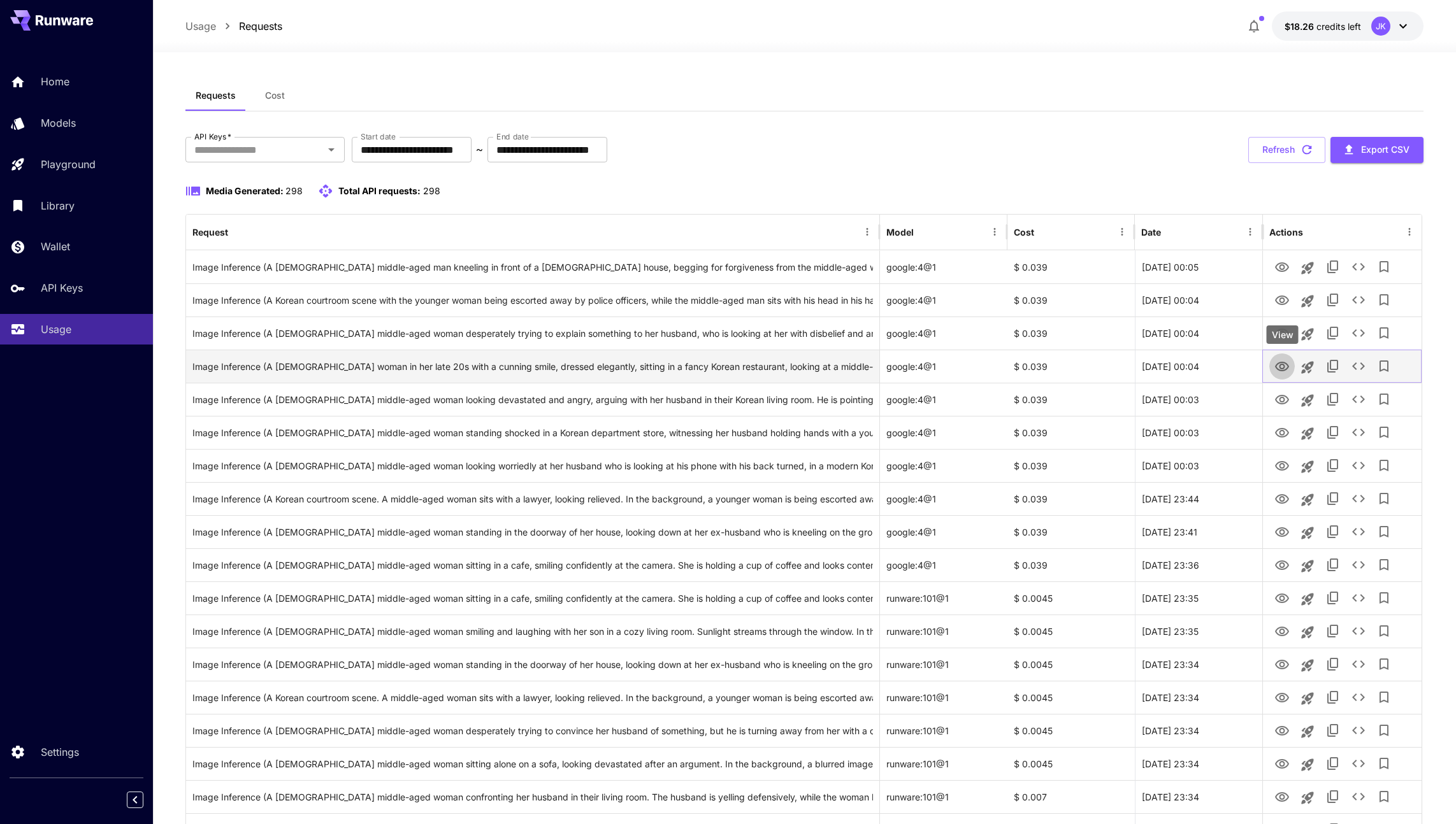
click at [1281, 364] on icon "View" at bounding box center [1282, 366] width 14 height 10
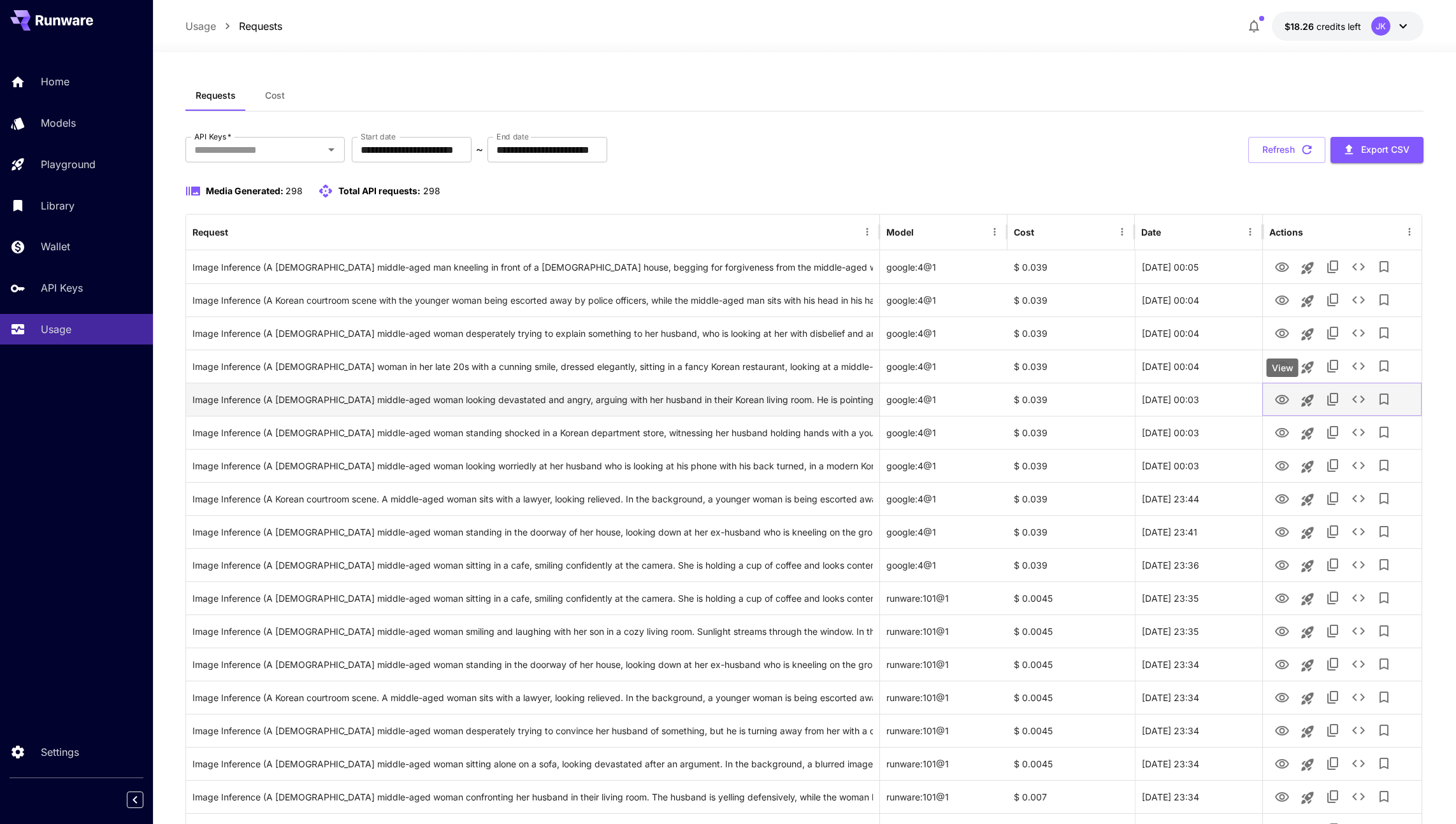
click at [1285, 401] on icon "View" at bounding box center [1282, 400] width 16 height 16
